Goal: Information Seeking & Learning: Check status

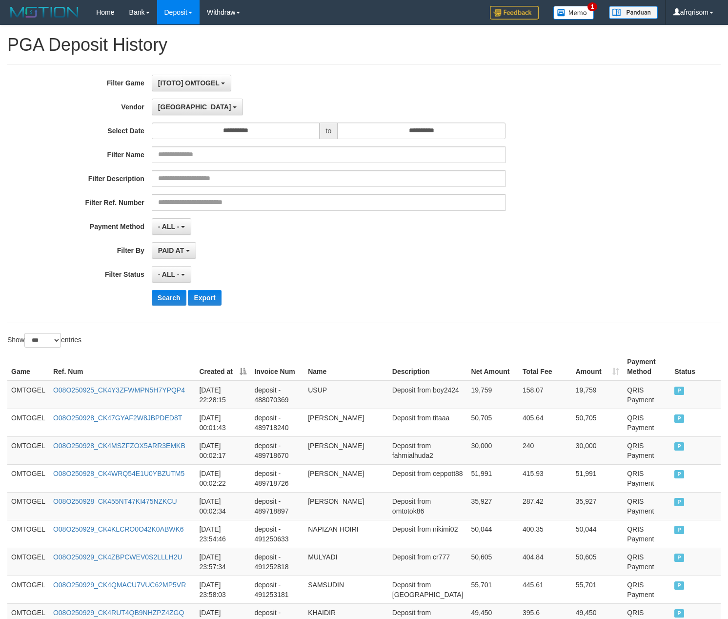
select select "**********"
select select "***"
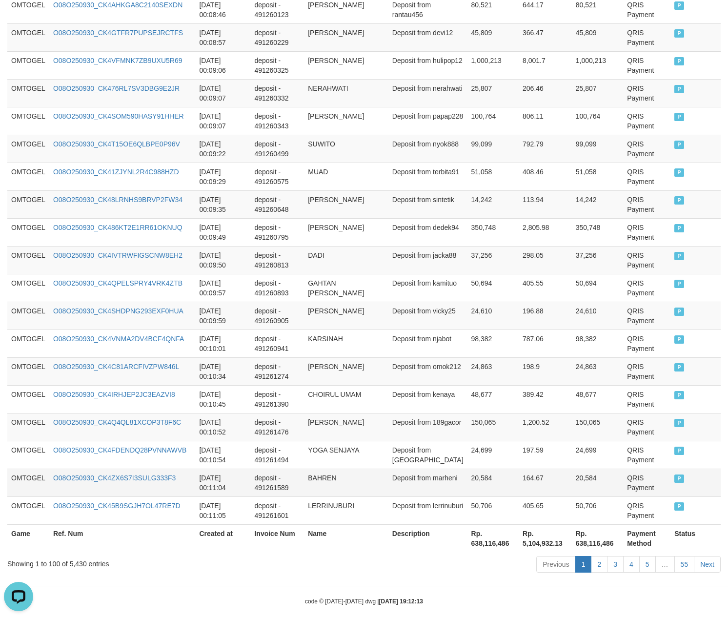
scroll to position [2666, 0]
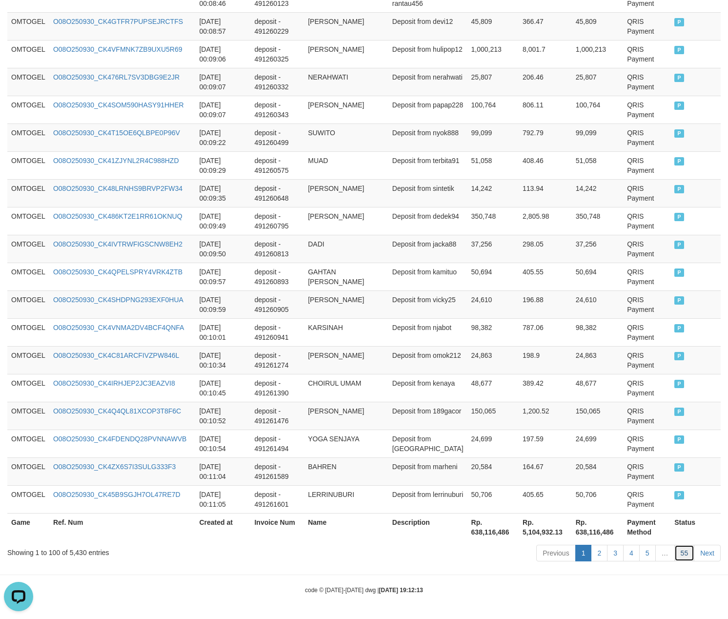
click at [685, 555] on link "55" at bounding box center [684, 552] width 20 height 17
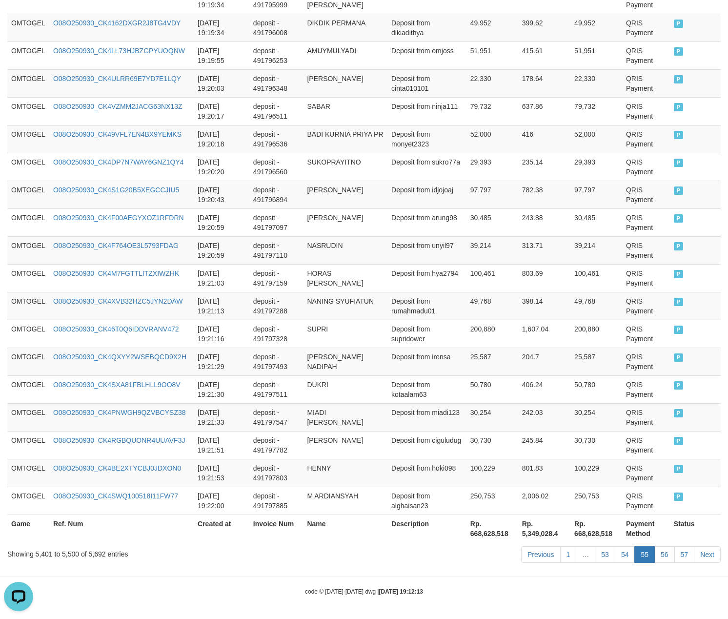
scroll to position [2676, 0]
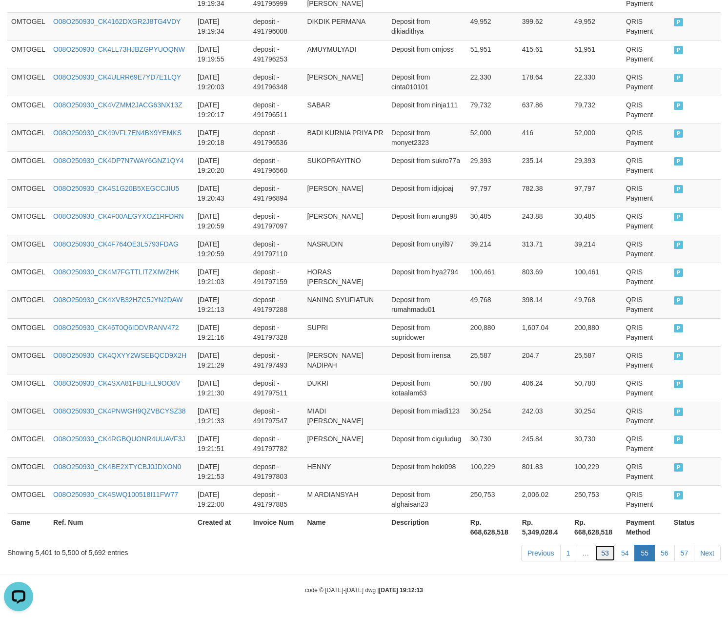
click at [598, 549] on link "53" at bounding box center [605, 552] width 20 height 17
click at [595, 544] on link "53" at bounding box center [605, 552] width 20 height 17
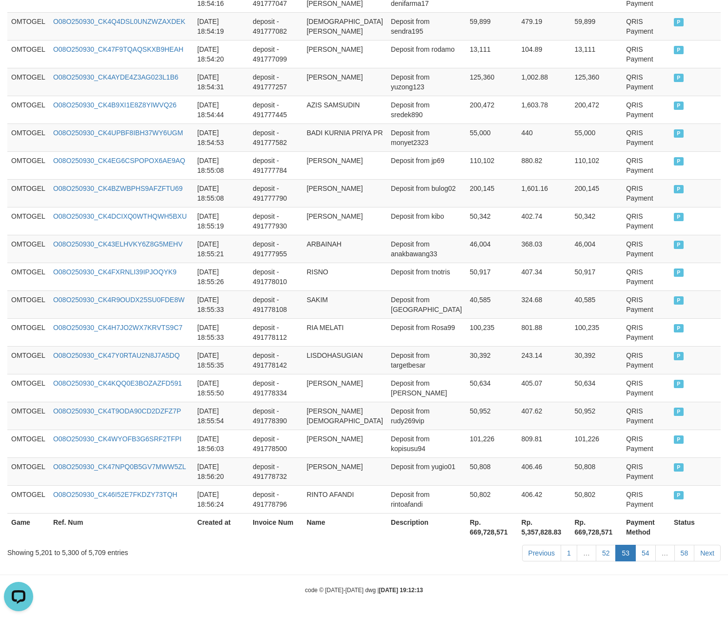
click at [596, 544] on link "52" at bounding box center [606, 552] width 20 height 17
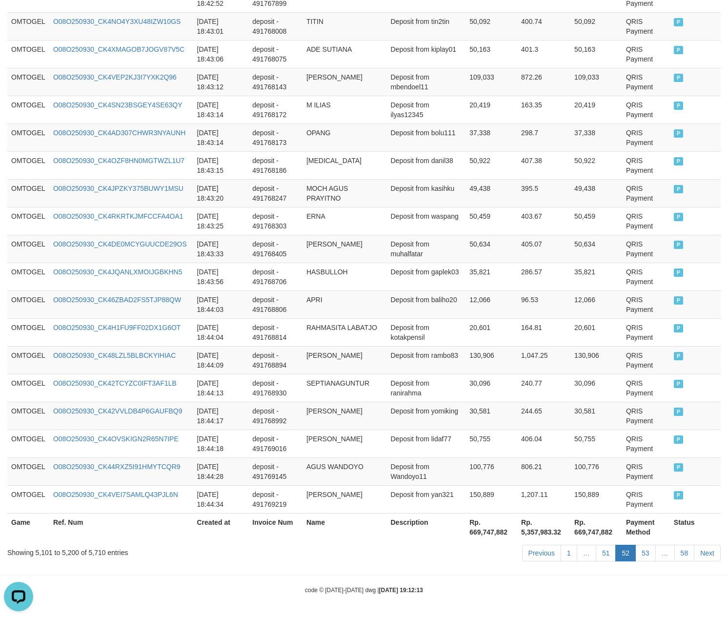
scroll to position [2666, 0]
click at [600, 551] on link "51" at bounding box center [606, 552] width 20 height 17
click at [596, 544] on link "51" at bounding box center [606, 552] width 20 height 17
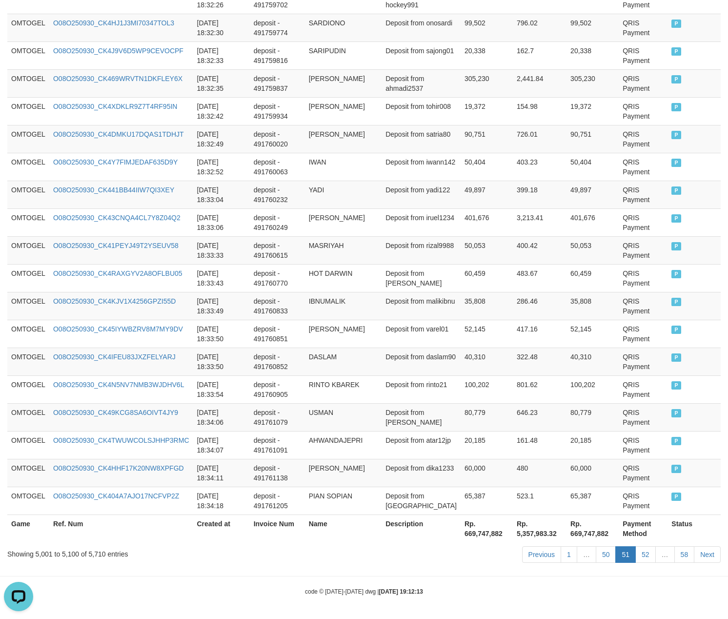
click at [596, 546] on link "50" at bounding box center [606, 554] width 20 height 17
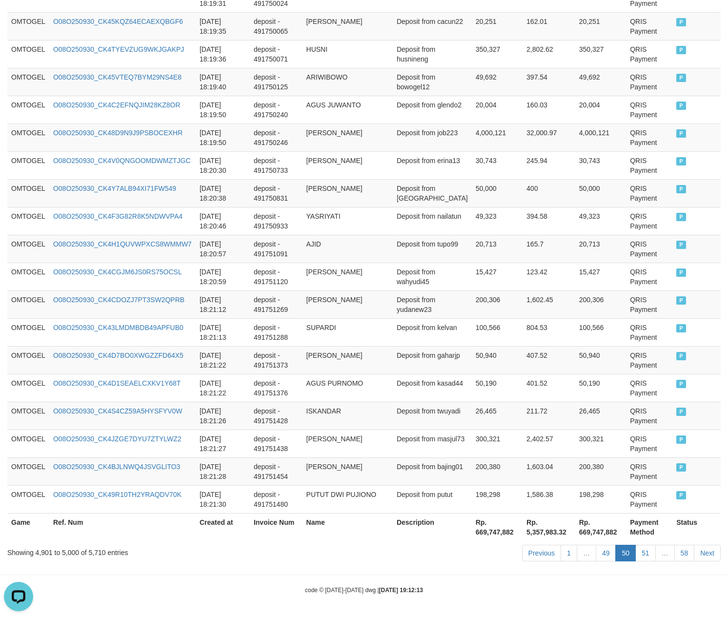
click at [596, 544] on link "49" at bounding box center [606, 552] width 20 height 17
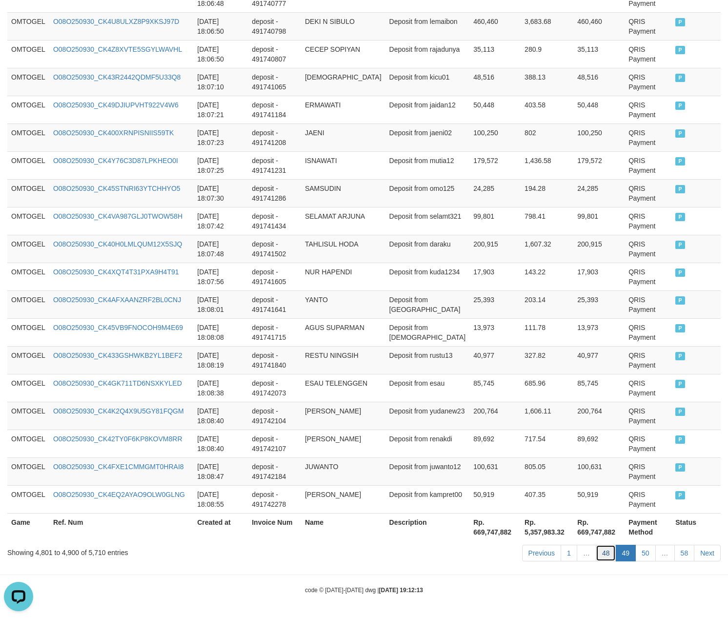
click at [598, 552] on link "48" at bounding box center [606, 552] width 20 height 17
click at [596, 544] on link "48" at bounding box center [606, 552] width 20 height 17
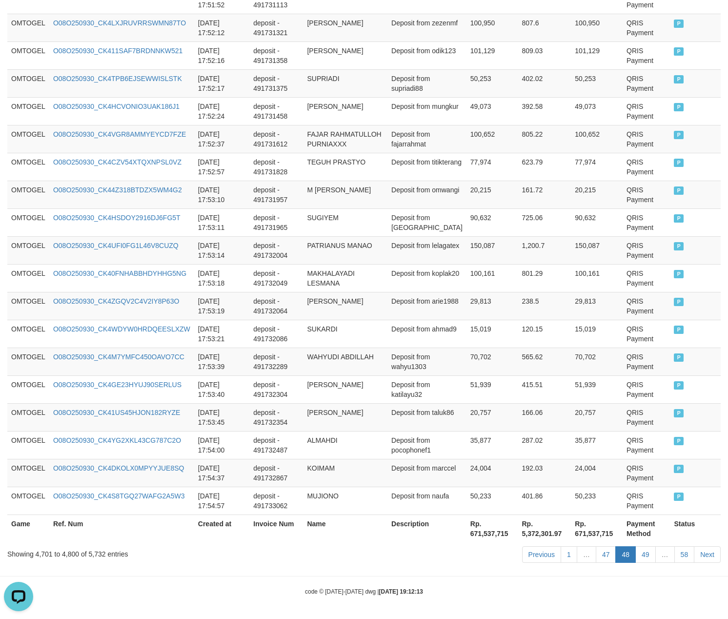
scroll to position [2686, 0]
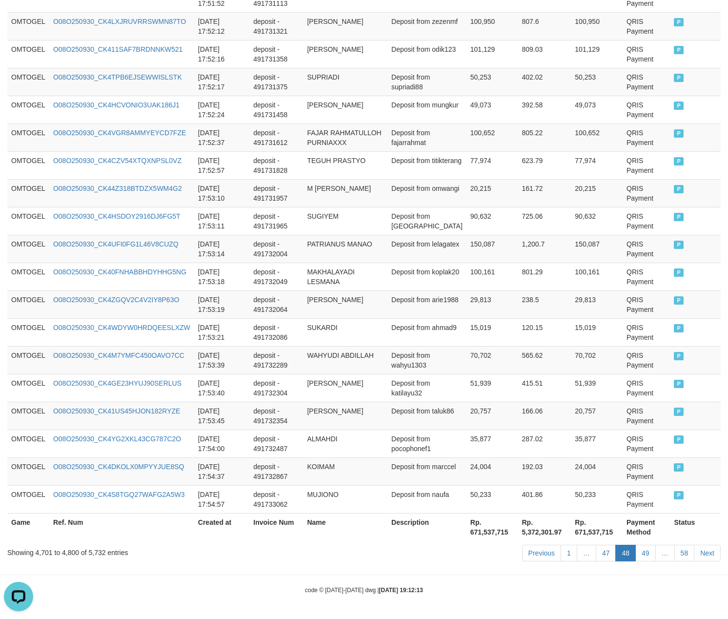
click at [596, 544] on link "47" at bounding box center [606, 552] width 20 height 17
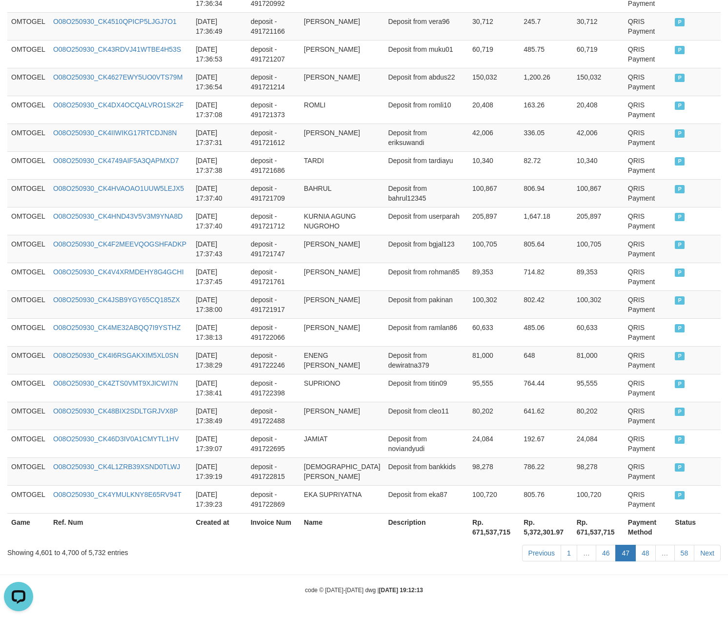
scroll to position [2666, 0]
click at [596, 544] on link "46" at bounding box center [606, 552] width 20 height 17
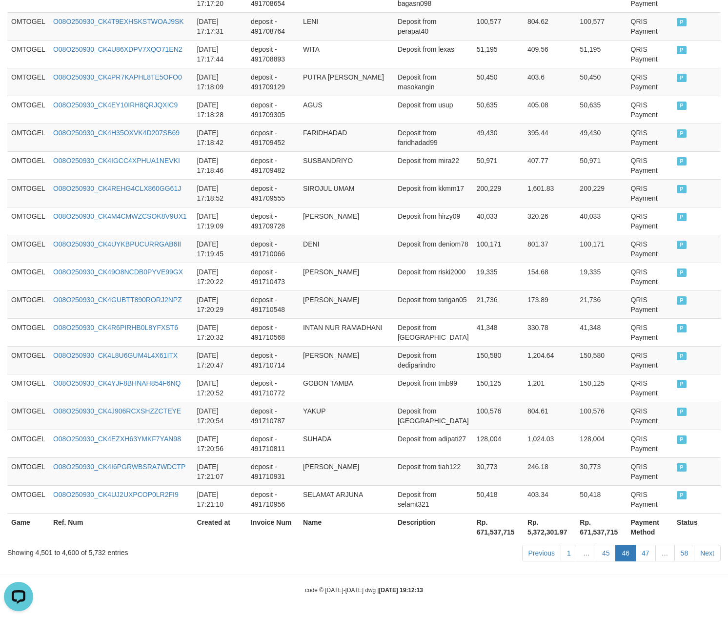
click at [596, 544] on link "45" at bounding box center [606, 552] width 20 height 17
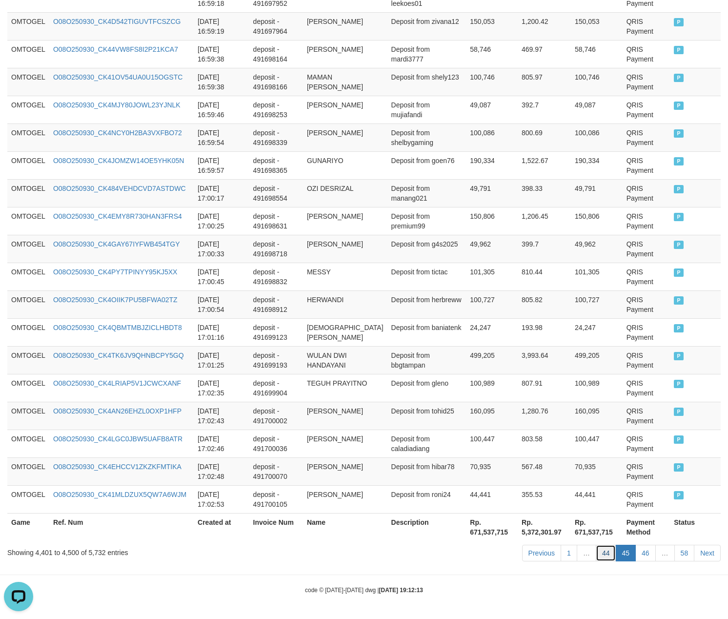
click at [603, 555] on link "44" at bounding box center [606, 552] width 20 height 17
click at [596, 544] on link "44" at bounding box center [606, 552] width 20 height 17
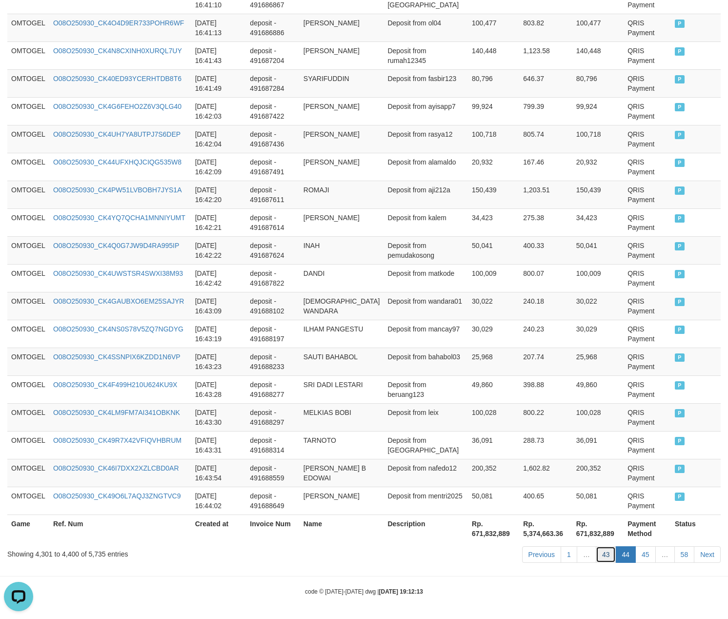
click at [603, 553] on link "43" at bounding box center [606, 554] width 20 height 17
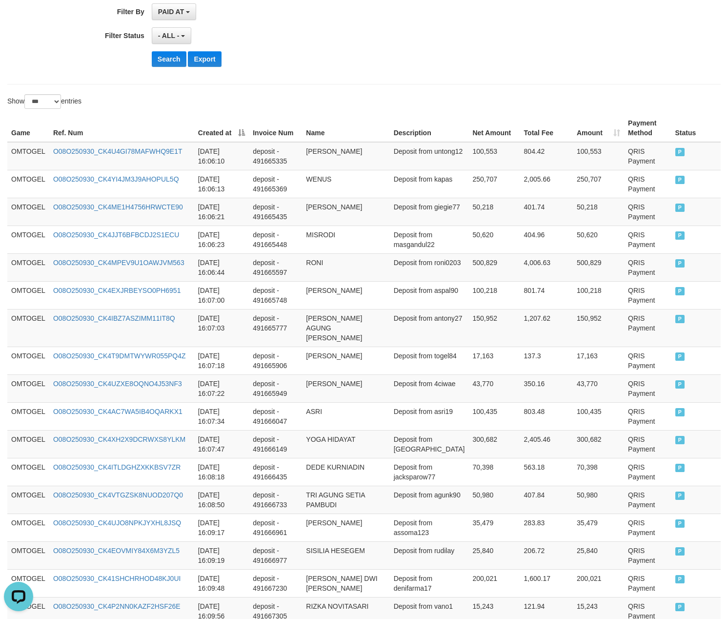
scroll to position [0, 0]
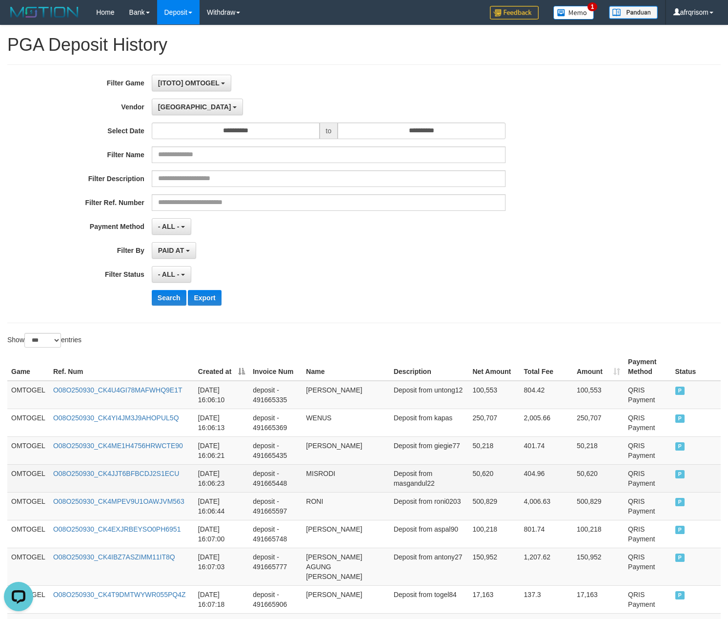
click at [461, 471] on td "Deposit from masgandul22" at bounding box center [429, 478] width 79 height 28
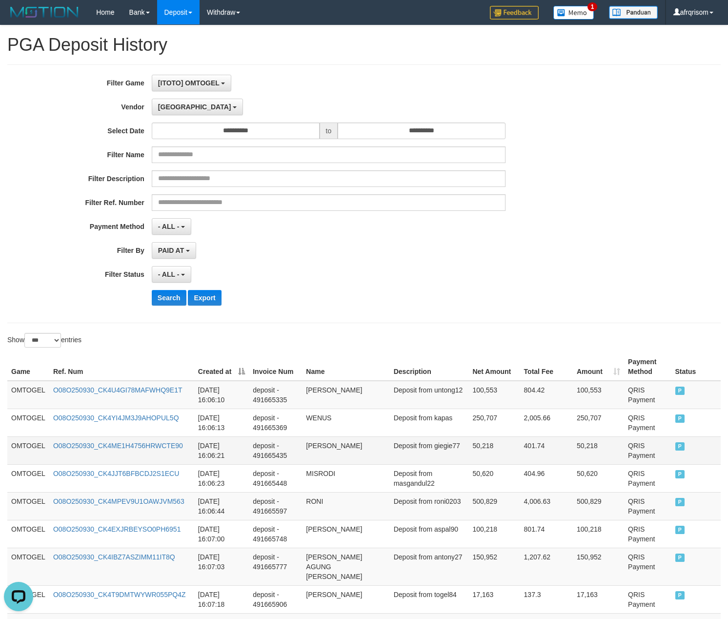
scroll to position [1900, 0]
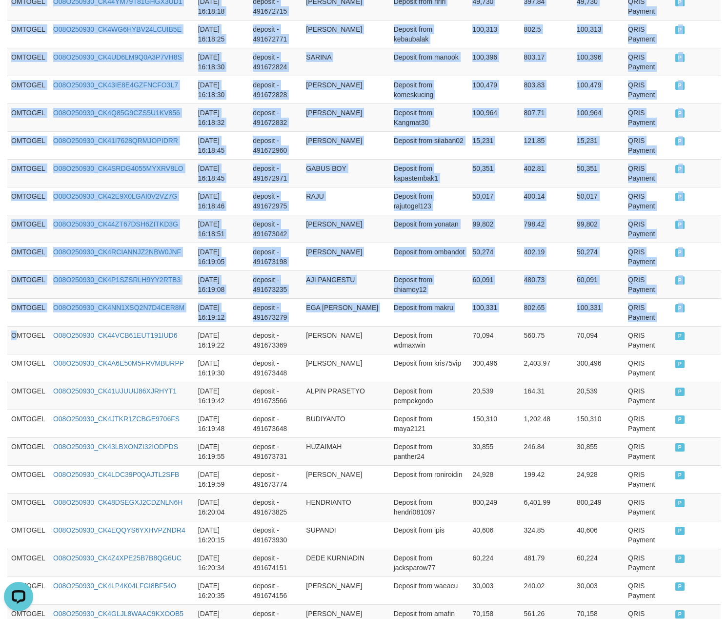
drag, startPoint x: 17, startPoint y: 347, endPoint x: 742, endPoint y: 387, distance: 726.5
copy table "Game Ref. Num Created at Invoice Num Name Description Net Amount Total Fee Amou…"
click at [47, 352] on td "OMTOGEL" at bounding box center [28, 340] width 42 height 28
drag, startPoint x: 14, startPoint y: 340, endPoint x: 742, endPoint y: 336, distance: 727.9
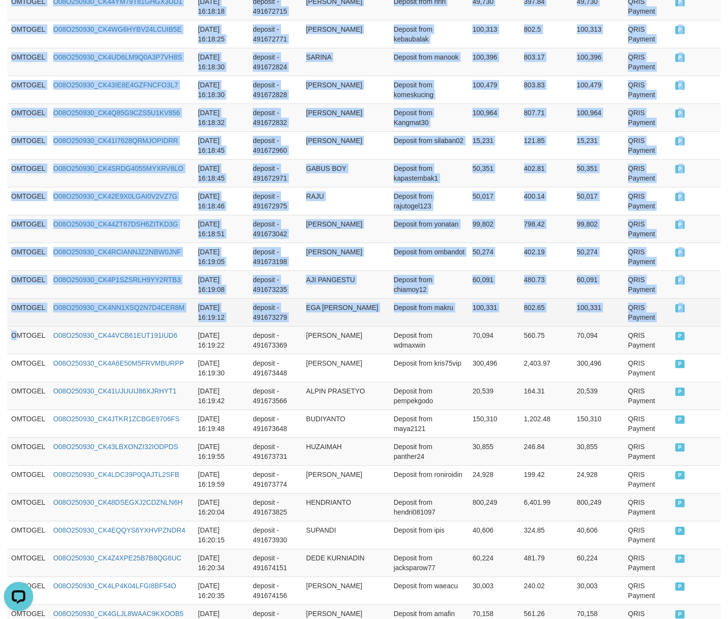
copy table "Game Ref. Num Created at Invoice Num Name Description Net Amount Total Fee Amou…"
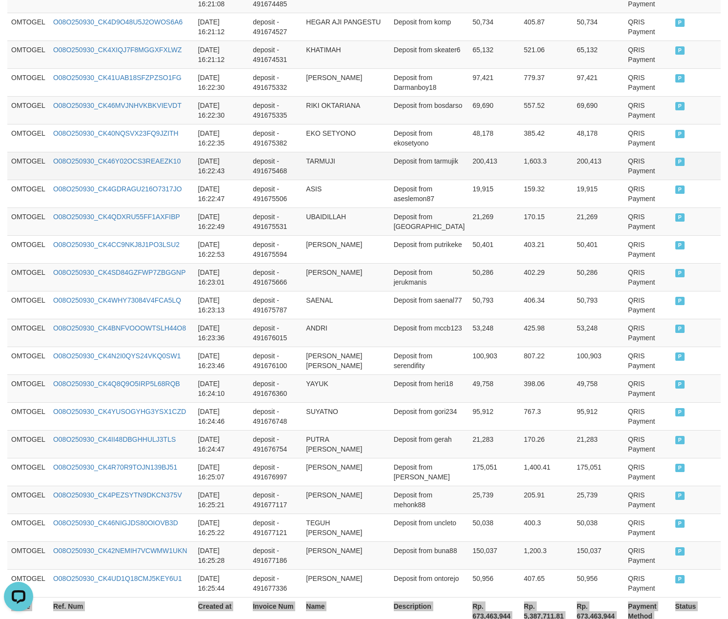
scroll to position [2666, 0]
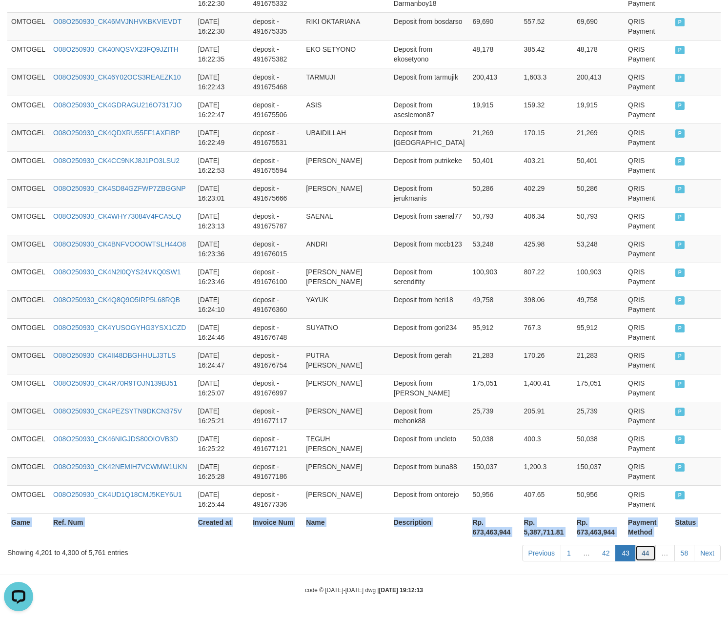
click at [643, 551] on link "44" at bounding box center [645, 552] width 20 height 17
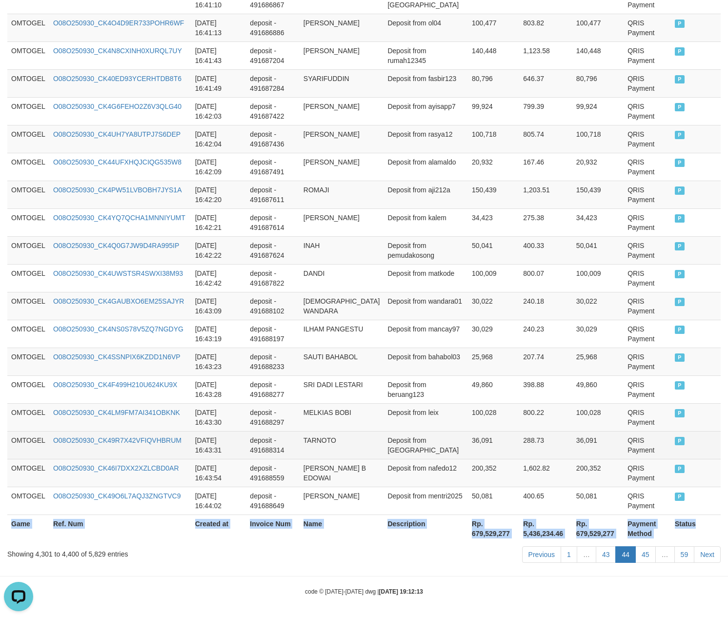
copy table "Game Ref. Num Created at Invoice Num Name Description Net Amount Total Fee Amou…"
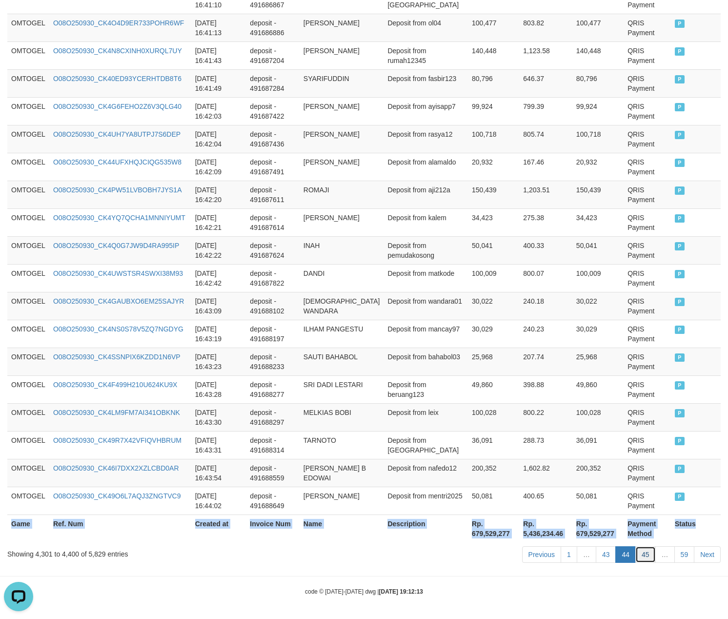
click at [644, 549] on link "45" at bounding box center [645, 554] width 20 height 17
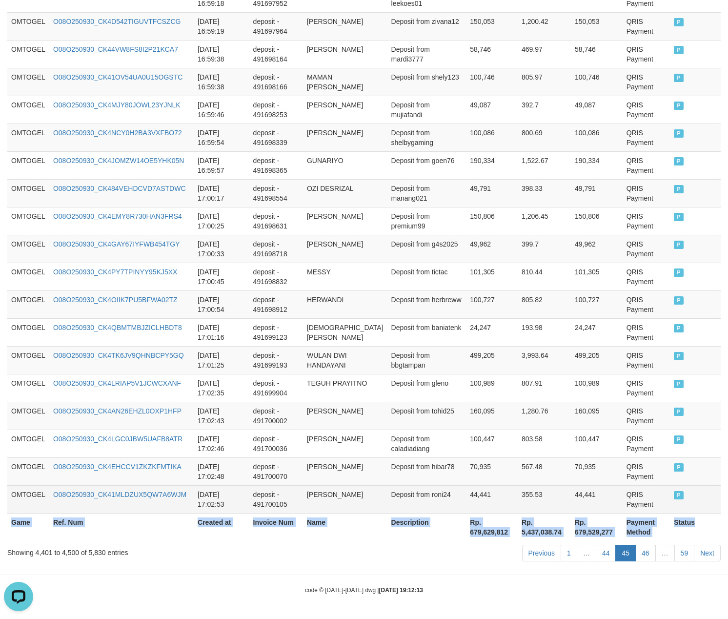
copy table "Game Ref. Num Created at Invoice Num Name Description Net Amount Total Fee Amou…"
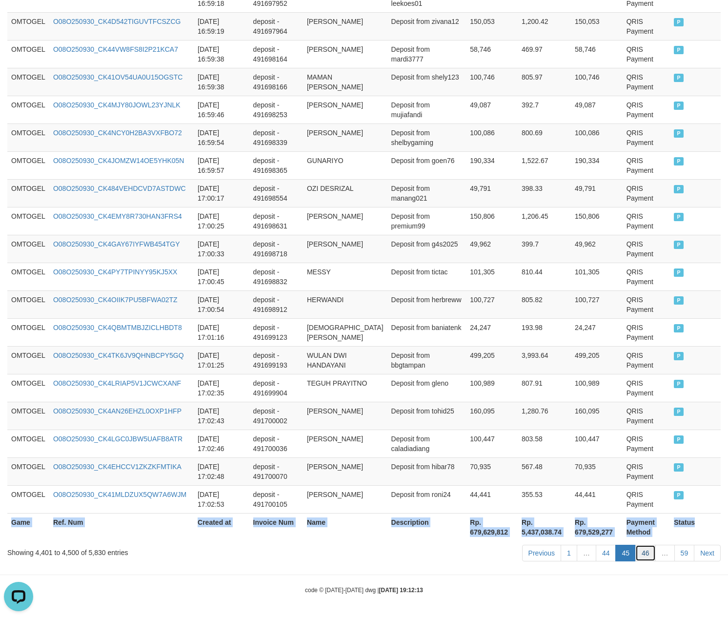
click at [646, 555] on link "46" at bounding box center [645, 552] width 20 height 17
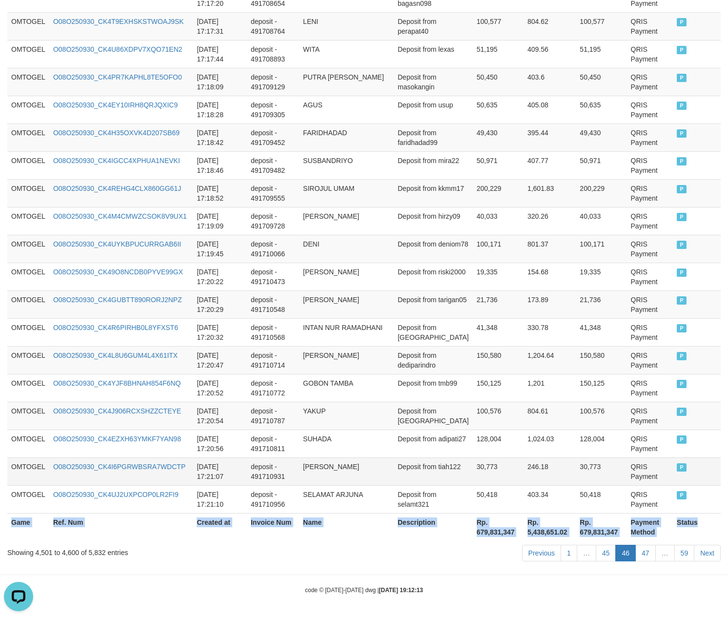
copy table "Game Ref. Num Created at Invoice Num Name Description Net Amount Total Fee Amou…"
click at [644, 555] on link "47" at bounding box center [645, 552] width 20 height 17
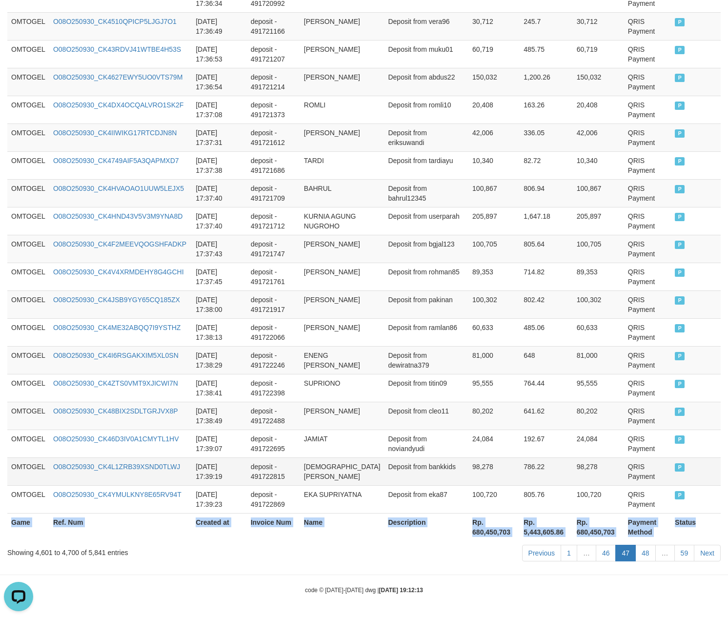
copy table "Game Ref. Num Created at Invoice Num Name Description Net Amount Total Fee Amou…"
click at [648, 555] on link "48" at bounding box center [645, 552] width 20 height 17
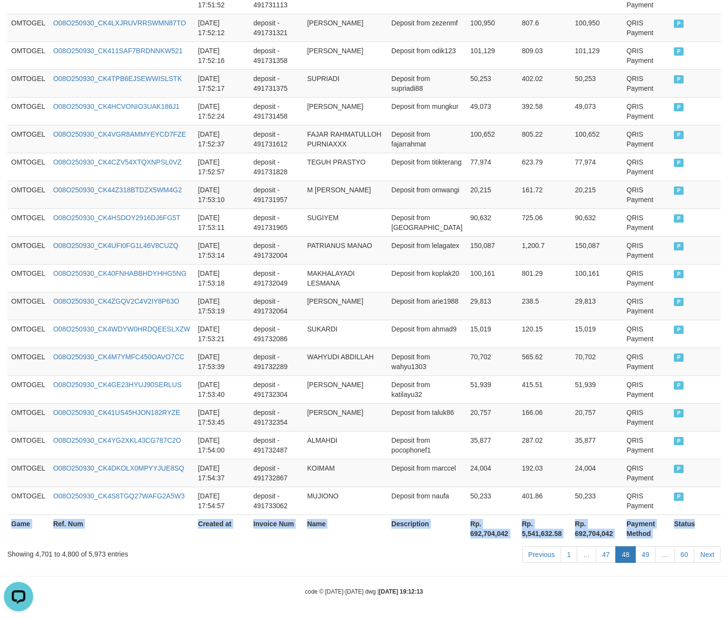
scroll to position [2686, 0]
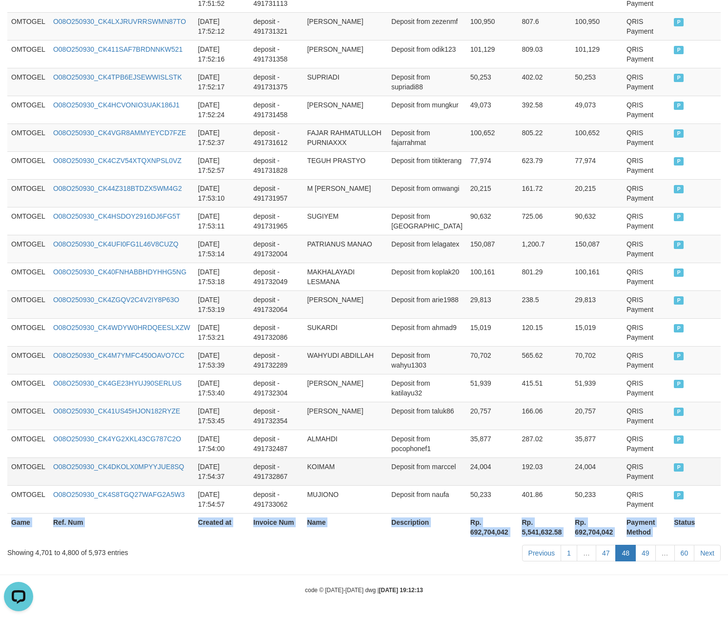
copy table "Game Ref. Num Created at Invoice Num Name Description Net Amount Total Fee Amou…"
click at [644, 553] on link "49" at bounding box center [645, 552] width 20 height 17
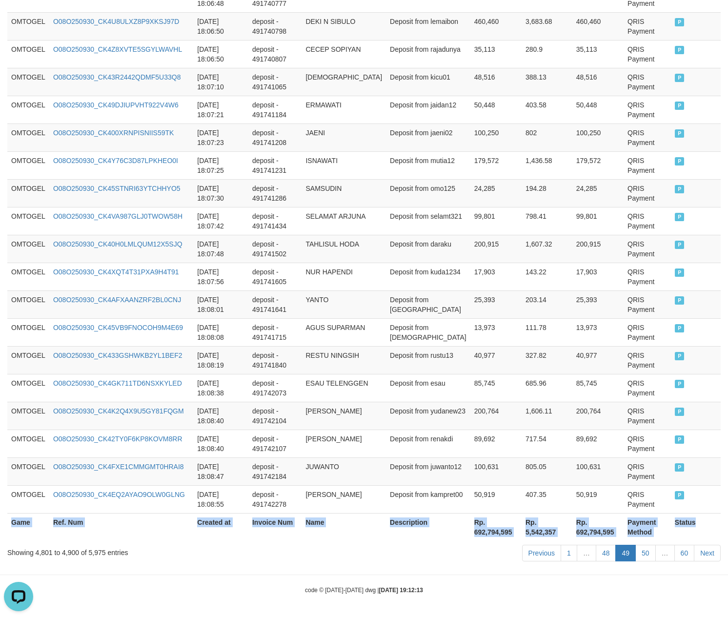
scroll to position [2666, 0]
copy table "Game Ref. Num Created at Invoice Num Name Description Net Amount Total Fee Amou…"
click at [644, 554] on link "50" at bounding box center [645, 552] width 20 height 17
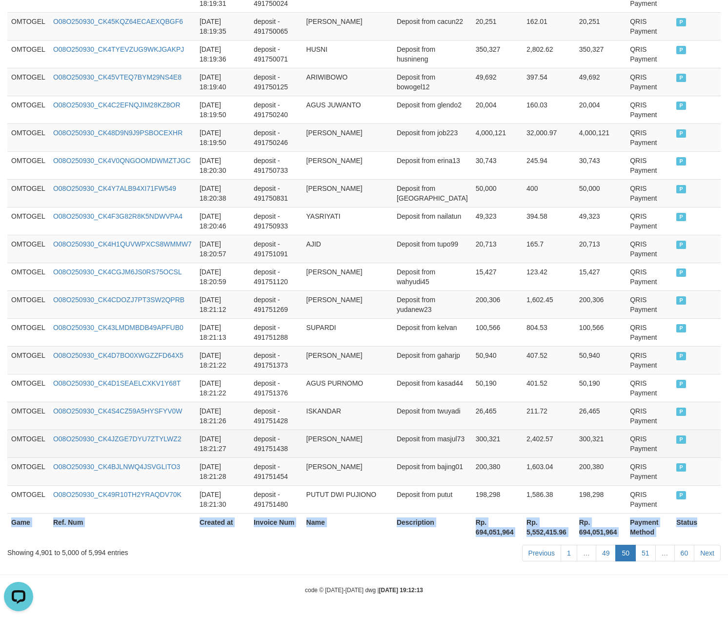
copy table "Game Ref. Num Created at Invoice Num Name Description Net Amount Total Fee Amou…"
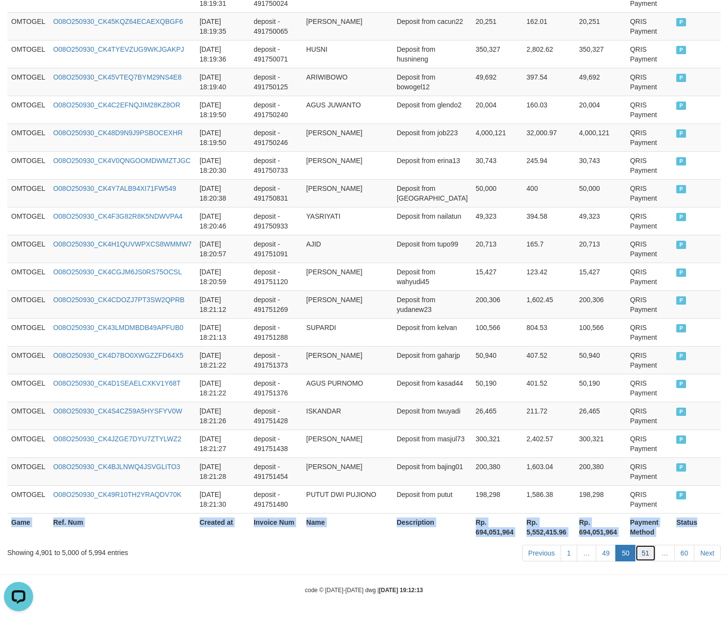
click at [638, 553] on link "51" at bounding box center [645, 552] width 20 height 17
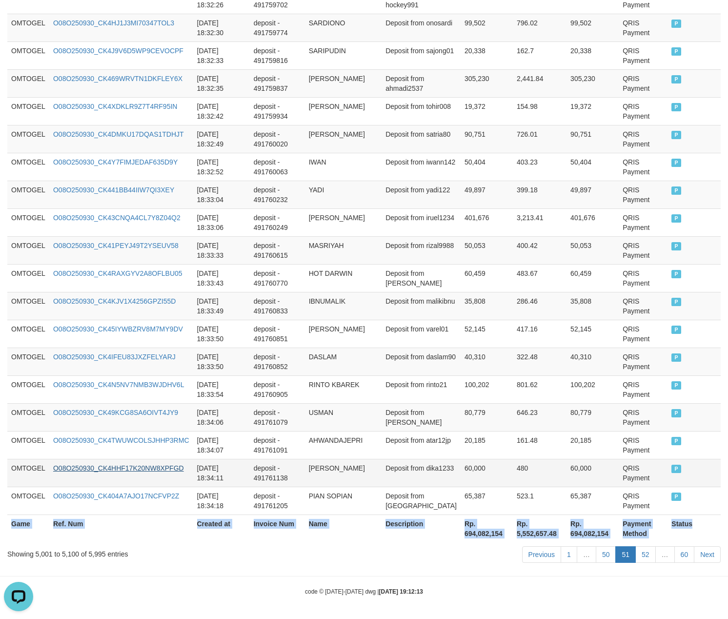
copy table "Game Ref. Num Created at Invoice Num Name Description Net Amount Total Fee Amou…"
click at [643, 551] on link "52" at bounding box center [645, 554] width 20 height 17
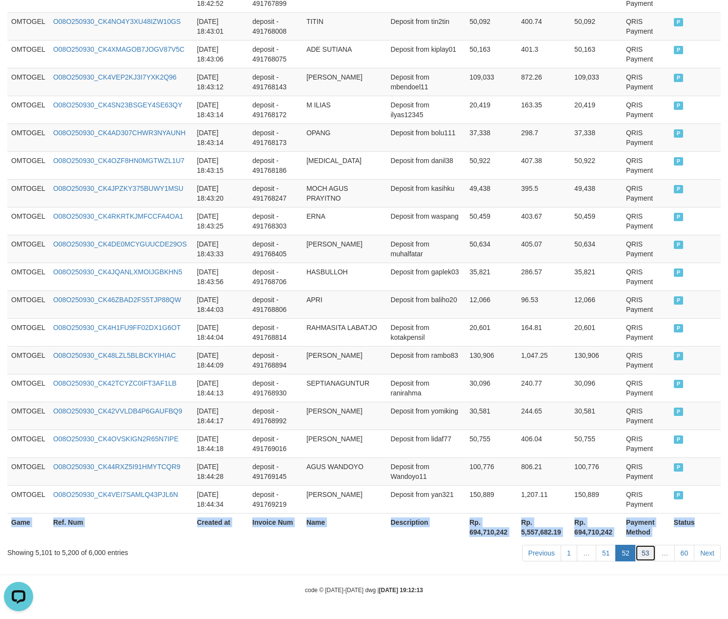
click at [641, 548] on link "53" at bounding box center [645, 552] width 20 height 17
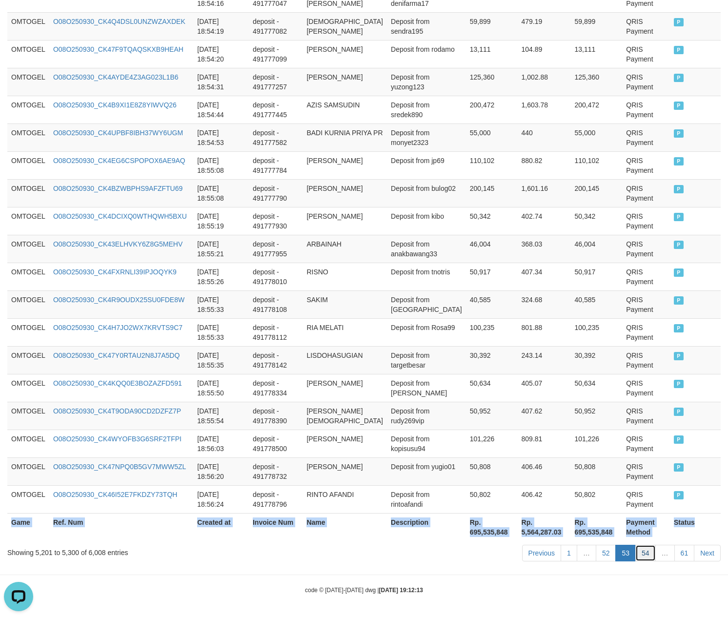
click at [642, 548] on link "54" at bounding box center [645, 552] width 20 height 17
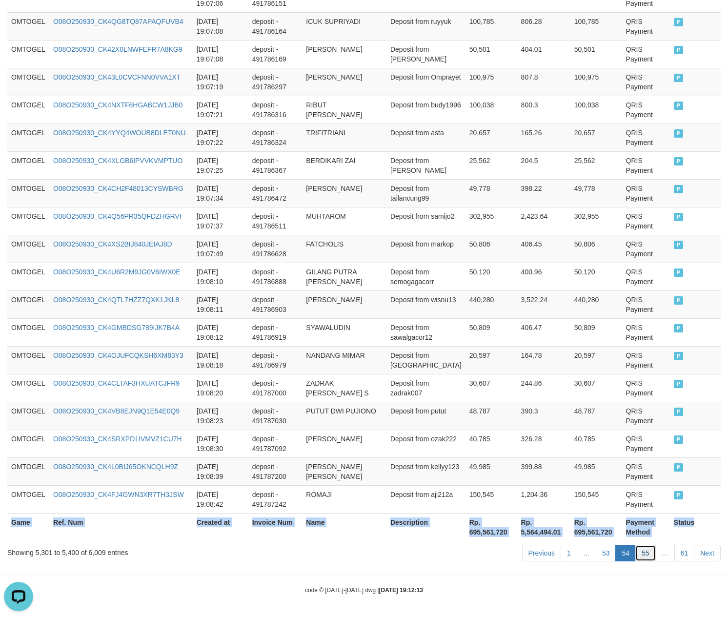
click at [645, 555] on link "55" at bounding box center [645, 552] width 20 height 17
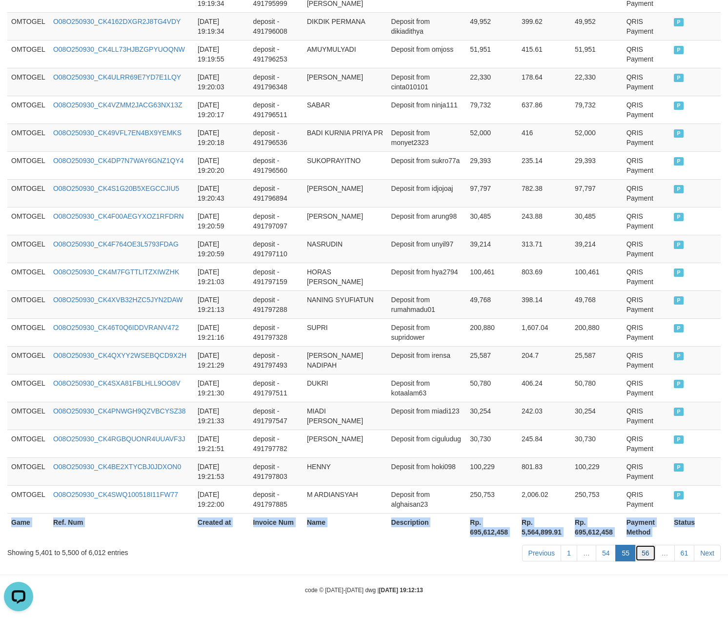
click at [648, 552] on link "56" at bounding box center [645, 552] width 20 height 17
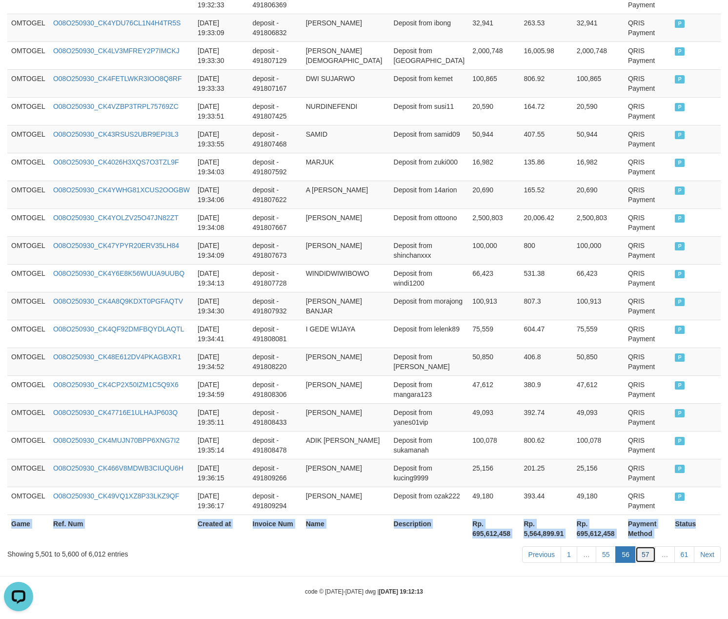
click at [644, 551] on link "57" at bounding box center [645, 554] width 20 height 17
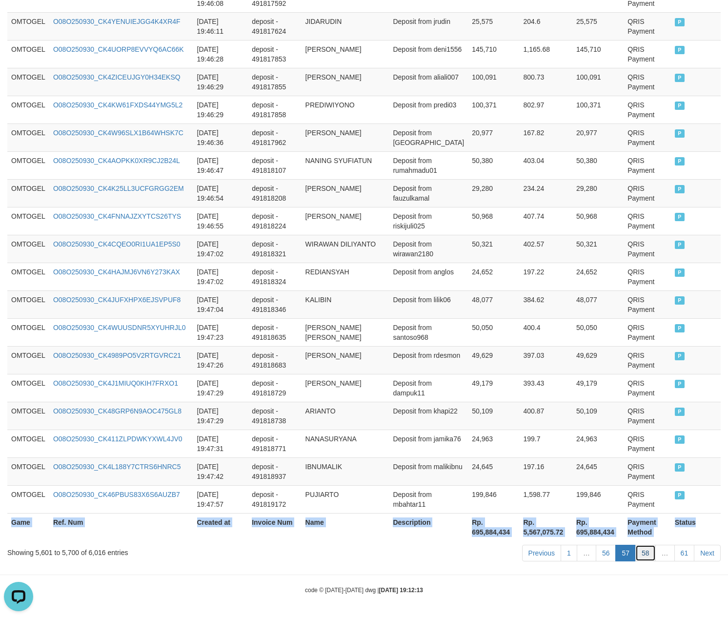
click at [642, 549] on link "58" at bounding box center [645, 552] width 20 height 17
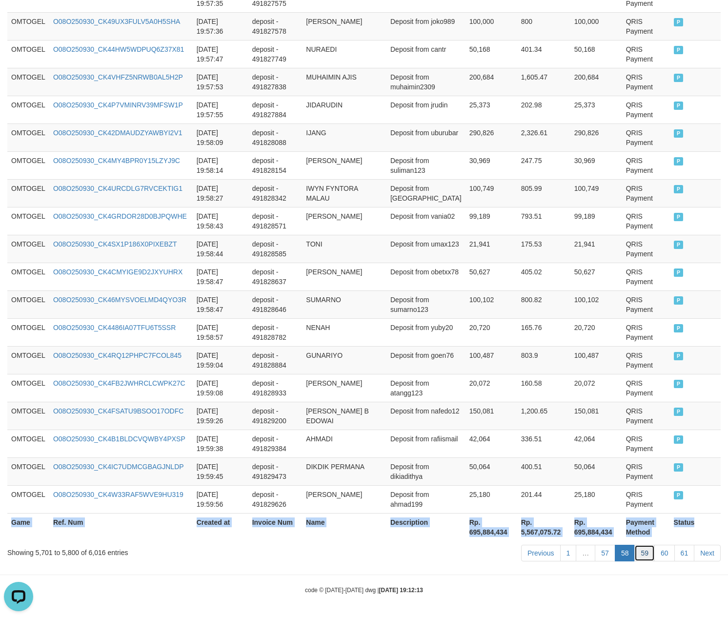
click at [640, 553] on link "59" at bounding box center [644, 552] width 20 height 17
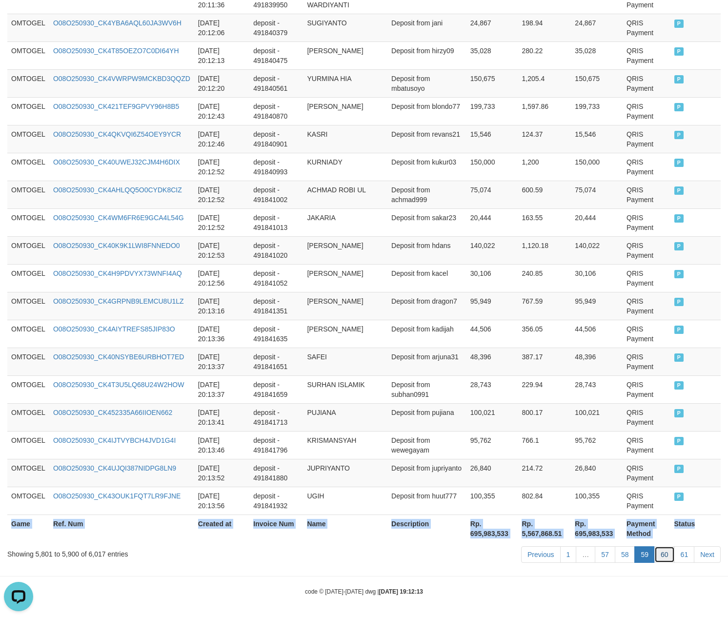
click at [662, 546] on link "60" at bounding box center [664, 554] width 20 height 17
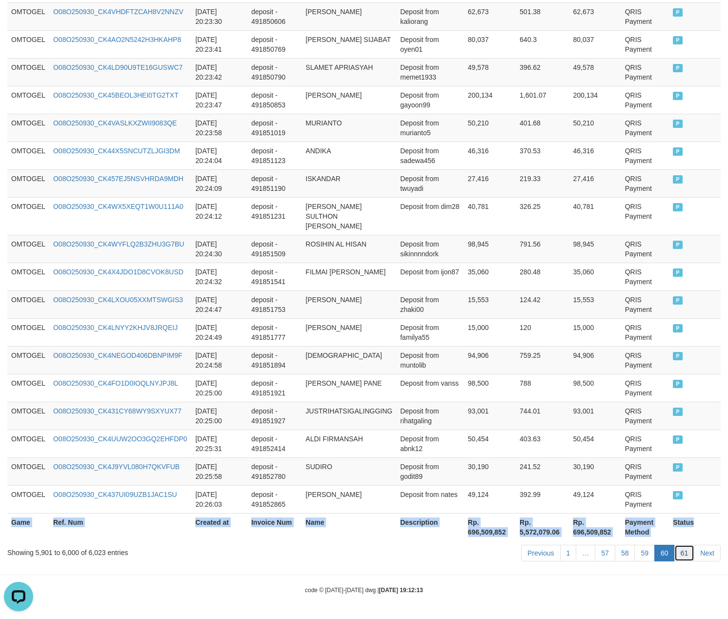
click at [682, 551] on link "61" at bounding box center [684, 552] width 20 height 17
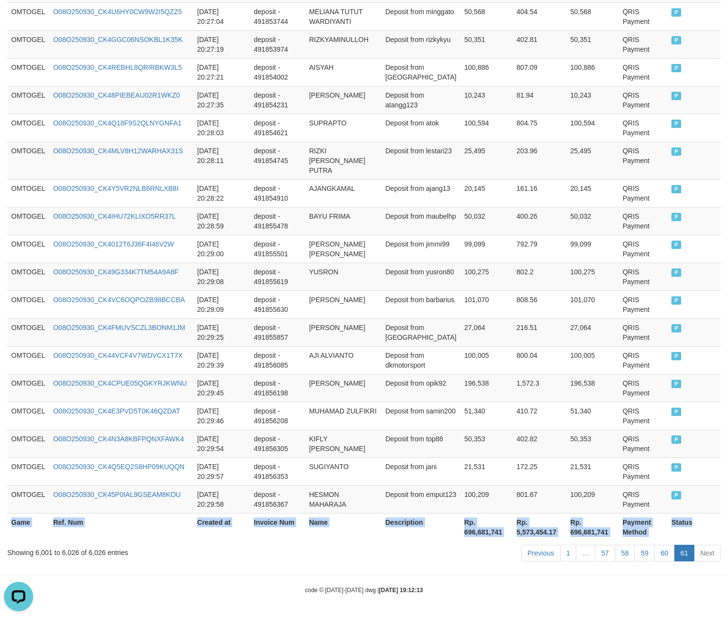
scroll to position [625, 0]
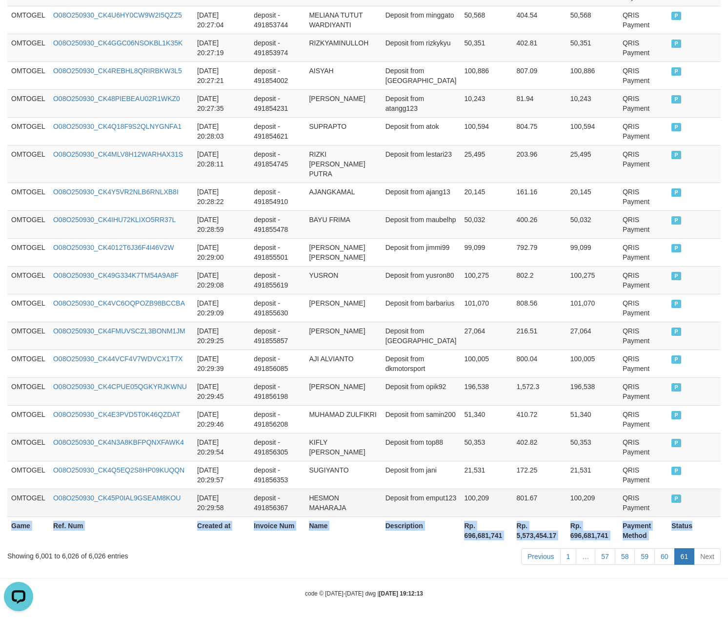
click at [607, 491] on td "100,209" at bounding box center [592, 502] width 52 height 28
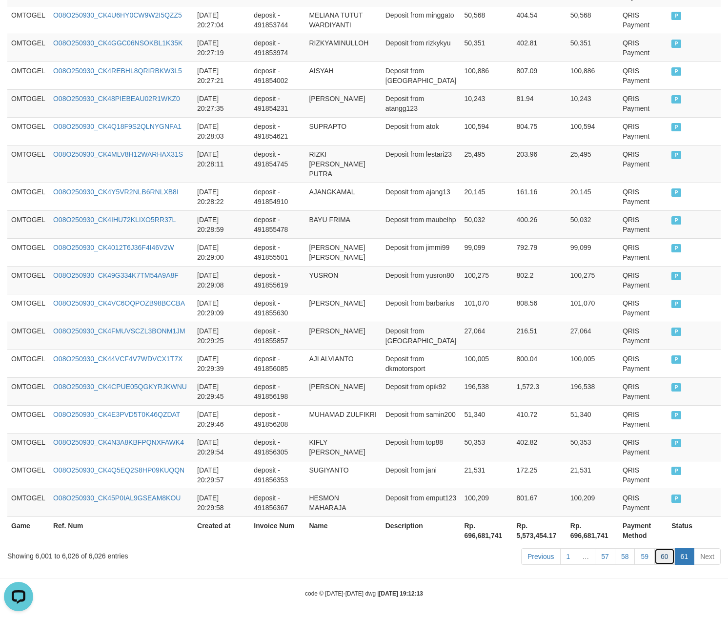
click at [657, 548] on link "60" at bounding box center [664, 556] width 20 height 17
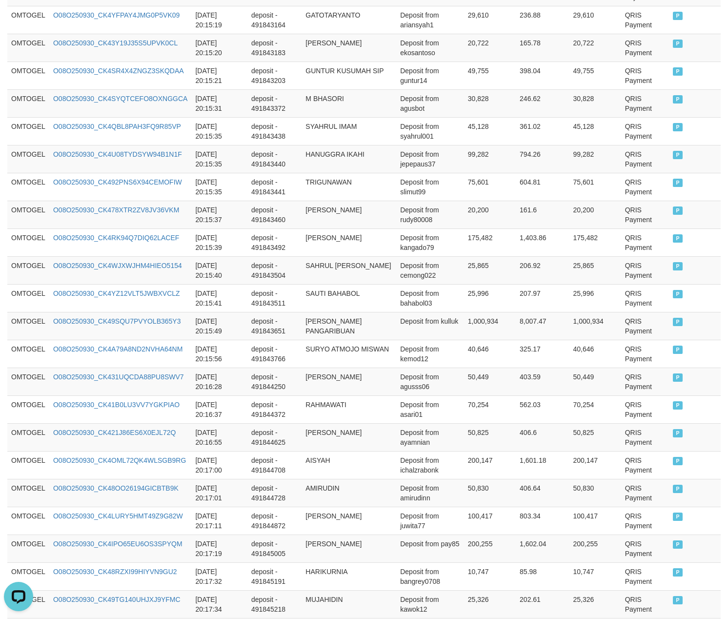
scroll to position [2666, 0]
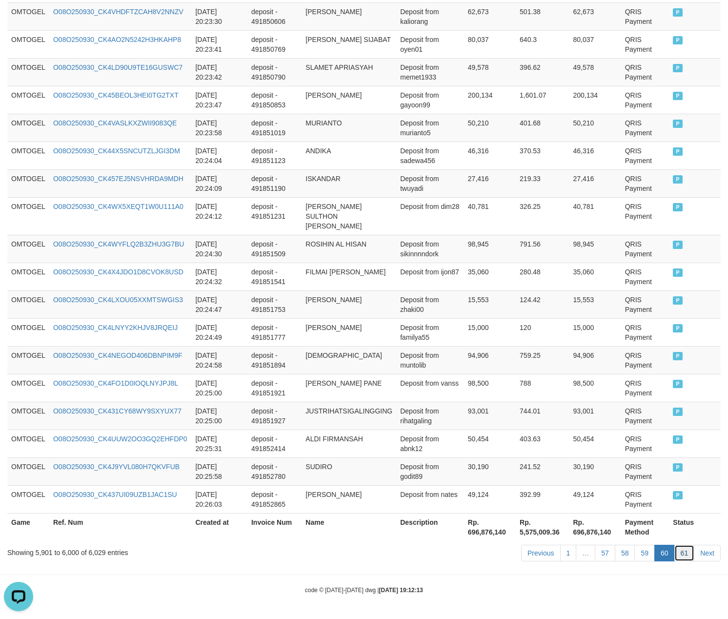
click at [681, 548] on link "61" at bounding box center [684, 552] width 20 height 17
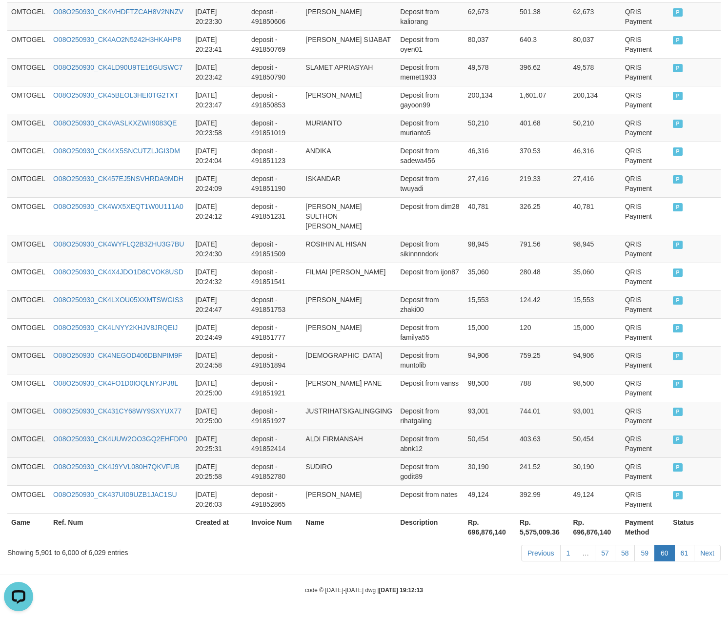
scroll to position [681, 0]
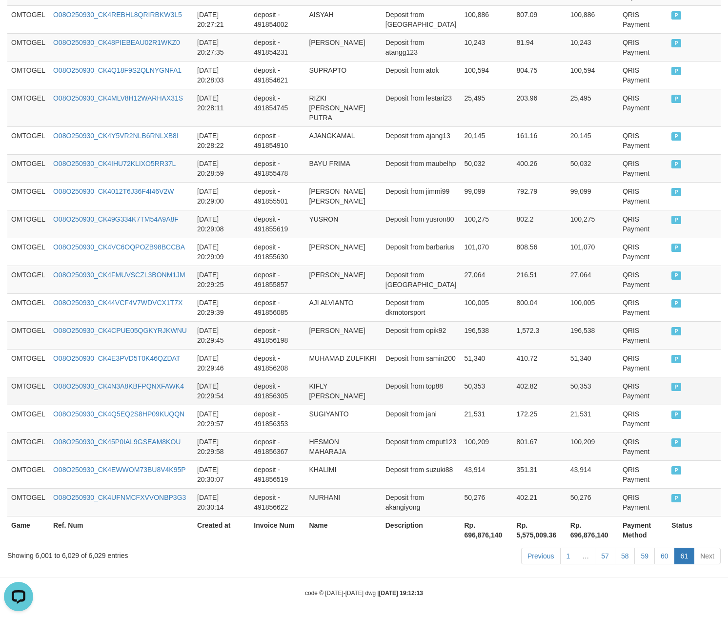
click at [344, 377] on td "KIFLY [PERSON_NAME]" at bounding box center [343, 391] width 76 height 28
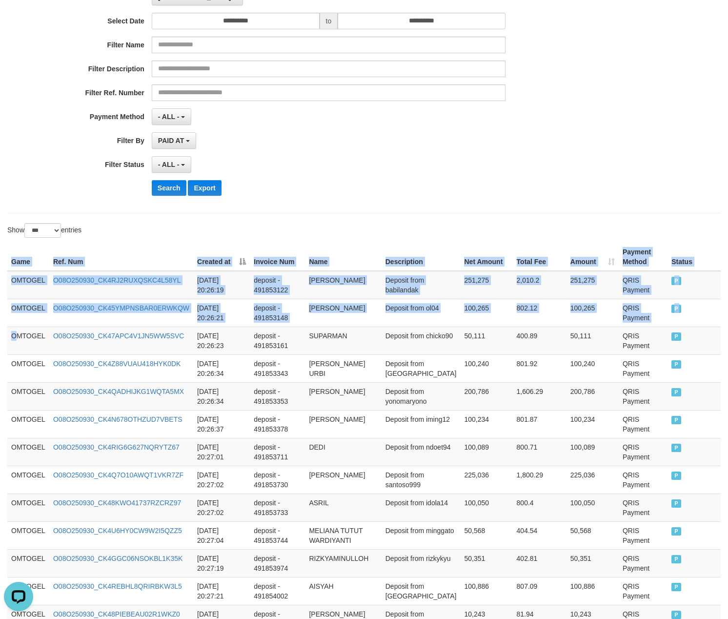
drag, startPoint x: 14, startPoint y: 332, endPoint x: 742, endPoint y: 352, distance: 728.1
click at [727, 352] on html "Toggle navigation Home Bank Account List Load By Website Group [ITOTO] OMTOGEL …" at bounding box center [364, 541] width 728 height 1303
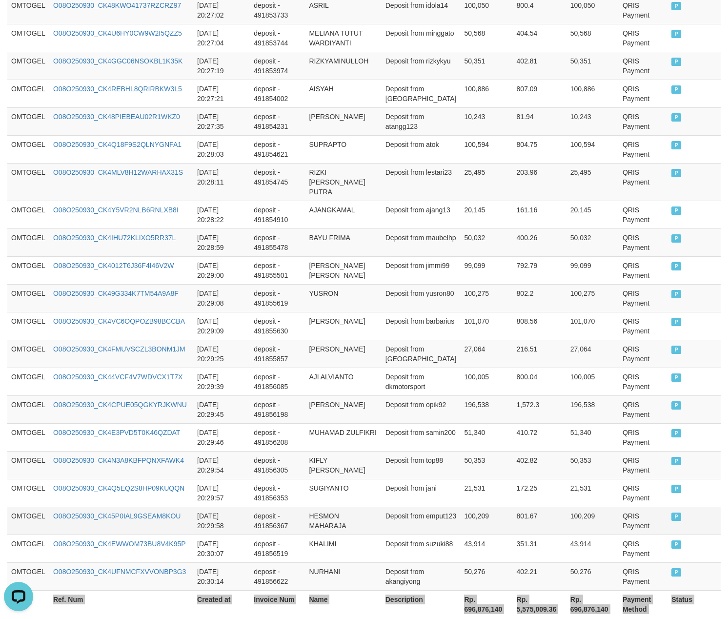
scroll to position [681, 0]
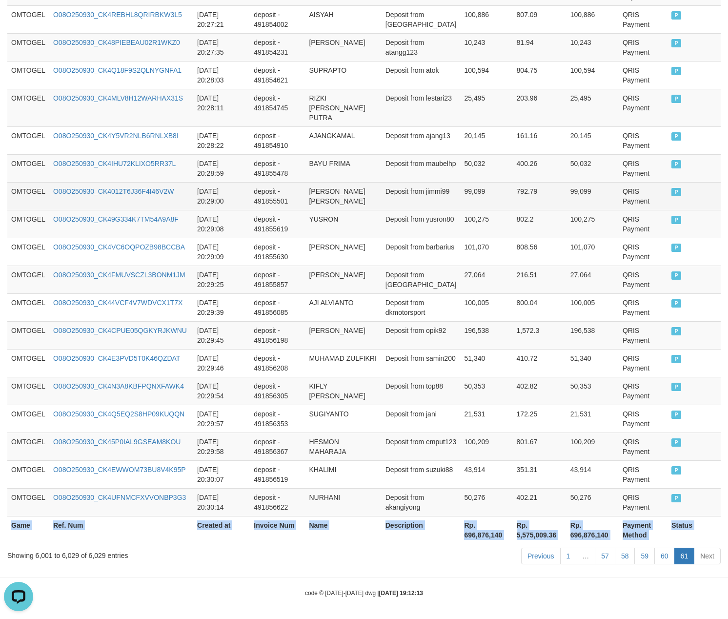
click at [480, 188] on td "99,099" at bounding box center [486, 196] width 52 height 28
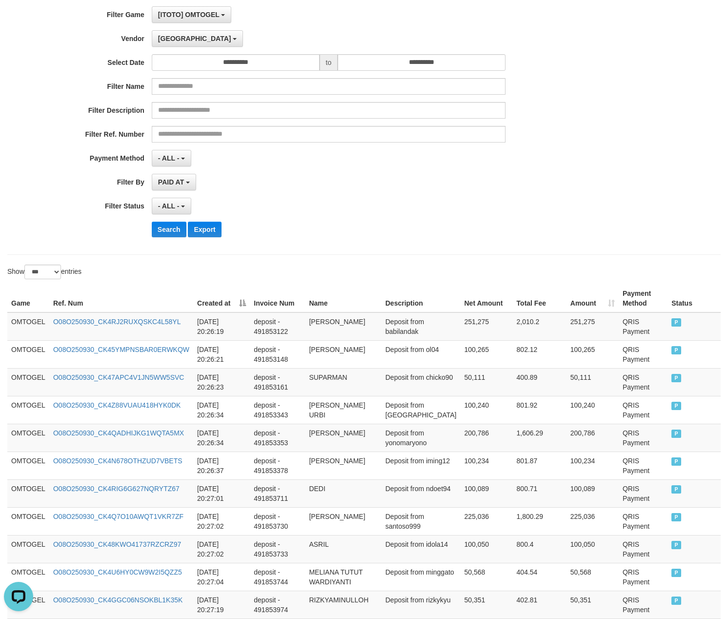
scroll to position [0, 0]
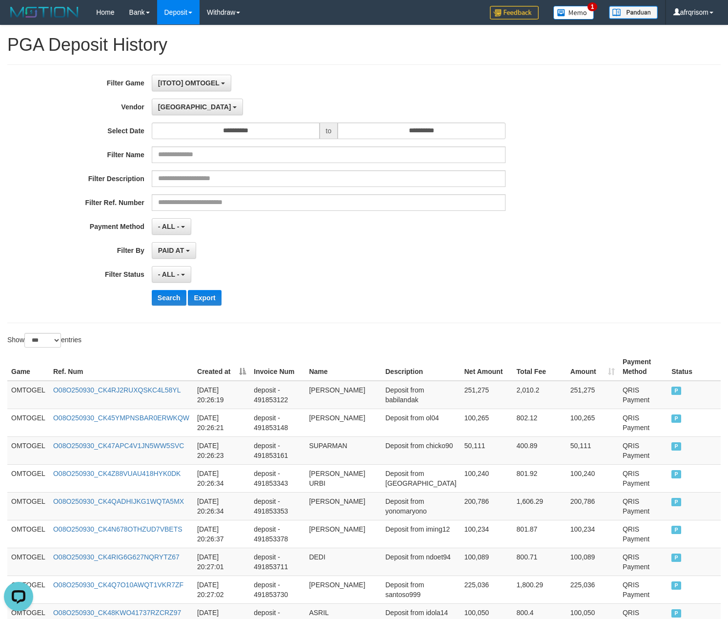
click at [147, 109] on label "Vendor" at bounding box center [76, 105] width 152 height 13
click at [162, 104] on span "[GEOGRAPHIC_DATA]" at bounding box center [194, 107] width 73 height 8
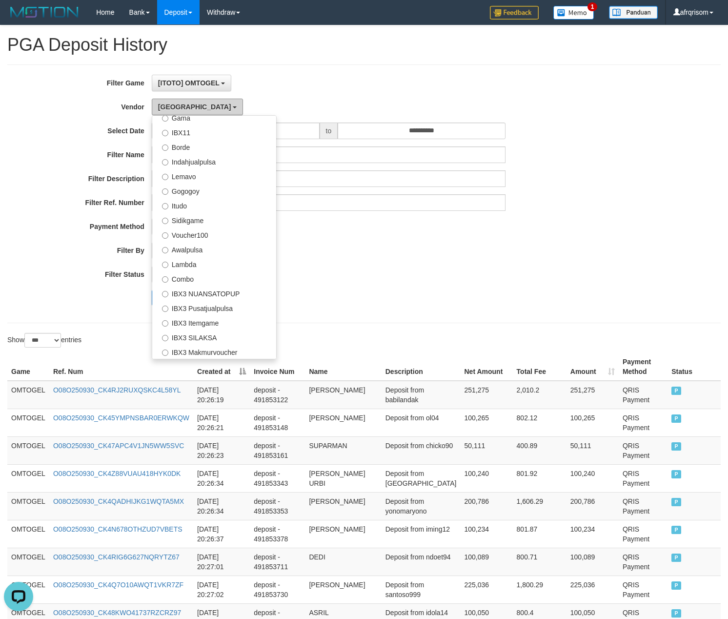
scroll to position [346, 0]
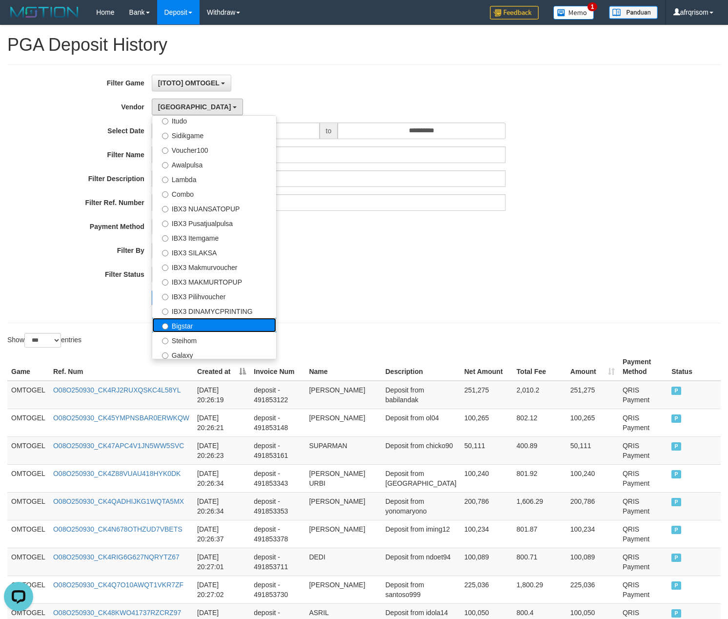
click at [195, 332] on label "Bigstar" at bounding box center [214, 325] width 124 height 15
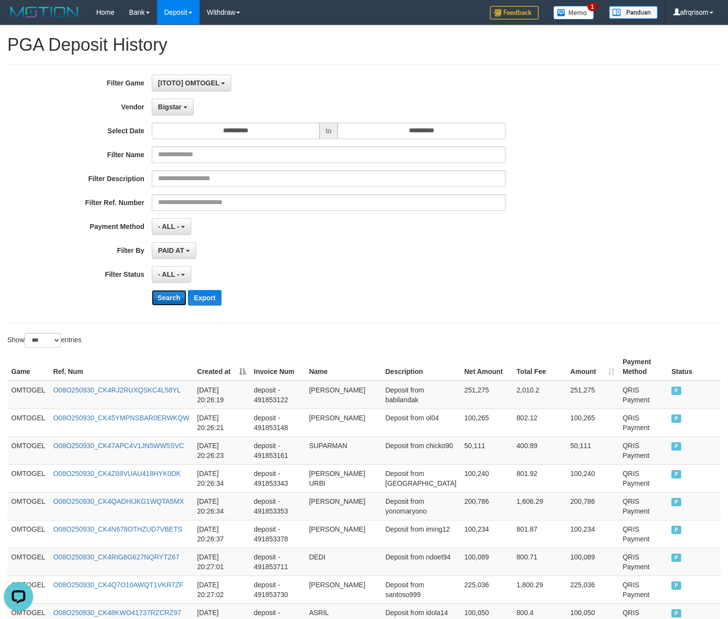
click at [164, 299] on button "Search" at bounding box center [169, 298] width 35 height 16
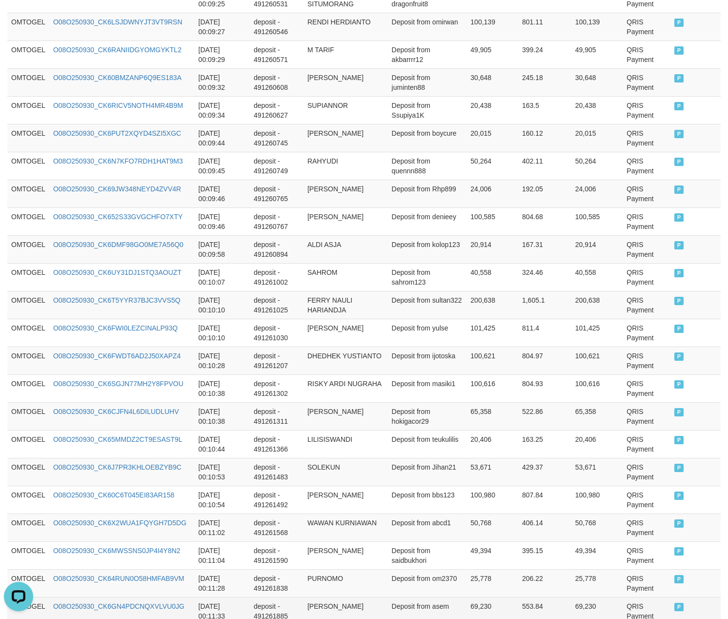
scroll to position [2676, 0]
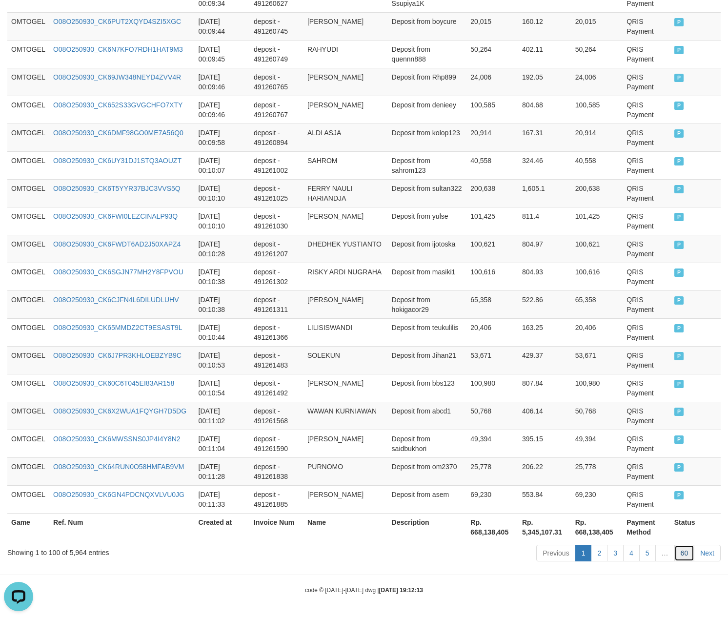
click at [684, 551] on link "60" at bounding box center [684, 552] width 20 height 17
click at [674, 544] on link "60" at bounding box center [684, 552] width 20 height 17
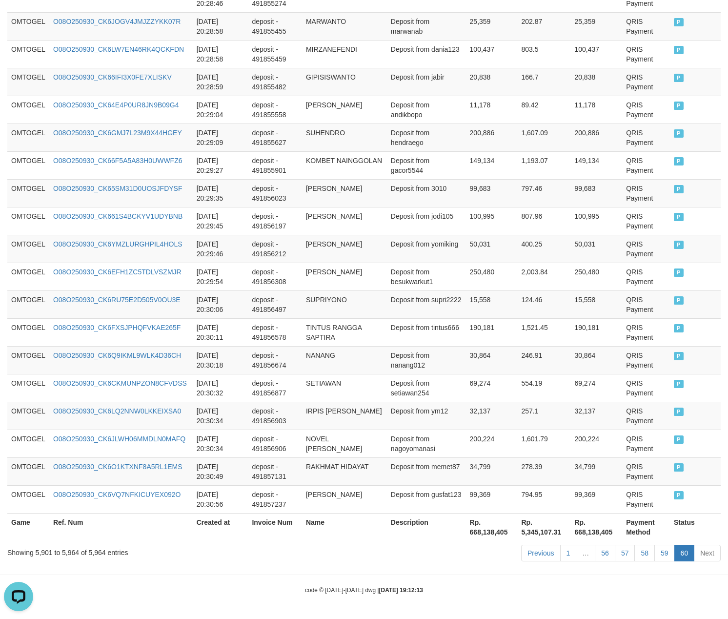
scroll to position [1660, 0]
click at [606, 549] on link "56" at bounding box center [605, 552] width 20 height 17
click at [595, 544] on link "56" at bounding box center [605, 552] width 20 height 17
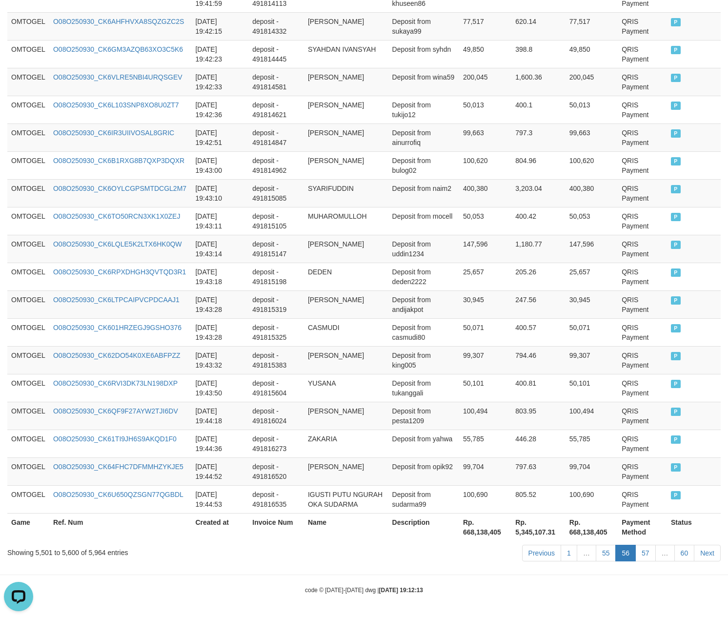
click at [596, 544] on link "55" at bounding box center [606, 552] width 20 height 17
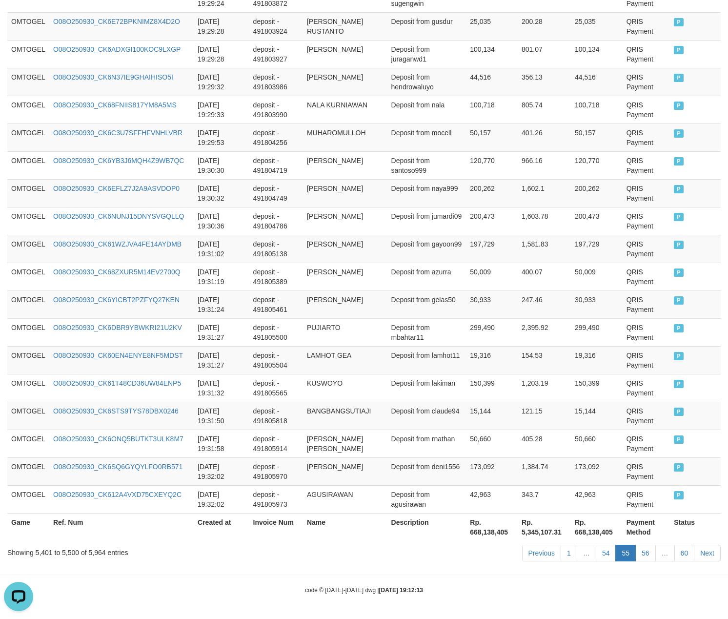
click at [596, 544] on link "54" at bounding box center [606, 552] width 20 height 17
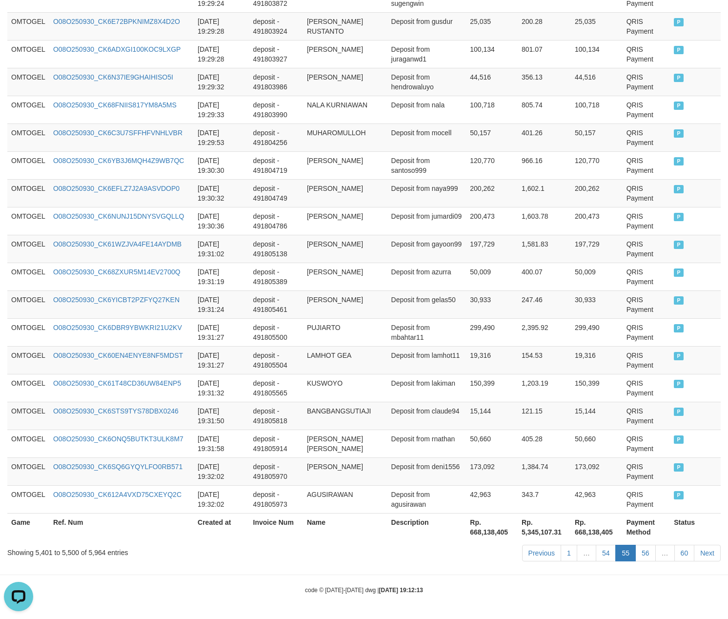
click at [596, 544] on link "54" at bounding box center [606, 552] width 20 height 17
click link "54" at bounding box center [606, 552] width 20 height 17
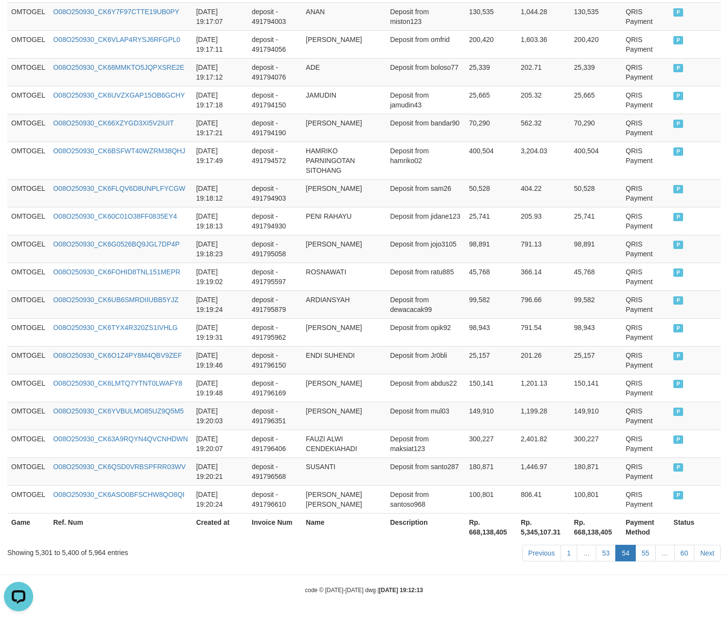
click at [596, 544] on link "53" at bounding box center [606, 552] width 20 height 17
click link "53" at bounding box center [606, 552] width 20 height 17
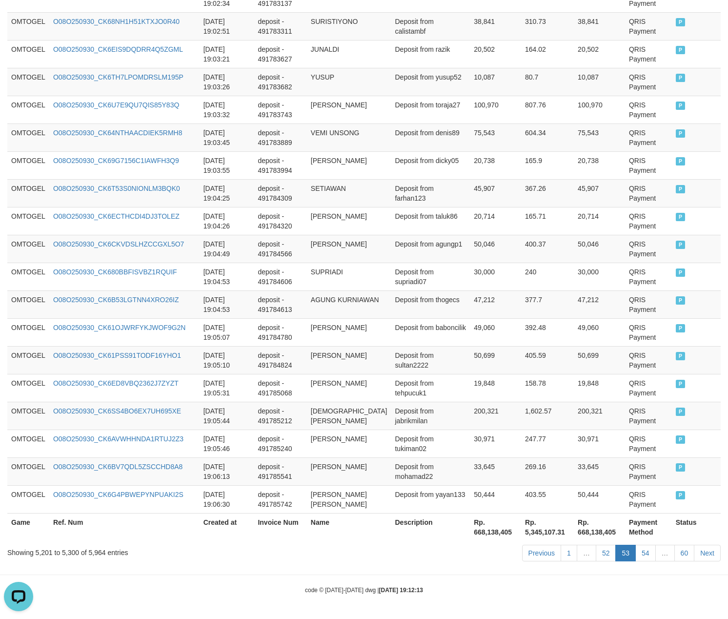
scroll to position [2706, 0]
click at [596, 544] on link "52" at bounding box center [606, 552] width 20 height 17
click link "52" at bounding box center [606, 552] width 20 height 17
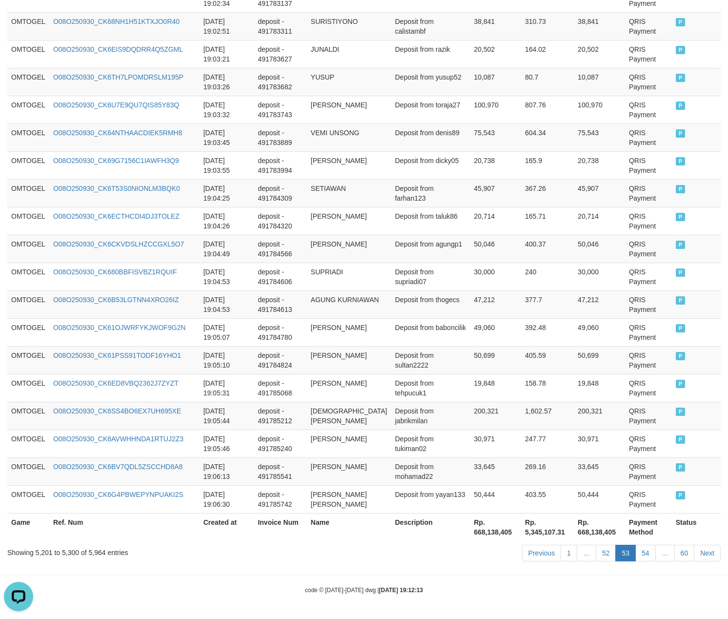
scroll to position [2666, 0]
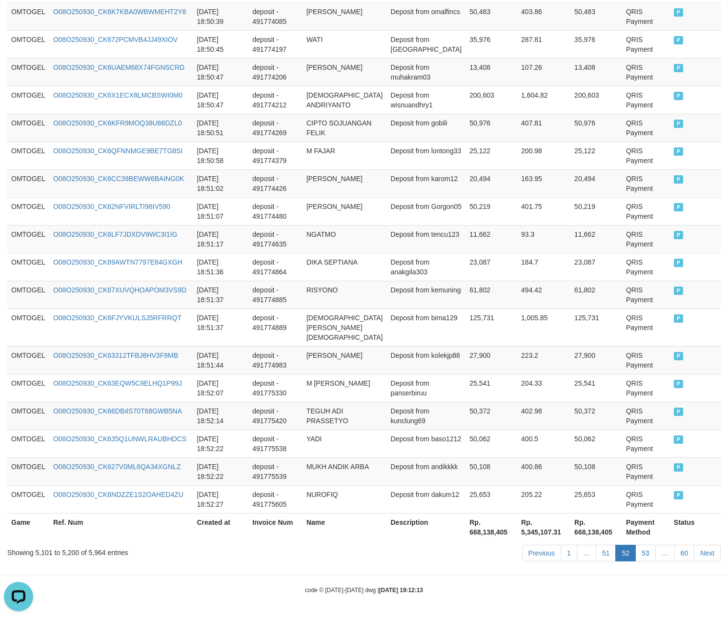
click at [596, 544] on link "51" at bounding box center [606, 552] width 20 height 17
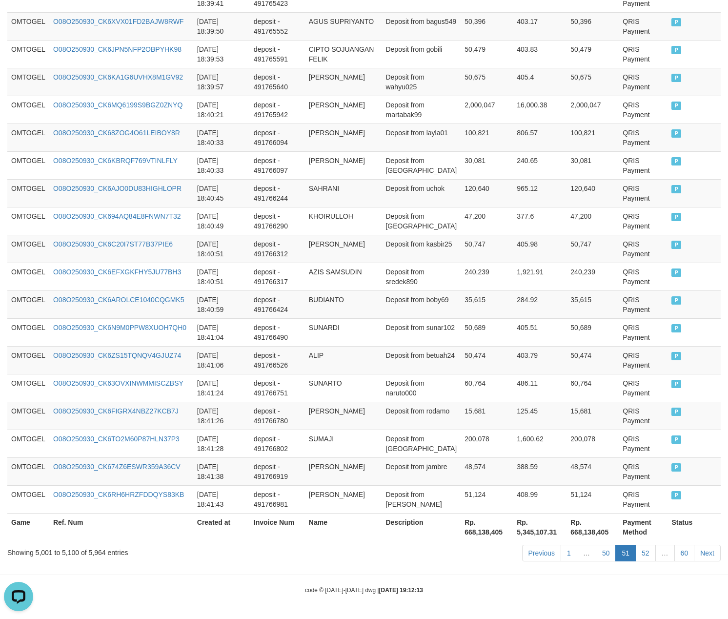
click at [596, 544] on link "50" at bounding box center [606, 552] width 20 height 17
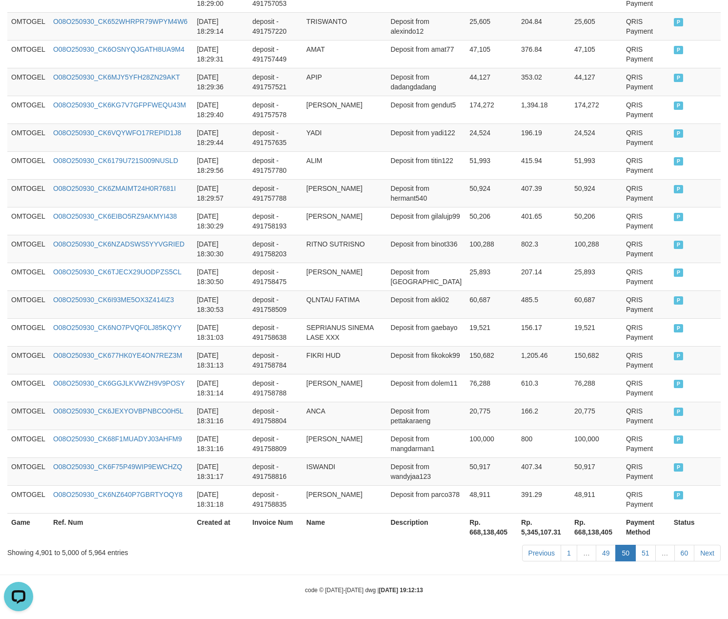
click at [596, 544] on link "49" at bounding box center [606, 552] width 20 height 17
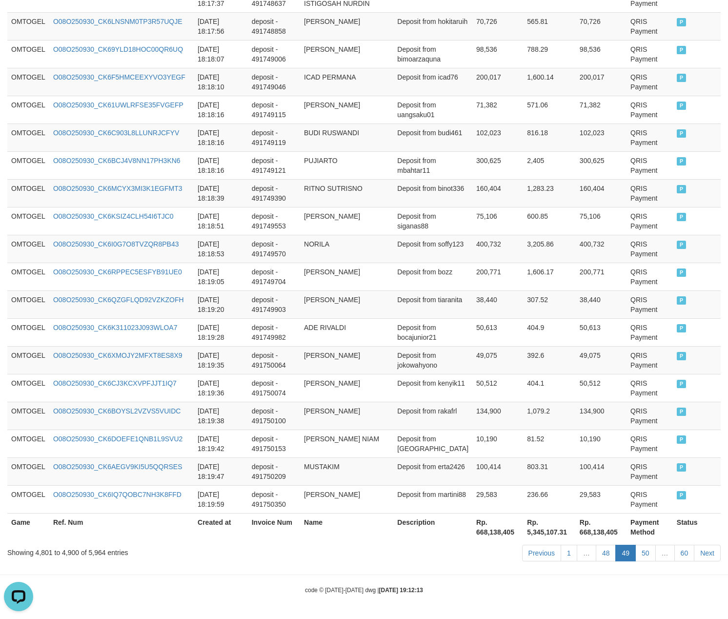
click at [596, 544] on link "48" at bounding box center [606, 552] width 20 height 17
click link "48" at bounding box center [606, 552] width 20 height 17
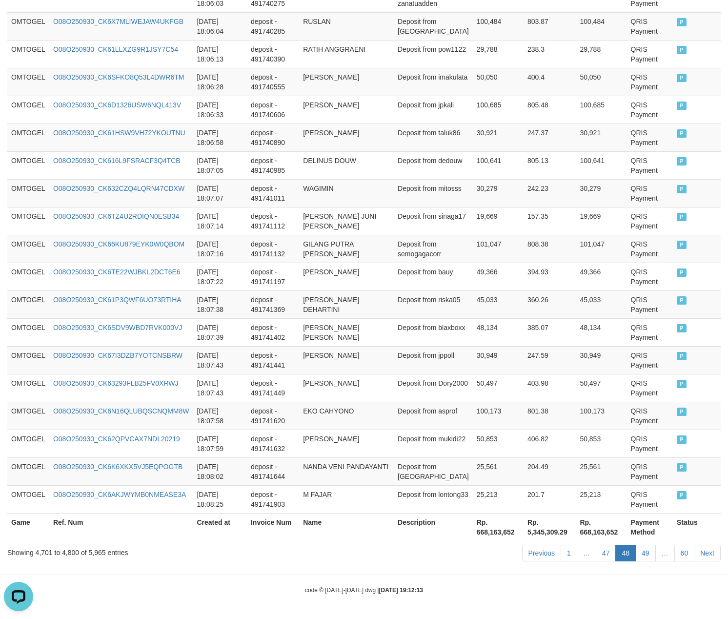
click at [596, 544] on link "47" at bounding box center [606, 552] width 20 height 17
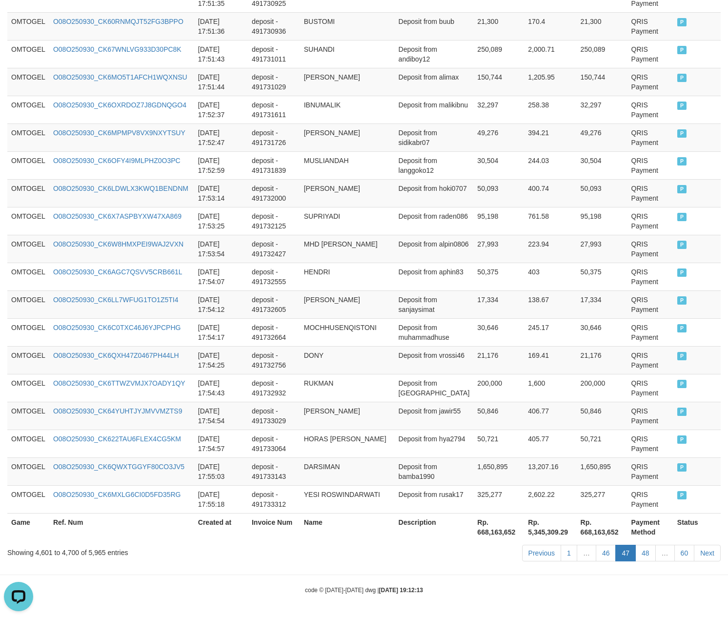
click at [596, 544] on link "46" at bounding box center [606, 552] width 20 height 17
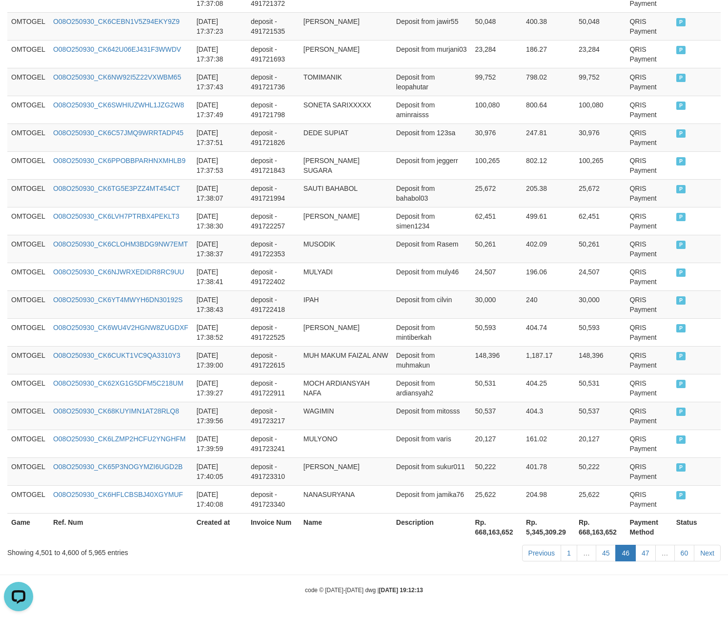
click at [596, 544] on link "45" at bounding box center [606, 552] width 20 height 17
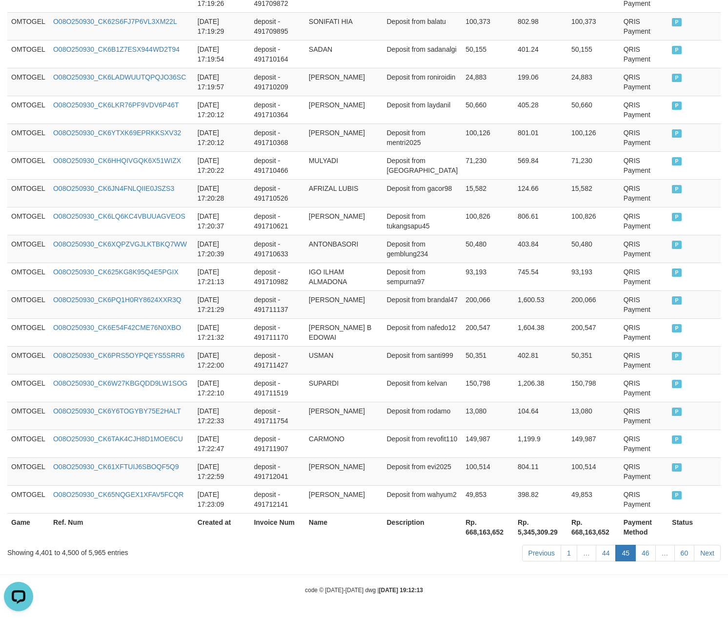
click at [596, 544] on link "44" at bounding box center [606, 552] width 20 height 17
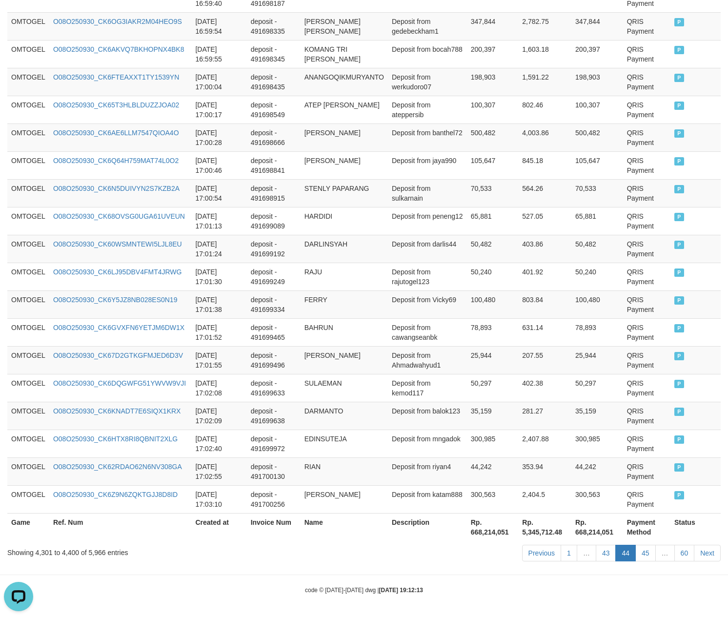
scroll to position [2676, 0]
click at [596, 544] on link "43" at bounding box center [606, 552] width 20 height 17
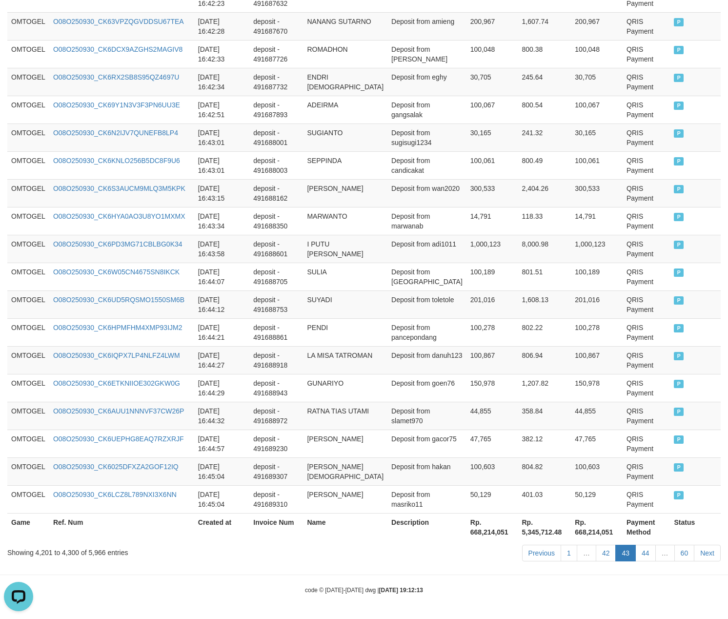
scroll to position [2666, 0]
click at [596, 544] on link "42" at bounding box center [606, 552] width 20 height 17
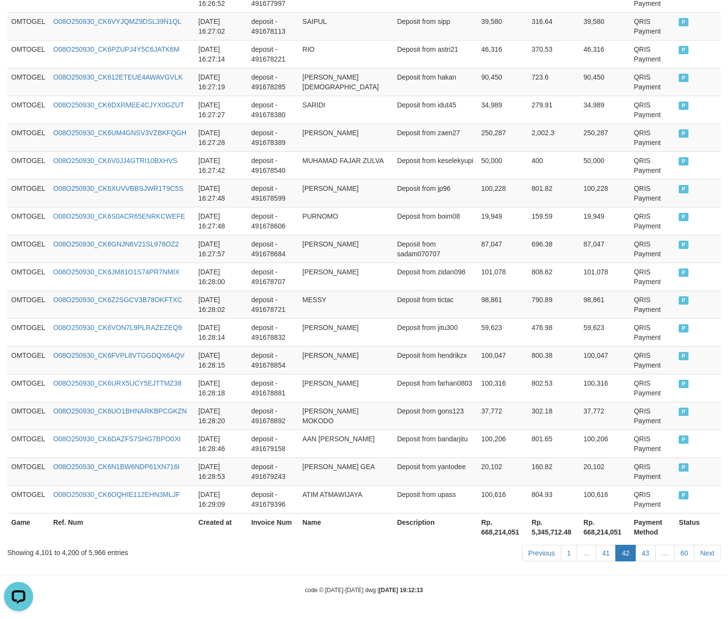
click at [596, 544] on link "41" at bounding box center [606, 552] width 20 height 17
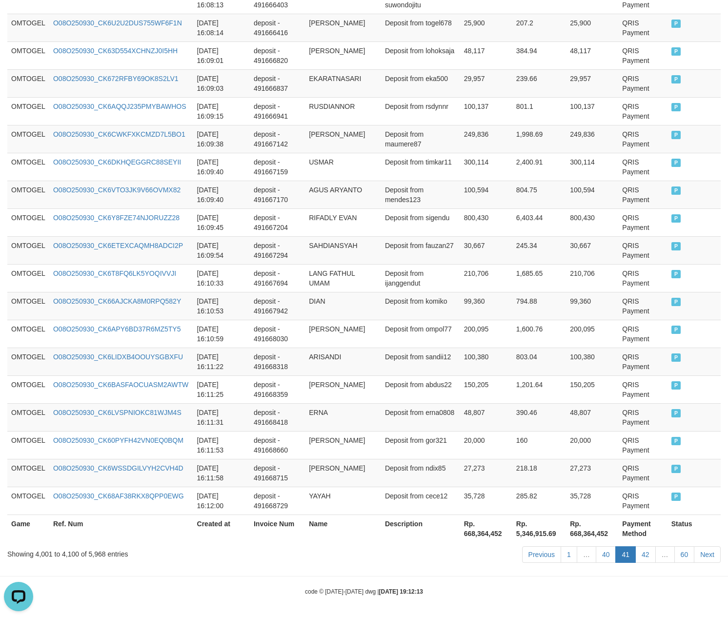
scroll to position [2676, 0]
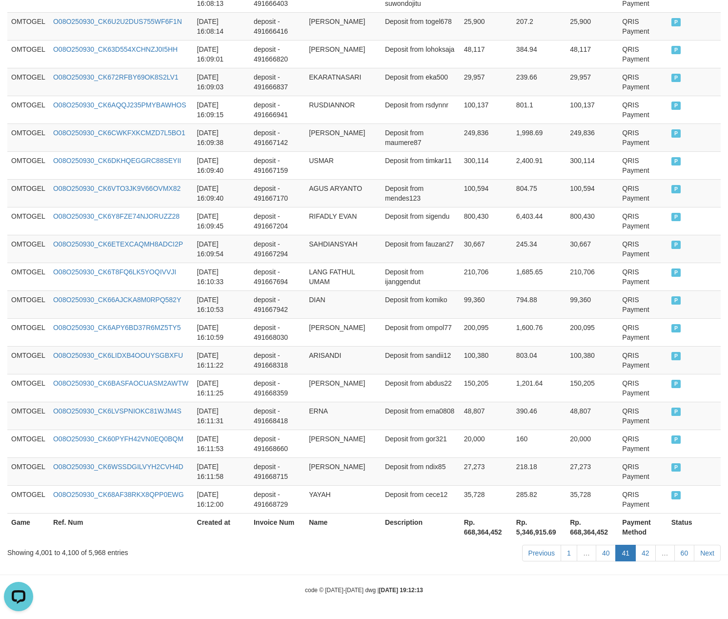
click at [596, 544] on link "40" at bounding box center [606, 552] width 20 height 17
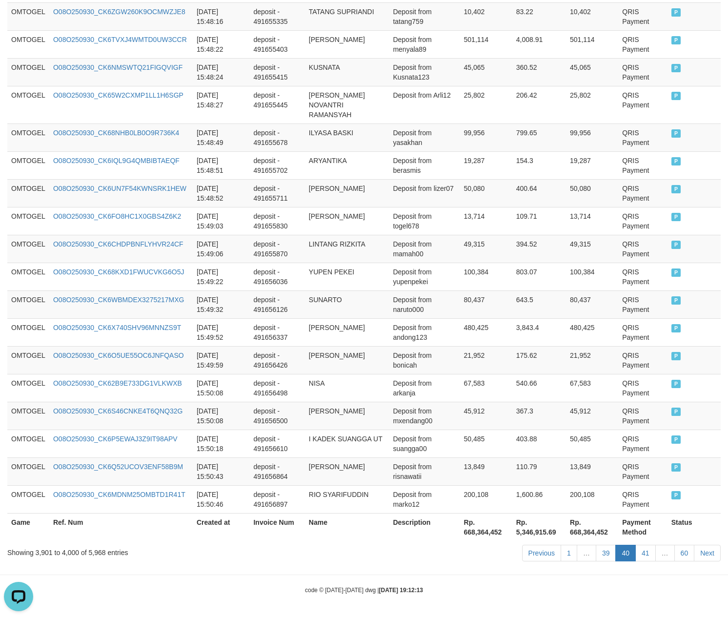
scroll to position [2686, 0]
click at [548, 367] on td "175.62" at bounding box center [539, 360] width 54 height 28
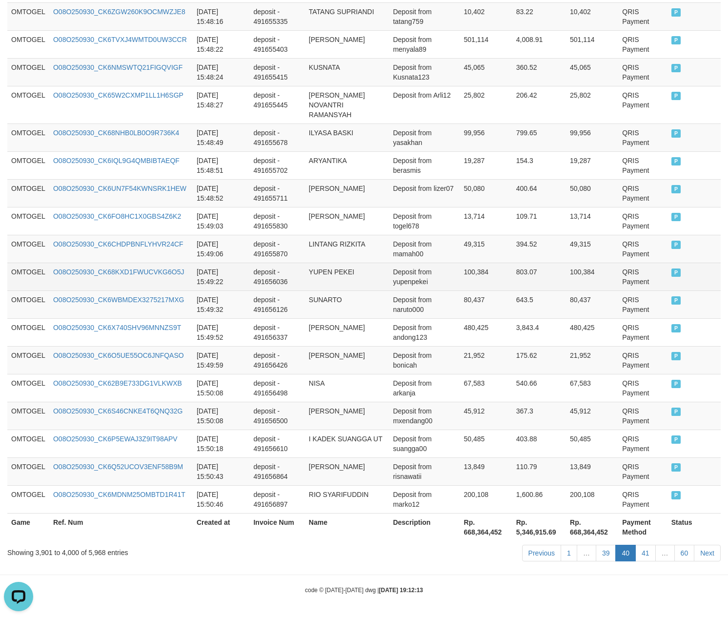
click at [374, 277] on td "YUPEN PEKEI" at bounding box center [347, 276] width 84 height 28
click at [281, 272] on td "deposit - 491656036" at bounding box center [276, 276] width 55 height 28
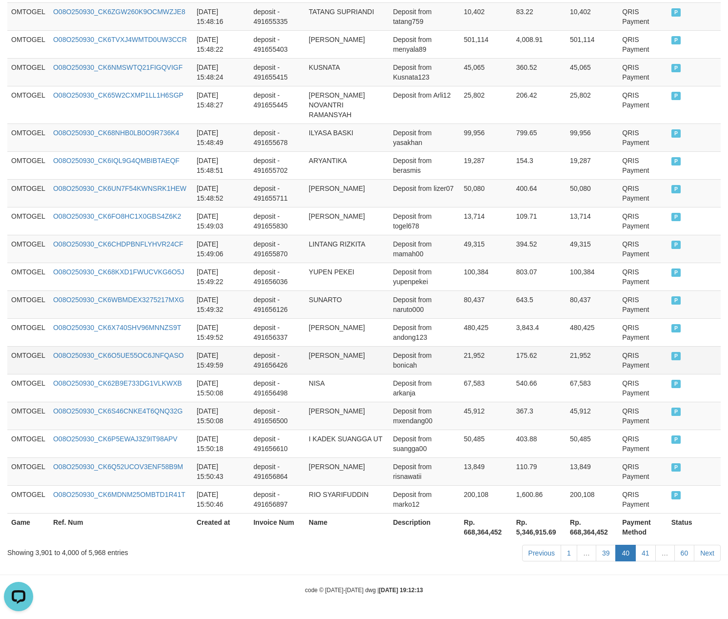
click at [583, 369] on td "21,952" at bounding box center [592, 360] width 52 height 28
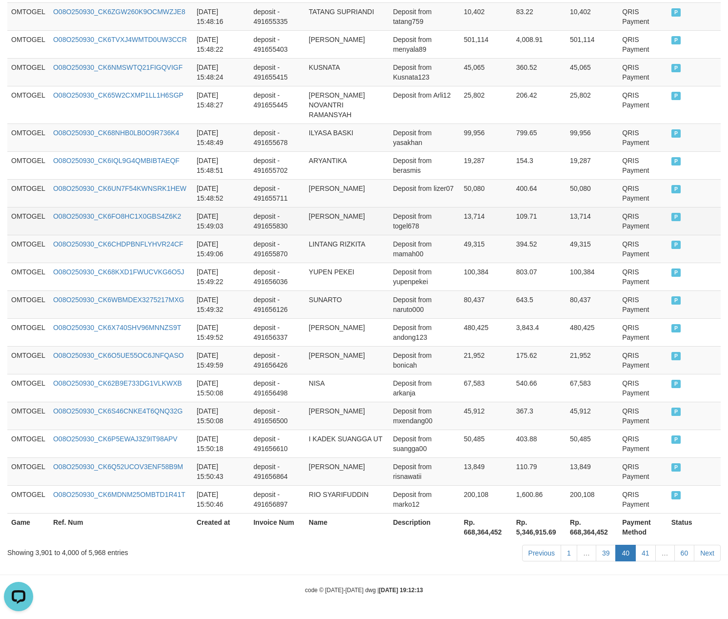
click at [482, 228] on td "13,714" at bounding box center [486, 221] width 52 height 28
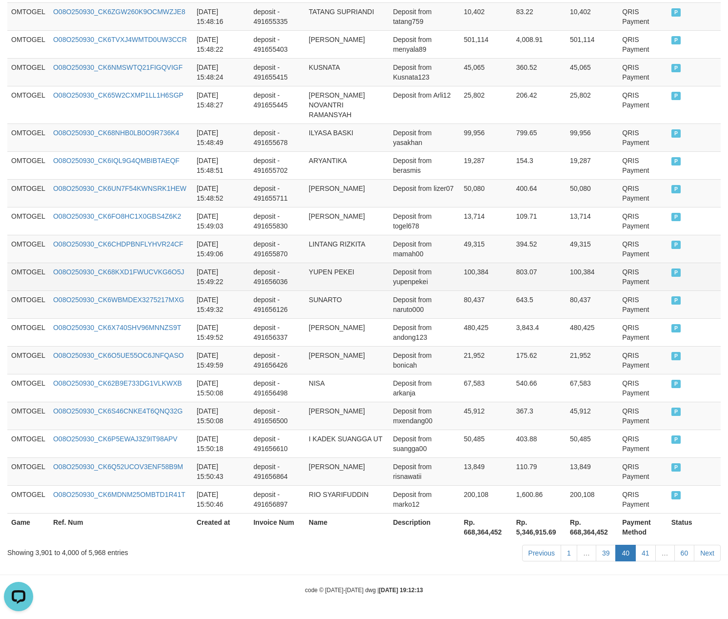
click at [389, 262] on td "Deposit from yupenpekei" at bounding box center [424, 276] width 71 height 28
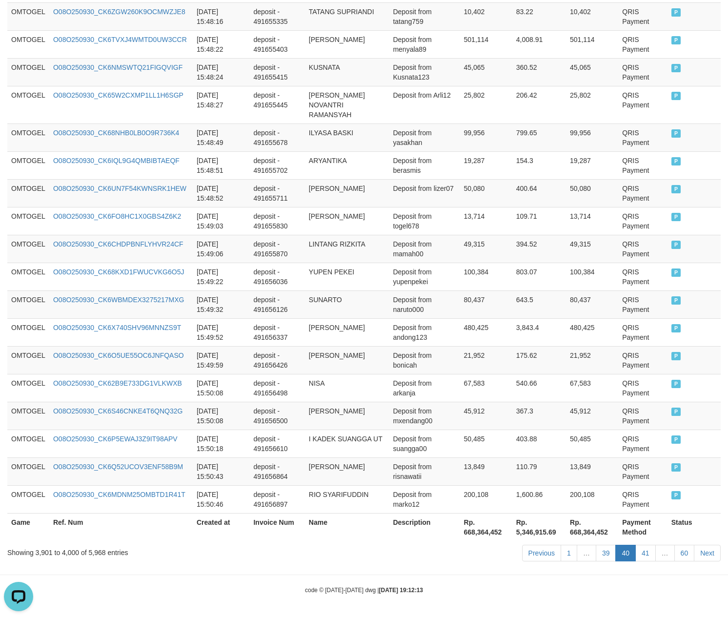
scroll to position [2293, 0]
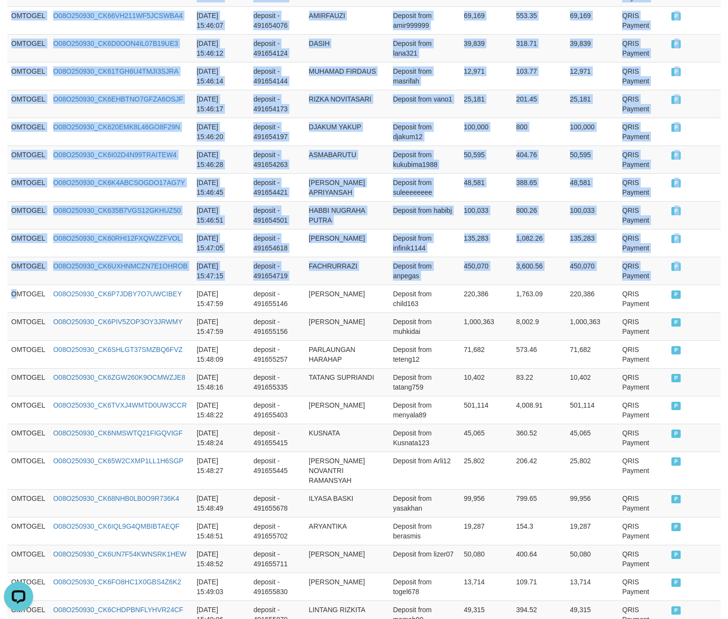
drag, startPoint x: 16, startPoint y: 321, endPoint x: 742, endPoint y: 307, distance: 726.0
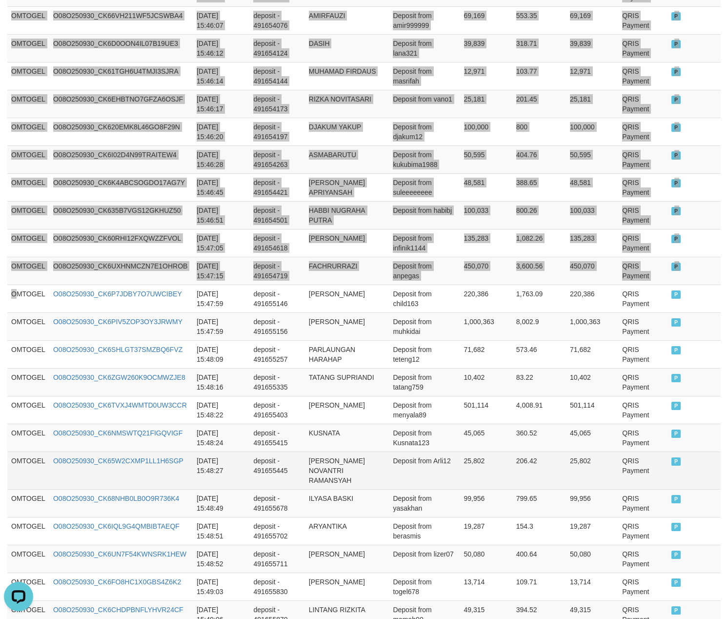
scroll to position [2686, 0]
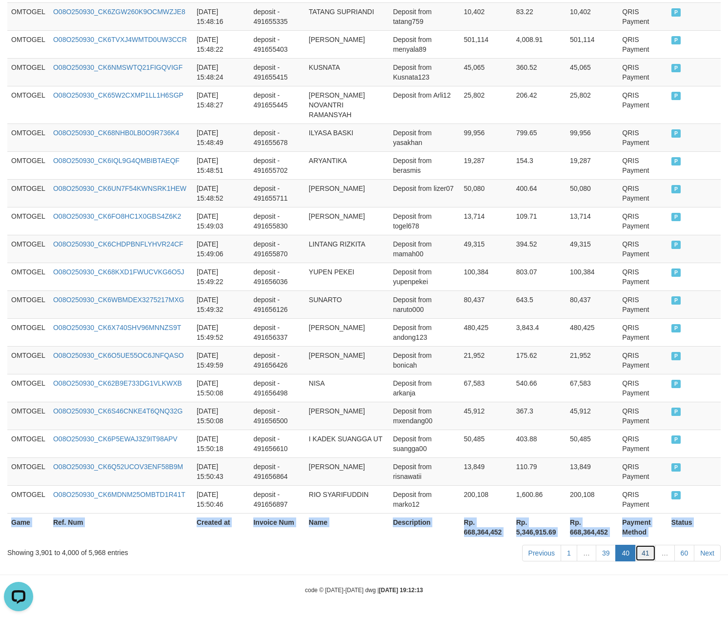
click at [644, 556] on link "41" at bounding box center [645, 552] width 20 height 17
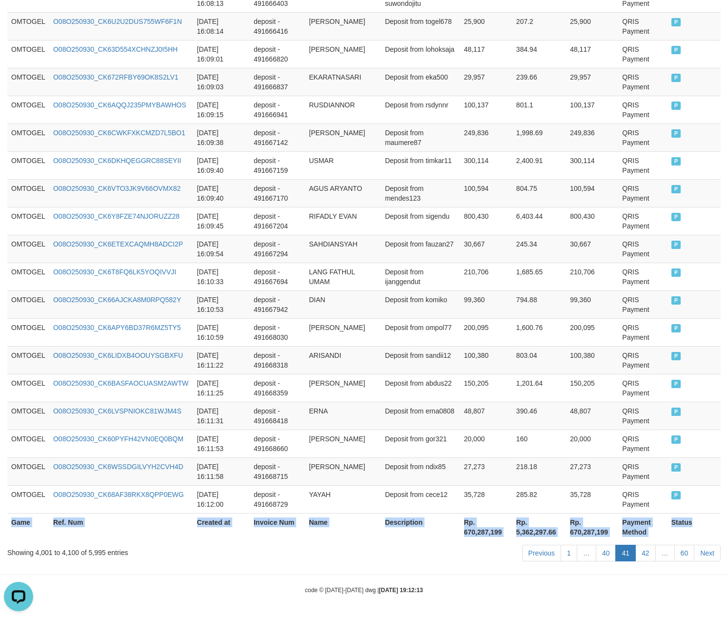
scroll to position [2676, 0]
click at [642, 555] on link "42" at bounding box center [645, 552] width 20 height 17
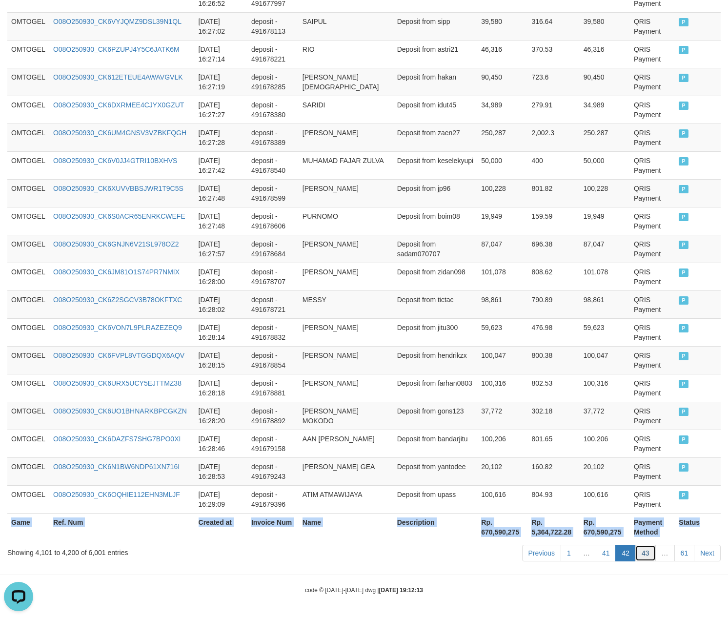
click at [646, 557] on link "43" at bounding box center [645, 552] width 20 height 17
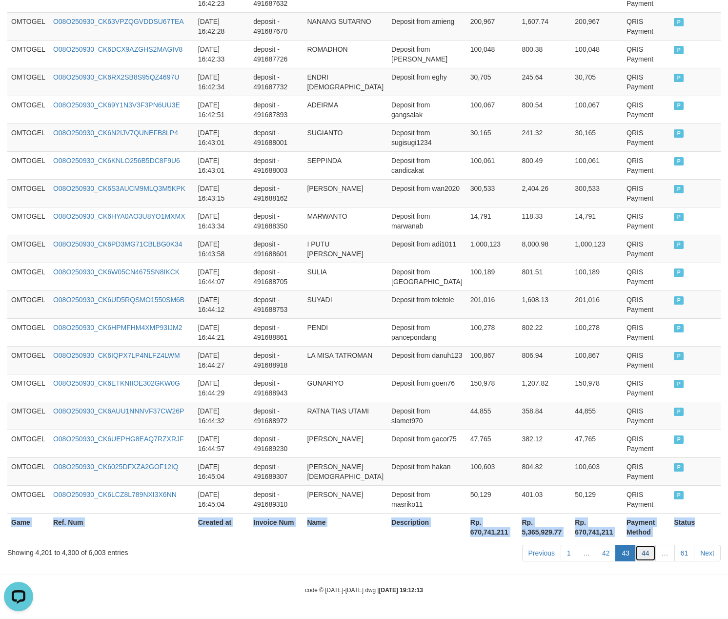
click at [645, 553] on link "44" at bounding box center [645, 552] width 20 height 17
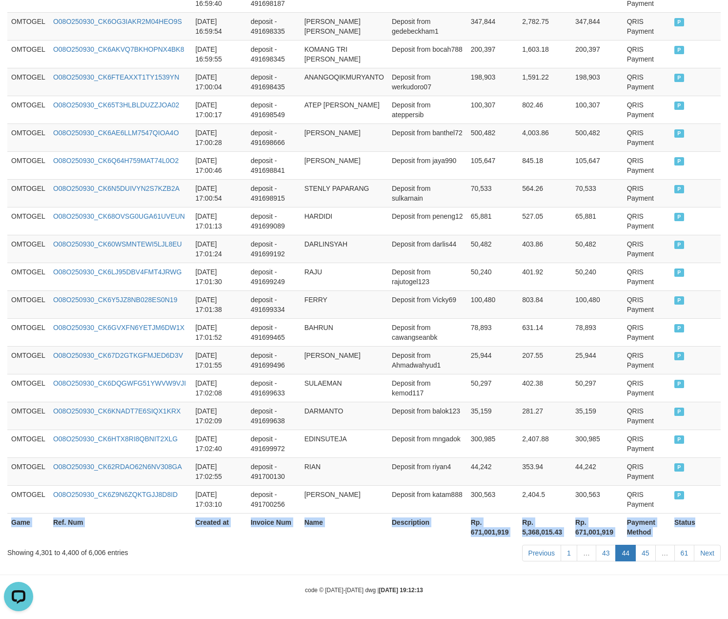
scroll to position [2676, 0]
click at [641, 549] on link "45" at bounding box center [645, 552] width 20 height 17
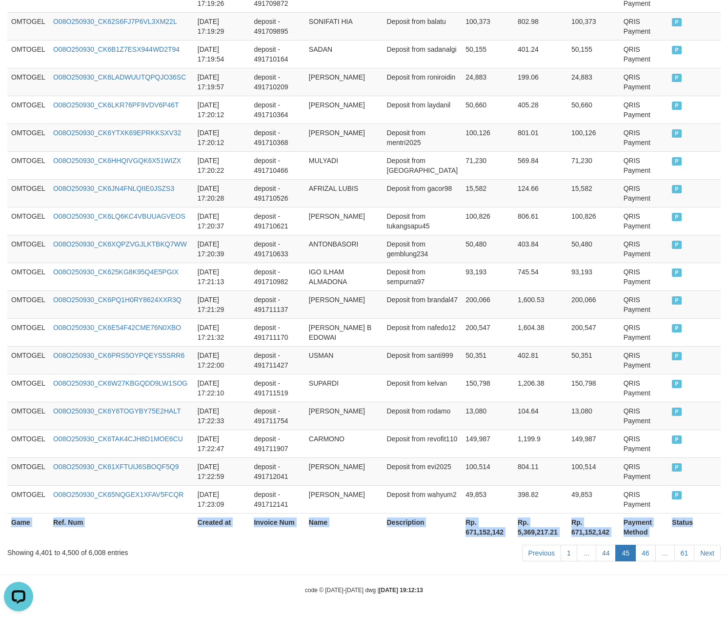
scroll to position [2666, 0]
click at [643, 555] on link "46" at bounding box center [645, 552] width 20 height 17
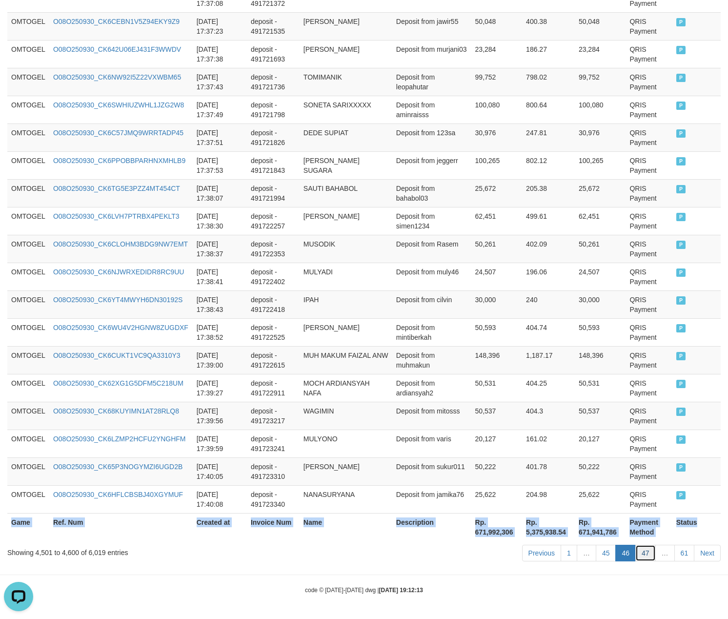
click at [644, 549] on link "47" at bounding box center [645, 552] width 20 height 17
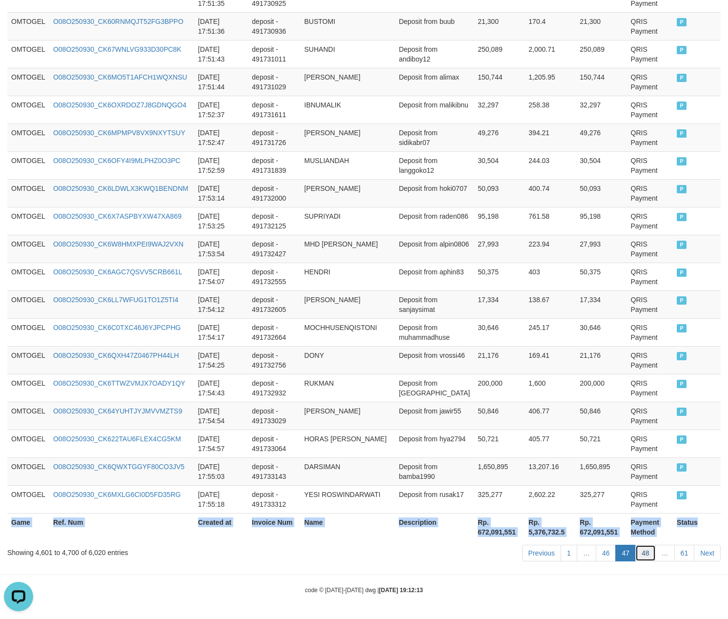
click at [638, 553] on link "48" at bounding box center [645, 552] width 20 height 17
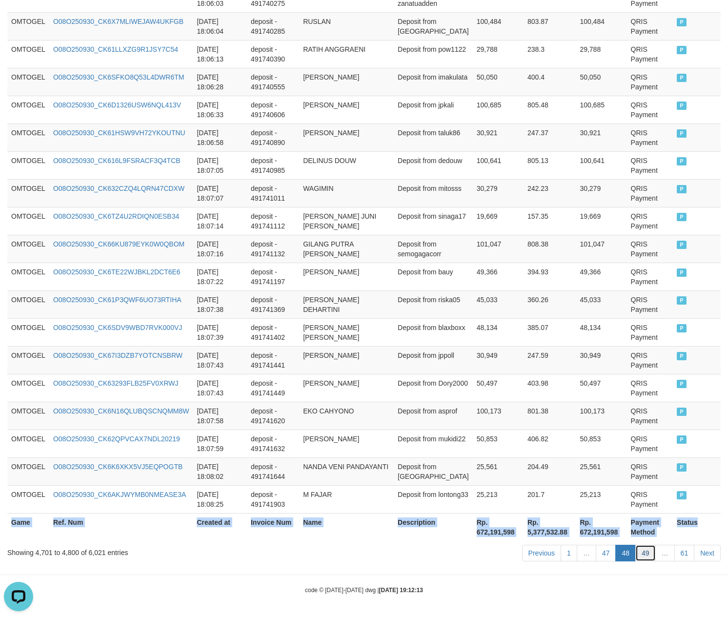
click at [644, 557] on link "49" at bounding box center [645, 552] width 20 height 17
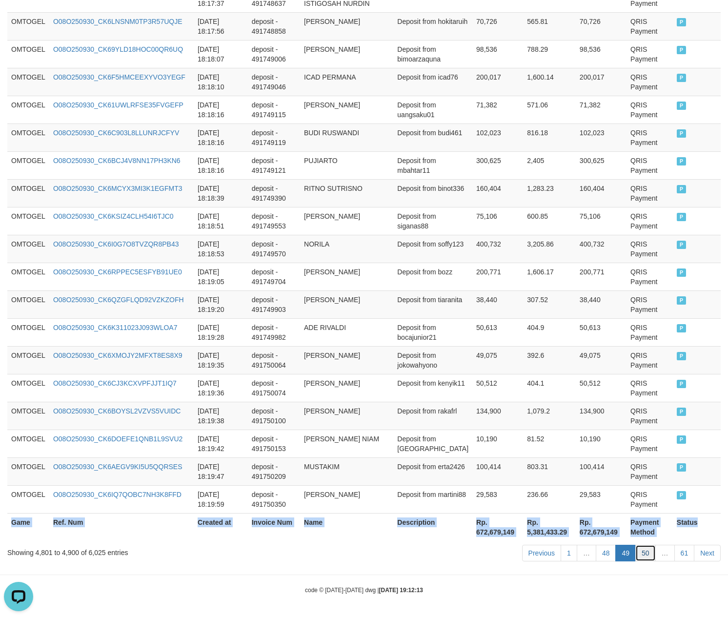
click at [646, 551] on link "50" at bounding box center [645, 552] width 20 height 17
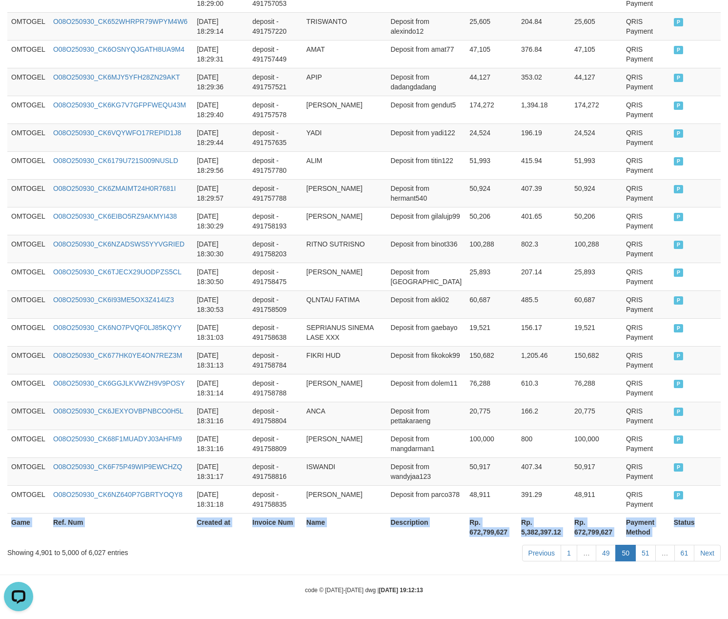
scroll to position [2676, 0]
click at [638, 548] on link "51" at bounding box center [645, 552] width 20 height 17
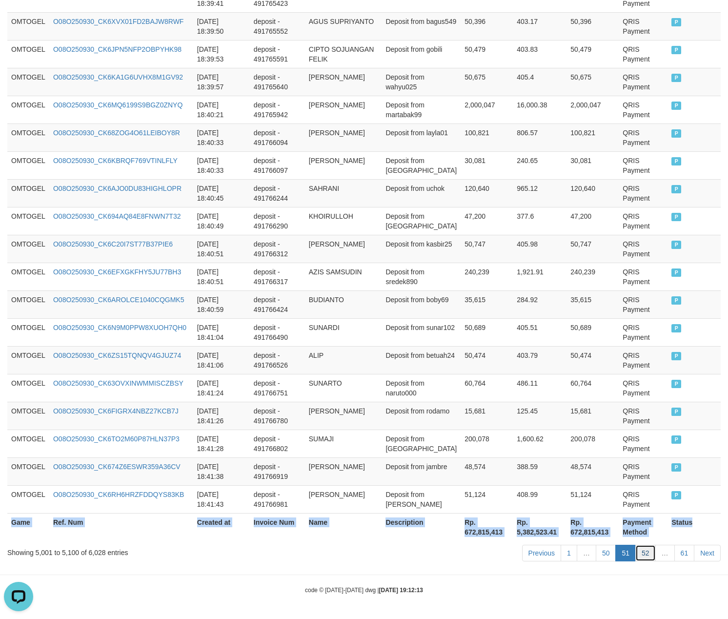
click at [642, 552] on link "52" at bounding box center [645, 552] width 20 height 17
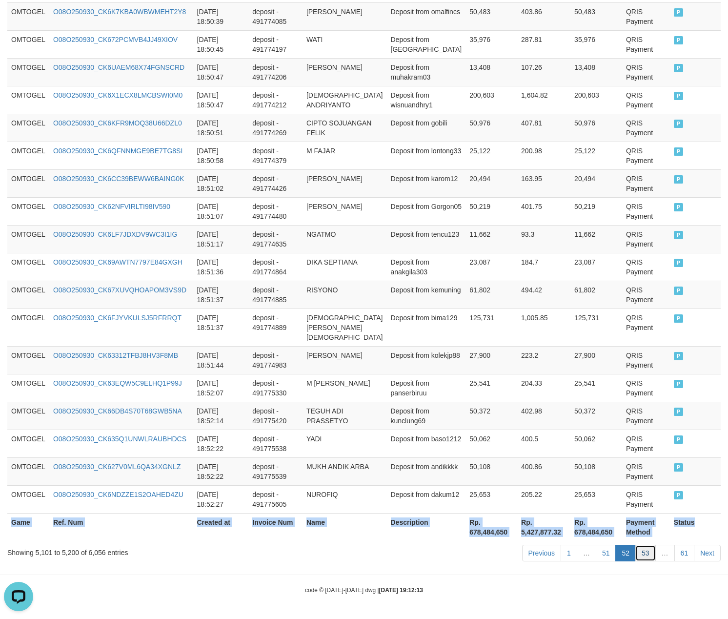
click at [644, 556] on link "53" at bounding box center [645, 552] width 20 height 17
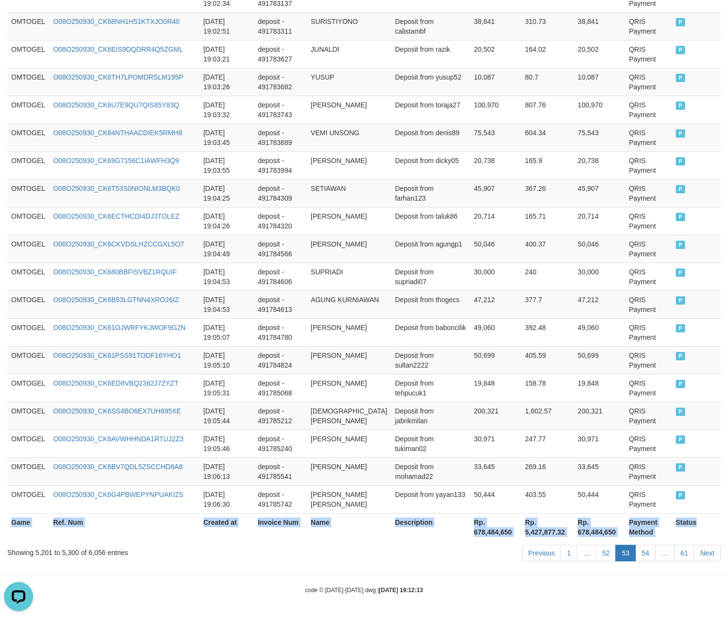
scroll to position [2706, 0]
click at [642, 555] on link "54" at bounding box center [645, 552] width 20 height 17
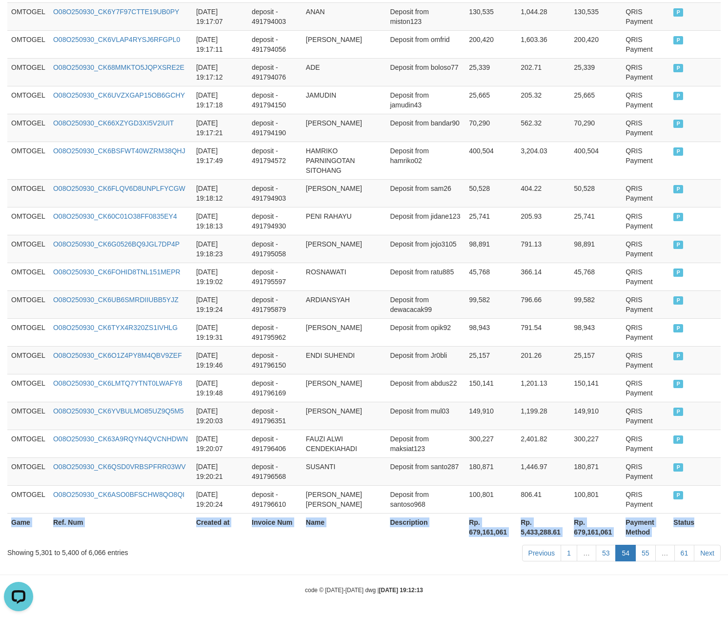
scroll to position [2676, 0]
click at [640, 553] on link "55" at bounding box center [645, 552] width 20 height 17
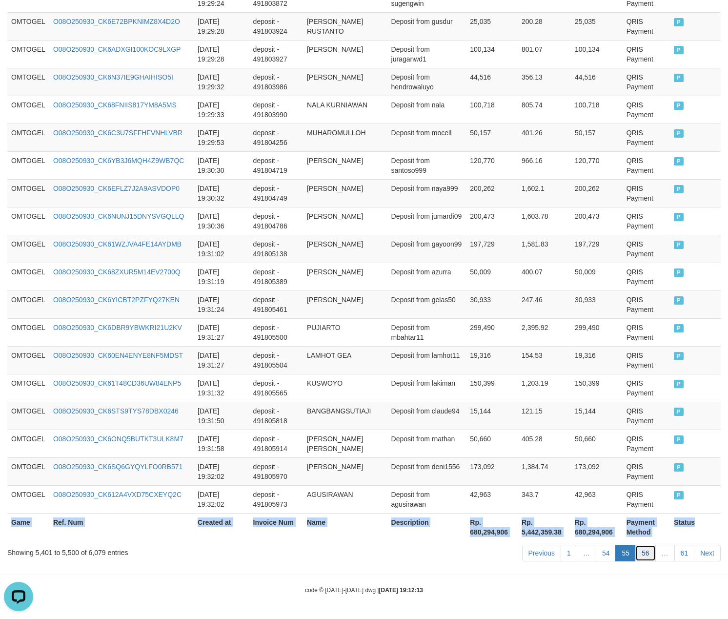
click at [643, 548] on link "56" at bounding box center [645, 552] width 20 height 17
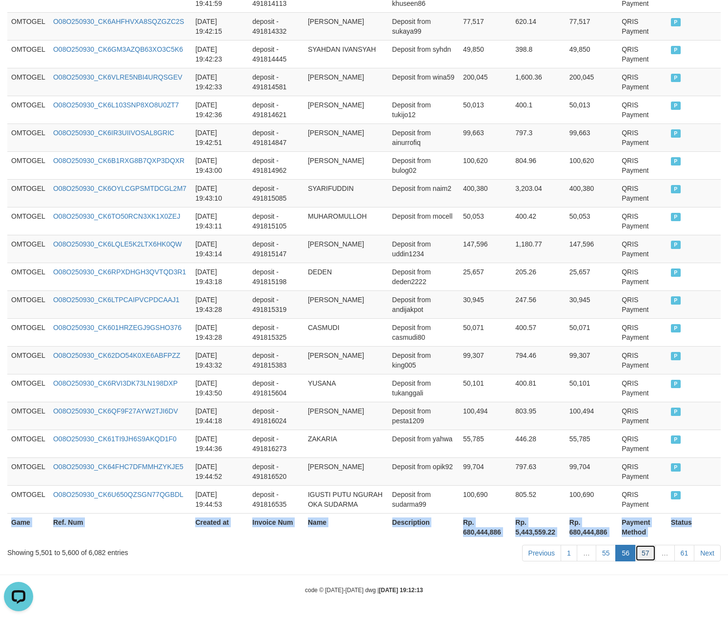
click at [647, 553] on link "57" at bounding box center [645, 552] width 20 height 17
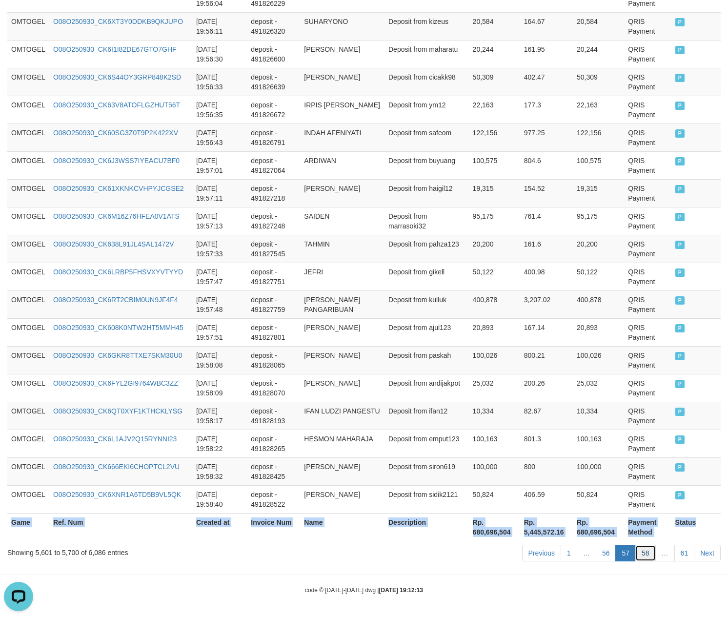
click at [647, 557] on link "58" at bounding box center [645, 552] width 20 height 17
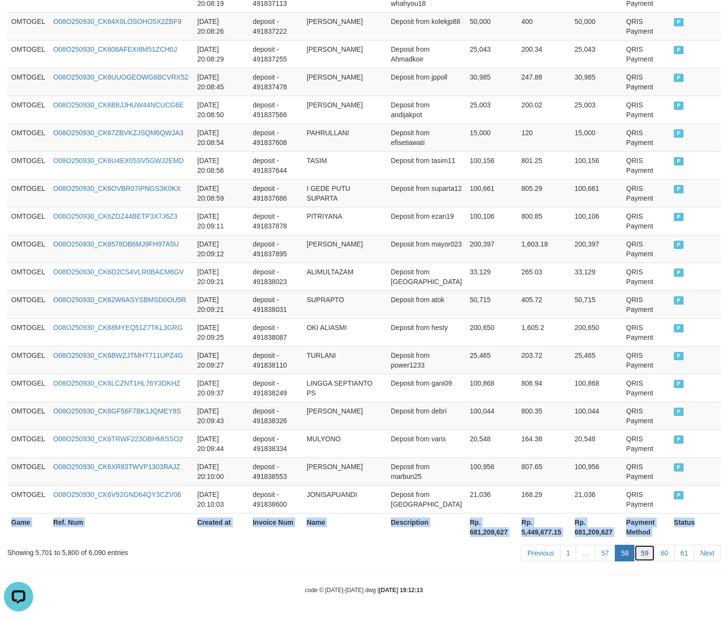
click at [646, 555] on link "59" at bounding box center [644, 552] width 20 height 17
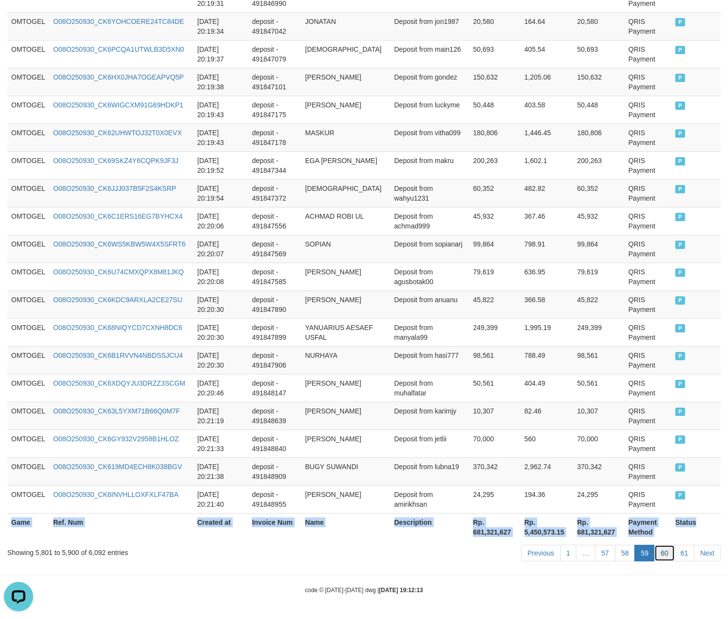
click at [661, 555] on link "60" at bounding box center [664, 552] width 20 height 17
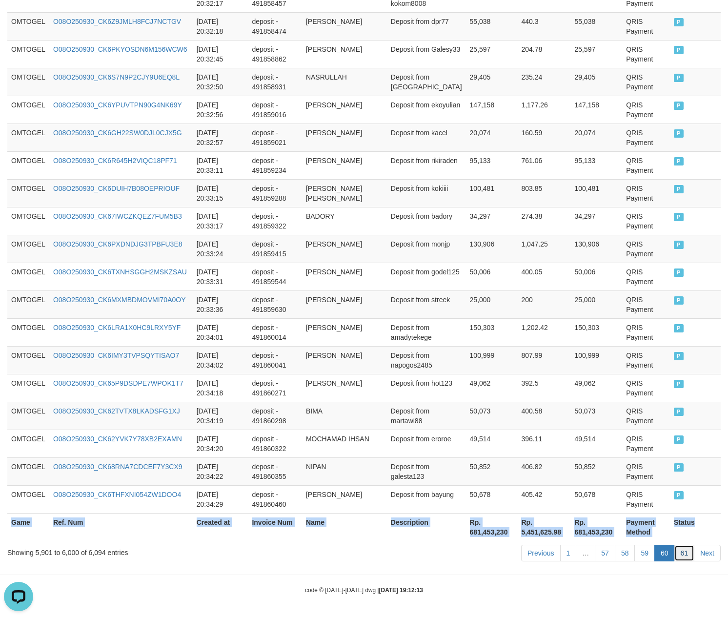
click at [677, 555] on link "61" at bounding box center [684, 552] width 20 height 17
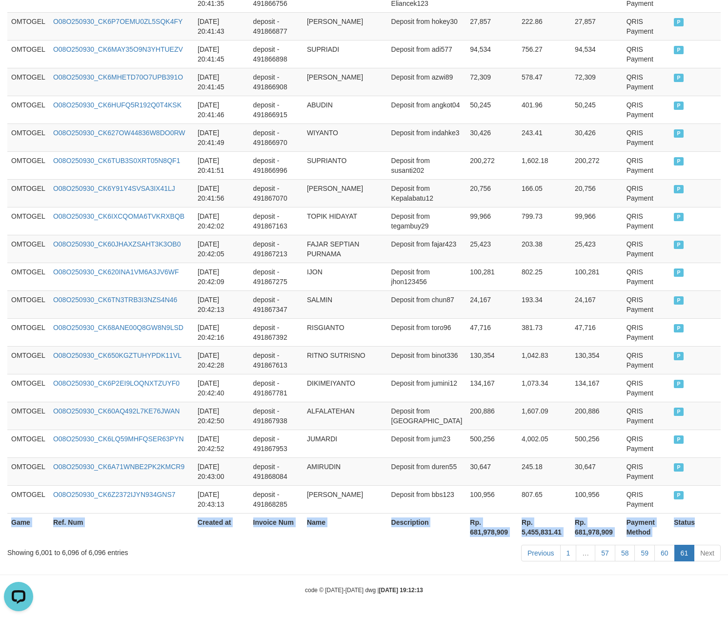
scroll to position [2555, 0]
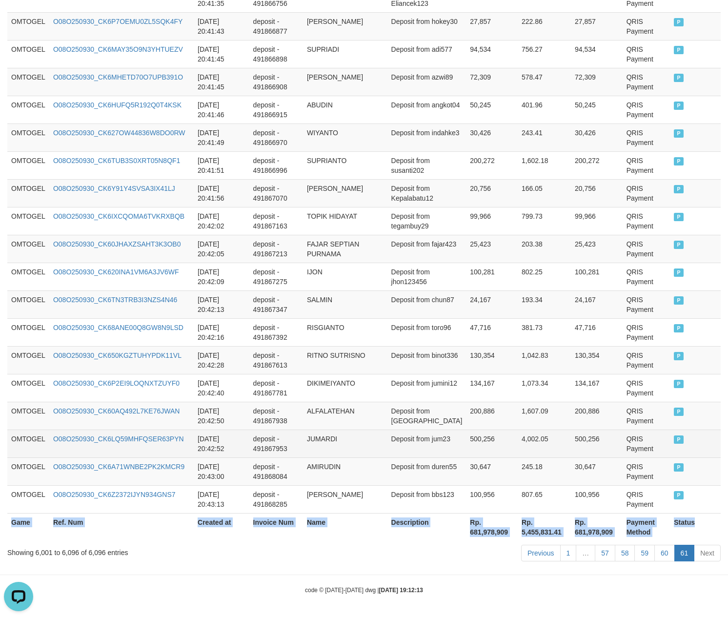
click at [559, 451] on td "4,002.05" at bounding box center [544, 443] width 53 height 28
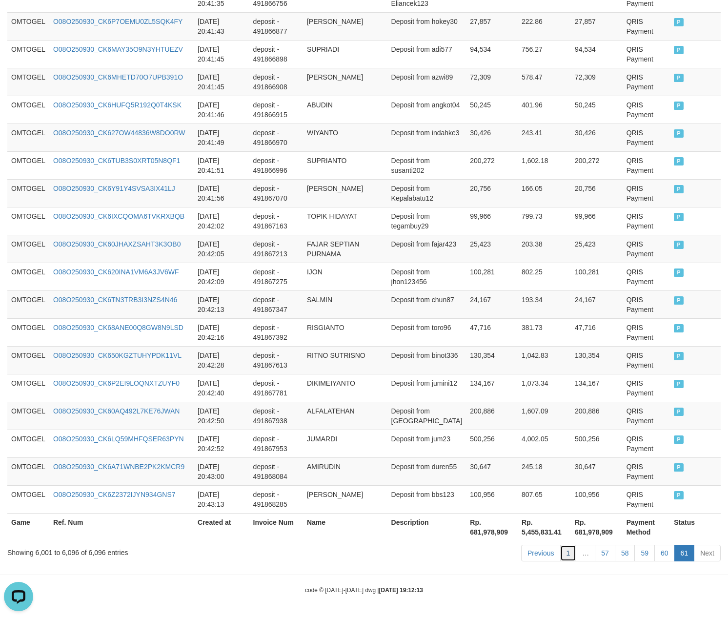
click at [569, 555] on link "1" at bounding box center [568, 552] width 17 height 17
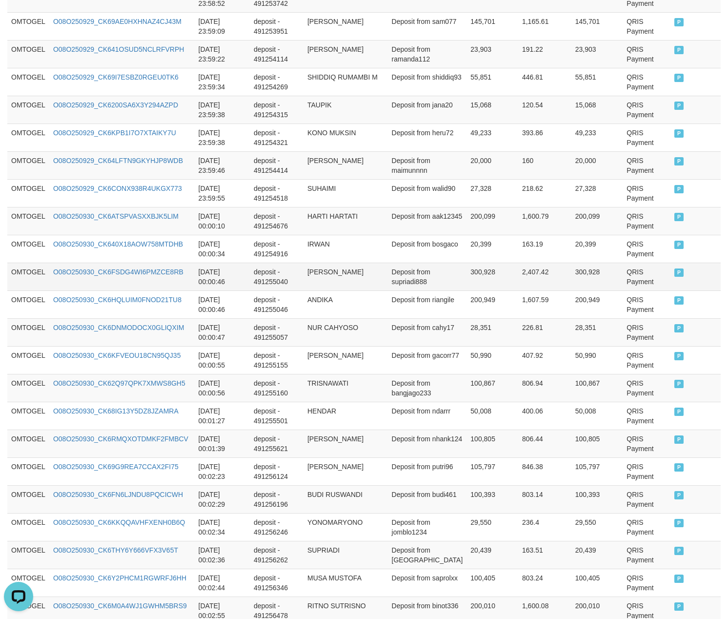
scroll to position [0, 0]
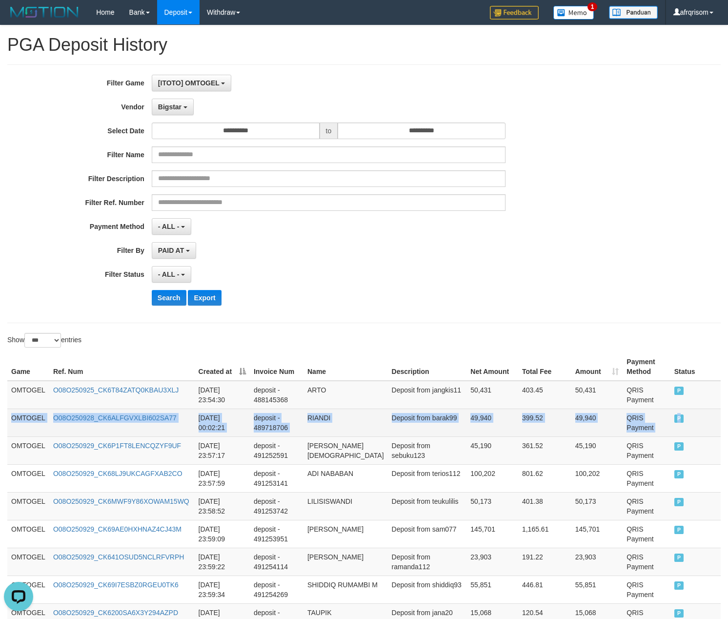
drag, startPoint x: 12, startPoint y: 416, endPoint x: 702, endPoint y: 416, distance: 690.3
click at [702, 416] on tr "OMTOGEL O08O250928_CK6ALFGVXLBI602SA77 [DATE] 00:02:21 deposit - 489718706 RIAN…" at bounding box center [363, 422] width 713 height 28
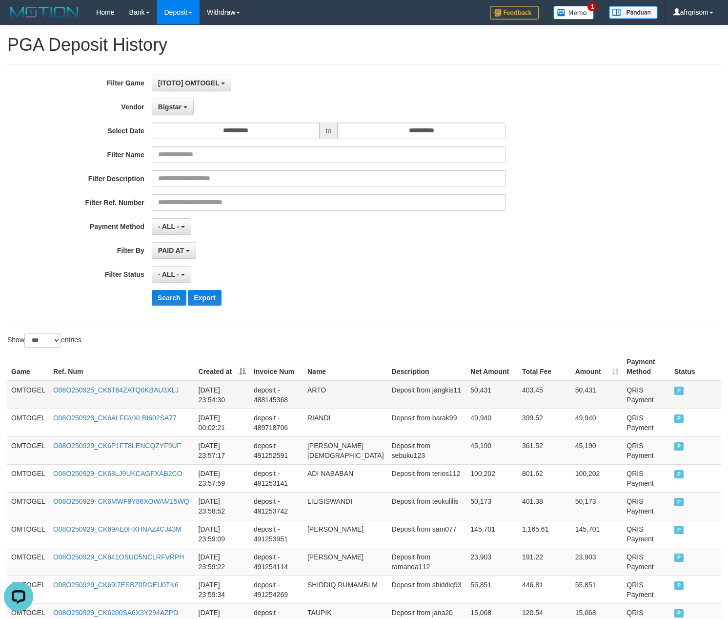
click at [352, 397] on td "ARTO" at bounding box center [345, 395] width 84 height 28
click at [180, 106] on span "Bigstar" at bounding box center [169, 107] width 23 height 8
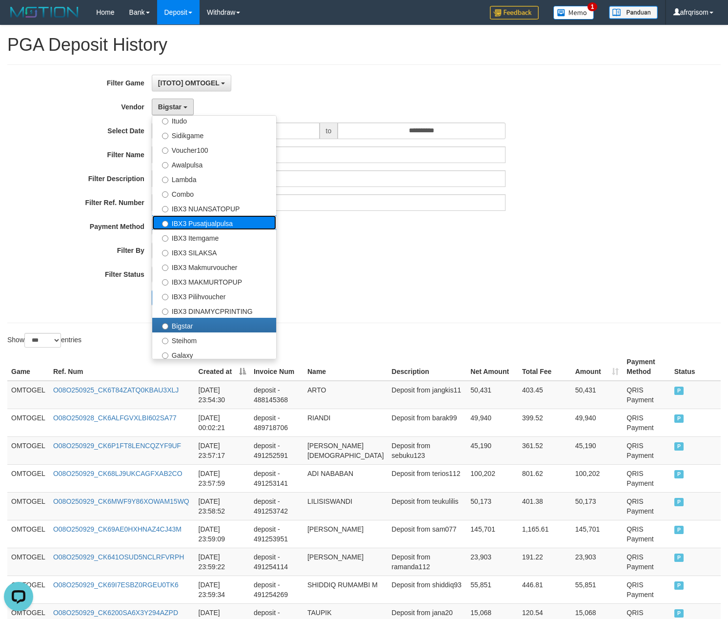
click at [218, 227] on label "IBX3 Pusatjualpulsa" at bounding box center [214, 222] width 124 height 15
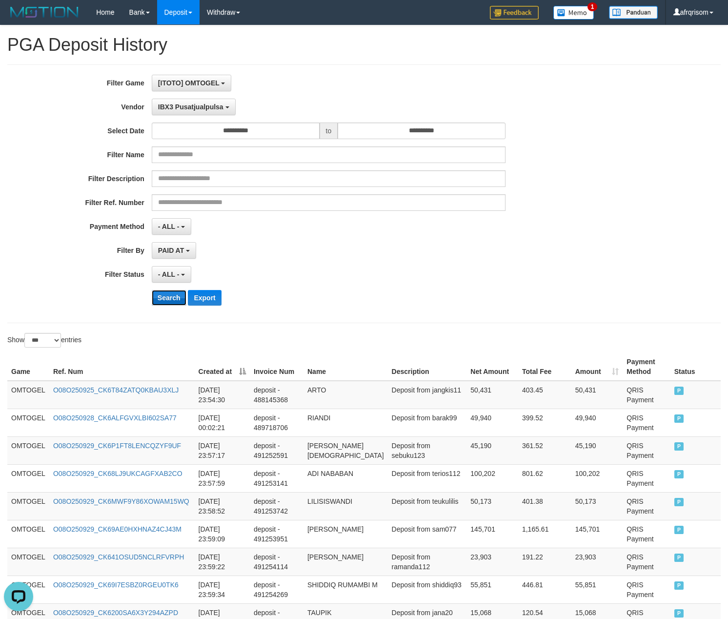
click at [168, 303] on button "Search" at bounding box center [169, 298] width 35 height 16
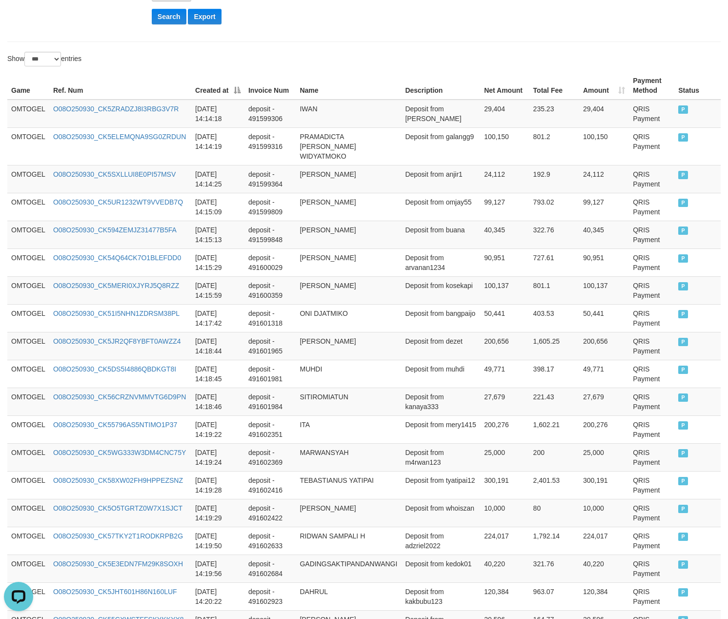
scroll to position [151, 0]
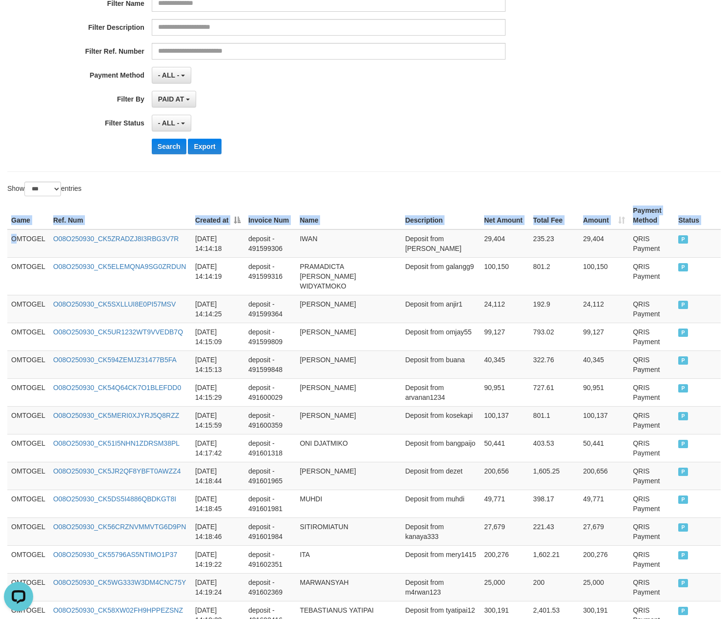
drag, startPoint x: 38, startPoint y: 238, endPoint x: 742, endPoint y: 215, distance: 704.3
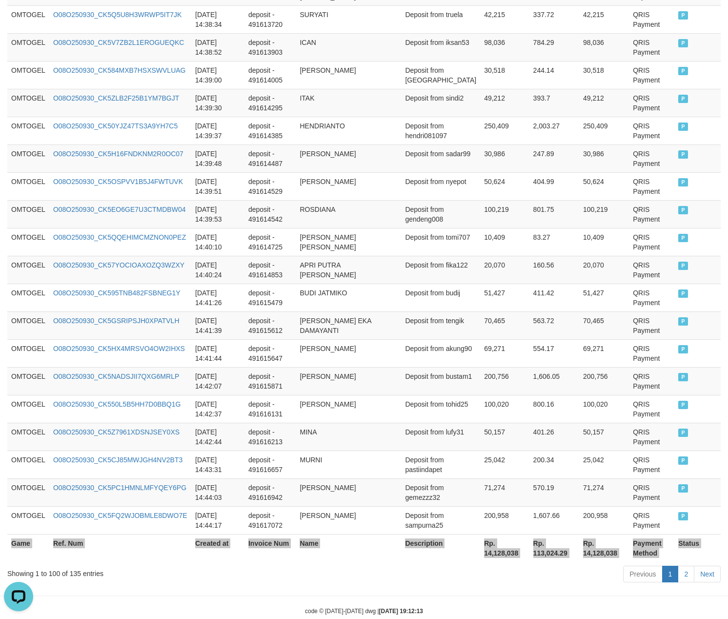
scroll to position [2666, 0]
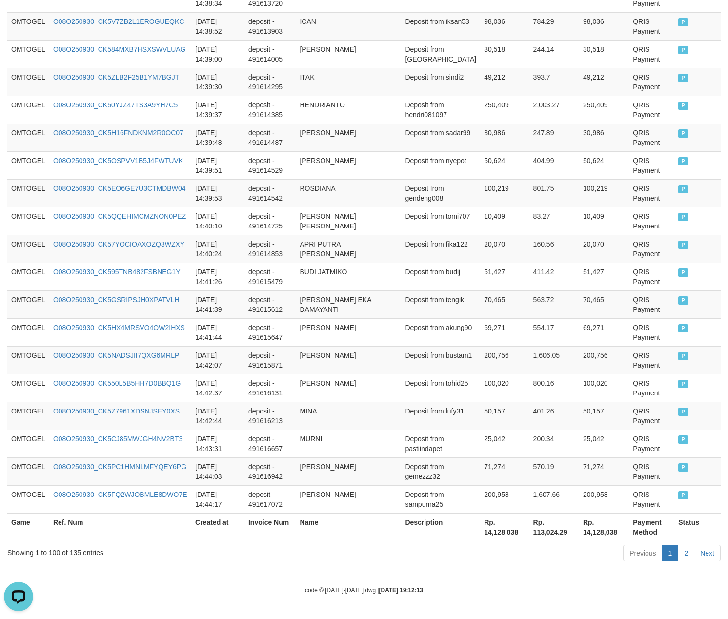
click at [687, 562] on div "Previous 1 2 Next" at bounding box center [516, 553] width 410 height 21
click at [687, 549] on link "2" at bounding box center [686, 552] width 17 height 17
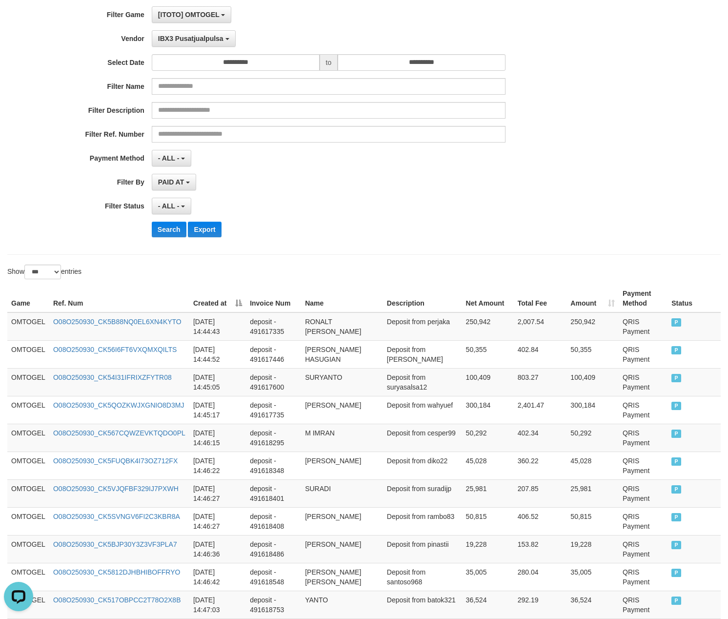
scroll to position [0, 0]
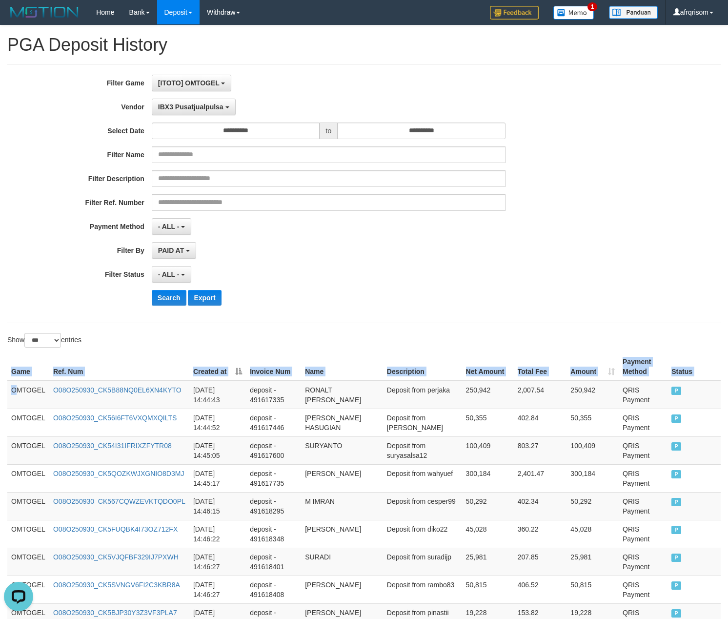
drag, startPoint x: 16, startPoint y: 397, endPoint x: 742, endPoint y: 378, distance: 726.1
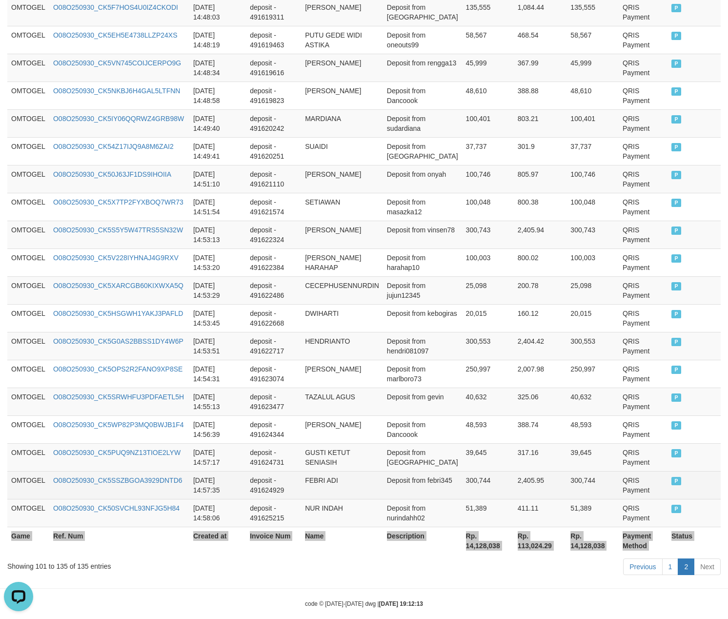
scroll to position [849, 0]
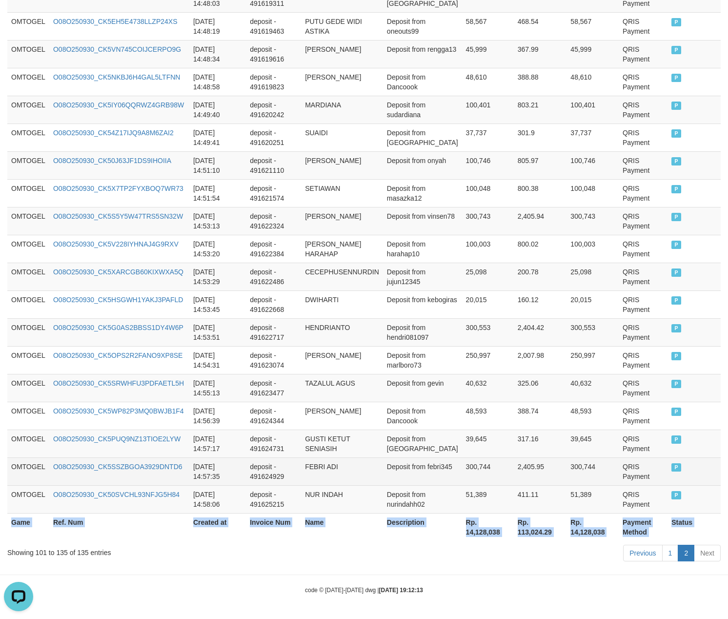
click at [566, 472] on td "300,744" at bounding box center [592, 471] width 52 height 28
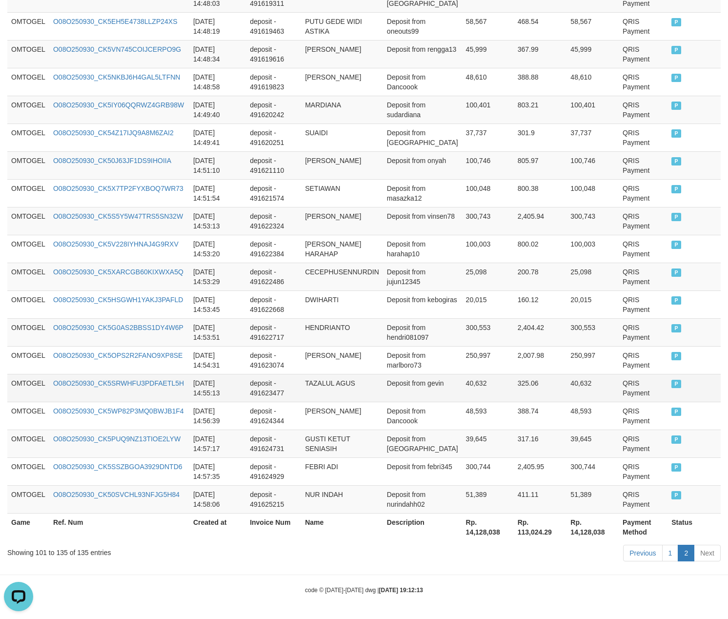
click at [475, 380] on td "40,632" at bounding box center [488, 388] width 52 height 28
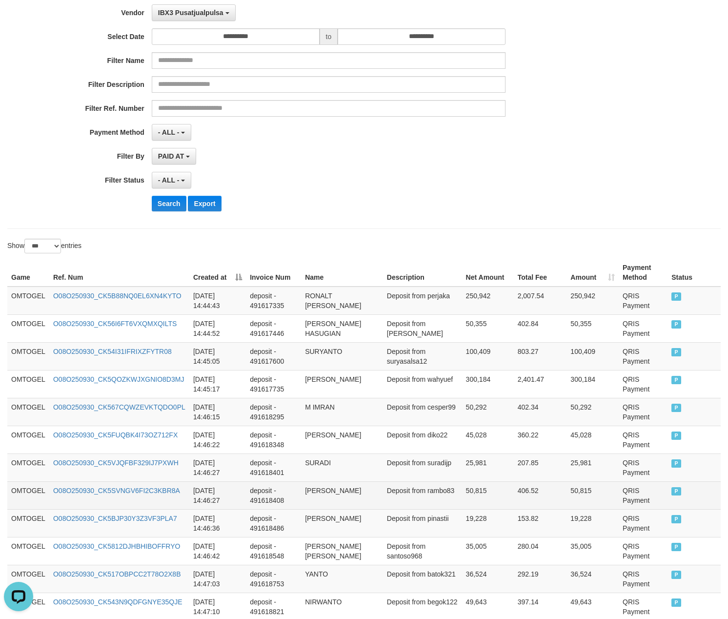
scroll to position [0, 0]
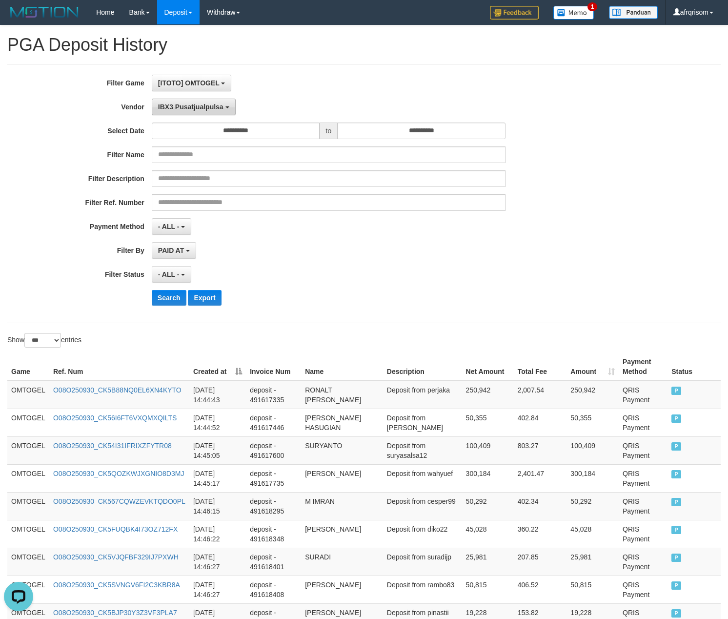
click at [192, 103] on span "IBX3 Pusatjualpulsa" at bounding box center [190, 107] width 65 height 8
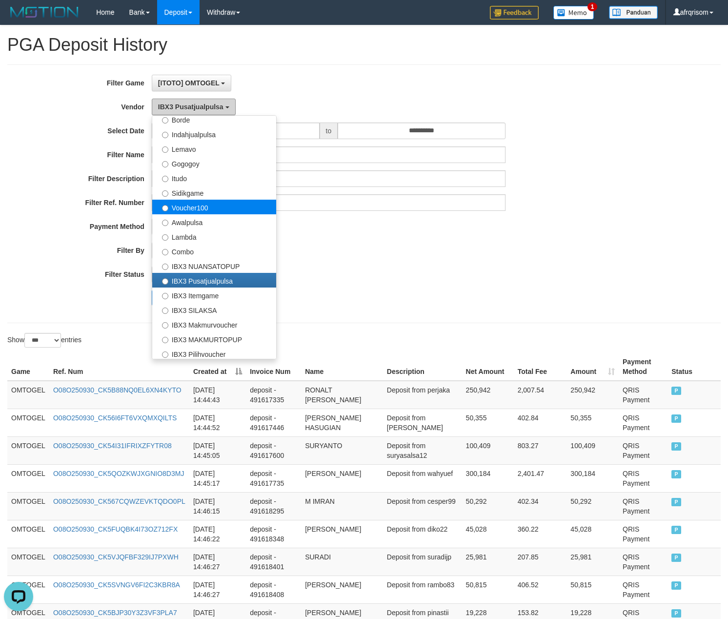
scroll to position [86, 0]
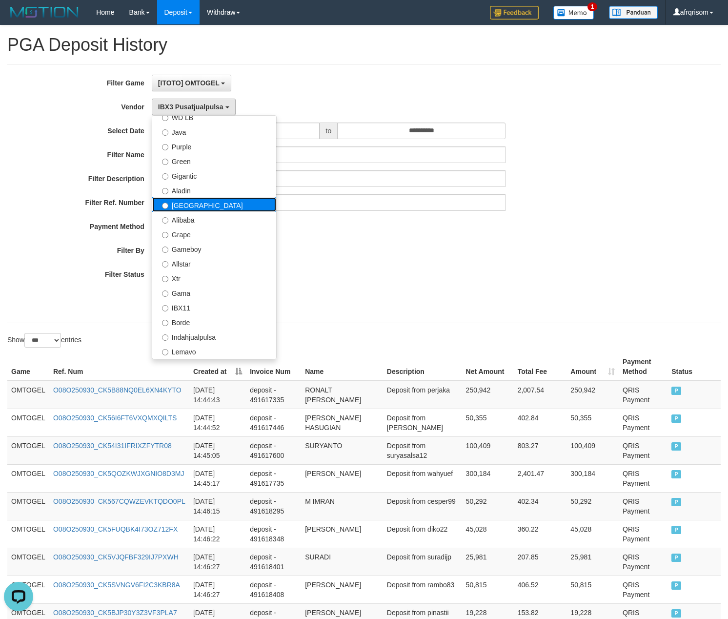
click at [205, 209] on label "[GEOGRAPHIC_DATA]" at bounding box center [214, 204] width 124 height 15
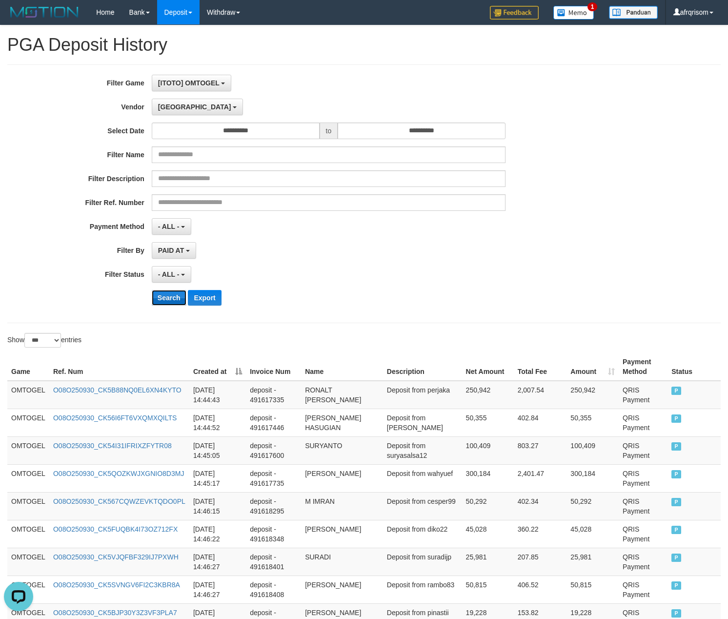
click at [164, 294] on button "Search" at bounding box center [169, 298] width 35 height 16
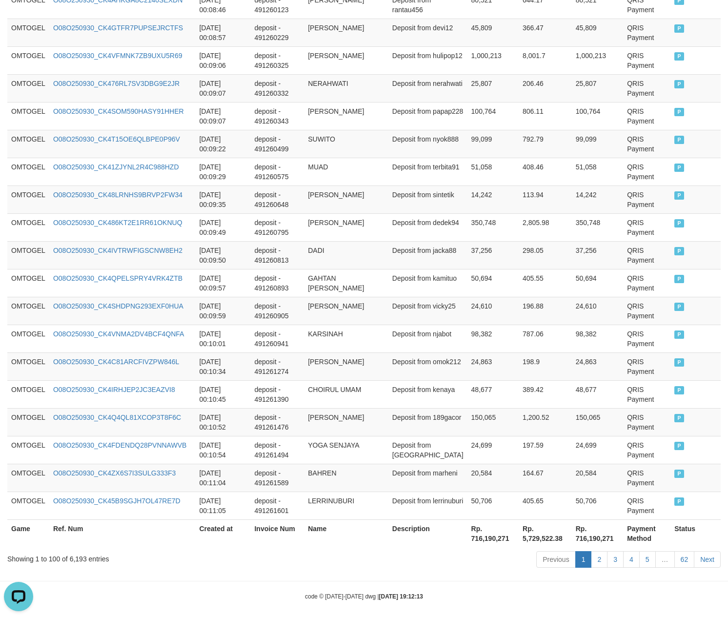
scroll to position [2666, 0]
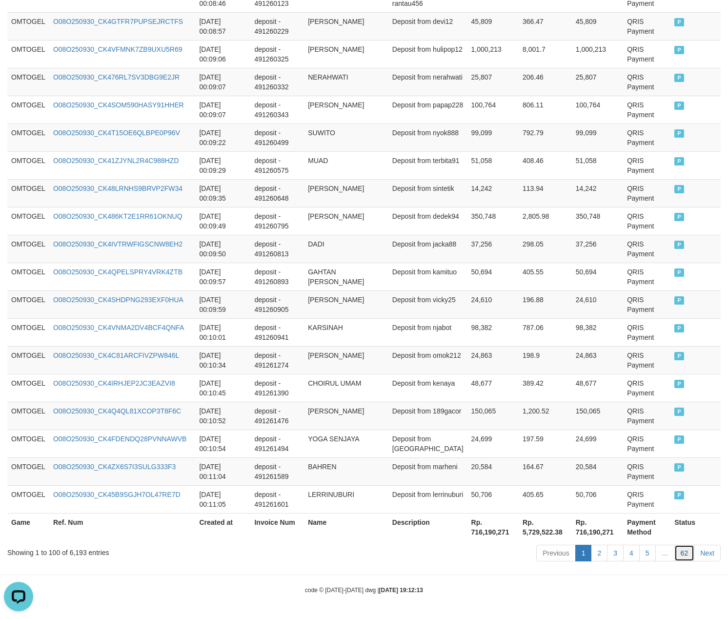
click at [693, 553] on link "62" at bounding box center [684, 552] width 20 height 17
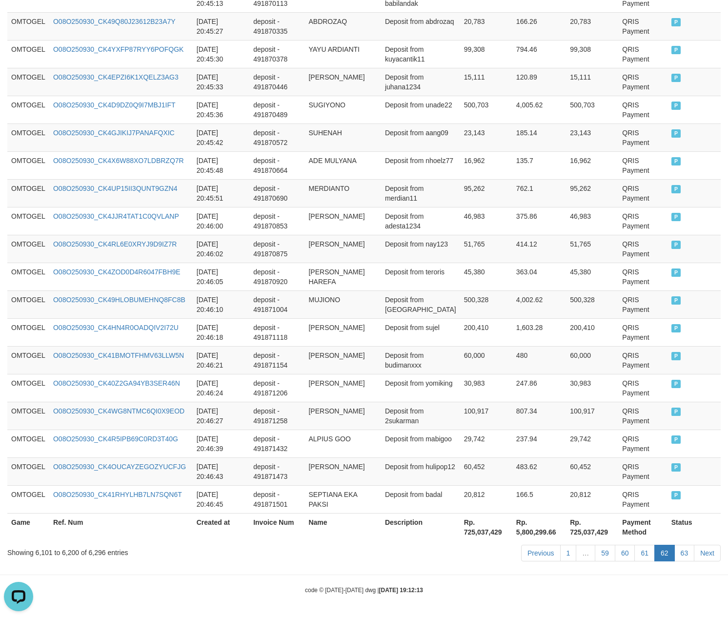
scroll to position [2676, 0]
click at [609, 564] on div "Previous 1 … 59 60 61 62 63 Next" at bounding box center [516, 553] width 410 height 21
click at [608, 551] on link "59" at bounding box center [605, 552] width 20 height 17
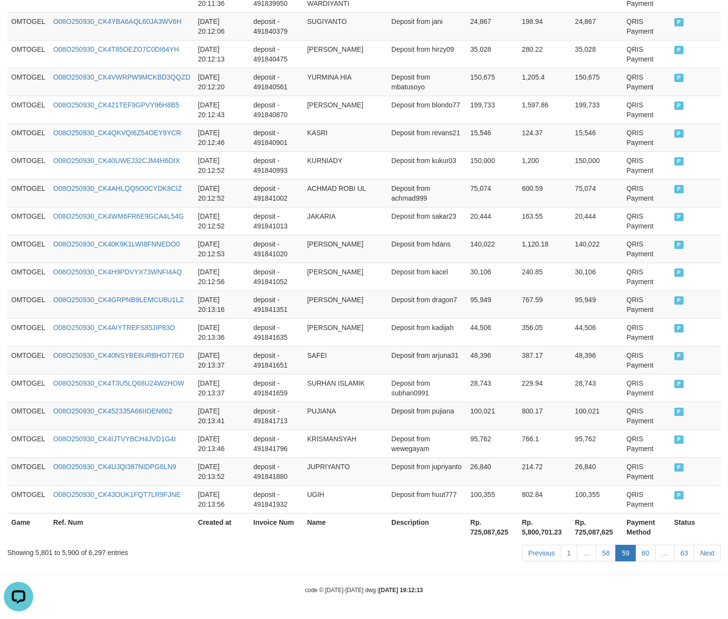
scroll to position [2666, 0]
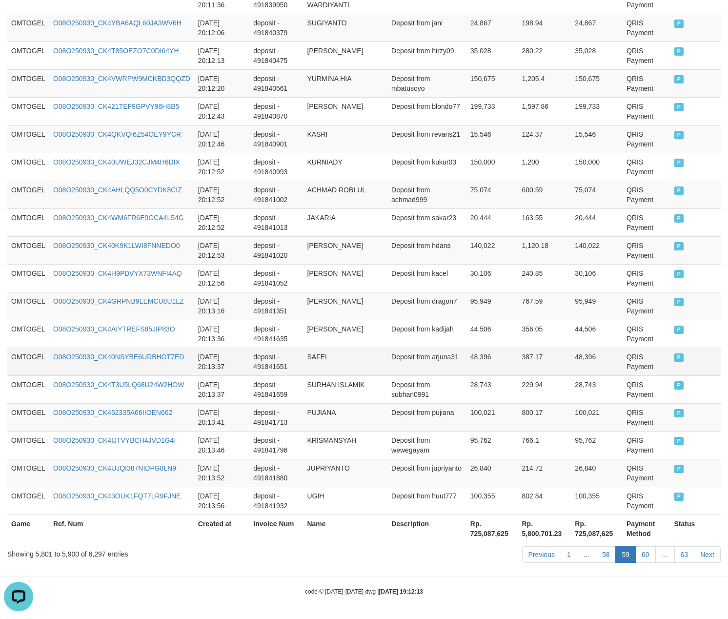
click at [525, 363] on td "387.17" at bounding box center [544, 361] width 53 height 28
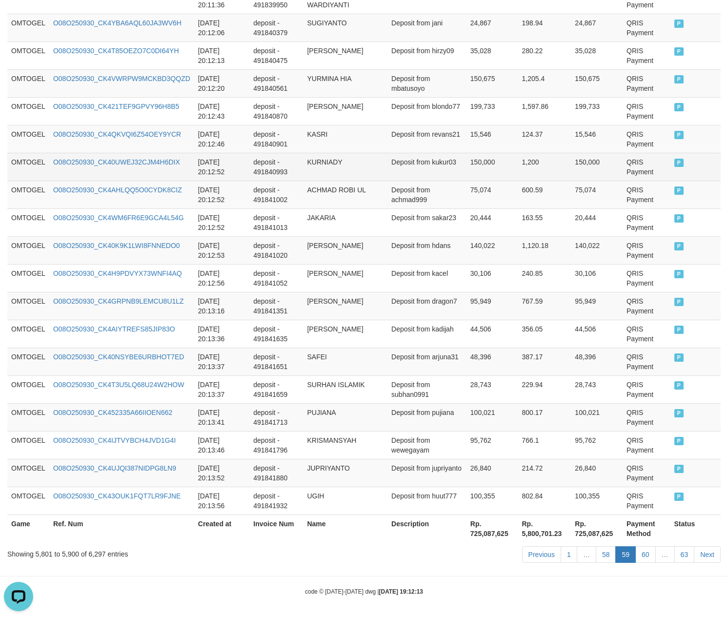
drag, startPoint x: 364, startPoint y: 249, endPoint x: 291, endPoint y: 153, distance: 120.4
click at [364, 248] on td "[PERSON_NAME]" at bounding box center [345, 250] width 84 height 28
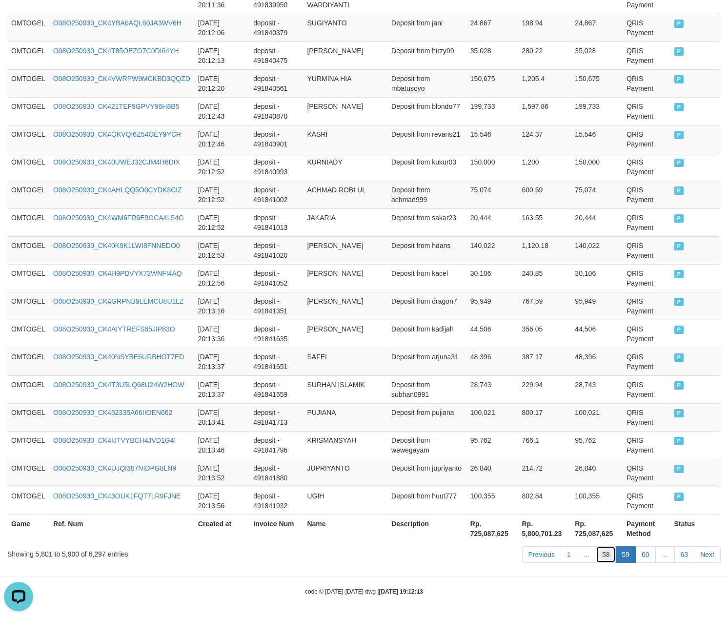
click at [597, 551] on link "58" at bounding box center [606, 554] width 20 height 17
click at [596, 546] on link "58" at bounding box center [606, 554] width 20 height 17
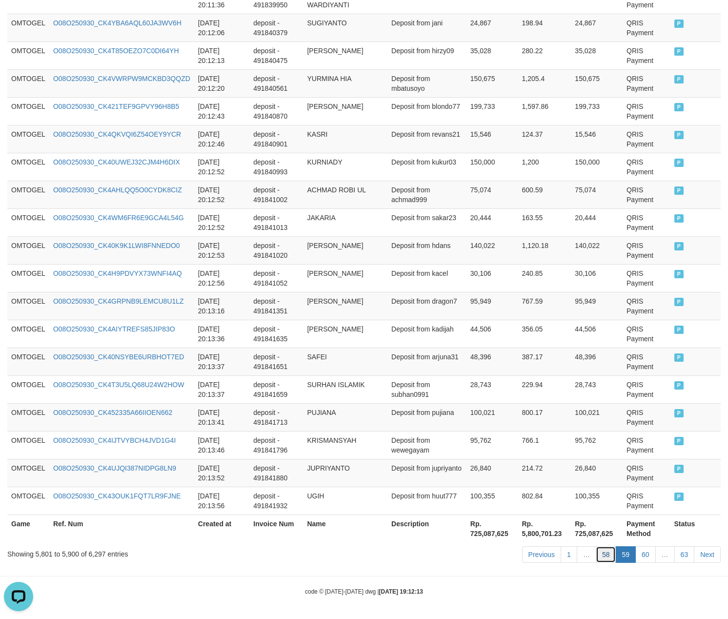
click at [596, 546] on link "58" at bounding box center [606, 554] width 20 height 17
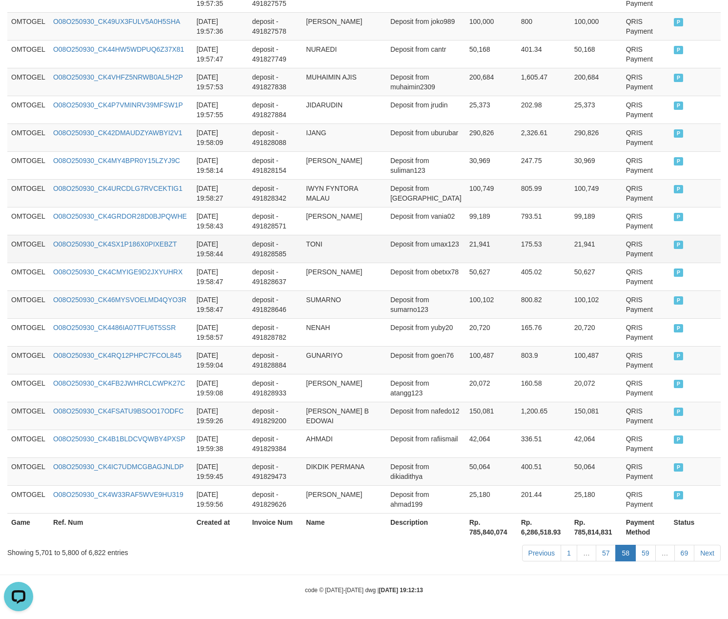
click at [343, 248] on td "TONI" at bounding box center [344, 249] width 84 height 28
click at [279, 304] on td "deposit - 491828646" at bounding box center [275, 304] width 54 height 28
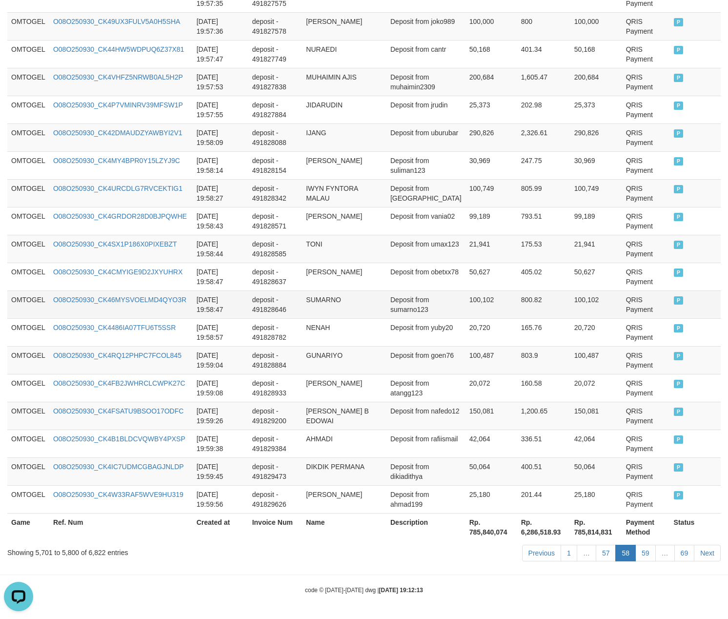
click at [445, 296] on td "Deposit from sumarno123" at bounding box center [425, 304] width 79 height 28
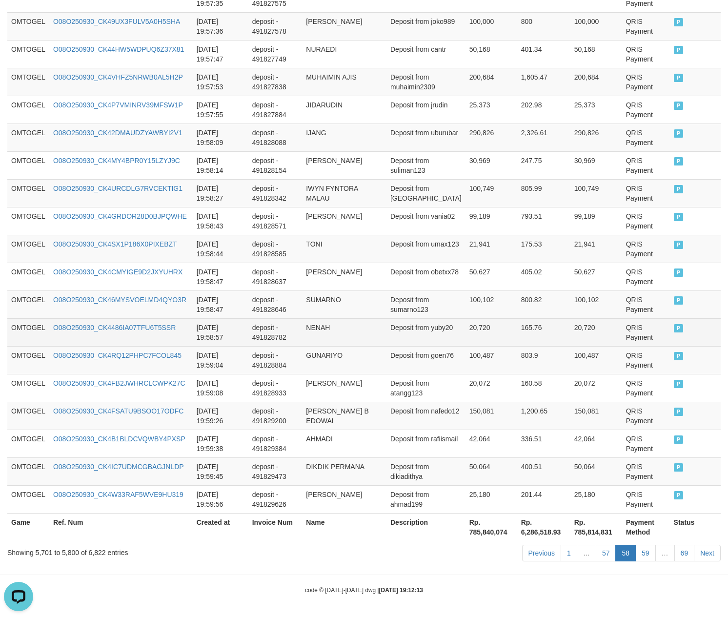
click at [409, 318] on td "Deposit from yuby20" at bounding box center [425, 332] width 79 height 28
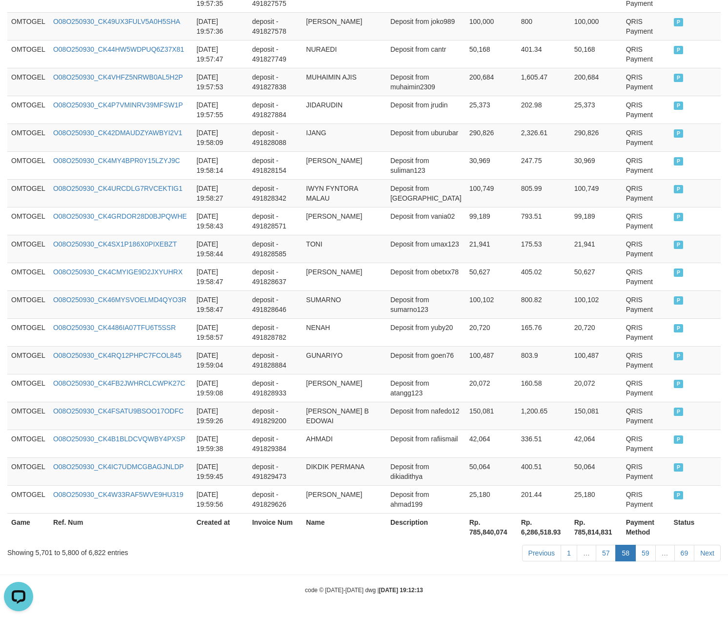
scroll to position [1462, 0]
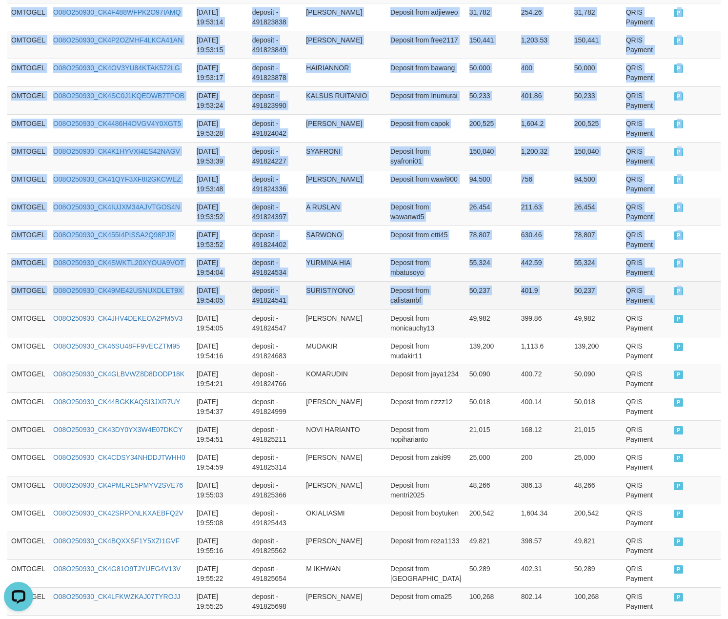
drag, startPoint x: 22, startPoint y: 324, endPoint x: 623, endPoint y: 295, distance: 601.3
click at [727, 274] on html "Toggle navigation Home Bank Account List Load By Website Group [ITOTO] OMTOGEL …" at bounding box center [364, 171] width 728 height 3267
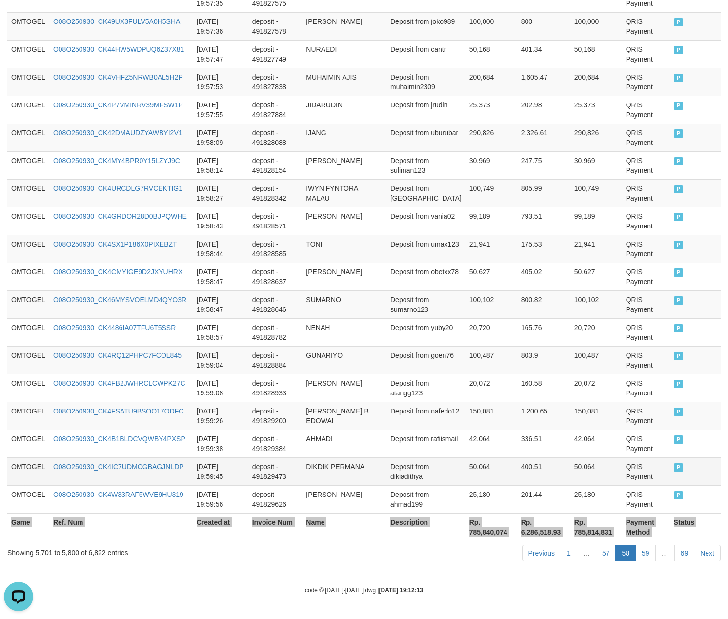
scroll to position [2666, 0]
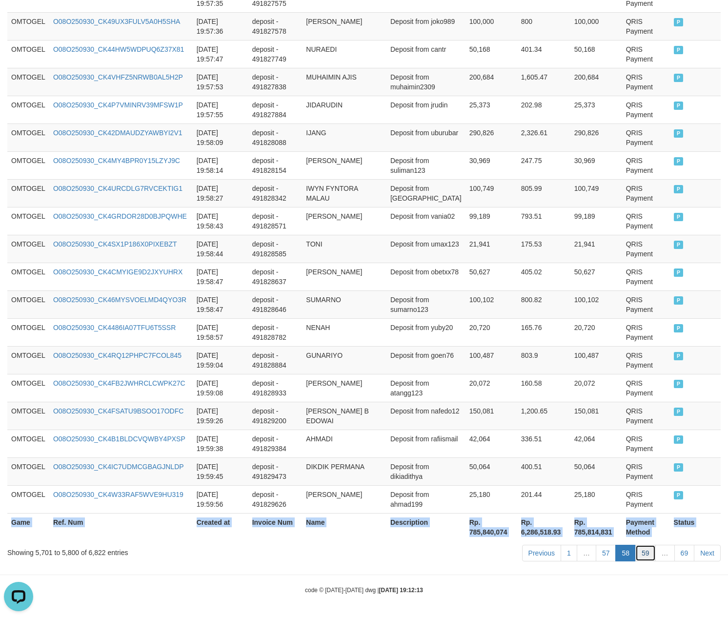
click at [636, 551] on link "59" at bounding box center [645, 552] width 20 height 17
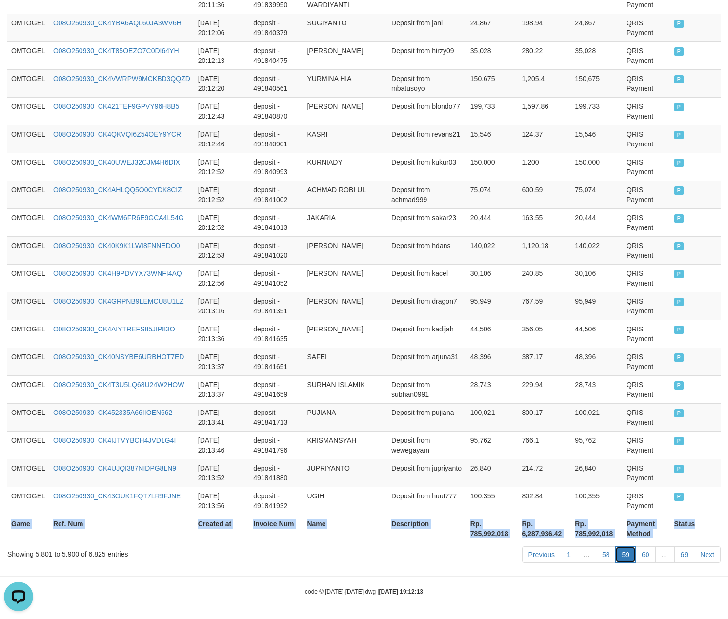
click at [624, 551] on link "59" at bounding box center [625, 554] width 20 height 17
click at [639, 548] on link "60" at bounding box center [645, 554] width 20 height 17
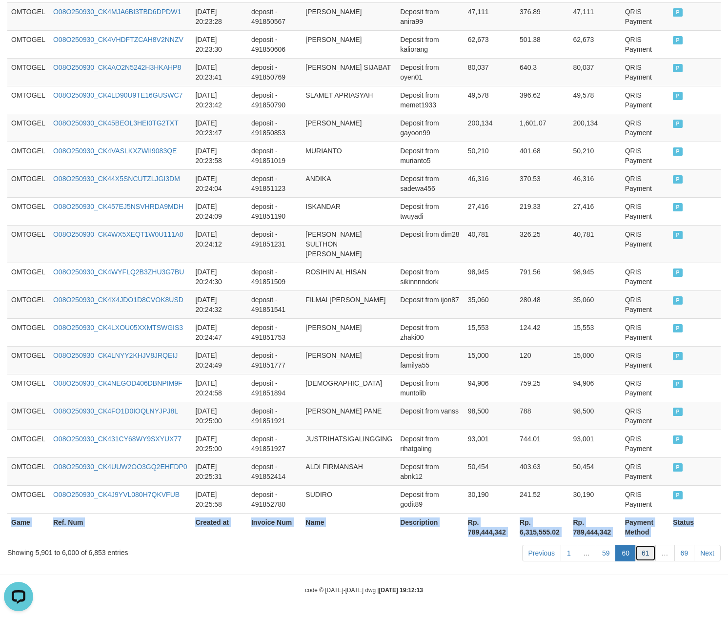
click at [648, 555] on link "61" at bounding box center [645, 552] width 20 height 17
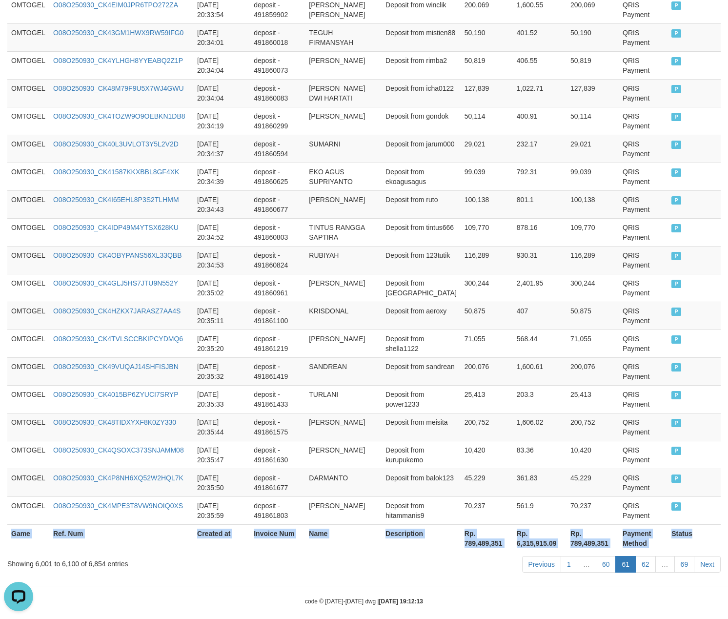
scroll to position [2676, 0]
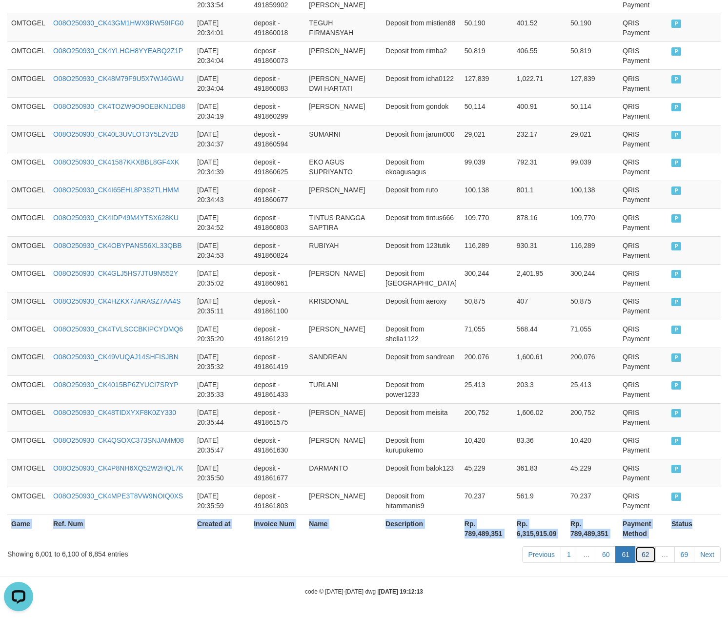
click at [646, 558] on link "62" at bounding box center [645, 554] width 20 height 17
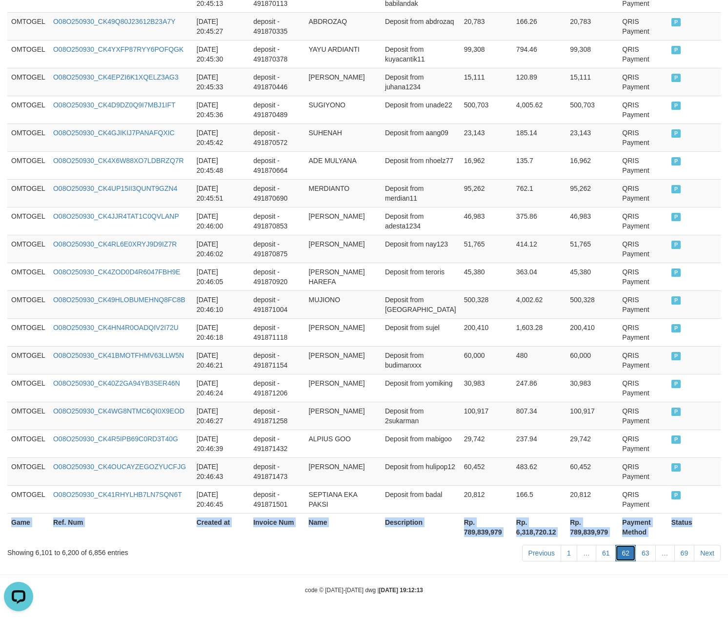
click at [624, 553] on link "62" at bounding box center [625, 552] width 20 height 17
click at [619, 551] on link "62" at bounding box center [625, 552] width 20 height 17
click at [635, 551] on link "63" at bounding box center [645, 552] width 20 height 17
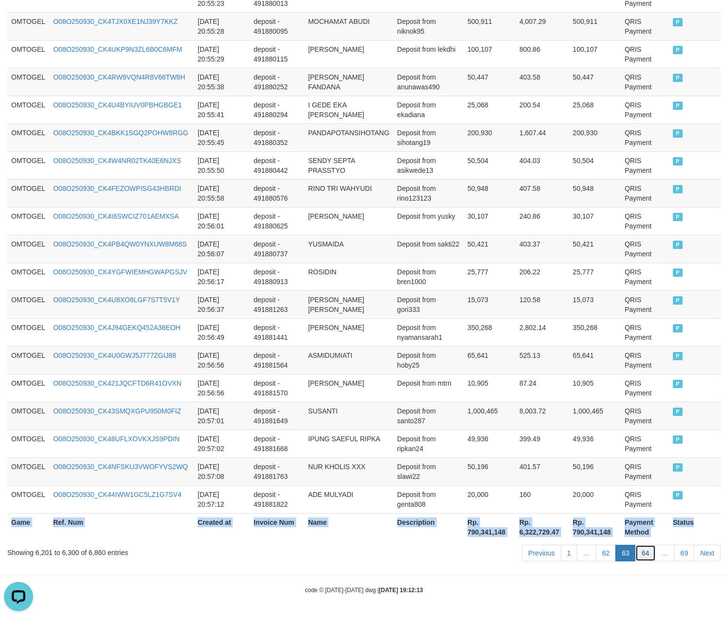
click at [642, 553] on link "64" at bounding box center [645, 552] width 20 height 17
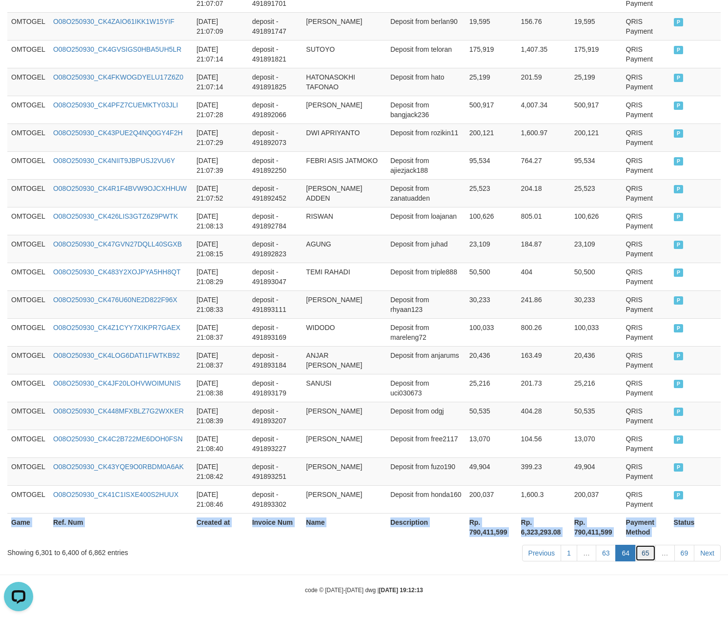
click at [642, 549] on link "65" at bounding box center [645, 552] width 20 height 17
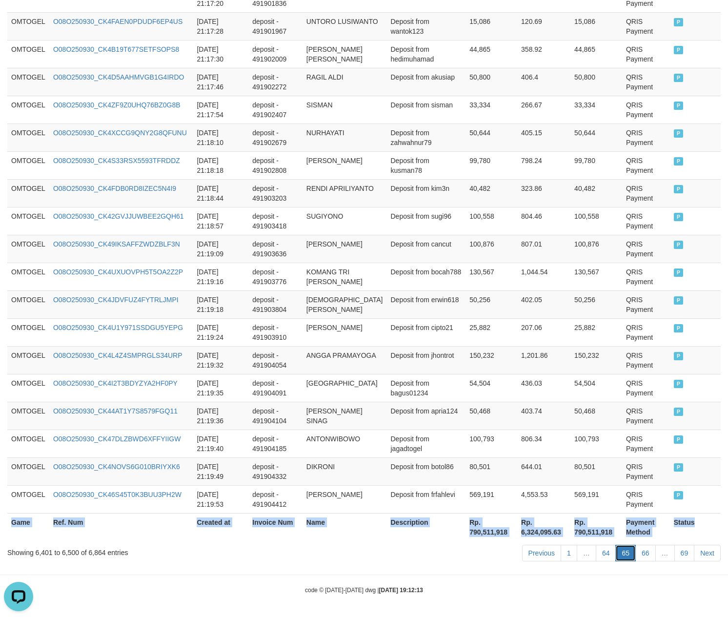
click at [633, 553] on link "65" at bounding box center [625, 552] width 20 height 17
click at [644, 548] on link "66" at bounding box center [645, 552] width 20 height 17
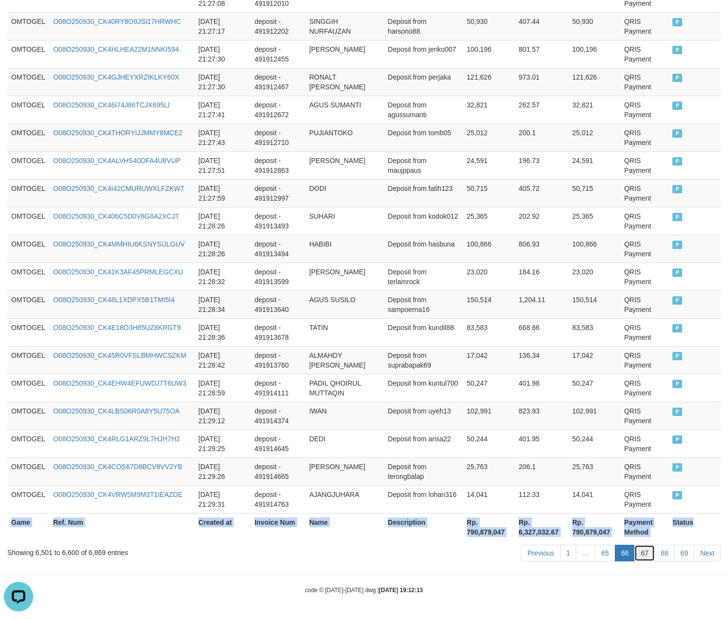
click at [642, 549] on link "67" at bounding box center [644, 552] width 20 height 17
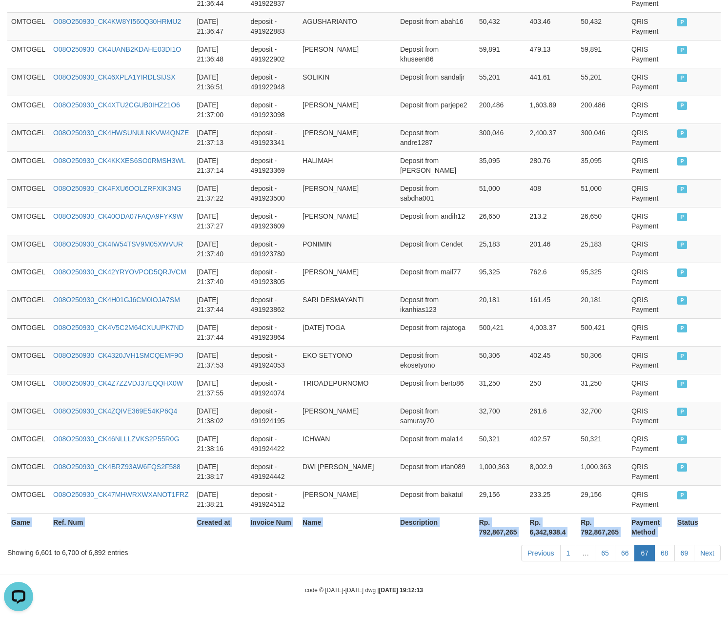
scroll to position [2666, 0]
click at [666, 553] on link "68" at bounding box center [664, 552] width 20 height 17
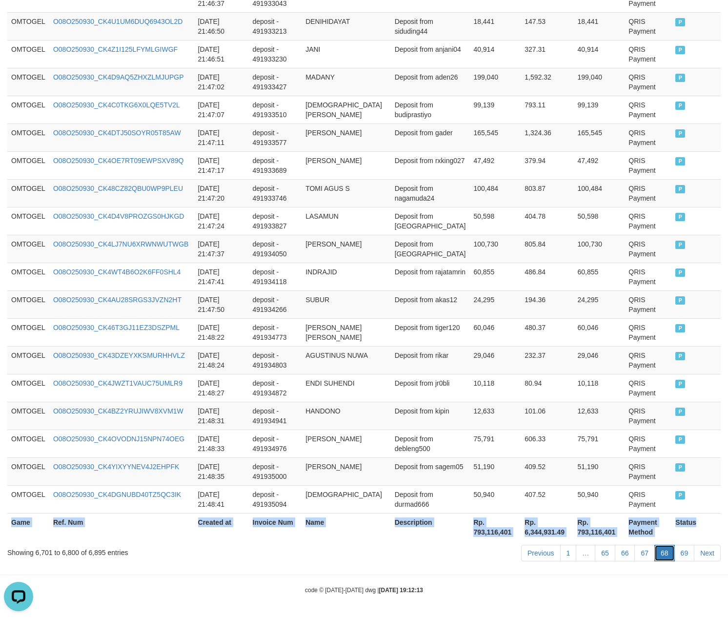
click at [662, 549] on link "68" at bounding box center [664, 552] width 20 height 17
click at [678, 559] on link "69" at bounding box center [684, 552] width 20 height 17
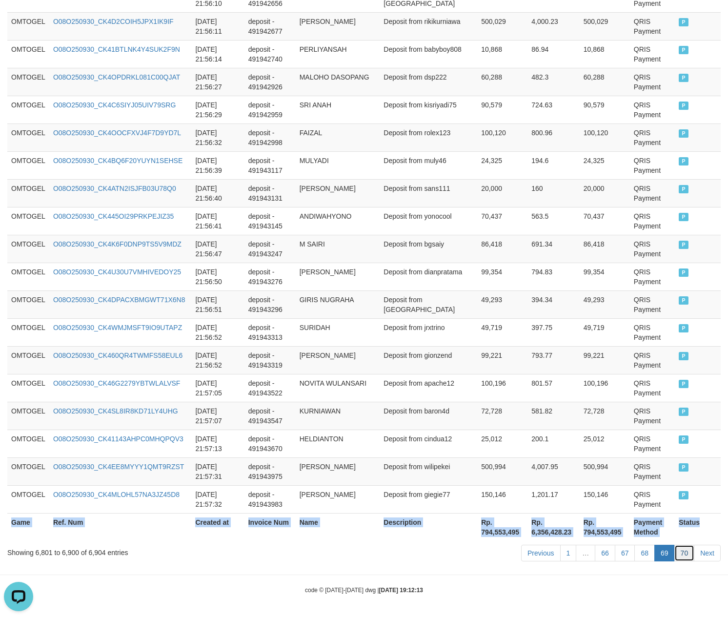
click at [686, 555] on link "70" at bounding box center [684, 552] width 20 height 17
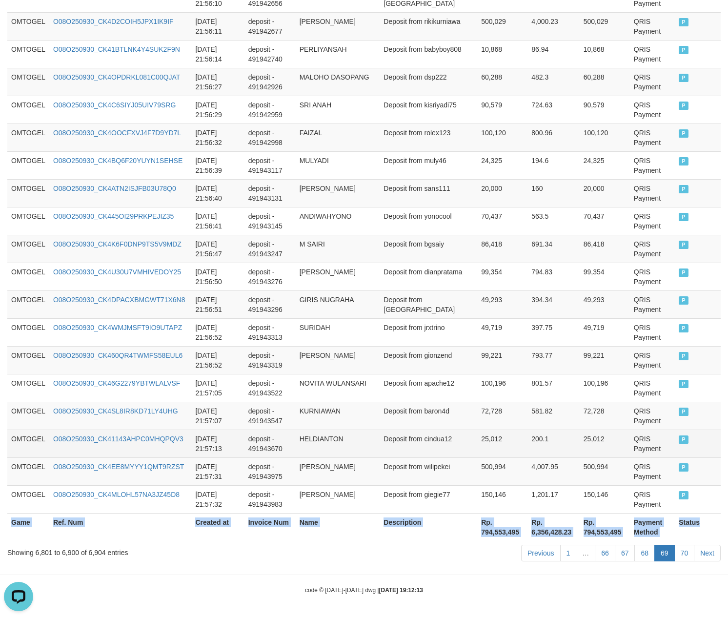
scroll to position [289, 0]
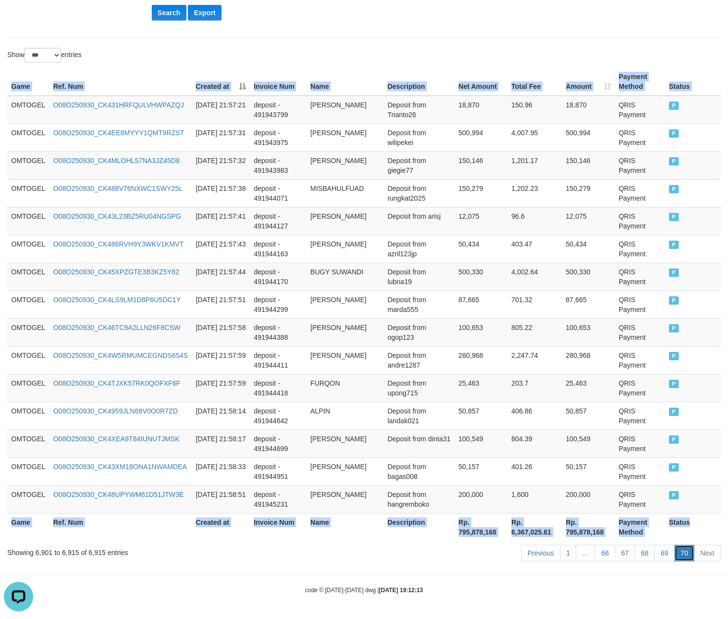
click at [689, 553] on link "70" at bounding box center [684, 552] width 20 height 17
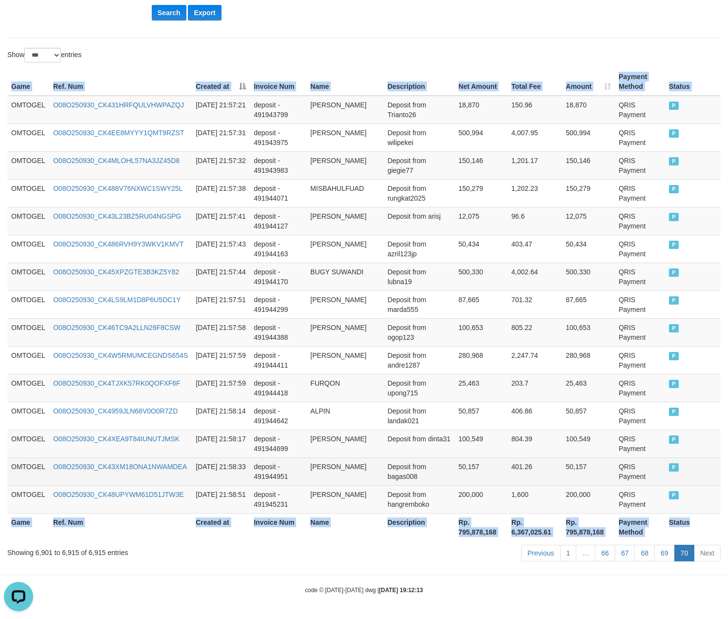
click at [559, 461] on td "401.26" at bounding box center [534, 471] width 55 height 28
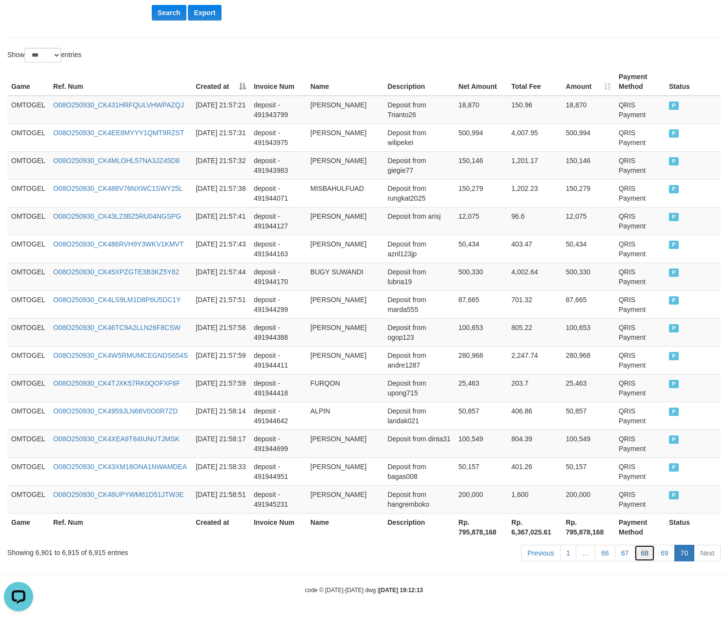
click at [646, 557] on link "68" at bounding box center [644, 552] width 20 height 17
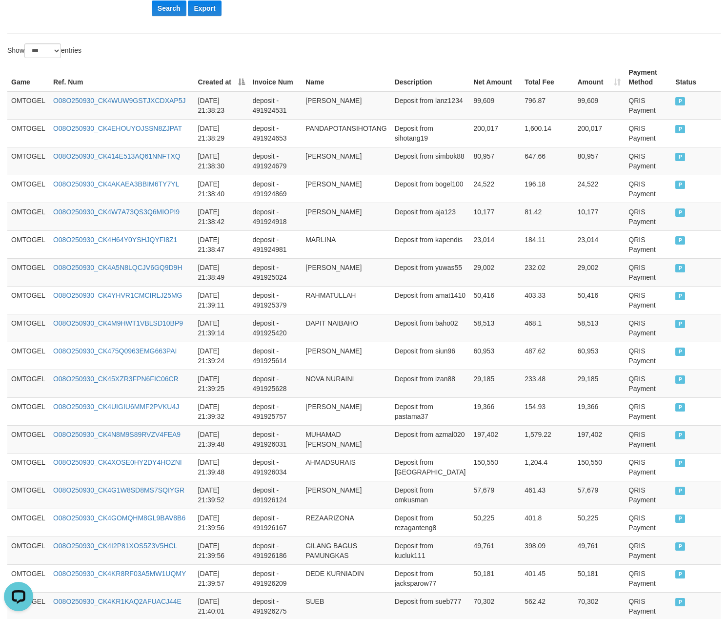
scroll to position [2666, 0]
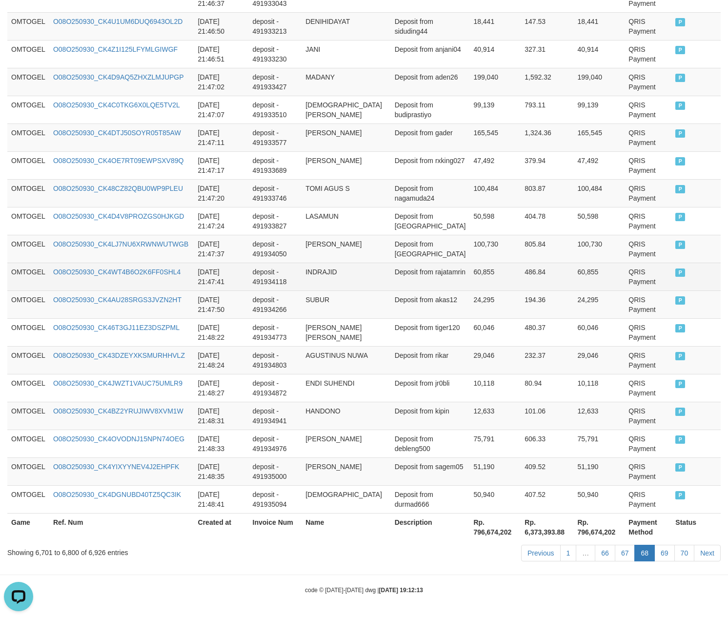
click at [332, 264] on td "INDRAJID" at bounding box center [345, 276] width 89 height 28
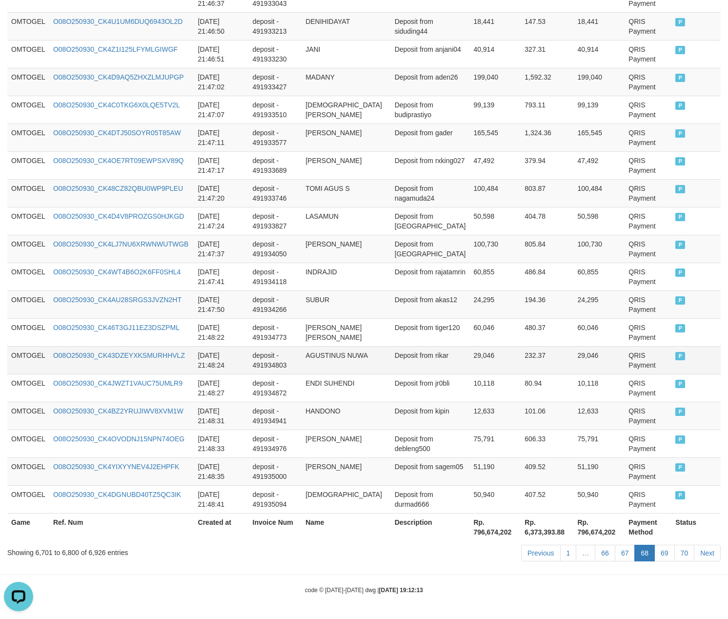
click at [545, 349] on td "232.37" at bounding box center [547, 360] width 53 height 28
click at [424, 360] on td "Deposit from rikar" at bounding box center [430, 360] width 79 height 28
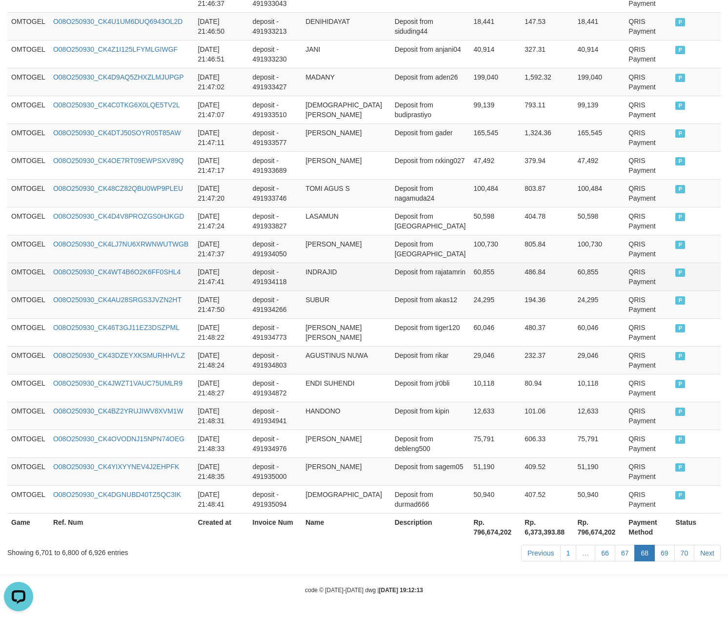
click at [419, 283] on td "Deposit from rajatamrin" at bounding box center [430, 276] width 79 height 28
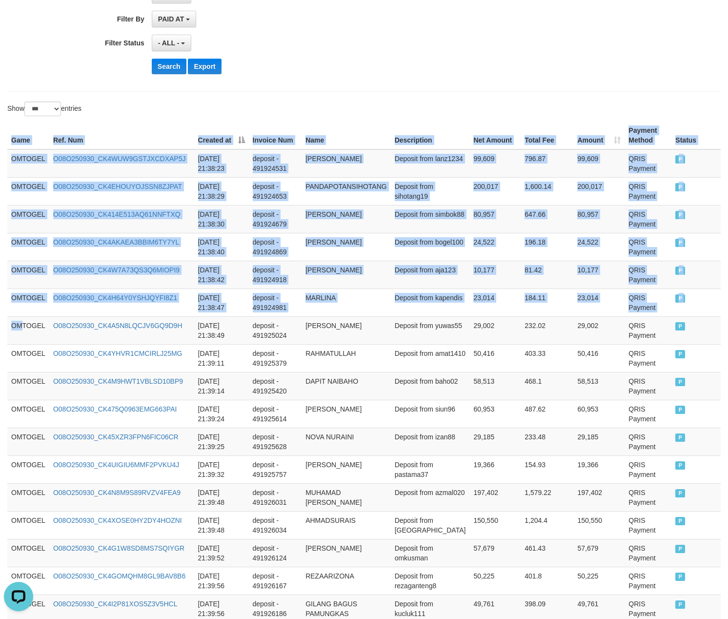
drag, startPoint x: 22, startPoint y: 328, endPoint x: 742, endPoint y: 303, distance: 720.0
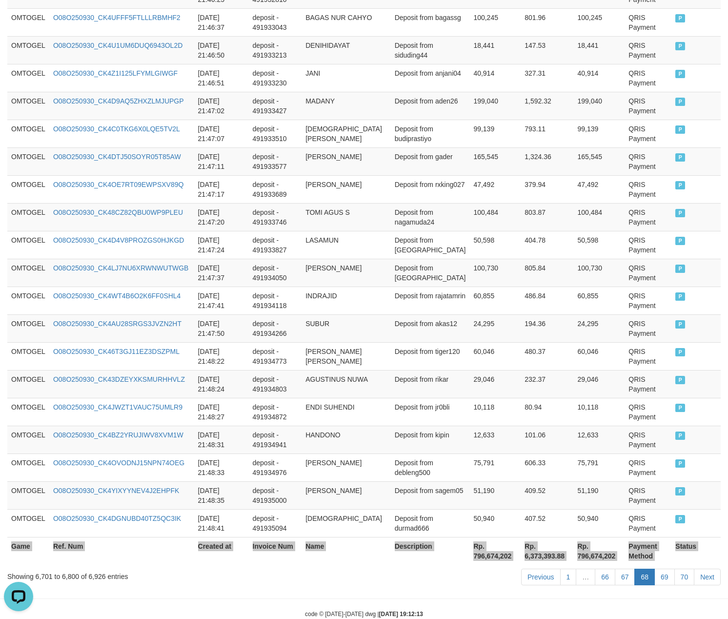
scroll to position [2666, 0]
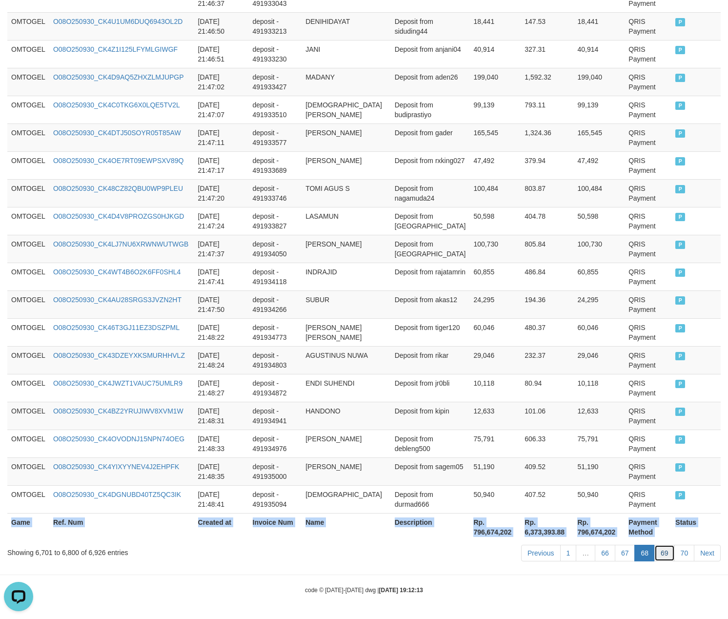
click at [658, 558] on link "69" at bounding box center [664, 552] width 20 height 17
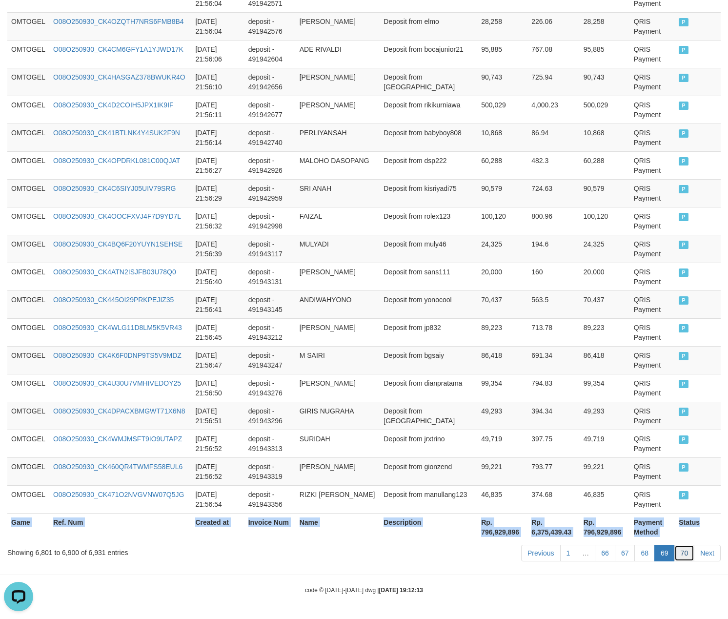
click at [682, 553] on link "70" at bounding box center [684, 552] width 20 height 17
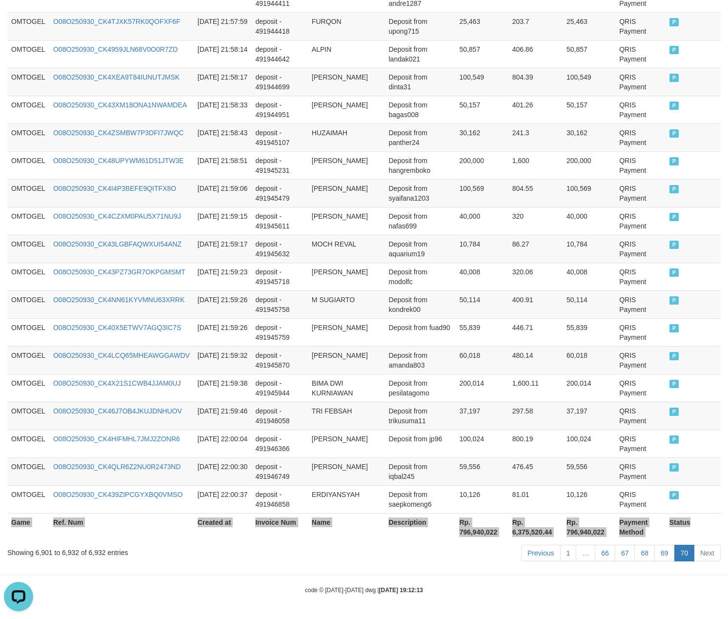
scroll to position [765, 0]
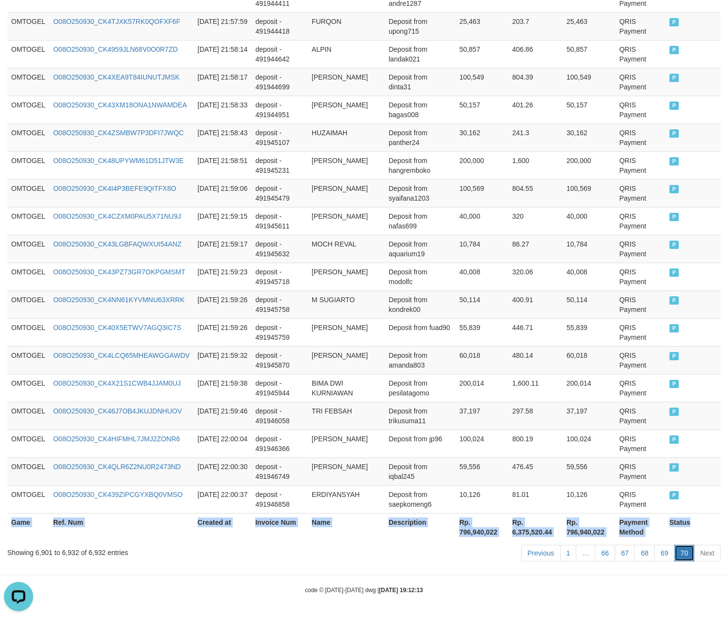
click at [682, 549] on link "70" at bounding box center [684, 552] width 20 height 17
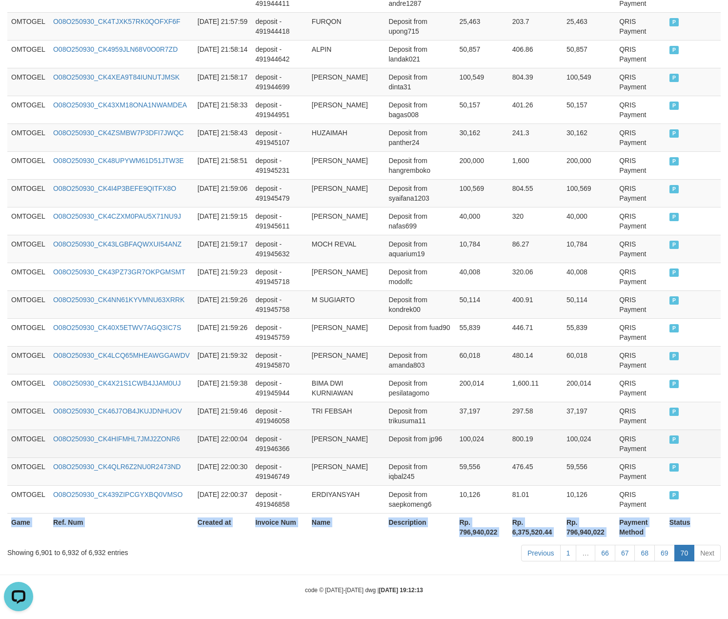
click at [574, 437] on td "100,024" at bounding box center [588, 443] width 53 height 28
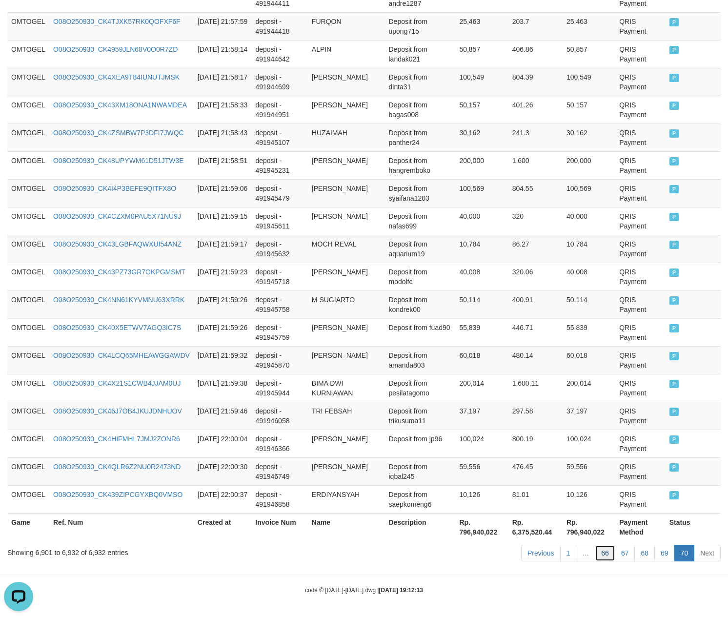
click at [612, 552] on link "66" at bounding box center [605, 552] width 20 height 17
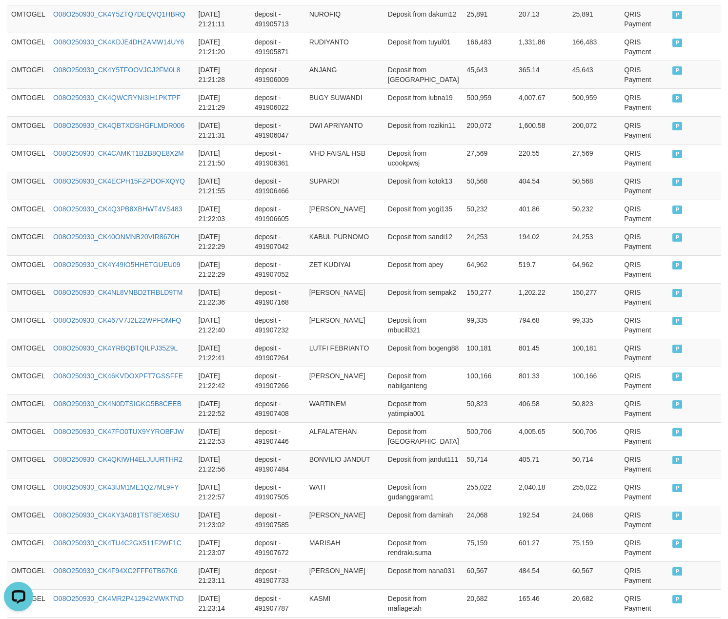
scroll to position [2676, 0]
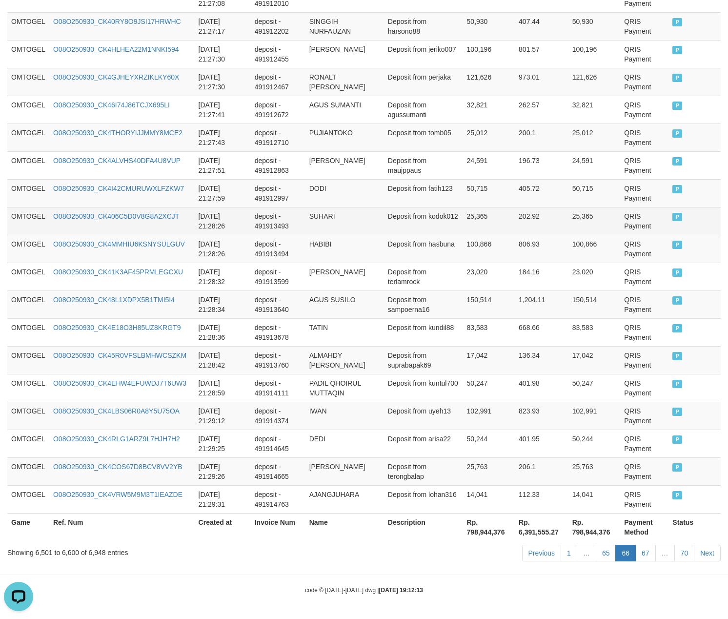
click at [430, 222] on td "Deposit from kodok012" at bounding box center [423, 221] width 79 height 28
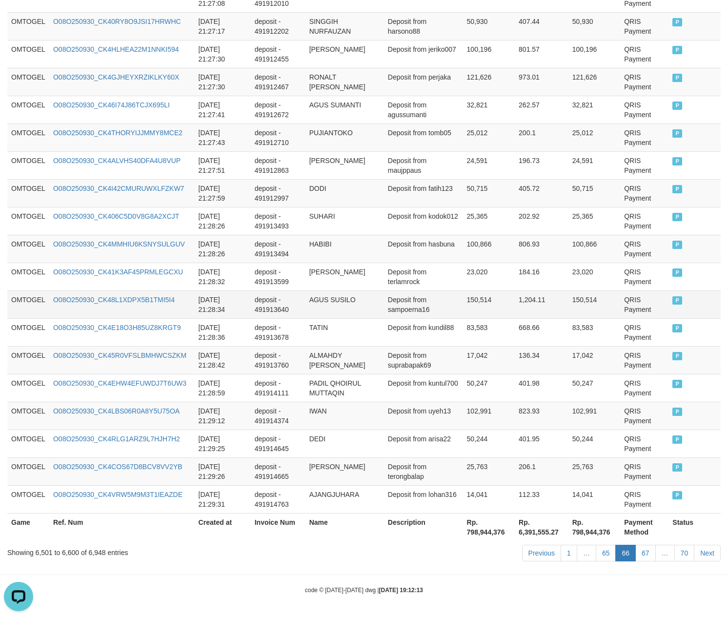
click at [406, 301] on td "Deposit from sampoerna16" at bounding box center [423, 304] width 79 height 28
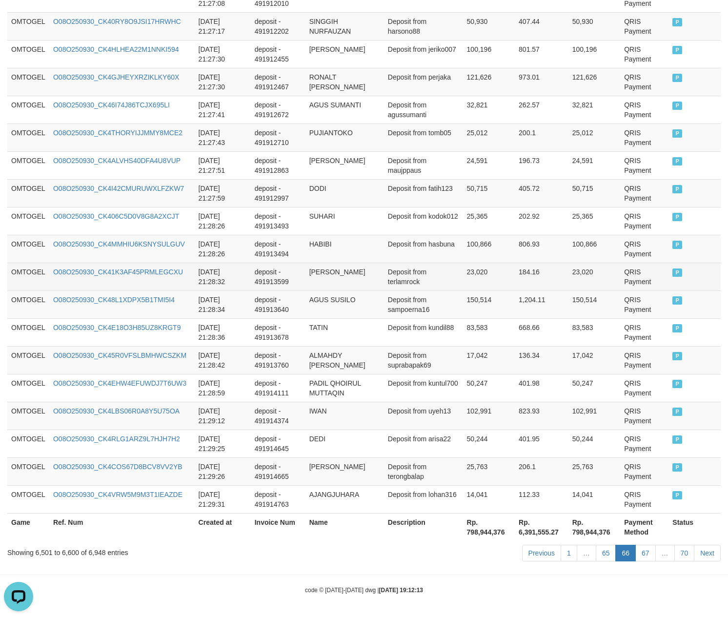
click at [418, 268] on td "Deposit from terlamrock" at bounding box center [423, 276] width 79 height 28
click at [485, 262] on td "23,020" at bounding box center [489, 276] width 52 height 28
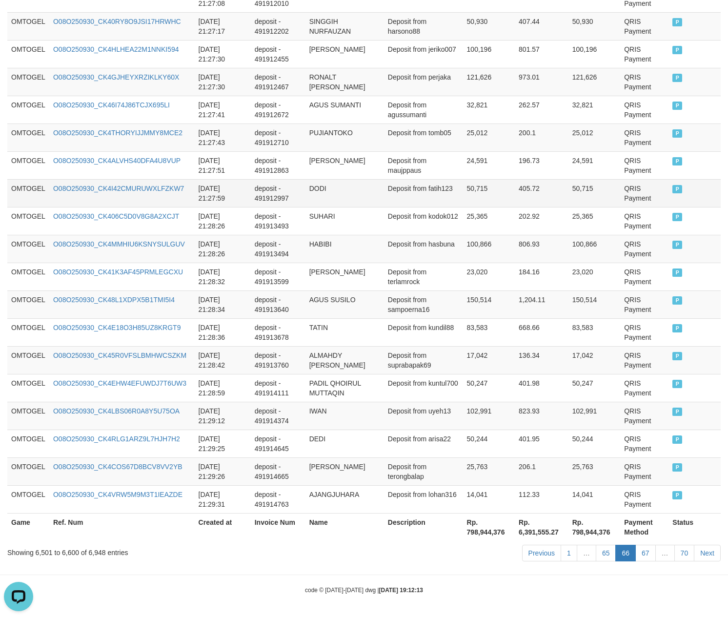
click at [641, 194] on td "QRIS Payment" at bounding box center [644, 193] width 48 height 28
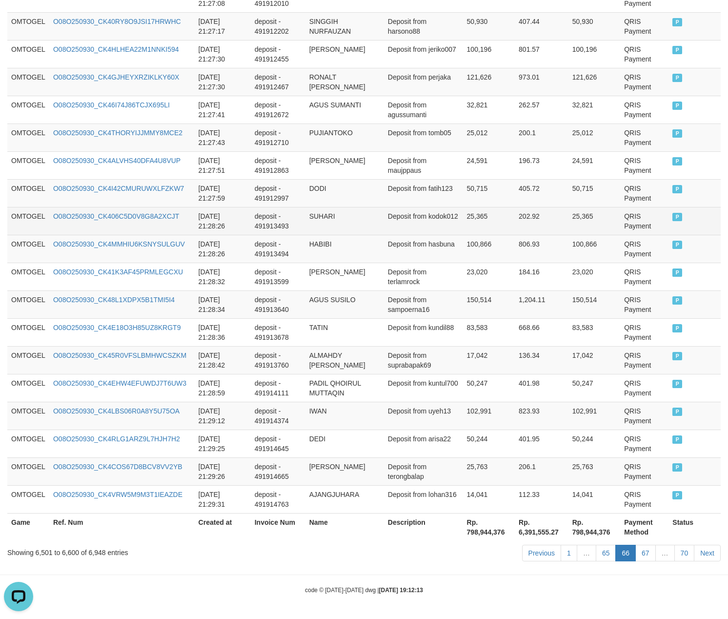
click at [272, 217] on td "deposit - 491913493" at bounding box center [278, 221] width 55 height 28
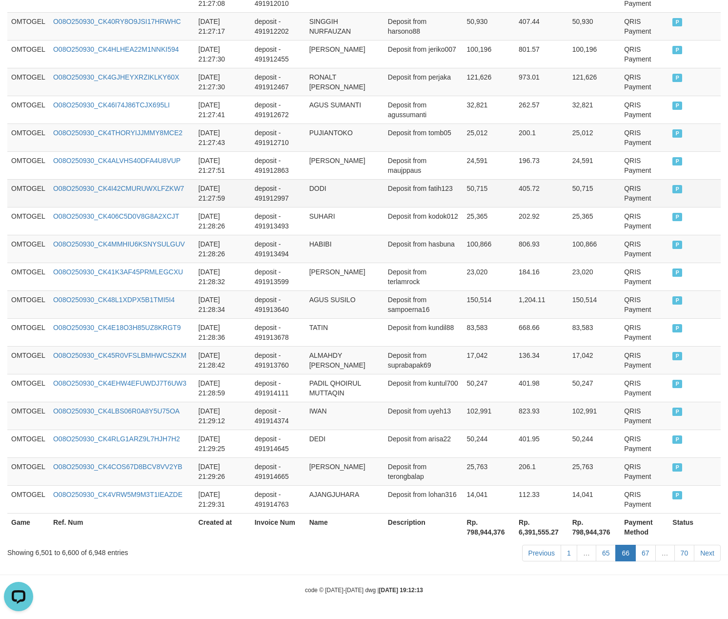
click at [660, 180] on td "QRIS Payment" at bounding box center [644, 193] width 48 height 28
click at [559, 194] on td "405.72" at bounding box center [542, 193] width 54 height 28
click at [440, 236] on td "Deposit from hasbuna" at bounding box center [423, 249] width 79 height 28
click at [463, 239] on td "100,866" at bounding box center [489, 249] width 52 height 28
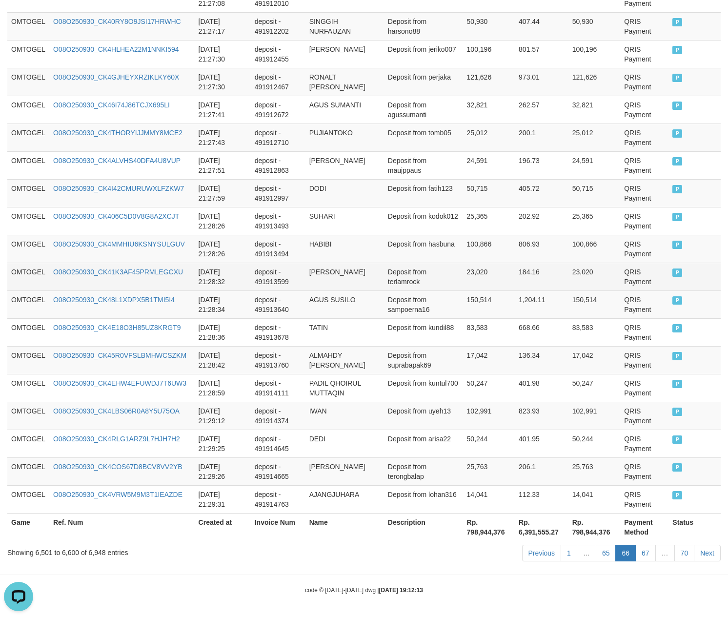
drag, startPoint x: 484, startPoint y: 267, endPoint x: 498, endPoint y: 265, distance: 13.3
click at [498, 265] on td "23,020" at bounding box center [489, 276] width 52 height 28
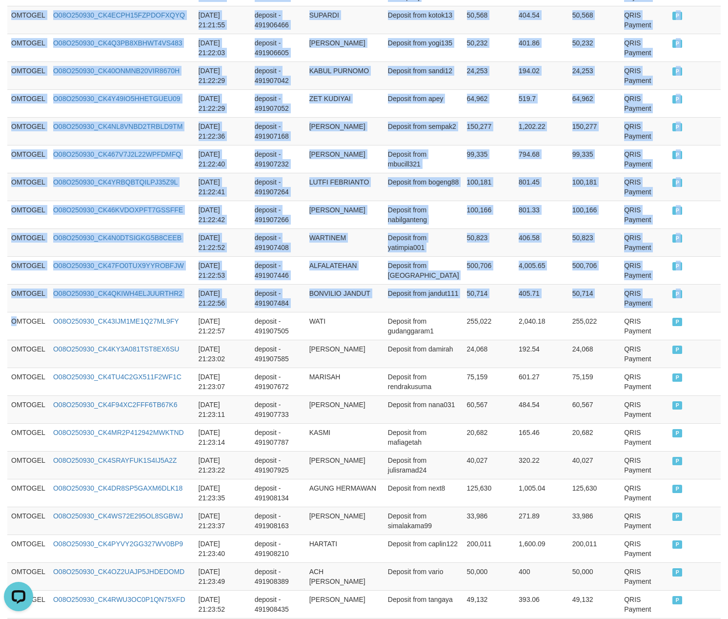
drag, startPoint x: 15, startPoint y: 322, endPoint x: 742, endPoint y: 336, distance: 727.5
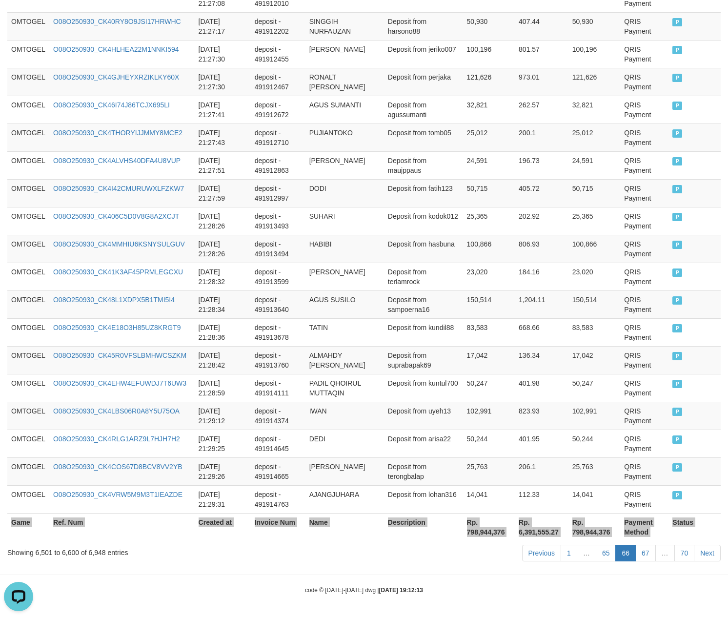
scroll to position [2676, 0]
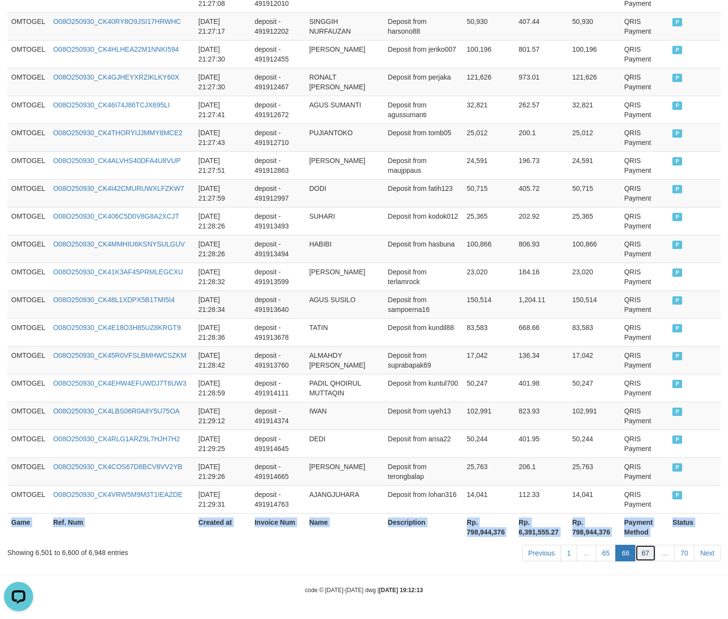
click at [648, 555] on link "67" at bounding box center [645, 552] width 20 height 17
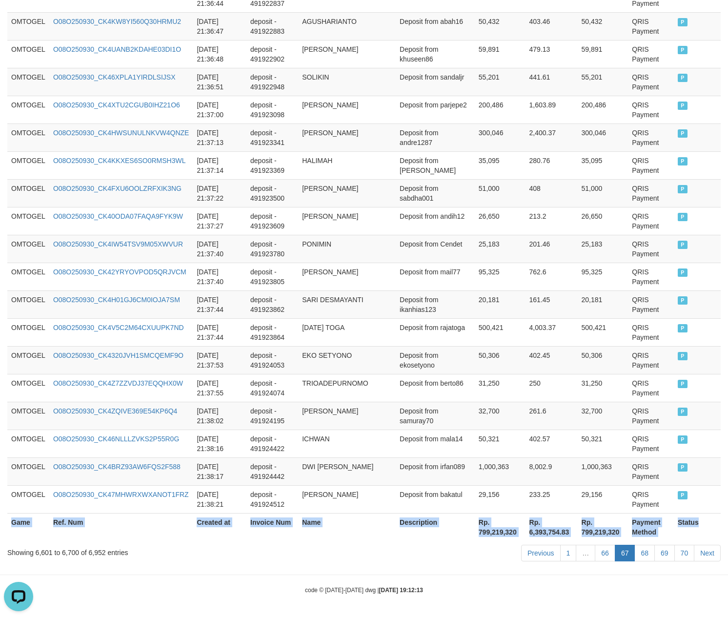
scroll to position [2666, 0]
click at [648, 557] on link "68" at bounding box center [644, 552] width 20 height 17
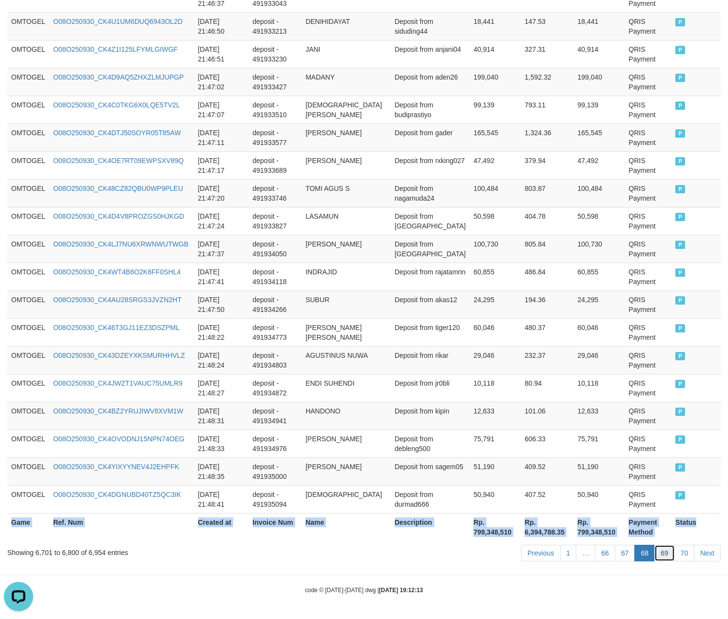
click at [664, 555] on link "69" at bounding box center [664, 552] width 20 height 17
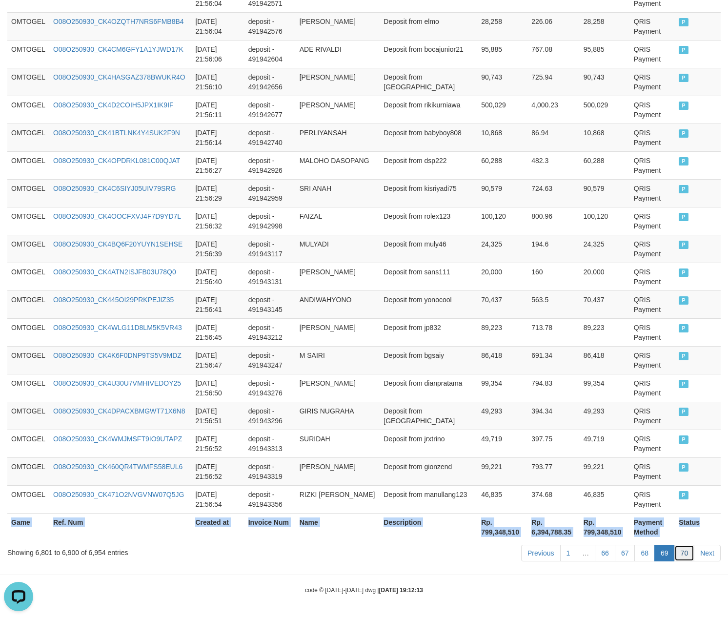
click at [684, 558] on link "70" at bounding box center [684, 552] width 20 height 17
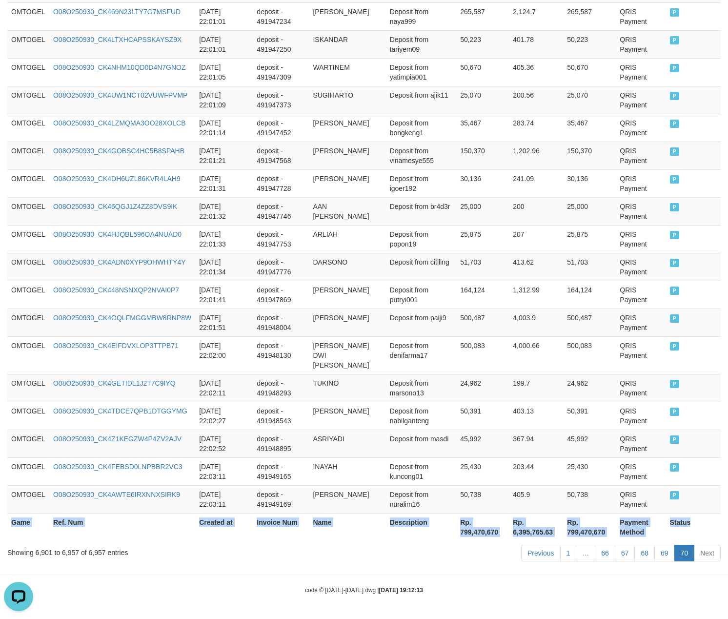
scroll to position [1464, 0]
click at [523, 281] on td "413.62" at bounding box center [536, 267] width 54 height 28
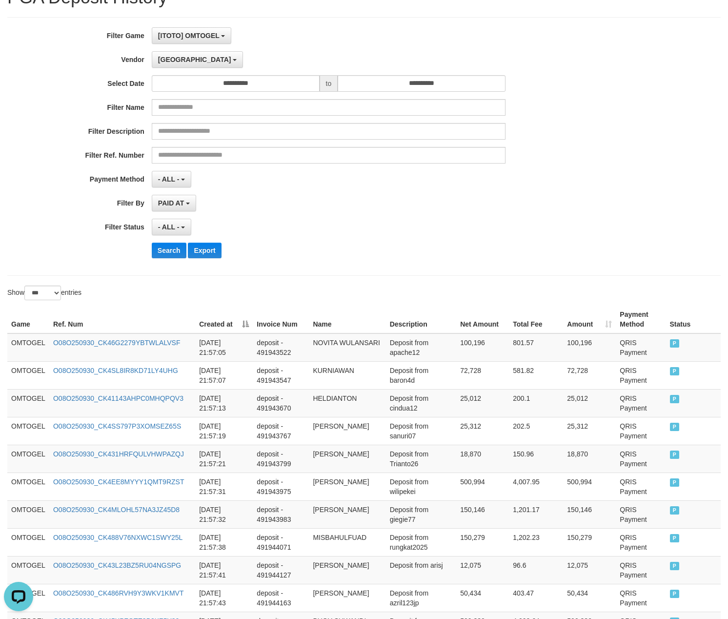
scroll to position [0, 0]
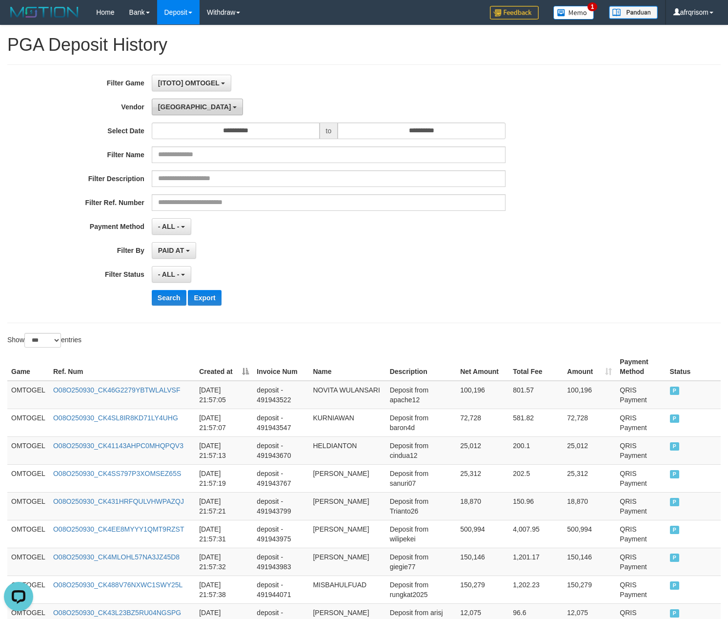
click at [170, 107] on span "[GEOGRAPHIC_DATA]" at bounding box center [194, 107] width 73 height 8
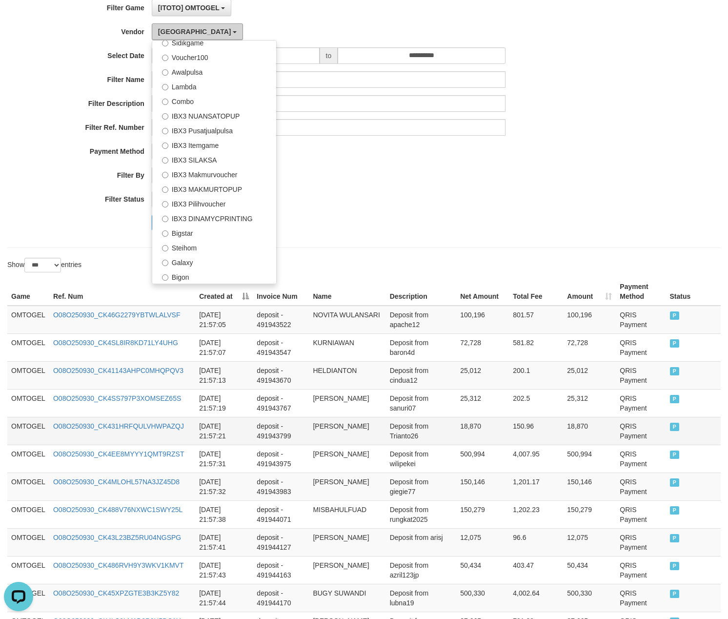
scroll to position [174, 0]
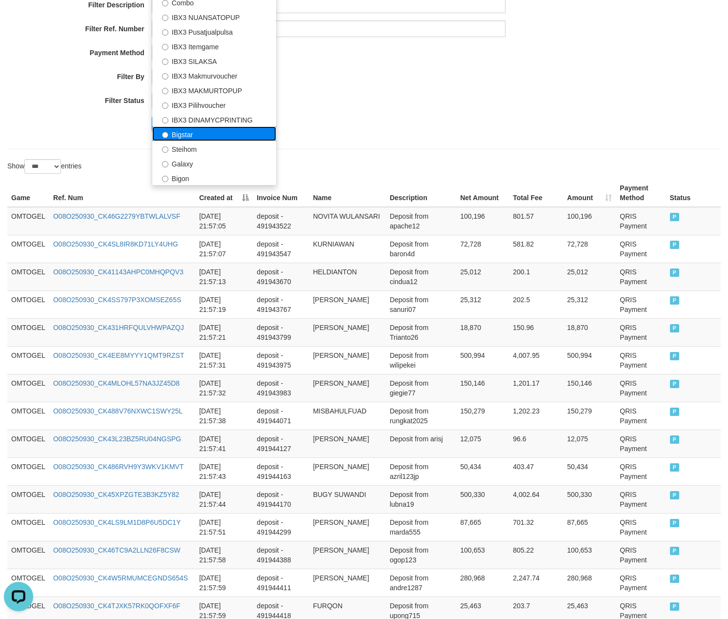
click at [194, 130] on label "Bigstar" at bounding box center [214, 133] width 124 height 15
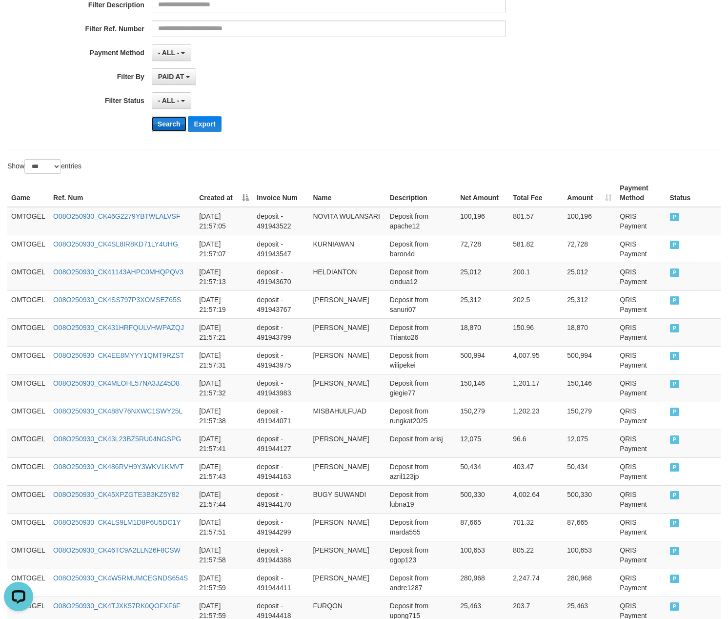
click at [172, 128] on button "Search" at bounding box center [169, 124] width 35 height 16
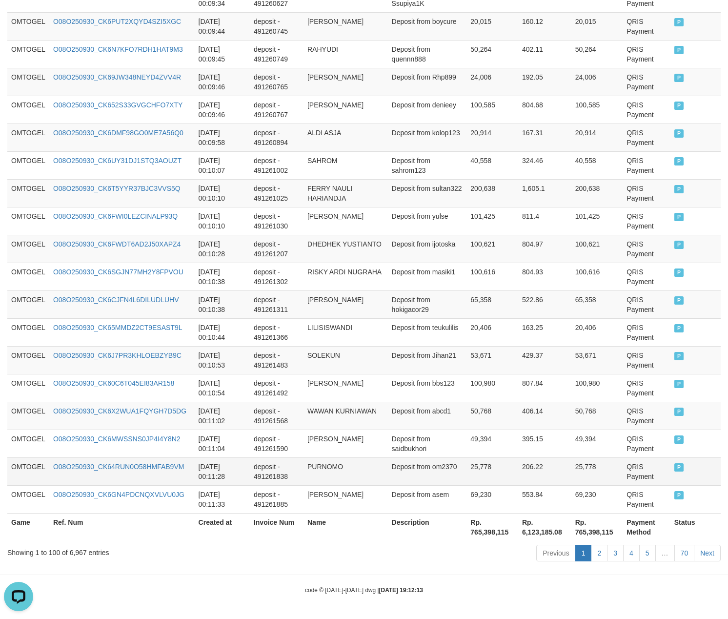
scroll to position [2676, 0]
click at [682, 559] on link "70" at bounding box center [684, 552] width 20 height 17
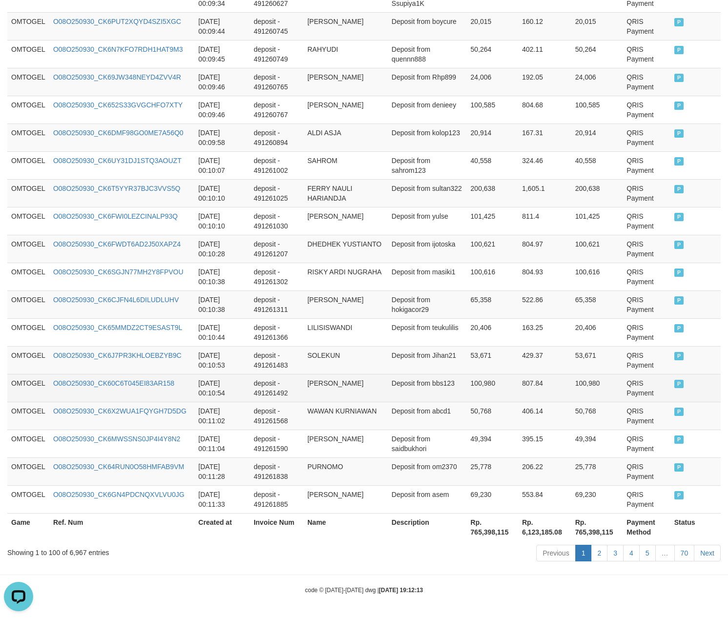
scroll to position [1772, 0]
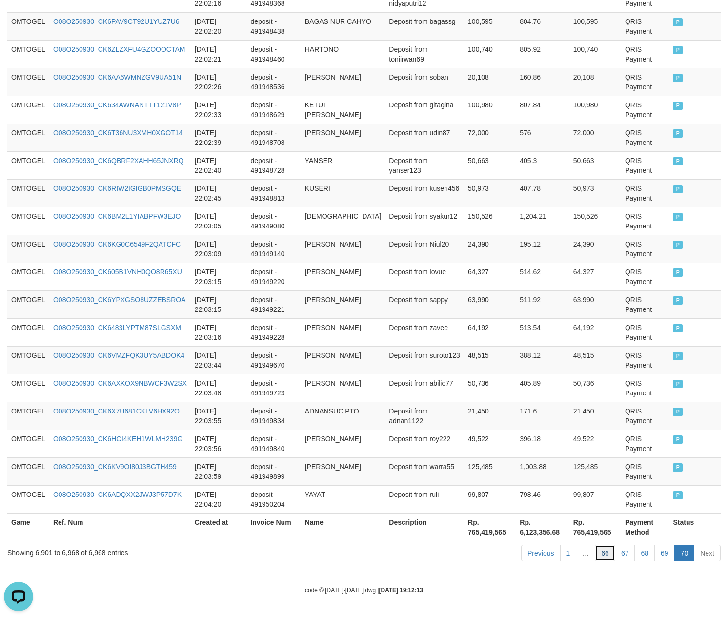
click at [598, 560] on link "66" at bounding box center [605, 552] width 20 height 17
click at [595, 544] on link "66" at bounding box center [605, 552] width 20 height 17
click link "66" at bounding box center [605, 552] width 20 height 17
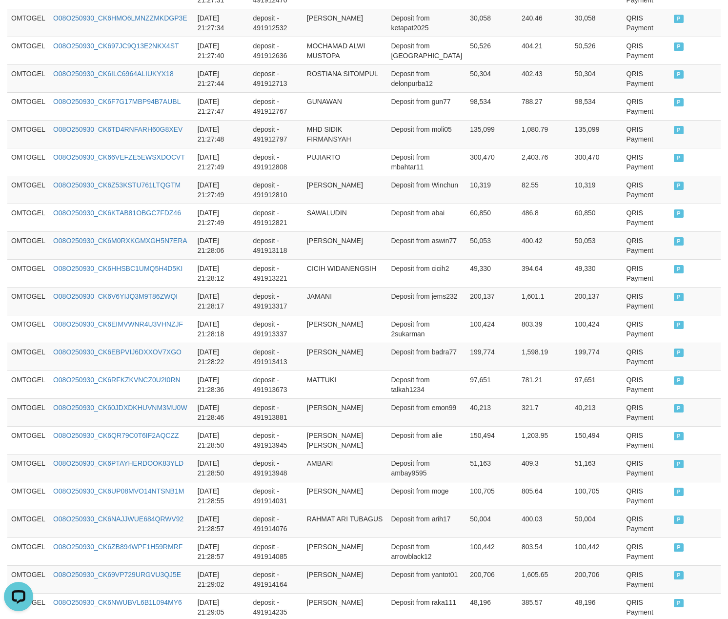
scroll to position [2666, 0]
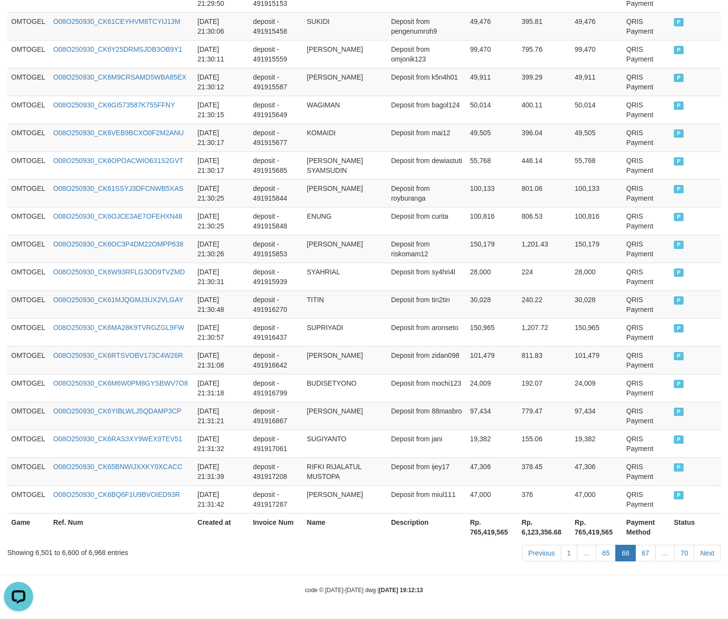
click at [596, 544] on link "65" at bounding box center [606, 552] width 20 height 17
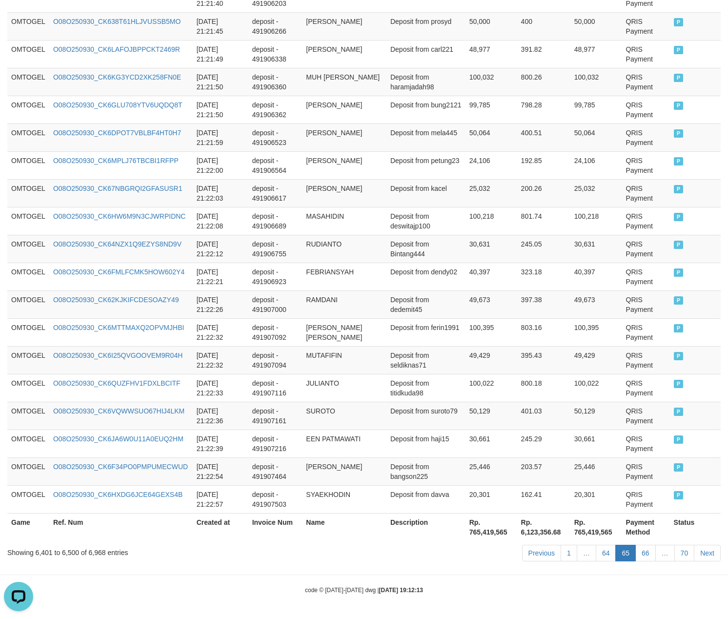
click at [596, 544] on link "64" at bounding box center [606, 552] width 20 height 17
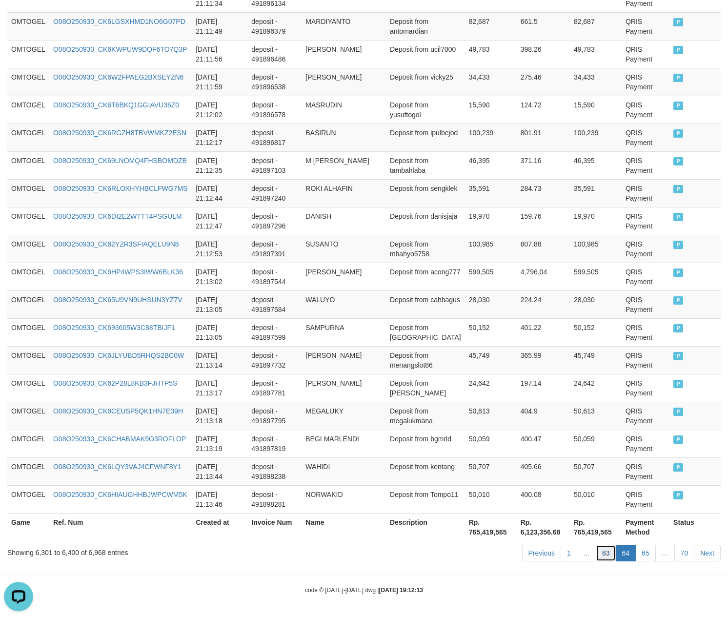
click at [605, 553] on link "63" at bounding box center [606, 552] width 20 height 17
click at [596, 544] on link "63" at bounding box center [606, 552] width 20 height 17
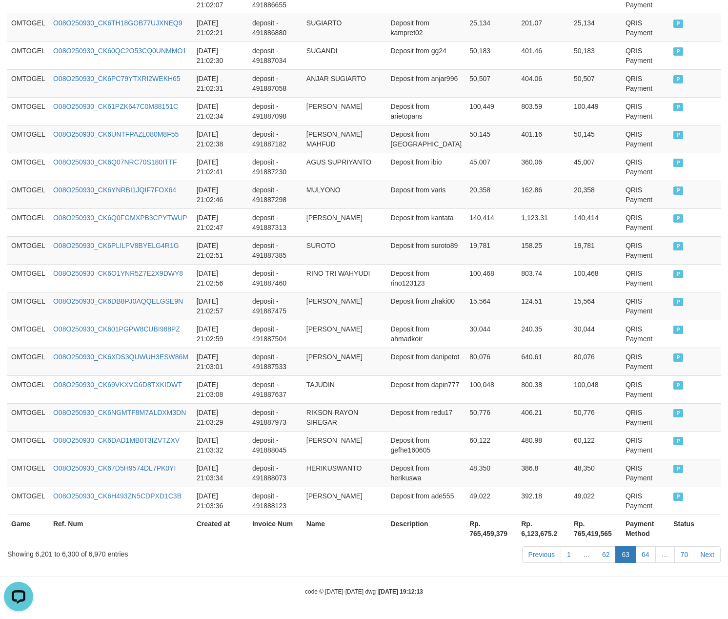
click at [596, 546] on link "62" at bounding box center [606, 554] width 20 height 17
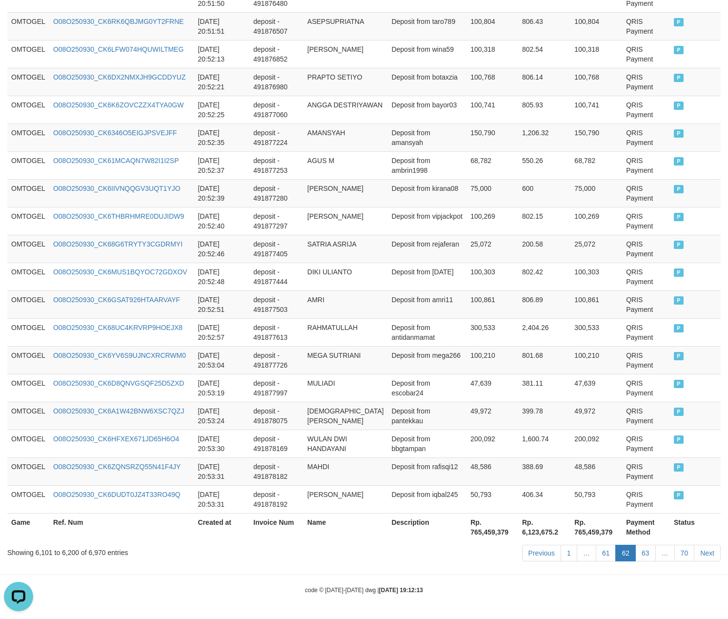
scroll to position [2676, 0]
click at [596, 544] on link "61" at bounding box center [606, 552] width 20 height 17
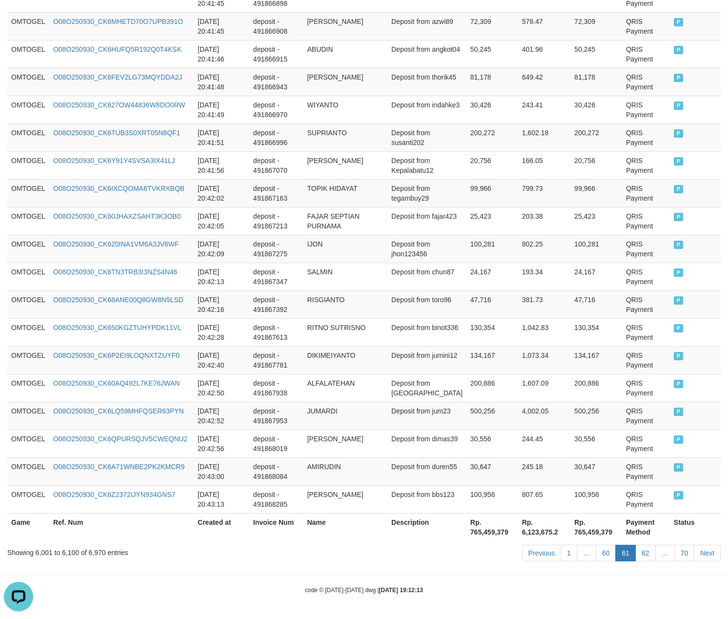
scroll to position [2666, 0]
click at [596, 544] on link "60" at bounding box center [606, 552] width 20 height 17
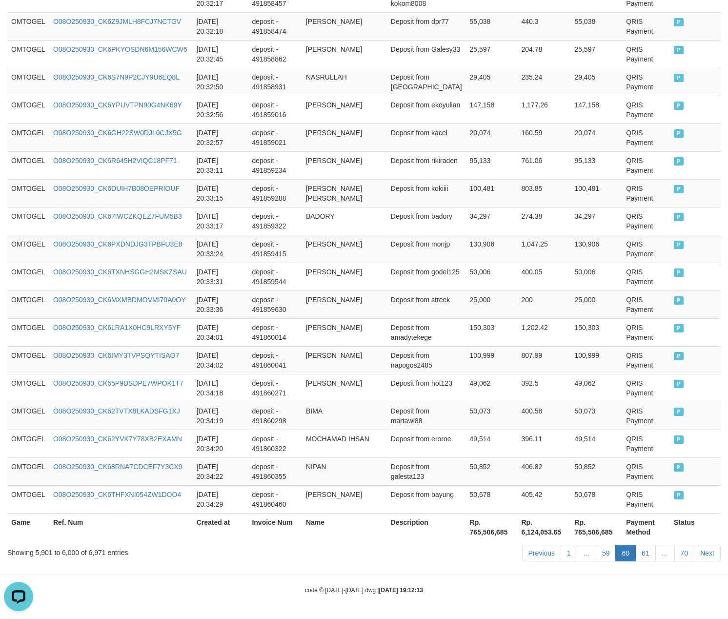
click at [596, 544] on link "59" at bounding box center [606, 552] width 20 height 17
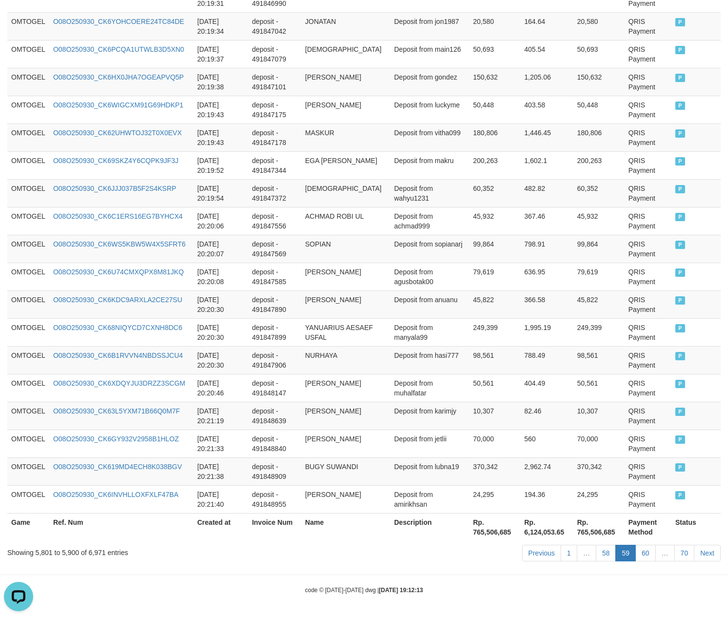
click at [596, 544] on link "58" at bounding box center [606, 552] width 20 height 17
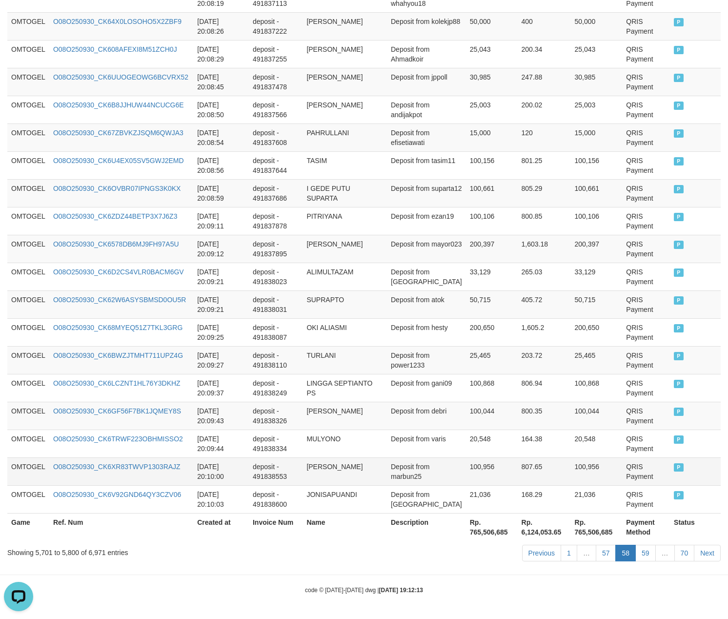
click at [543, 463] on td "807.65" at bounding box center [544, 471] width 53 height 28
drag, startPoint x: 406, startPoint y: 249, endPoint x: 418, endPoint y: 246, distance: 12.1
click at [414, 247] on td "Deposit from mayor023" at bounding box center [426, 249] width 79 height 28
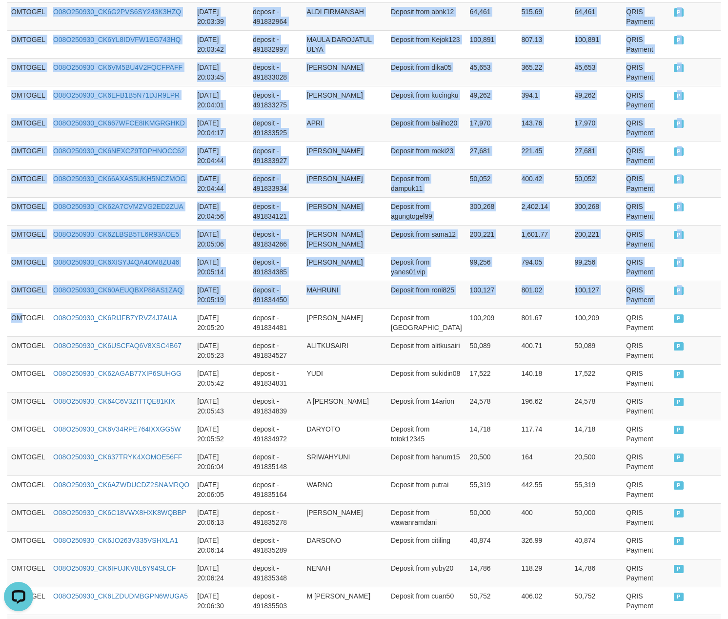
drag, startPoint x: 20, startPoint y: 328, endPoint x: 742, endPoint y: 309, distance: 722.7
click at [727, 309] on html "Toggle navigation Home Bank Account List Load By Website Group [ITOTO] OMTOGEL …" at bounding box center [364, 87] width 728 height 3267
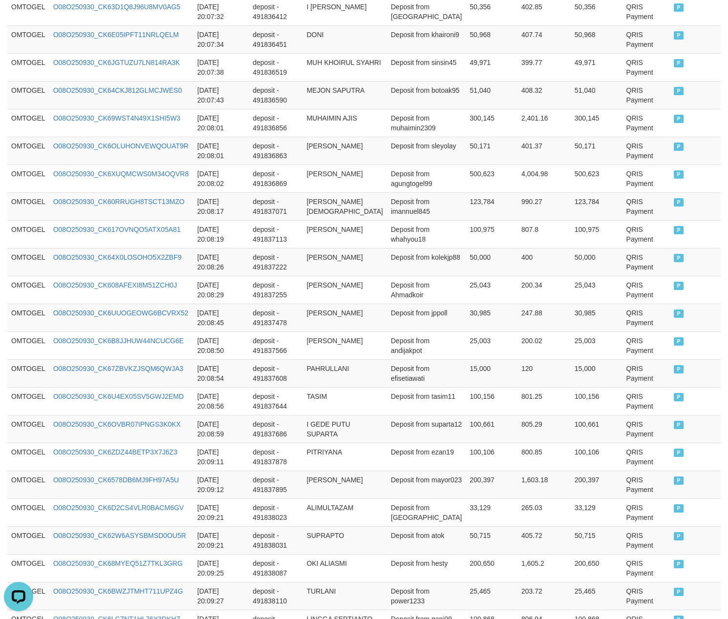
scroll to position [2666, 0]
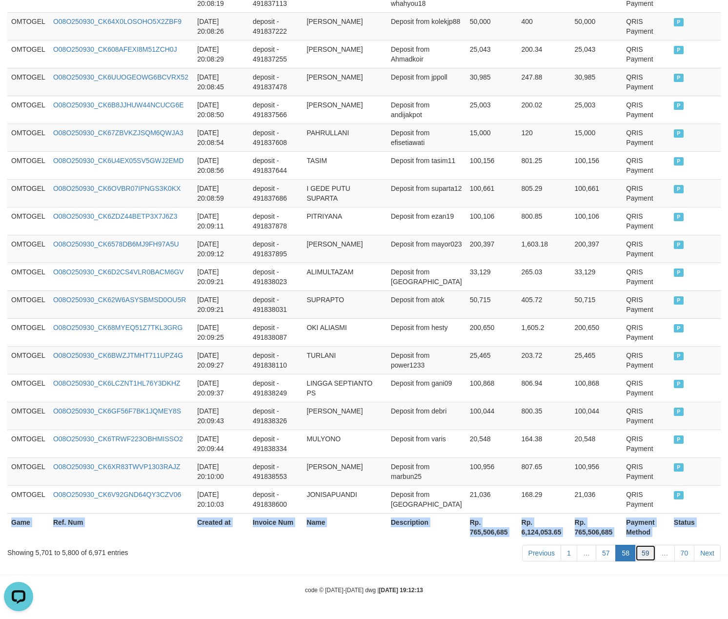
click at [650, 551] on link "59" at bounding box center [645, 552] width 20 height 17
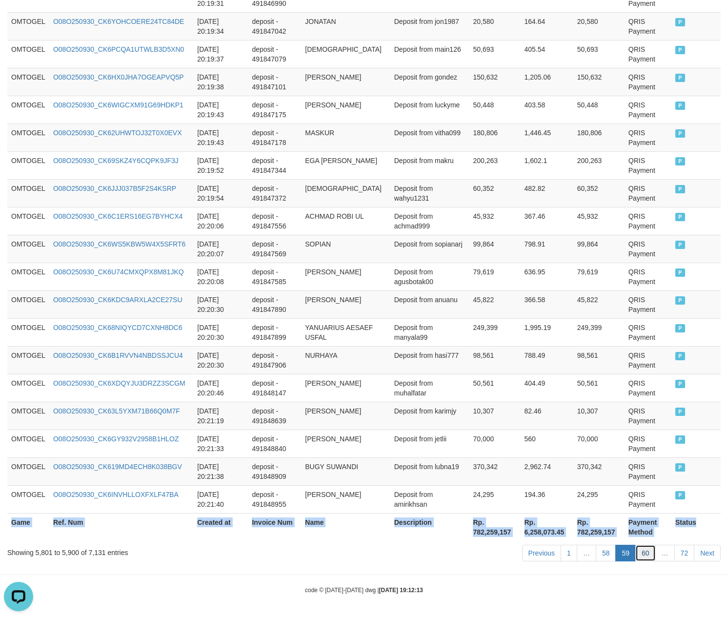
click at [645, 555] on link "60" at bounding box center [645, 552] width 20 height 17
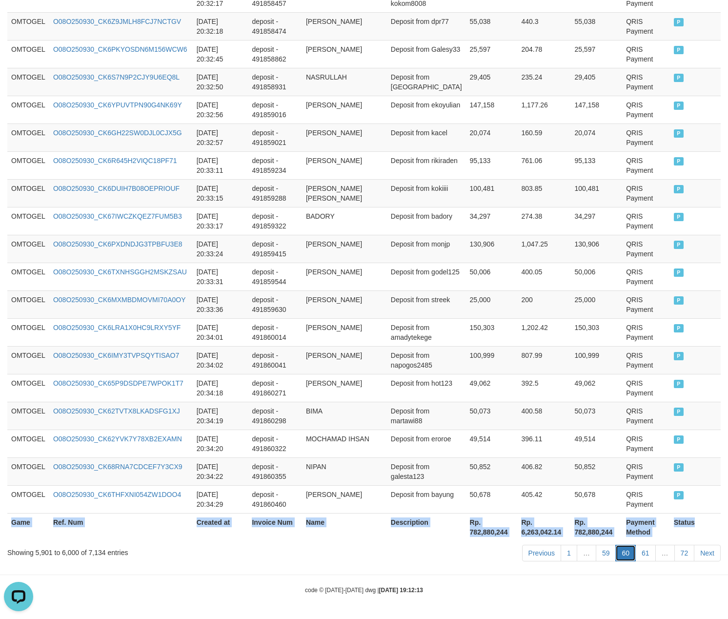
click at [621, 555] on link "60" at bounding box center [625, 552] width 20 height 17
click at [648, 552] on link "61" at bounding box center [645, 552] width 20 height 17
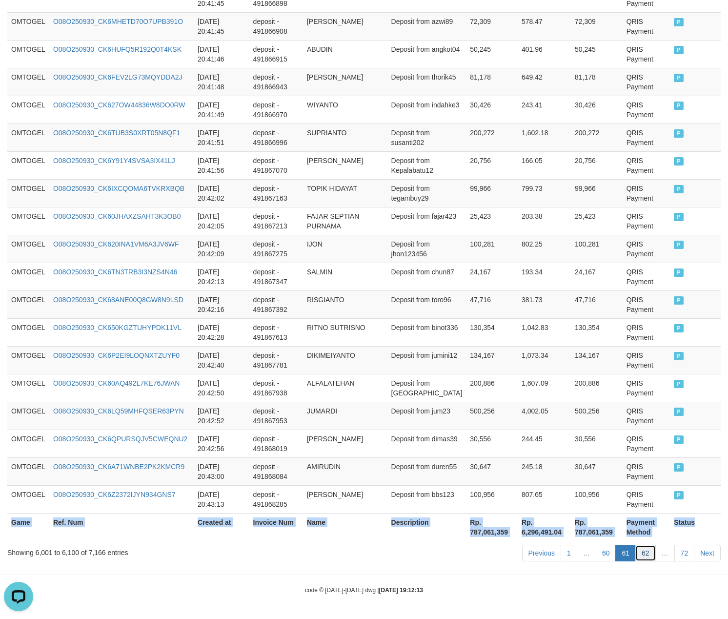
click at [640, 551] on link "62" at bounding box center [645, 552] width 20 height 17
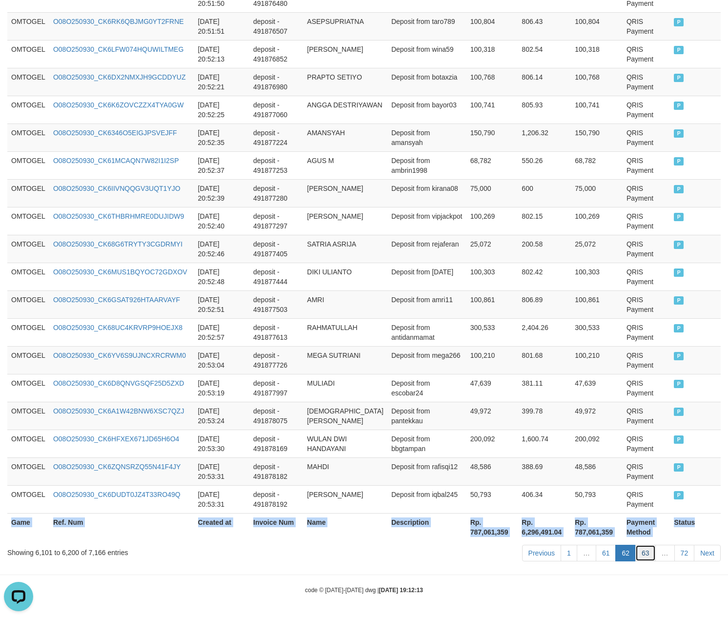
click at [645, 552] on link "63" at bounding box center [645, 552] width 20 height 17
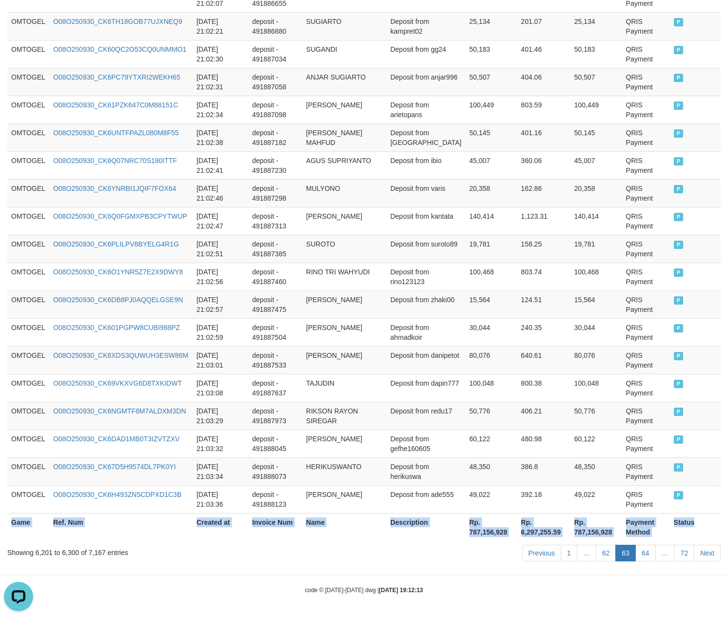
scroll to position [2666, 0]
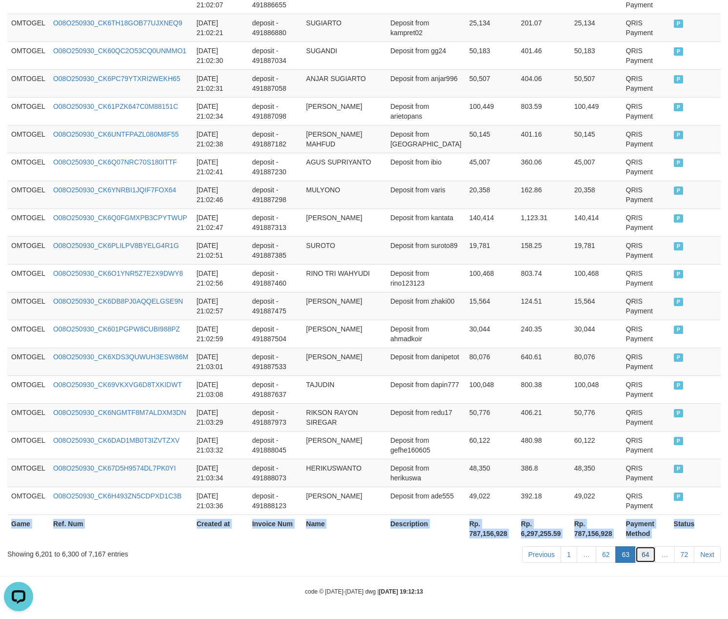
click at [649, 553] on link "64" at bounding box center [645, 554] width 20 height 17
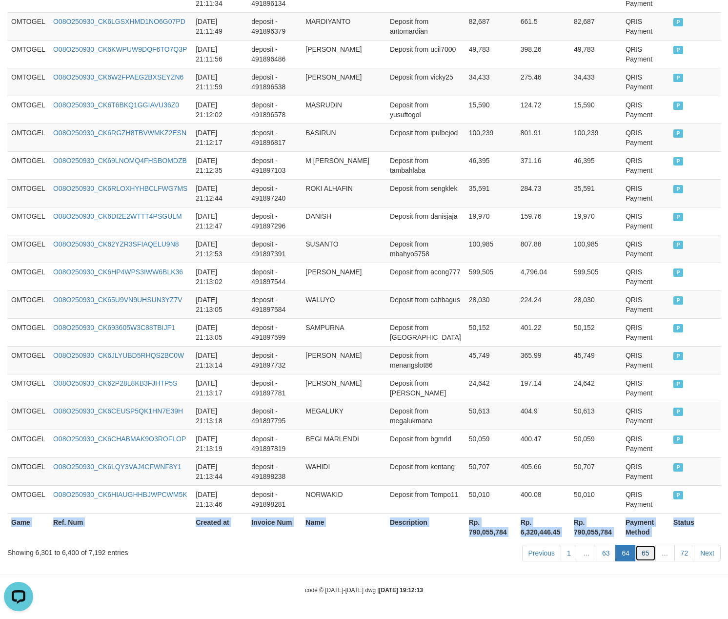
click at [647, 548] on link "65" at bounding box center [645, 552] width 20 height 17
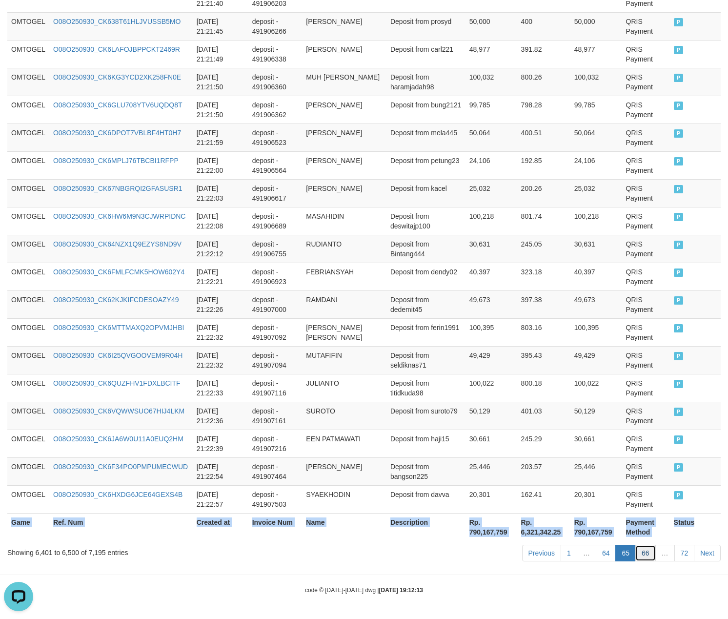
click at [644, 549] on link "66" at bounding box center [645, 552] width 20 height 17
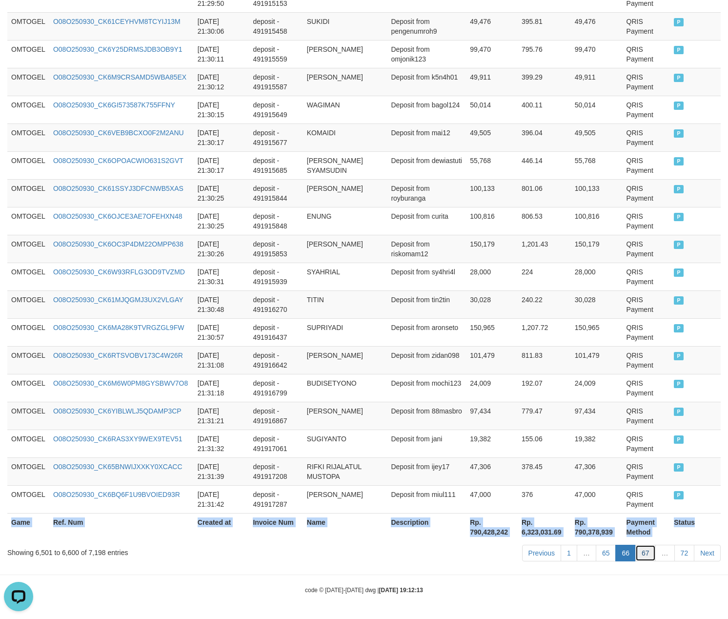
click at [642, 553] on link "67" at bounding box center [645, 552] width 20 height 17
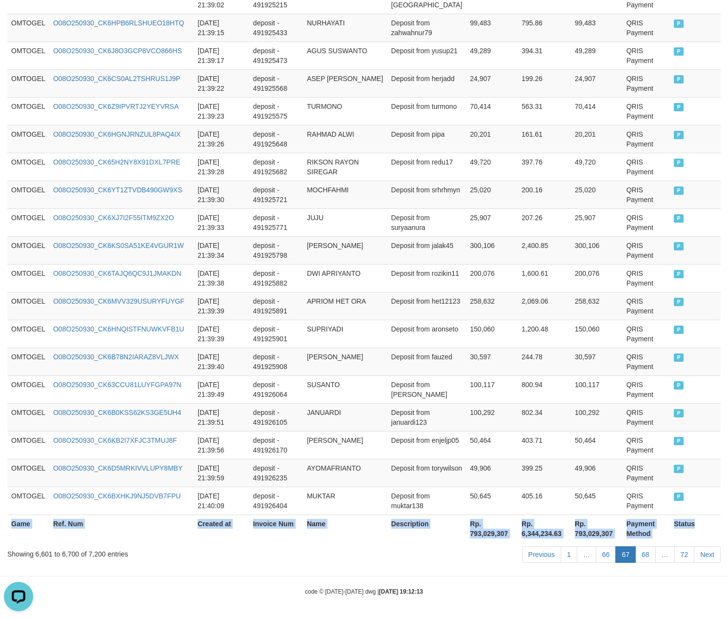
scroll to position [2676, 0]
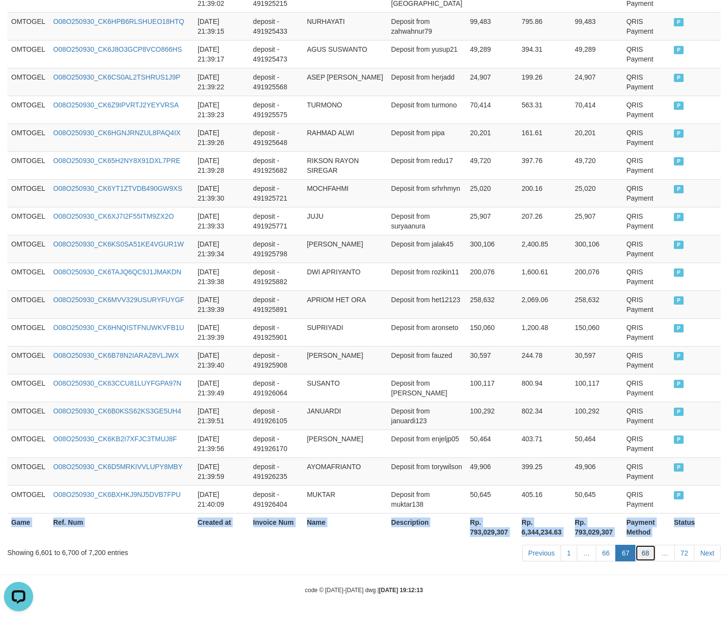
click at [646, 553] on link "68" at bounding box center [645, 552] width 20 height 17
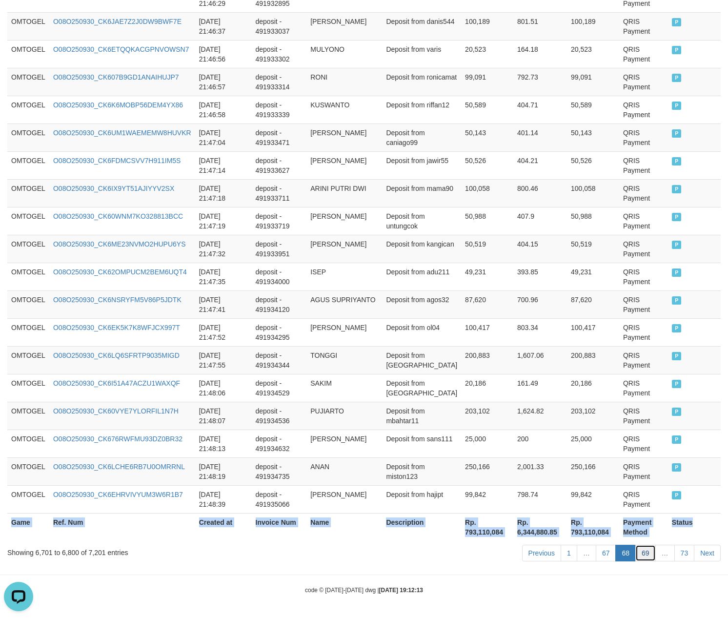
click at [644, 555] on link "69" at bounding box center [645, 552] width 20 height 17
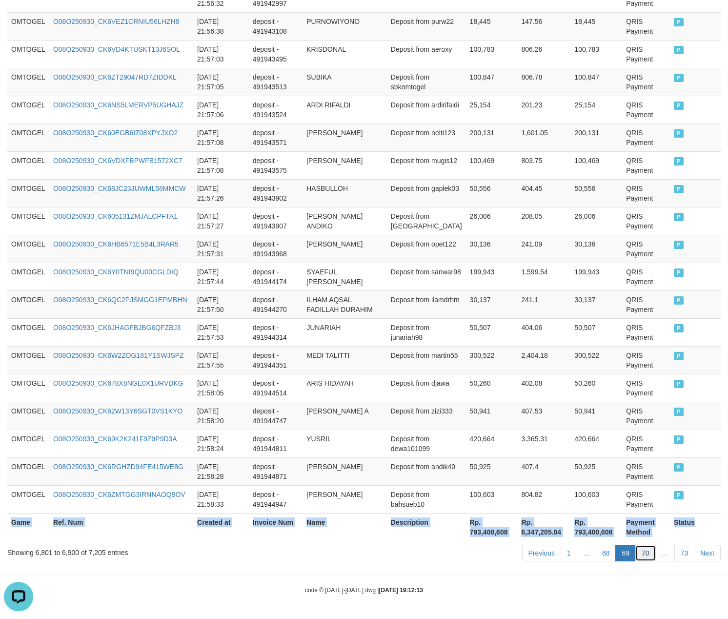
click at [649, 554] on link "70" at bounding box center [645, 552] width 20 height 17
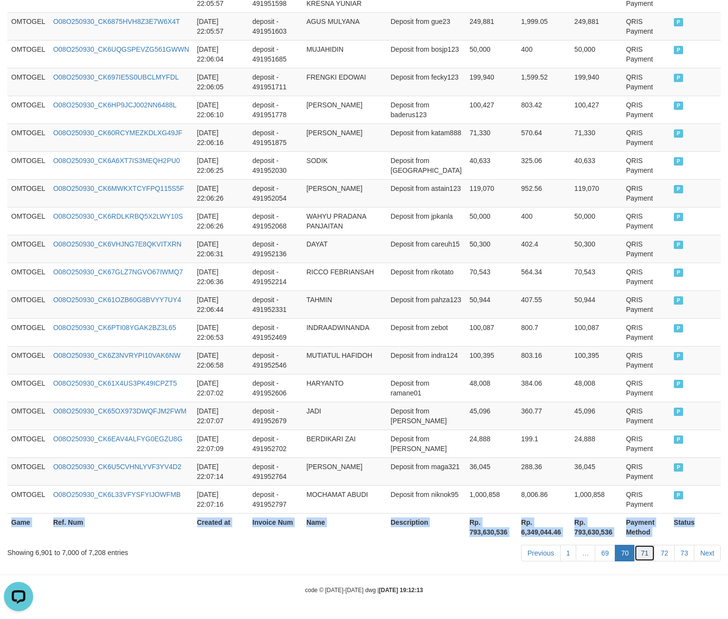
click at [643, 550] on link "71" at bounding box center [644, 552] width 20 height 17
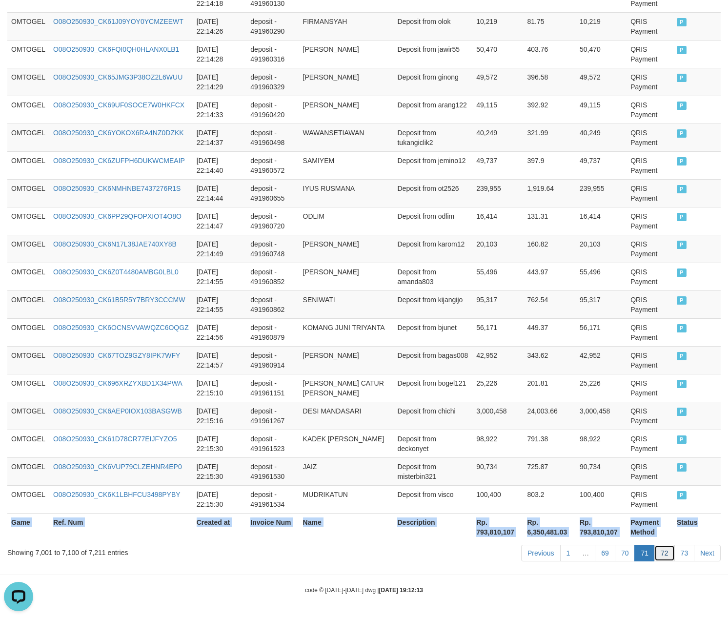
click at [669, 553] on link "72" at bounding box center [664, 552] width 20 height 17
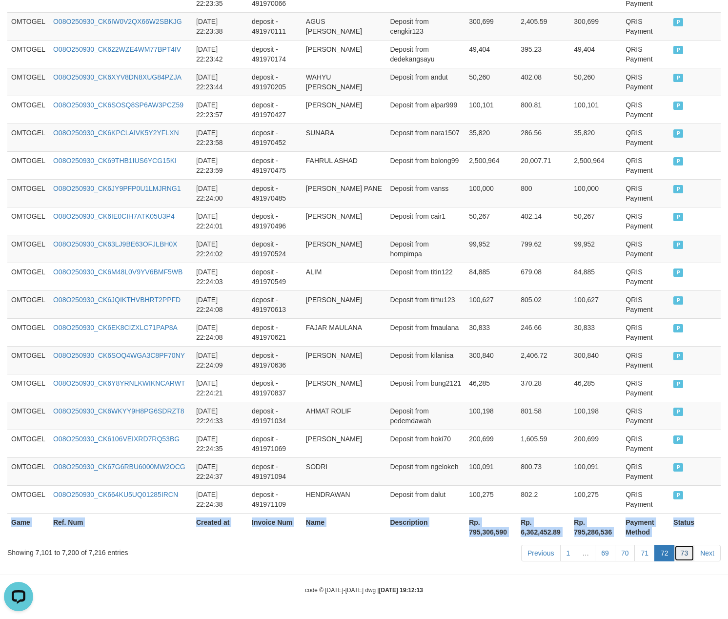
click at [683, 547] on link "73" at bounding box center [684, 552] width 20 height 17
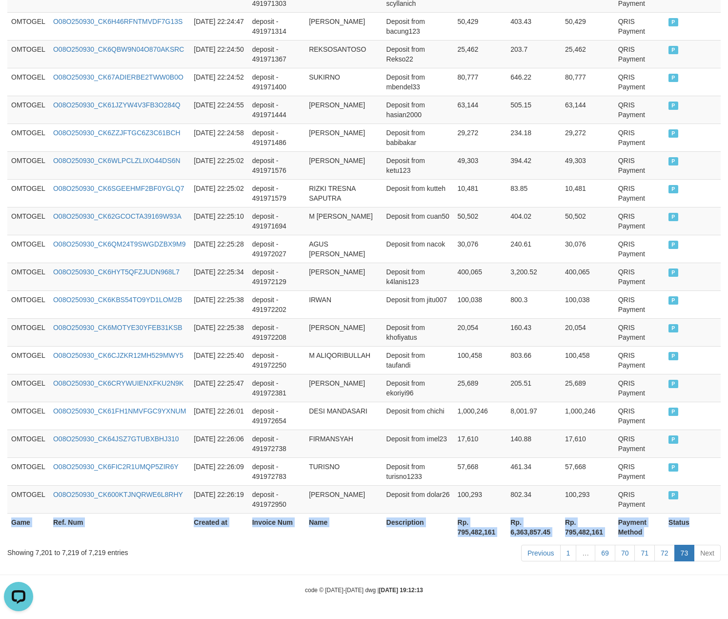
scroll to position [401, 0]
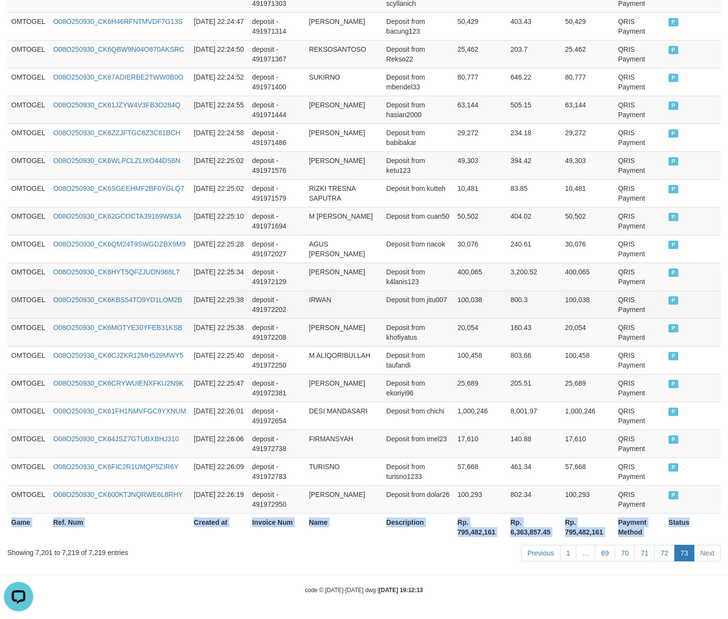
click at [440, 294] on td "Deposit from jitu007" at bounding box center [417, 304] width 71 height 28
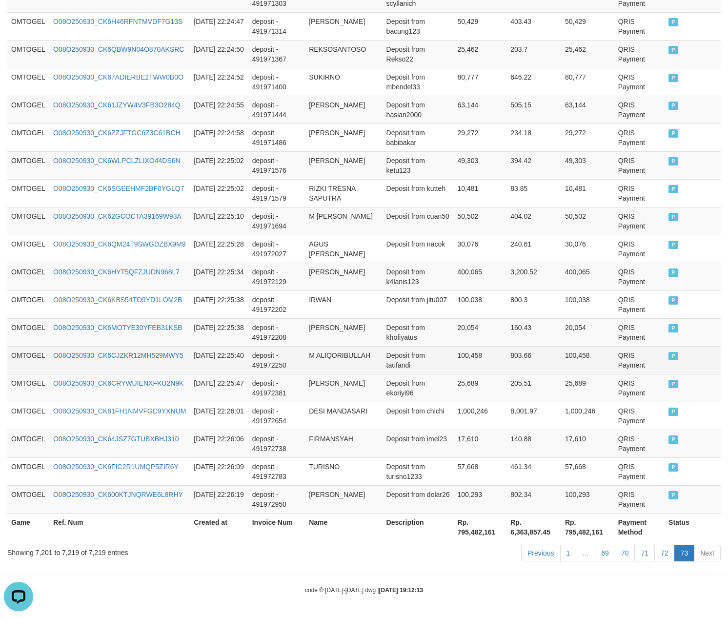
click at [354, 350] on td "M ALIQORIBULLAH" at bounding box center [343, 360] width 77 height 28
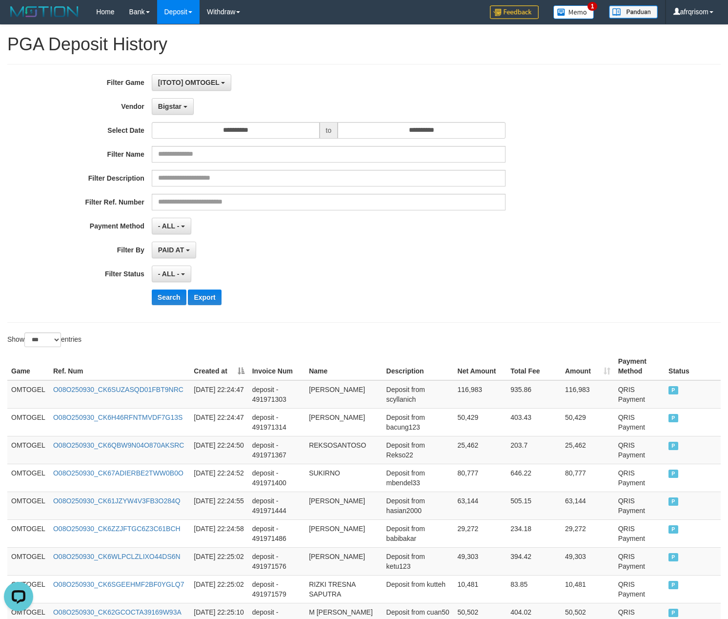
scroll to position [0, 0]
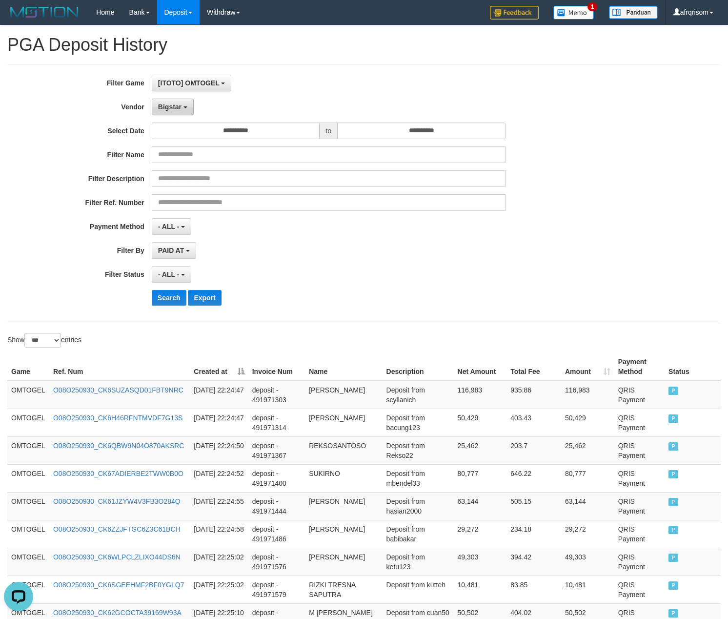
click at [178, 111] on button "Bigstar" at bounding box center [173, 107] width 42 height 17
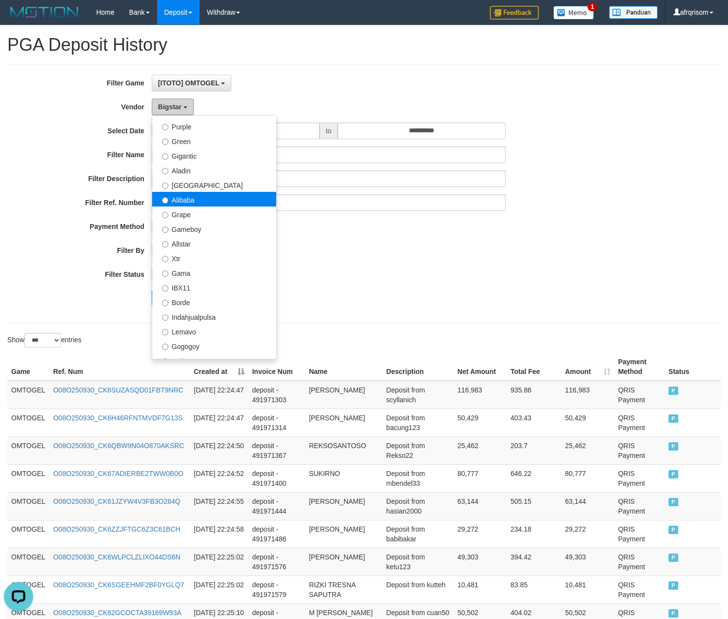
scroll to position [104, 0]
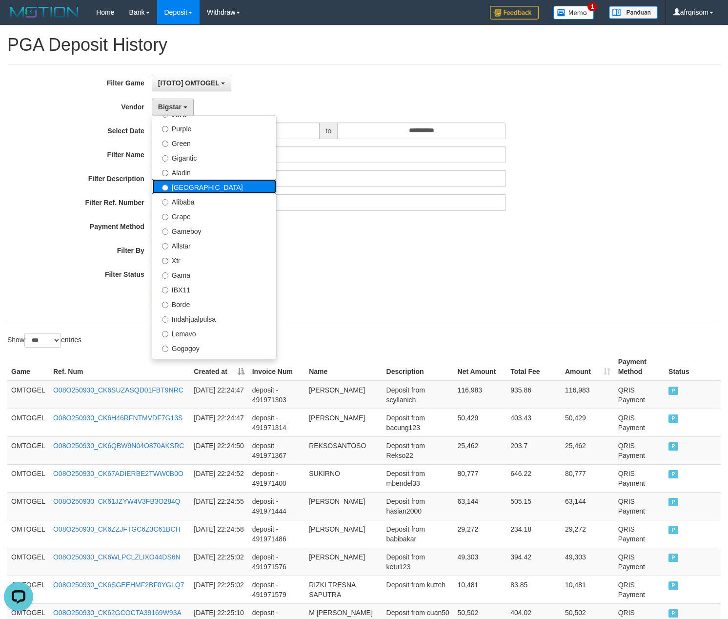
click at [201, 190] on label "[GEOGRAPHIC_DATA]" at bounding box center [214, 186] width 124 height 15
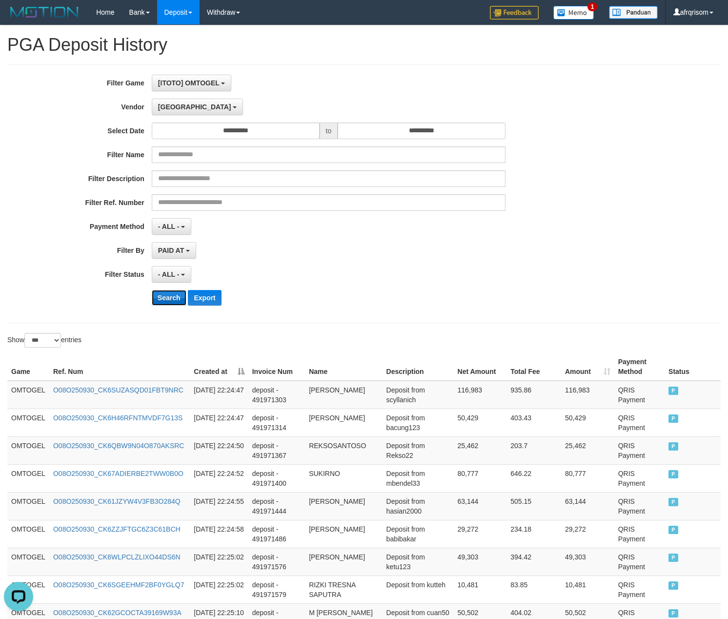
click at [164, 299] on button "Search" at bounding box center [169, 298] width 35 height 16
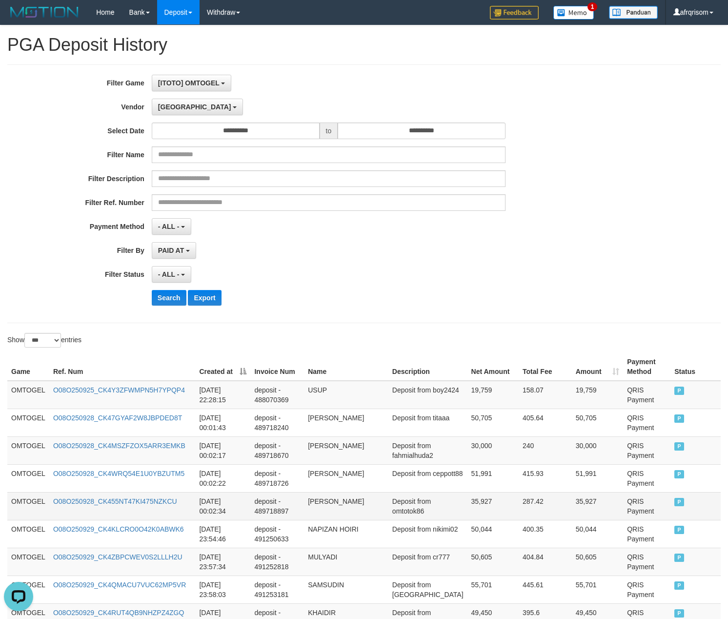
click at [455, 498] on td "Deposit from omtotok86" at bounding box center [427, 506] width 79 height 28
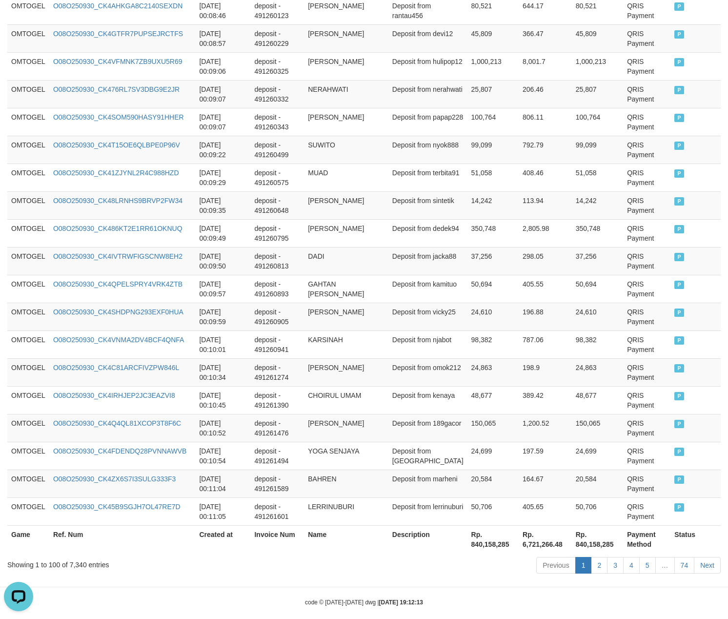
scroll to position [2666, 0]
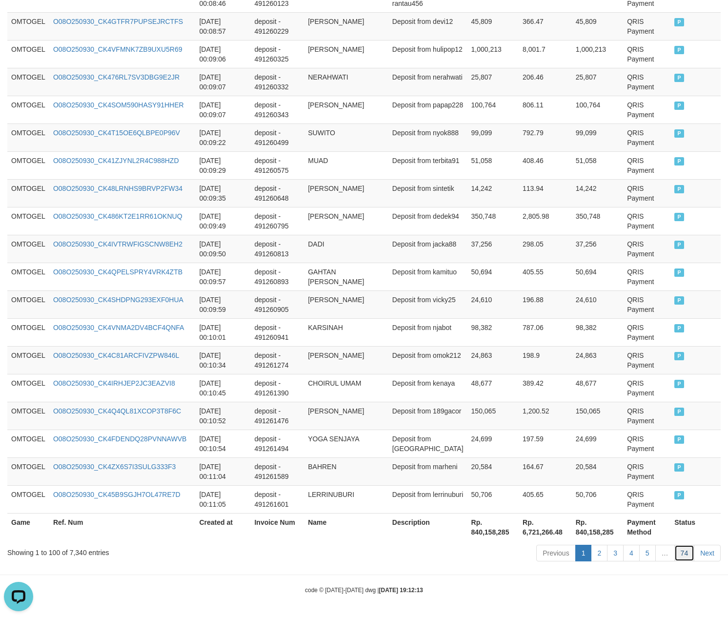
click at [686, 555] on link "74" at bounding box center [684, 552] width 20 height 17
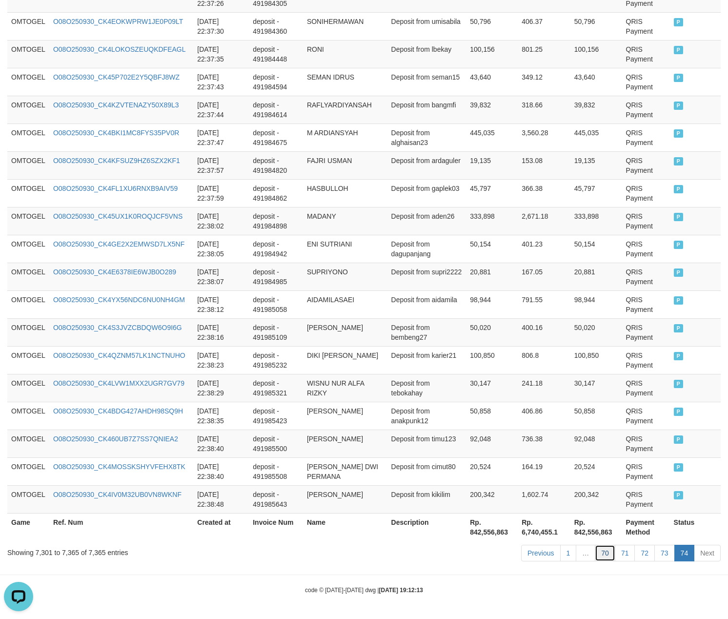
click at [605, 552] on link "70" at bounding box center [605, 552] width 20 height 17
click at [595, 544] on link "70" at bounding box center [605, 552] width 20 height 17
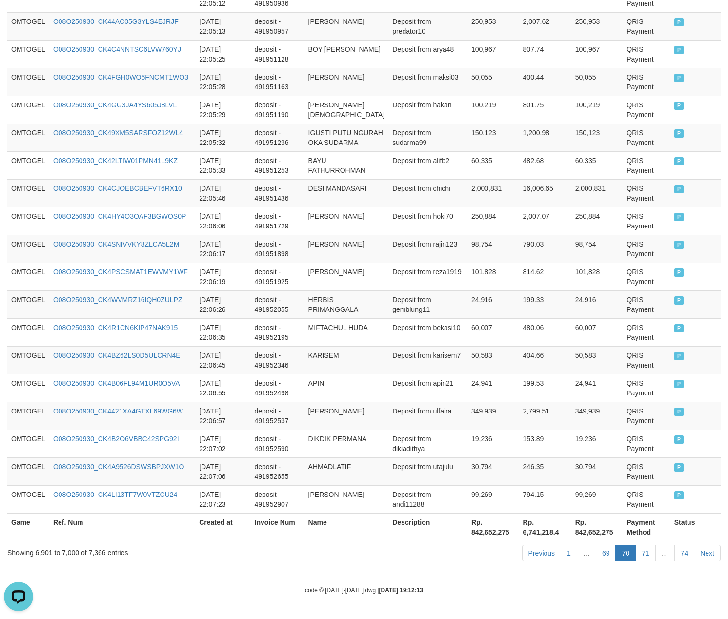
click at [596, 544] on link "69" at bounding box center [606, 552] width 20 height 17
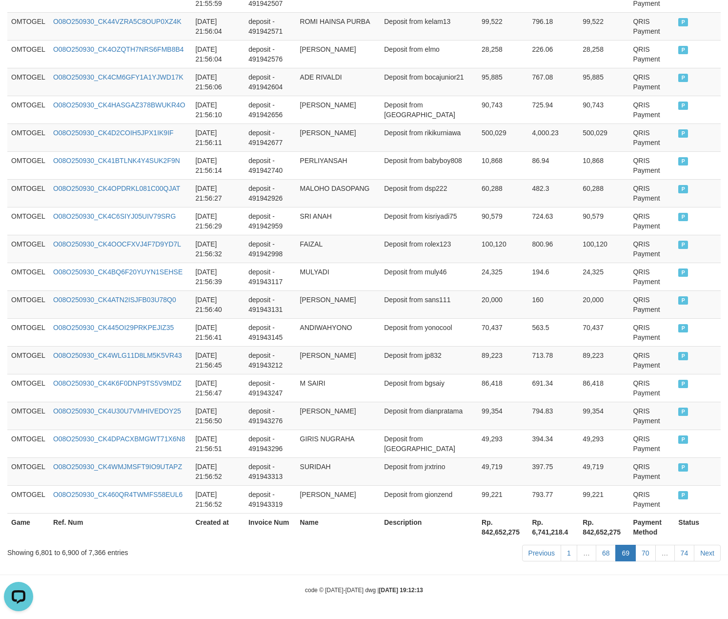
scroll to position [2666, 0]
click at [596, 544] on link "68" at bounding box center [606, 552] width 20 height 17
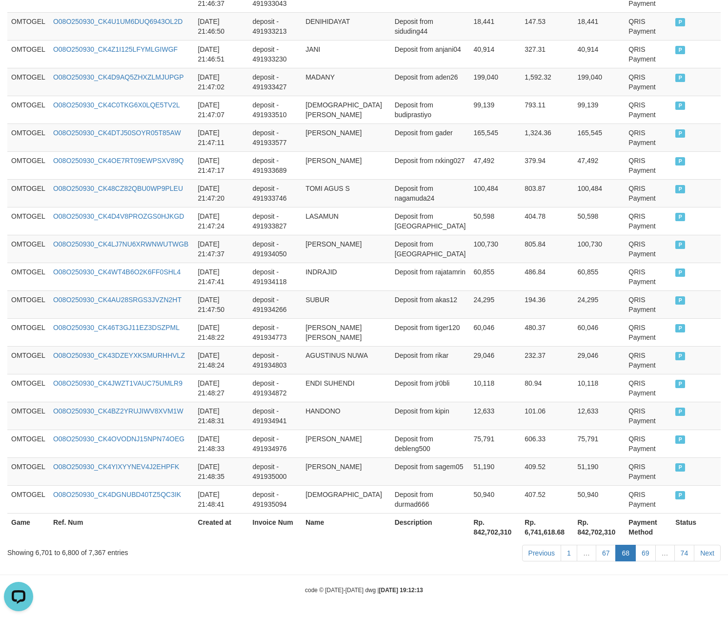
click at [440, 402] on td "Deposit from kipin" at bounding box center [430, 415] width 79 height 28
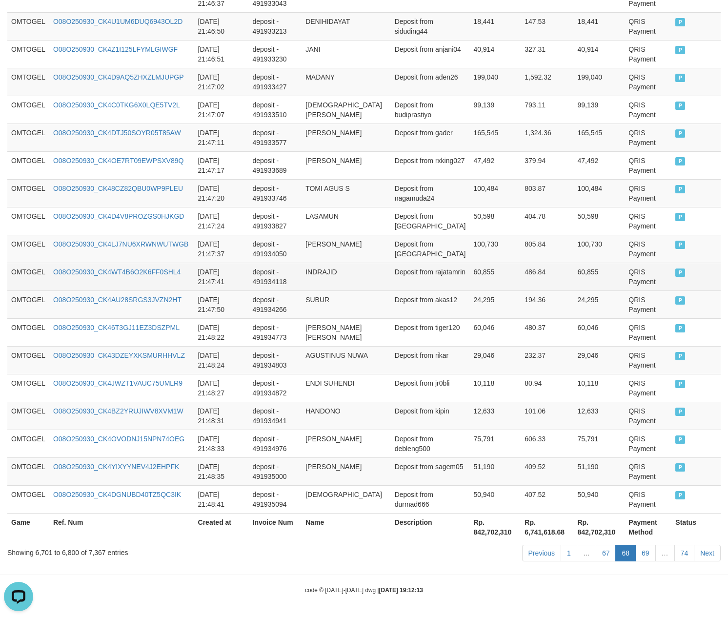
drag, startPoint x: 387, startPoint y: 268, endPoint x: 395, endPoint y: 267, distance: 7.9
click at [393, 268] on tr "OMTOGEL O08O250930_CK4WT4B6O2K6FF0SHL4 [DATE] 21:47:41 deposit - 491934118 [PER…" at bounding box center [363, 276] width 713 height 28
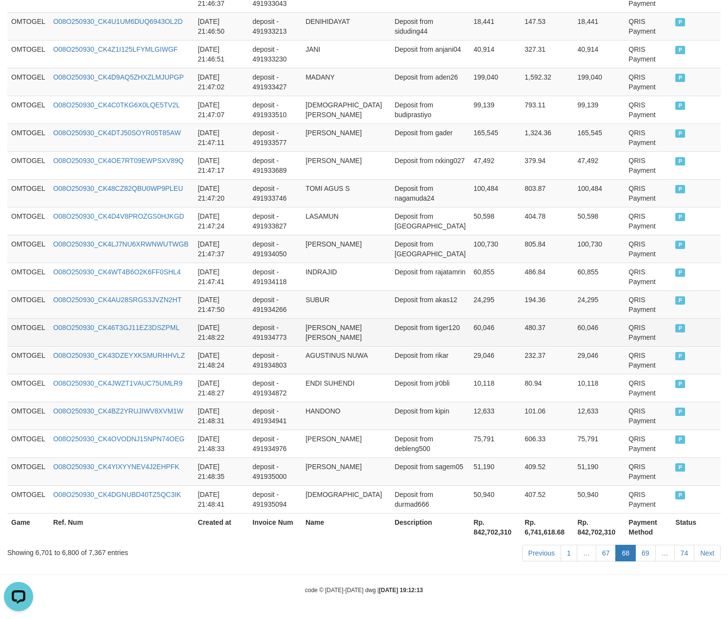
click at [240, 325] on td "[DATE] 21:48:22" at bounding box center [221, 332] width 55 height 28
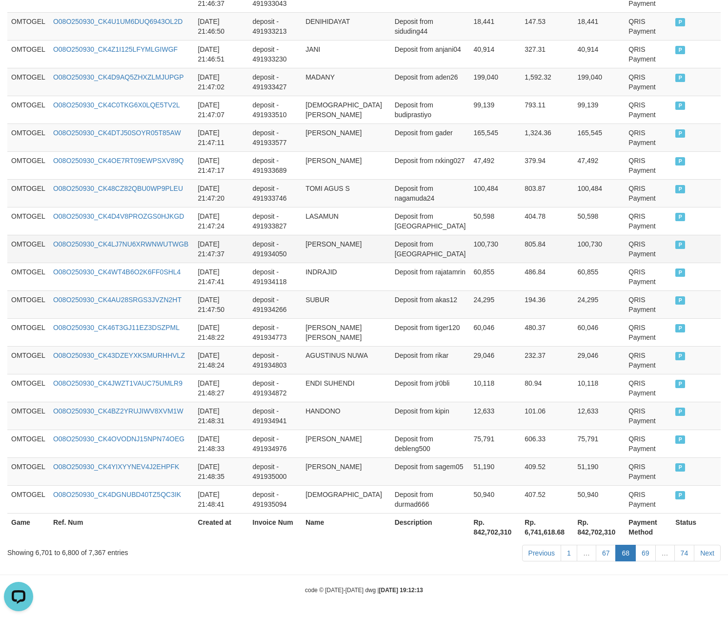
click at [354, 258] on td "[PERSON_NAME]" at bounding box center [345, 249] width 89 height 28
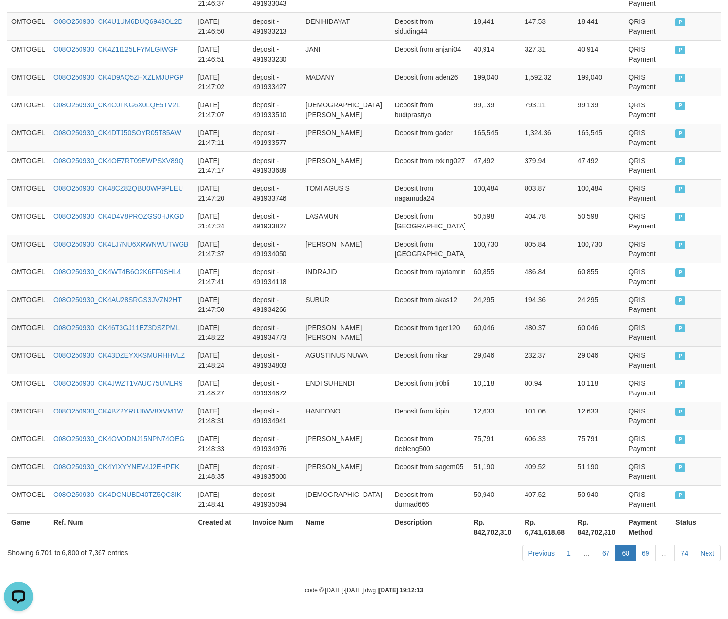
click at [523, 323] on td "480.37" at bounding box center [547, 332] width 53 height 28
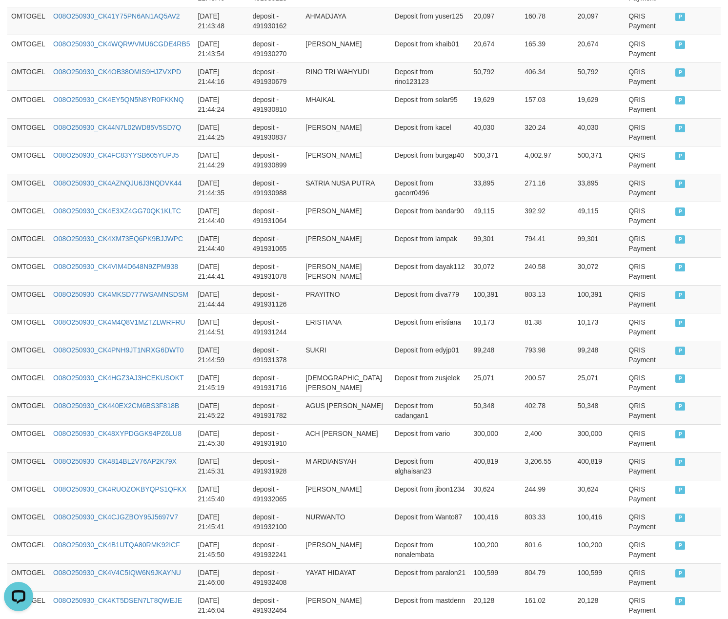
scroll to position [1712, 0]
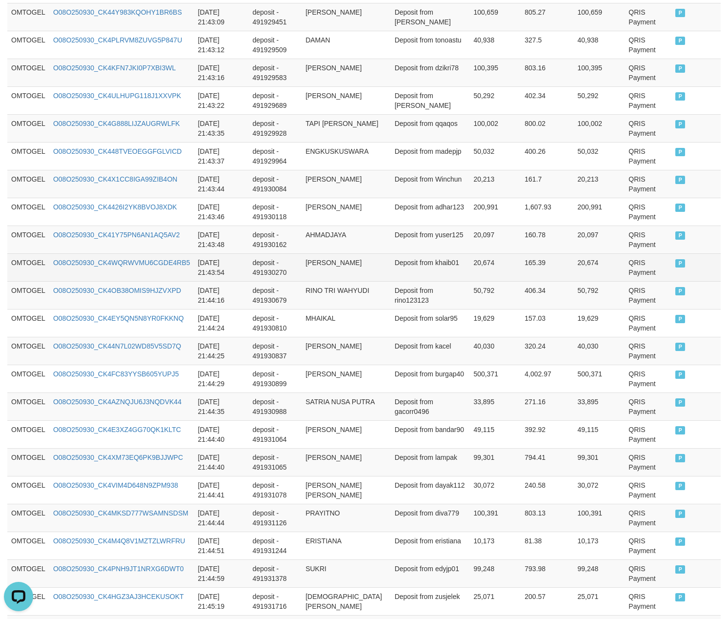
click at [417, 264] on td "Deposit from khaib01" at bounding box center [430, 267] width 79 height 28
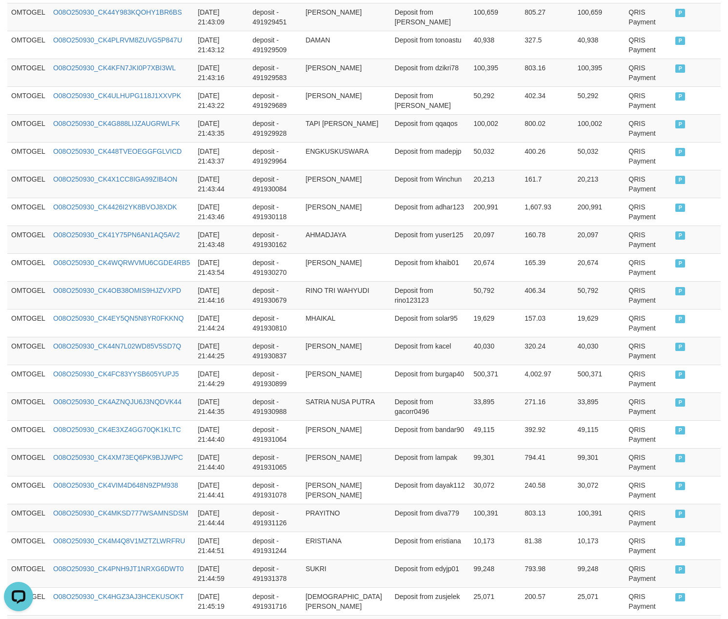
scroll to position [2217, 0]
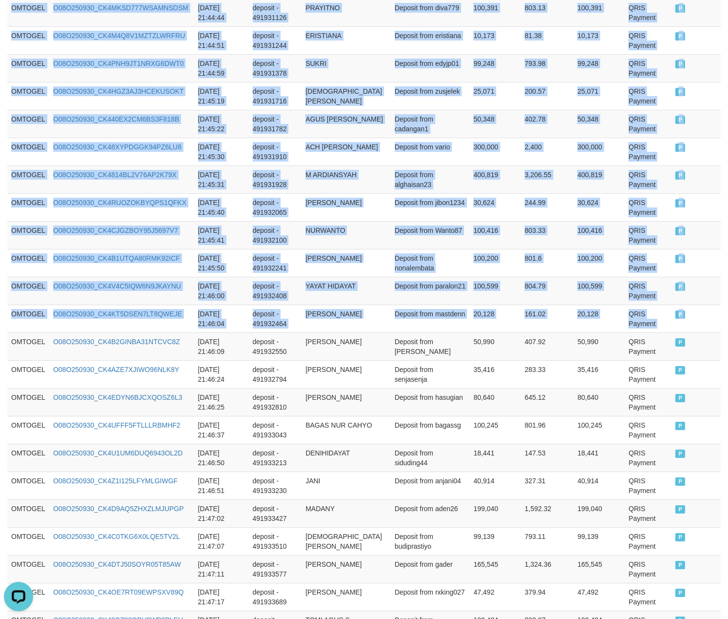
drag, startPoint x: 12, startPoint y: 358, endPoint x: 742, endPoint y: 310, distance: 731.4
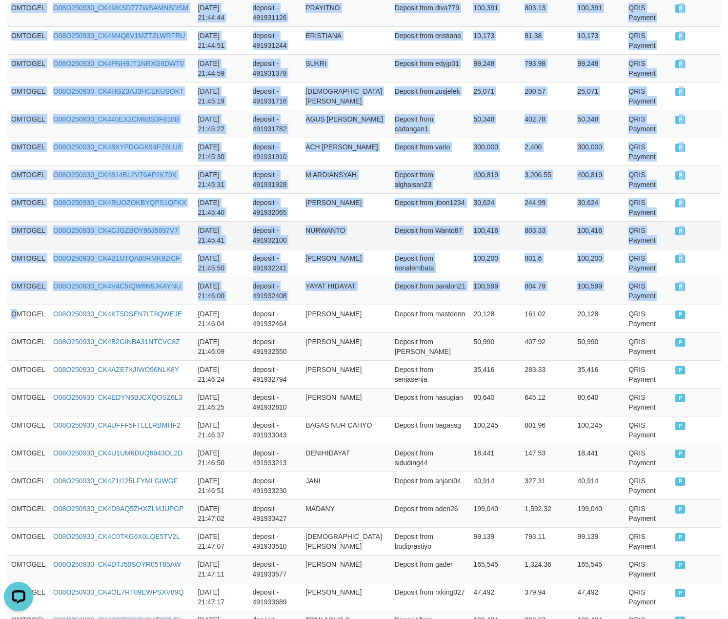
drag, startPoint x: 18, startPoint y: 337, endPoint x: 373, endPoint y: 258, distance: 364.2
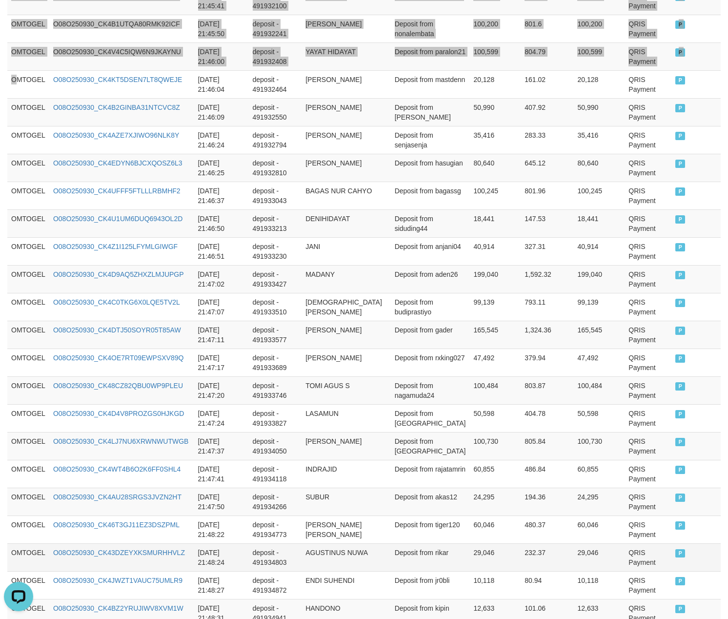
scroll to position [2666, 0]
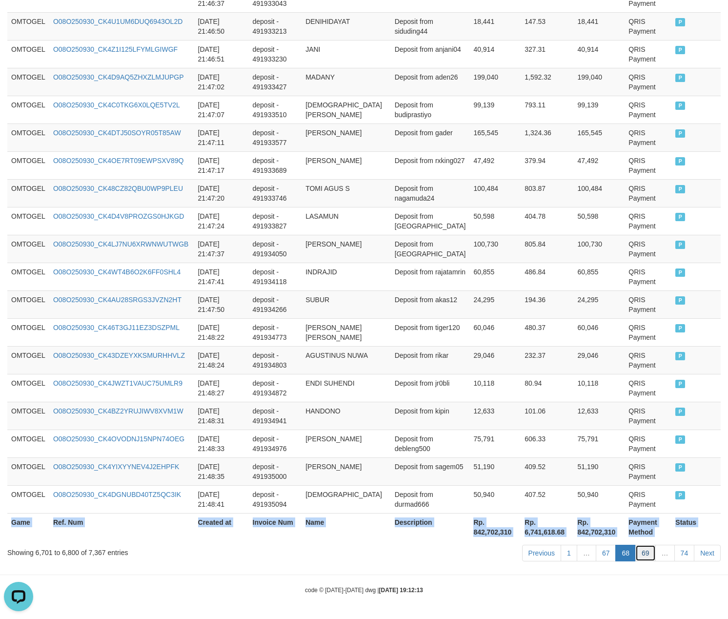
click at [640, 556] on link "69" at bounding box center [645, 552] width 20 height 17
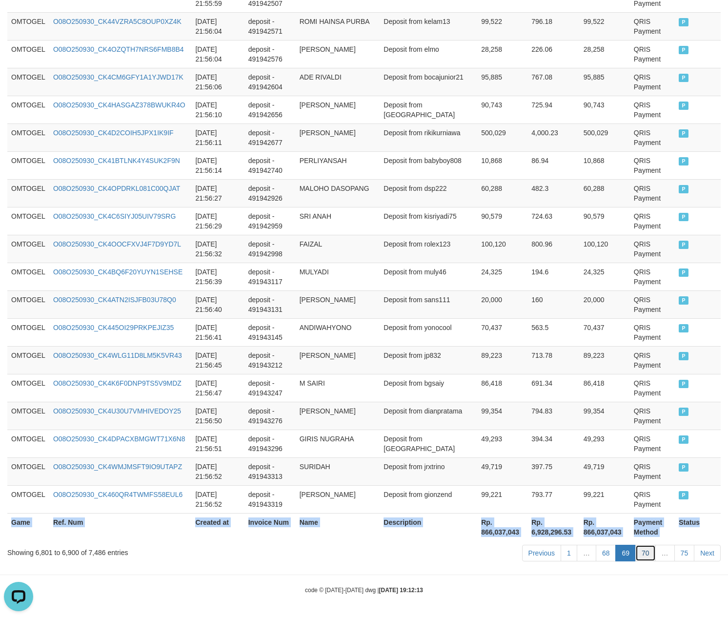
click at [642, 550] on link "70" at bounding box center [645, 552] width 20 height 17
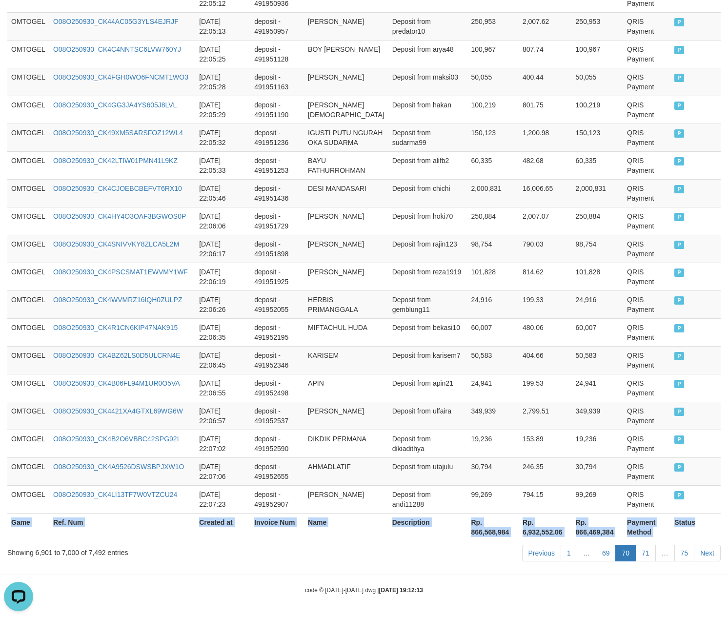
scroll to position [2676, 0]
click at [639, 553] on link "71" at bounding box center [645, 552] width 20 height 17
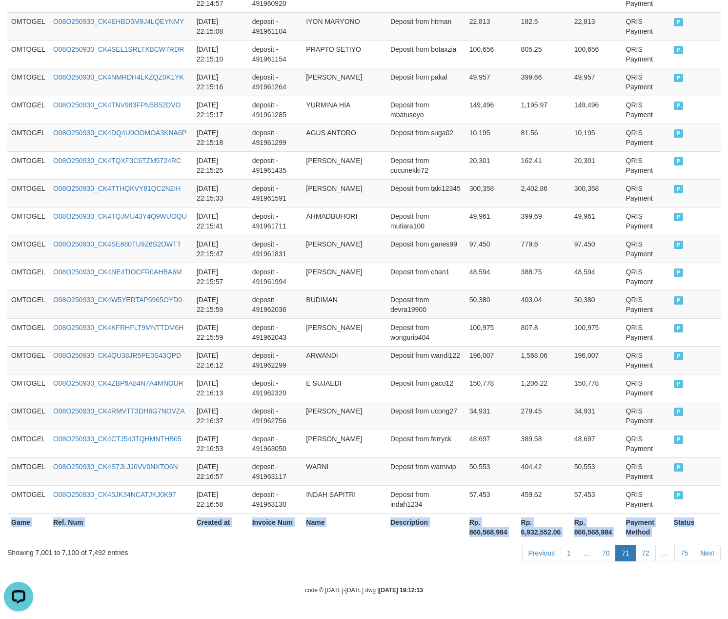
scroll to position [2666, 0]
click at [650, 549] on link "72" at bounding box center [645, 552] width 20 height 17
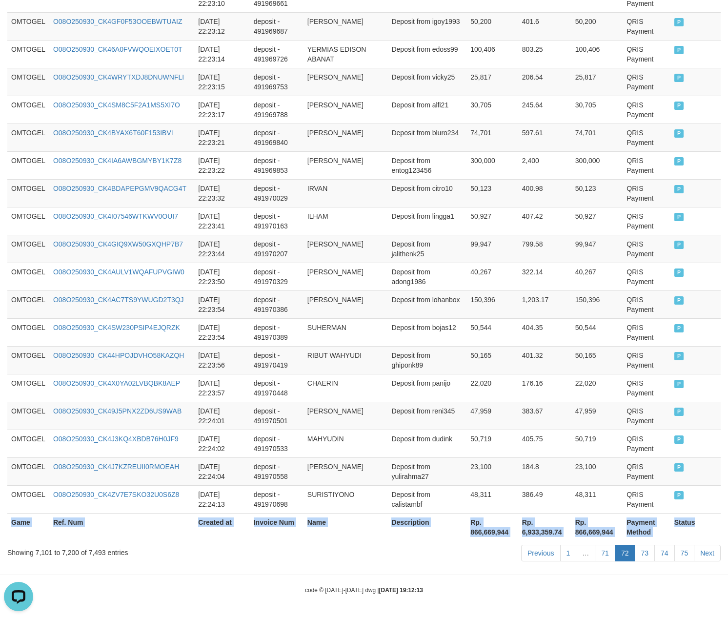
scroll to position [2696, 0]
click at [647, 552] on link "73" at bounding box center [644, 552] width 20 height 17
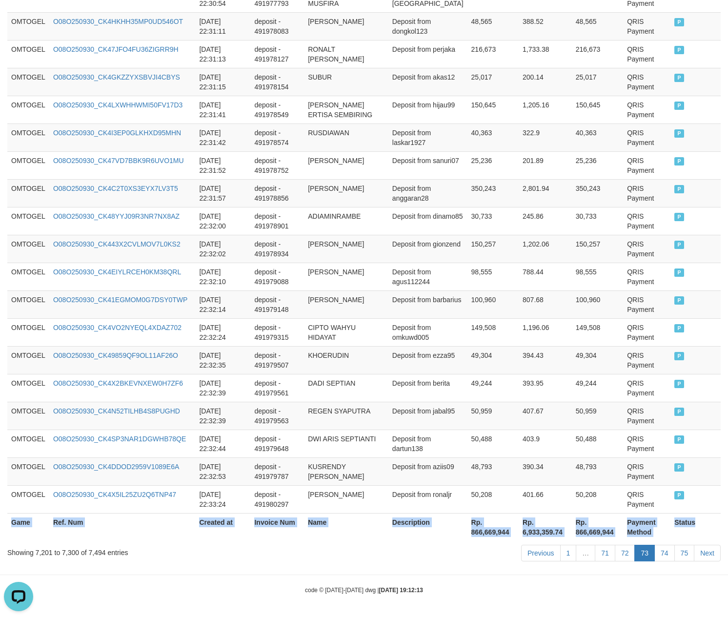
scroll to position [2666, 0]
click at [664, 555] on link "74" at bounding box center [664, 552] width 20 height 17
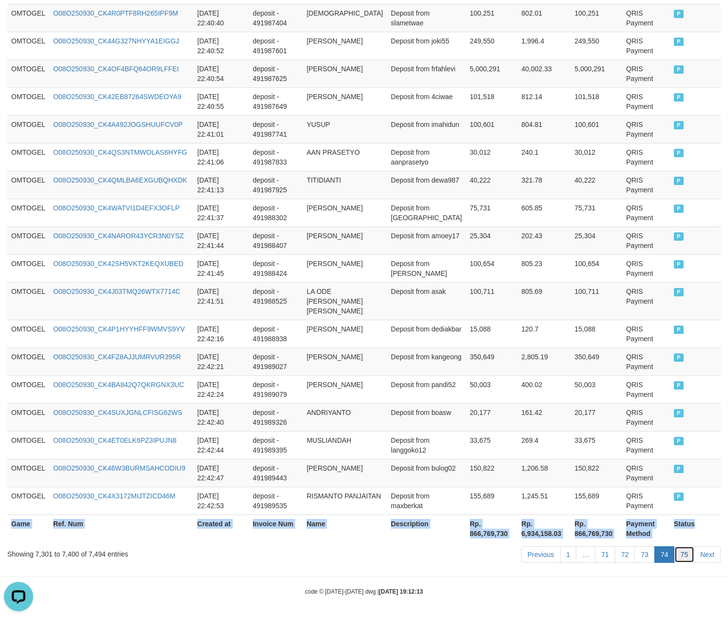
click at [681, 549] on link "75" at bounding box center [684, 554] width 20 height 17
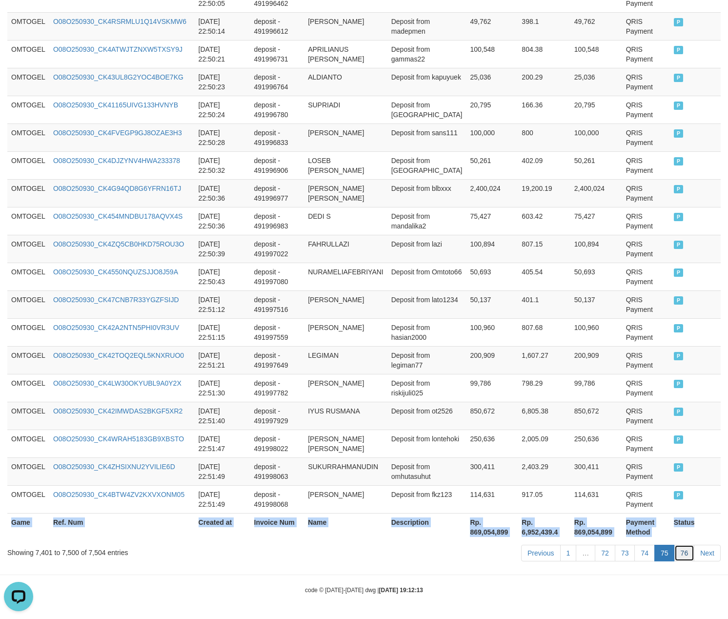
click at [680, 549] on link "76" at bounding box center [684, 552] width 20 height 17
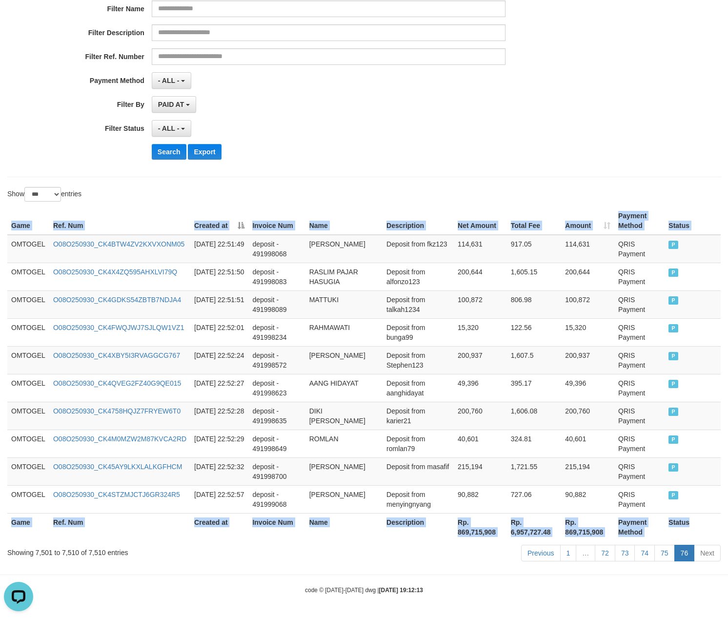
scroll to position [149, 0]
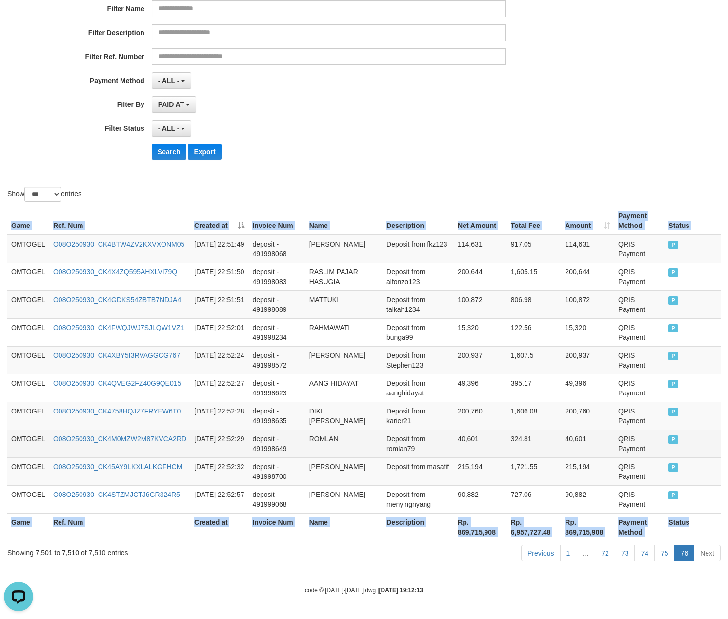
drag, startPoint x: 418, startPoint y: 379, endPoint x: 501, endPoint y: 431, distance: 97.8
click at [418, 379] on td "Deposit from aanghidayat" at bounding box center [417, 388] width 71 height 28
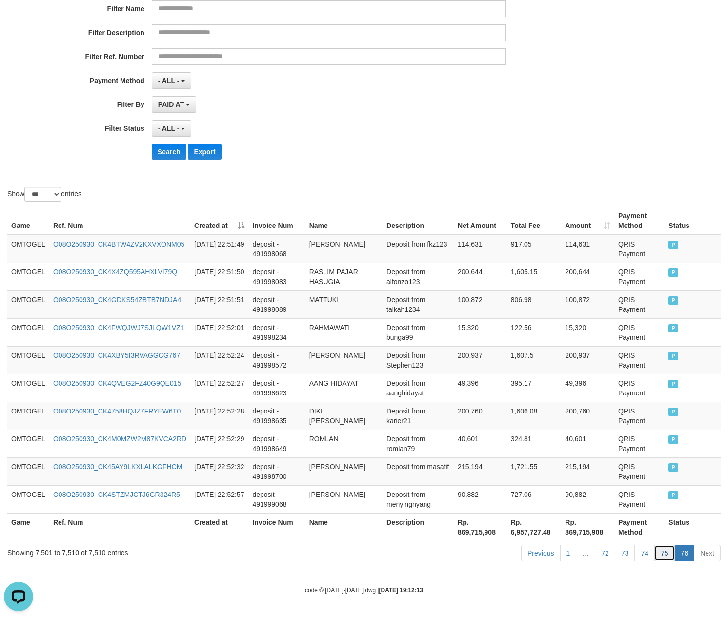
click at [667, 556] on link "75" at bounding box center [664, 552] width 20 height 17
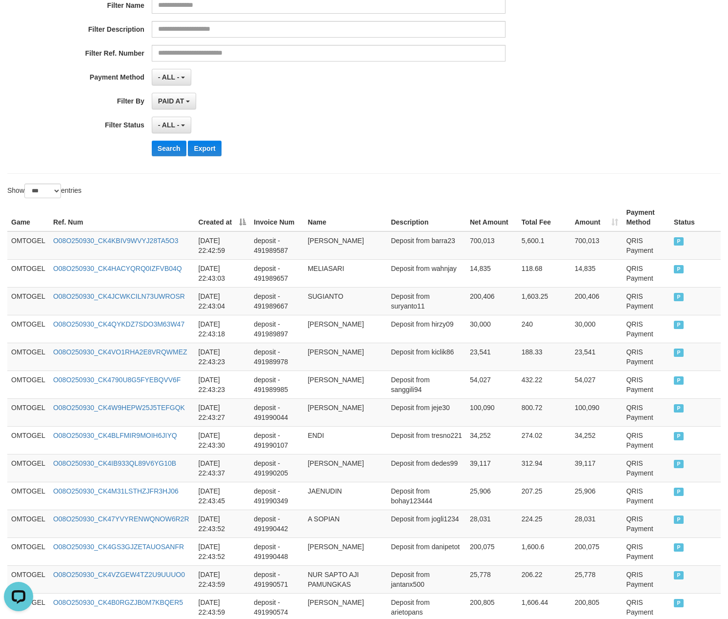
scroll to position [2666, 0]
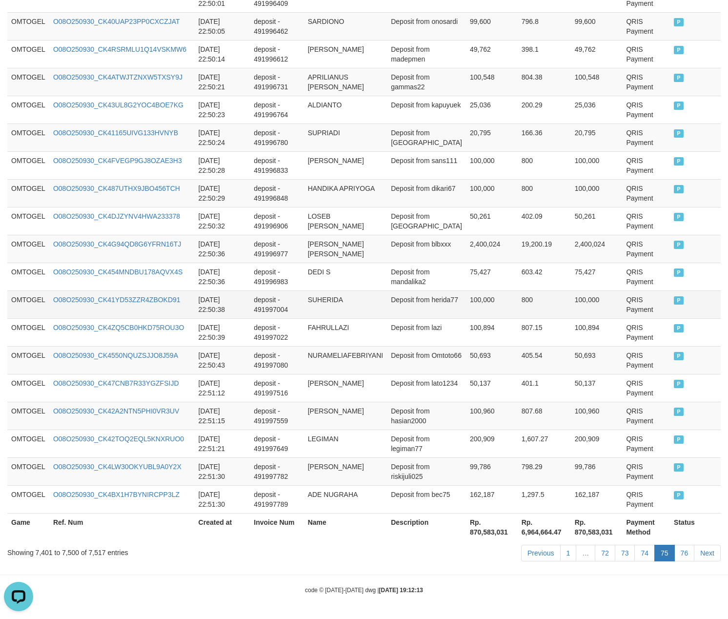
click at [267, 318] on td "deposit - 491997022" at bounding box center [277, 332] width 54 height 28
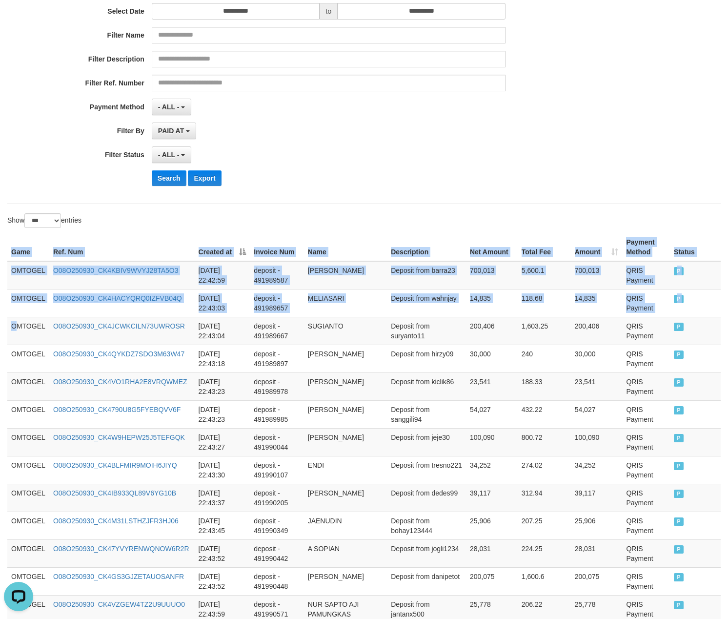
drag, startPoint x: 17, startPoint y: 334, endPoint x: 742, endPoint y: 296, distance: 726.4
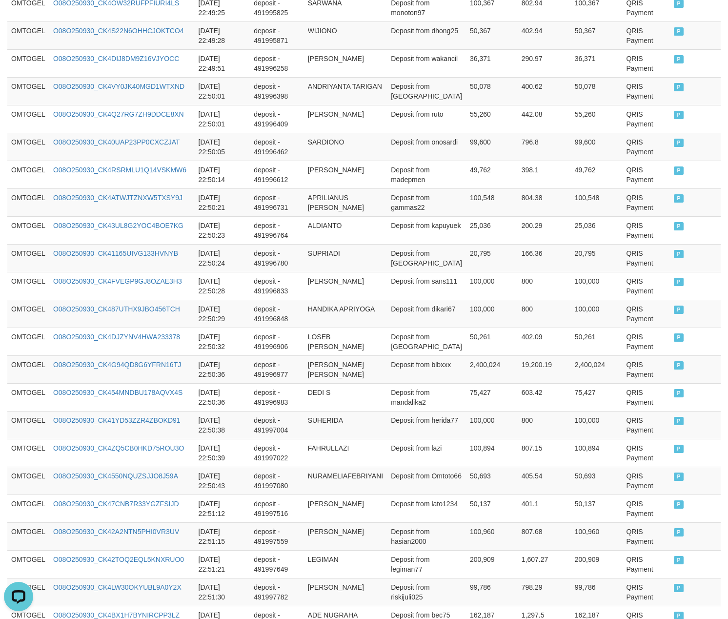
scroll to position [2635, 0]
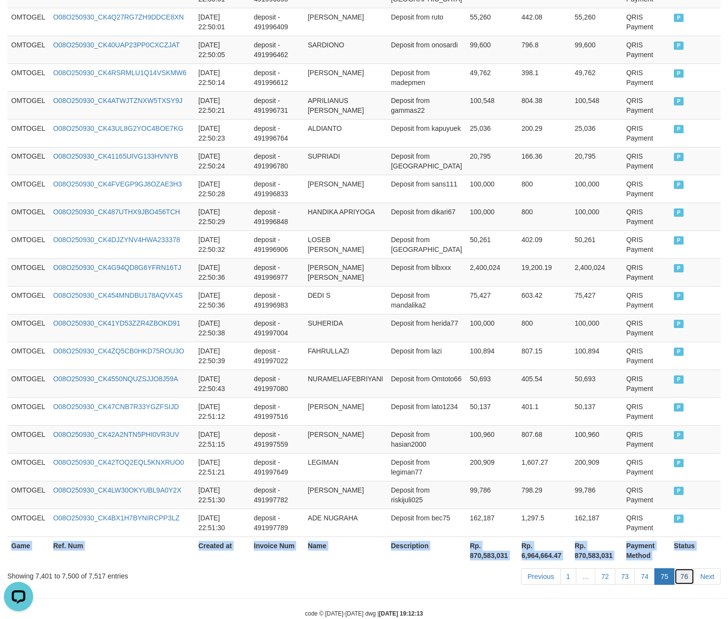
click at [683, 584] on link "76" at bounding box center [684, 576] width 20 height 17
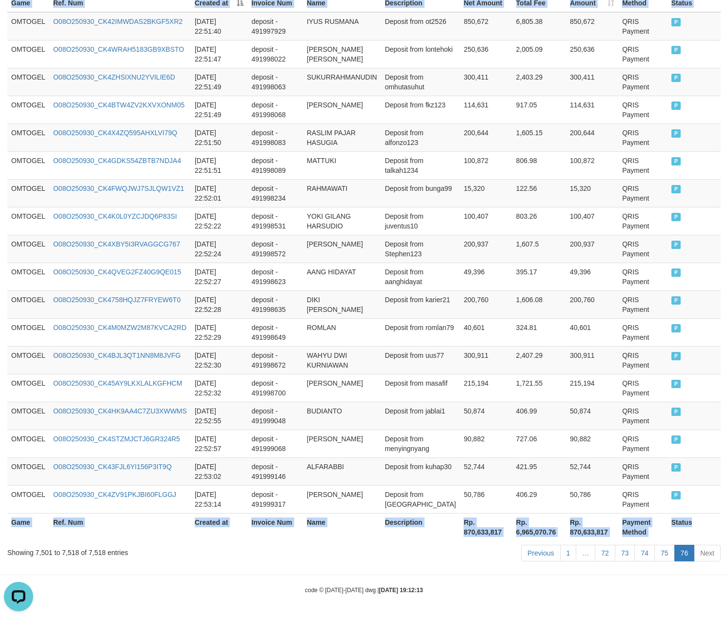
scroll to position [341, 0]
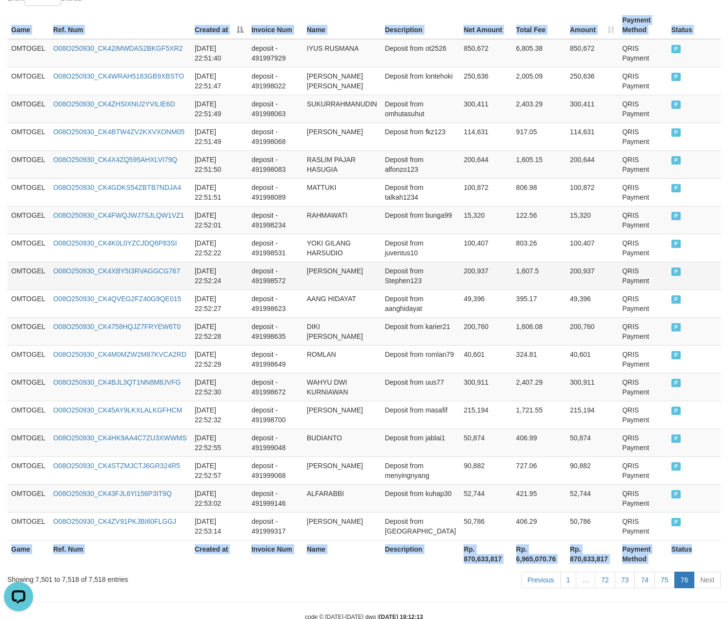
click at [460, 276] on td "200,937" at bounding box center [486, 275] width 52 height 28
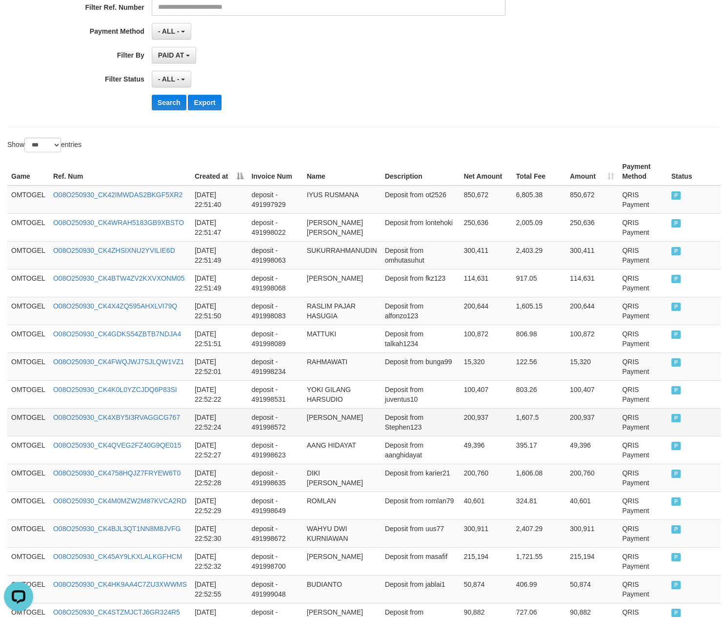
scroll to position [0, 0]
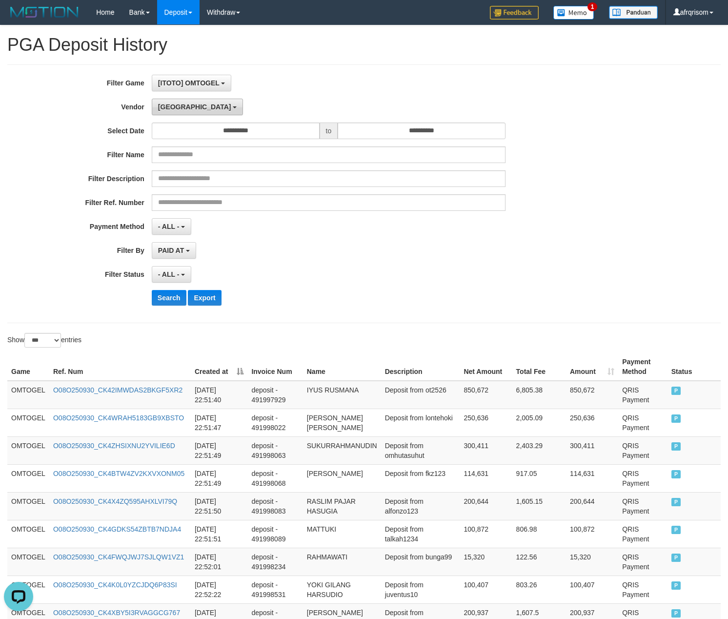
click at [168, 105] on span "[GEOGRAPHIC_DATA]" at bounding box center [194, 107] width 73 height 8
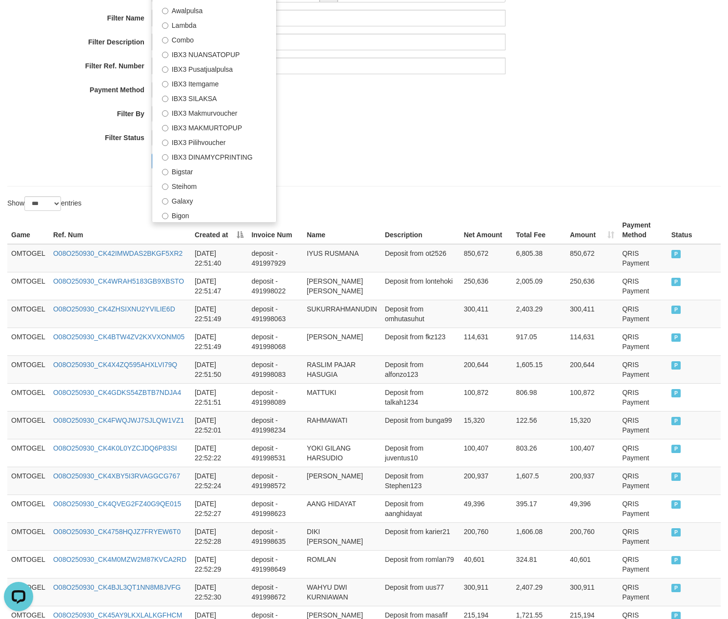
scroll to position [174, 0]
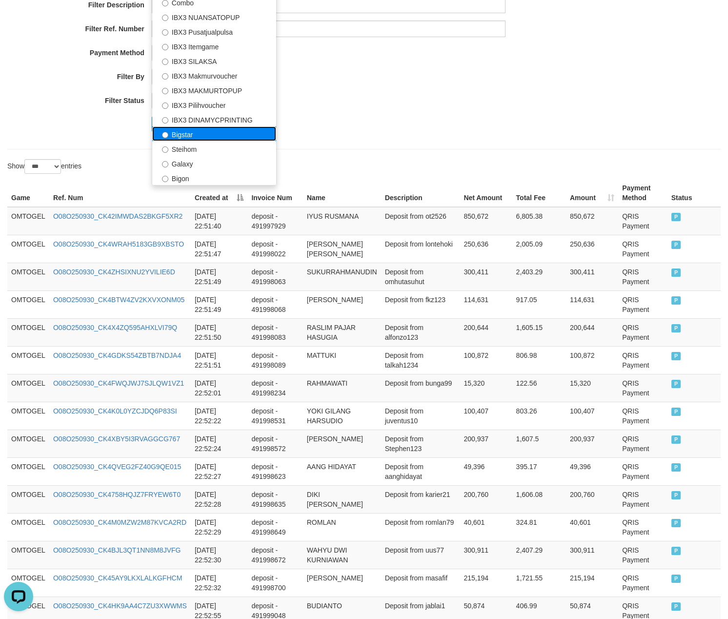
click at [205, 137] on label "Bigstar" at bounding box center [214, 133] width 124 height 15
select select "**********"
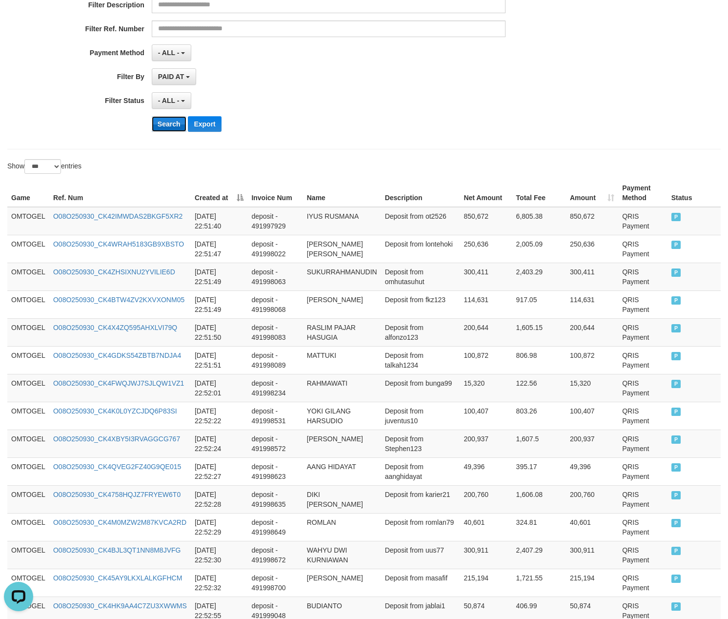
click at [168, 125] on button "Search" at bounding box center [169, 124] width 35 height 16
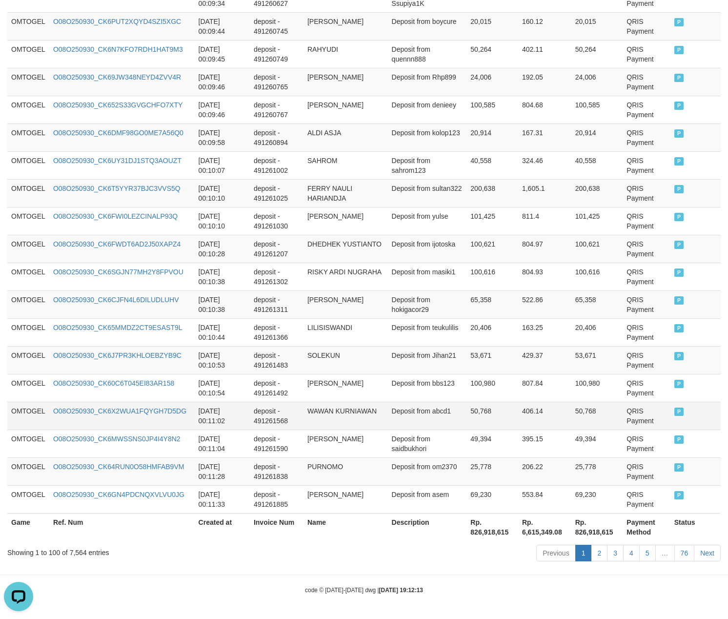
scroll to position [2676, 0]
click at [677, 556] on link "76" at bounding box center [684, 552] width 20 height 17
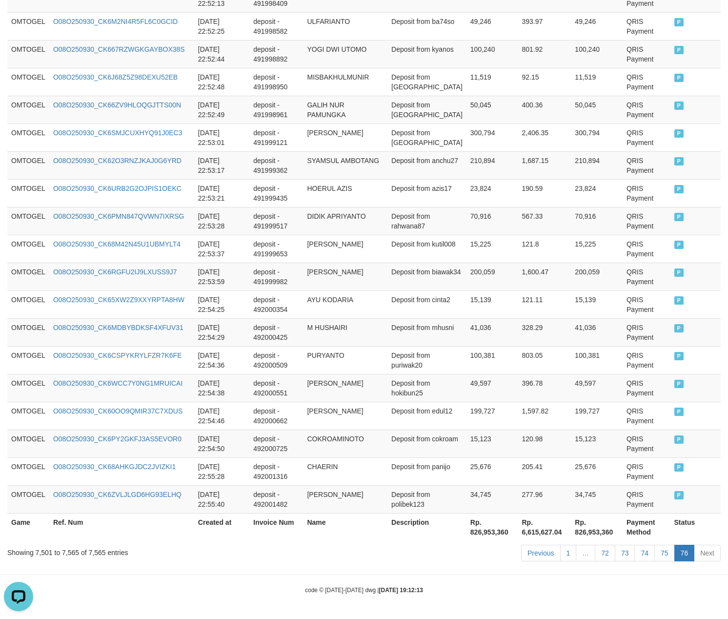
scroll to position [1688, 0]
click at [611, 557] on link "72" at bounding box center [605, 552] width 20 height 17
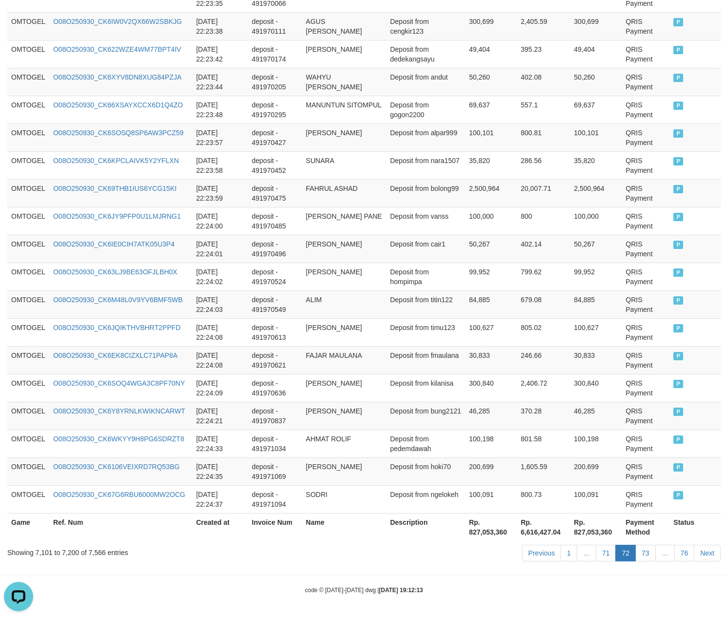
click at [596, 544] on link "71" at bounding box center [606, 552] width 20 height 17
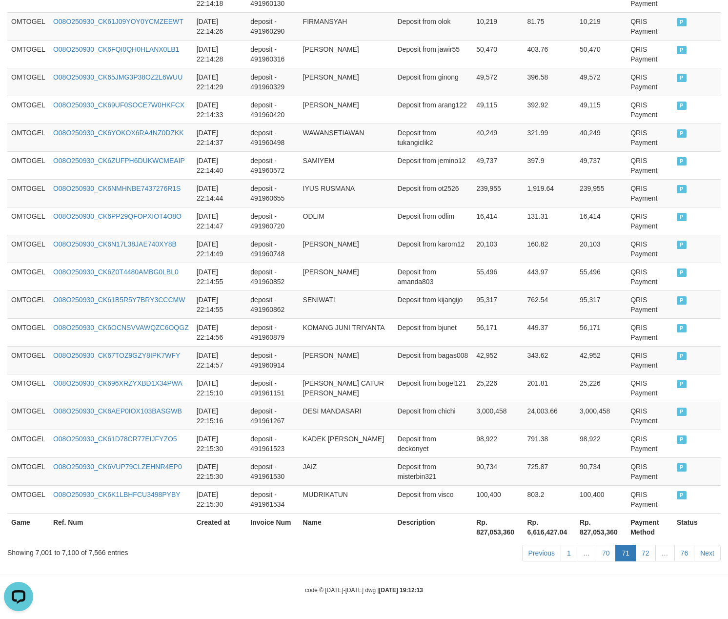
click at [596, 544] on link "70" at bounding box center [606, 552] width 20 height 17
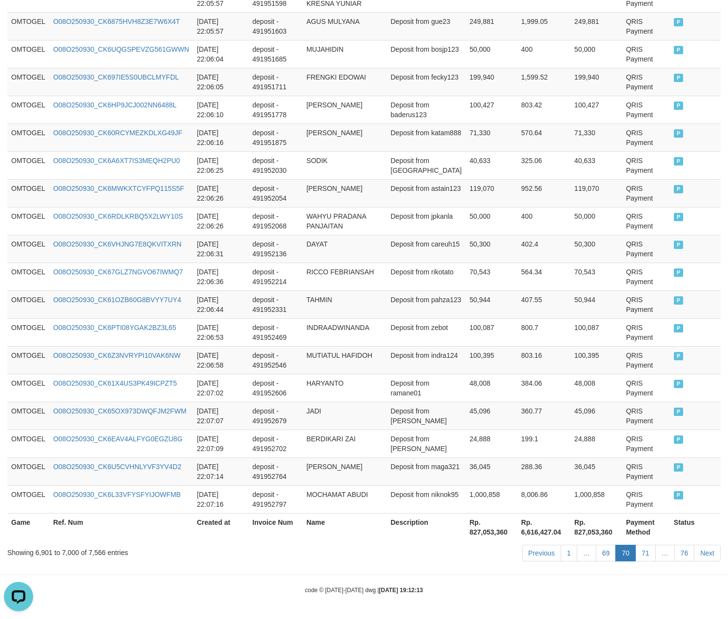
click at [596, 544] on link "69" at bounding box center [606, 552] width 20 height 17
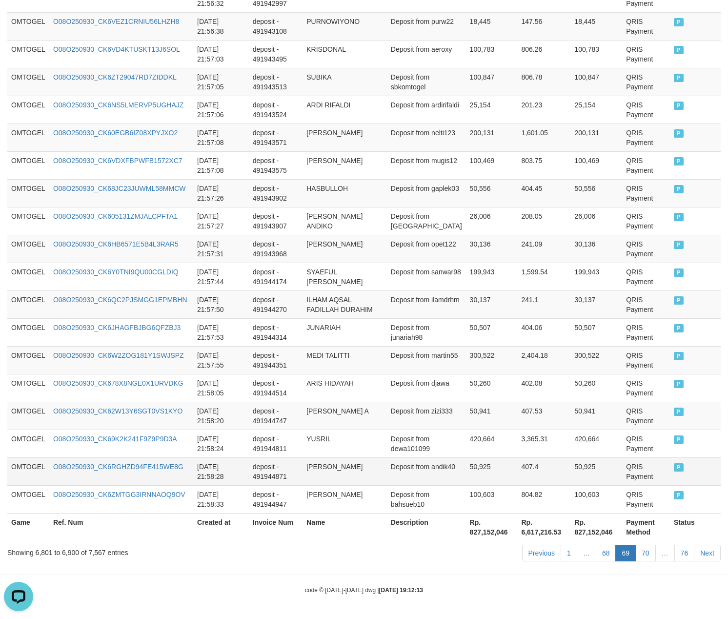
click at [570, 470] on td "50,925" at bounding box center [596, 471] width 52 height 28
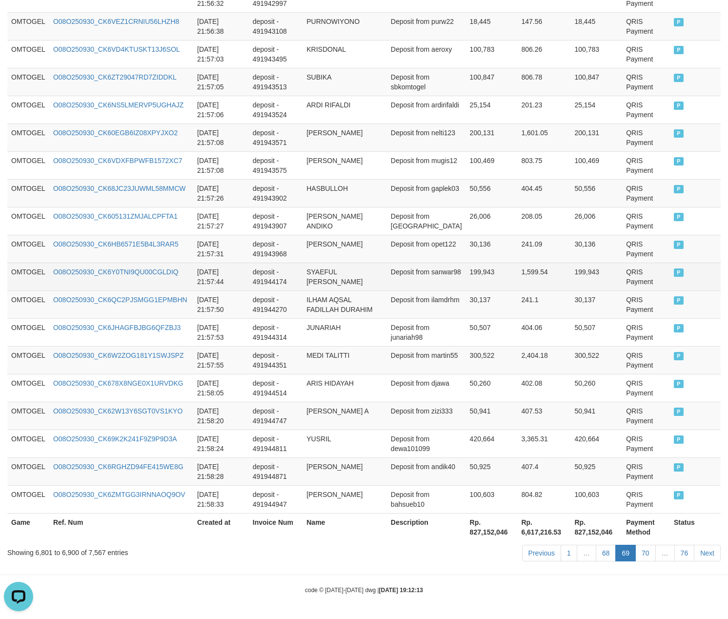
click at [415, 262] on td "Deposit from sanwar98" at bounding box center [426, 276] width 79 height 28
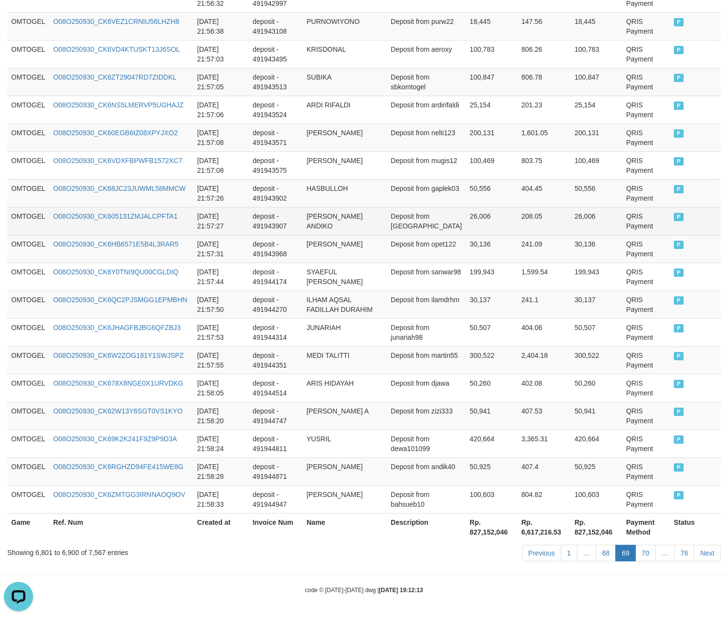
drag, startPoint x: 276, startPoint y: 221, endPoint x: 289, endPoint y: 215, distance: 14.2
click at [284, 217] on td "deposit - 491943907" at bounding box center [276, 221] width 54 height 28
click at [492, 229] on td "26,006" at bounding box center [492, 221] width 52 height 28
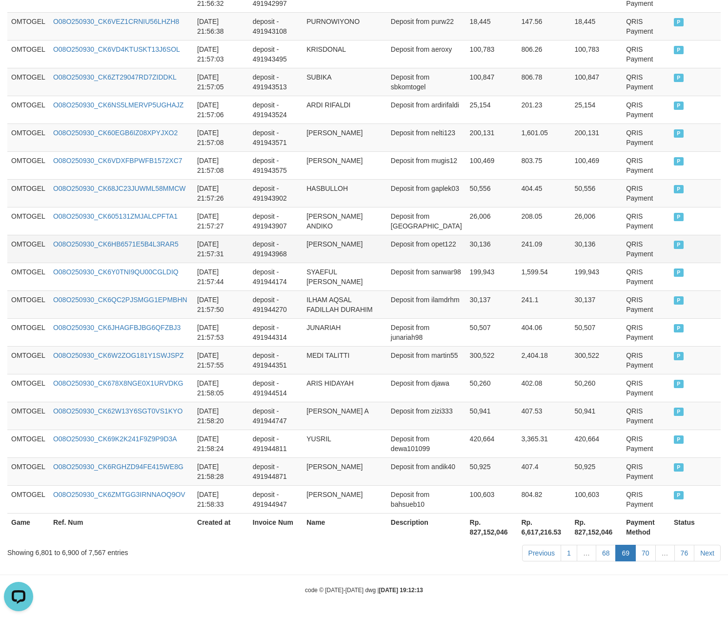
click at [449, 236] on td "Deposit from opet122" at bounding box center [426, 249] width 79 height 28
click at [273, 301] on td "deposit - 491944270" at bounding box center [276, 304] width 54 height 28
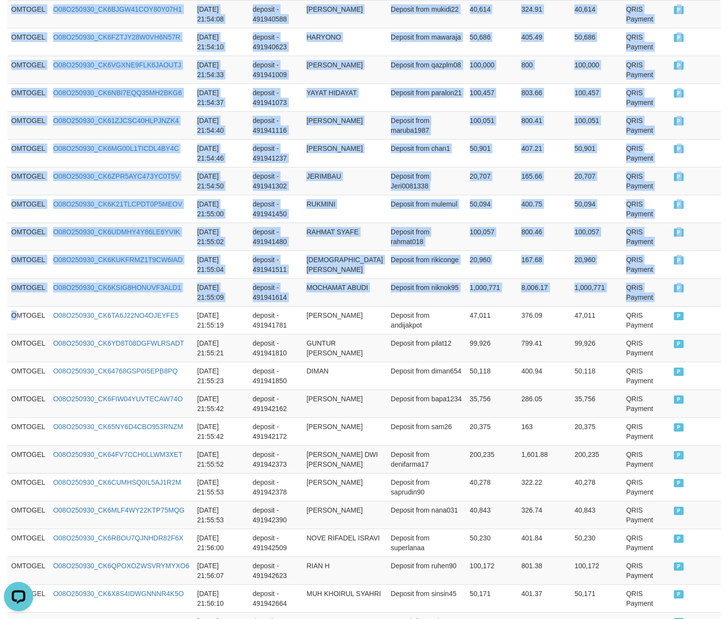
drag, startPoint x: 18, startPoint y: 334, endPoint x: 742, endPoint y: 252, distance: 728.6
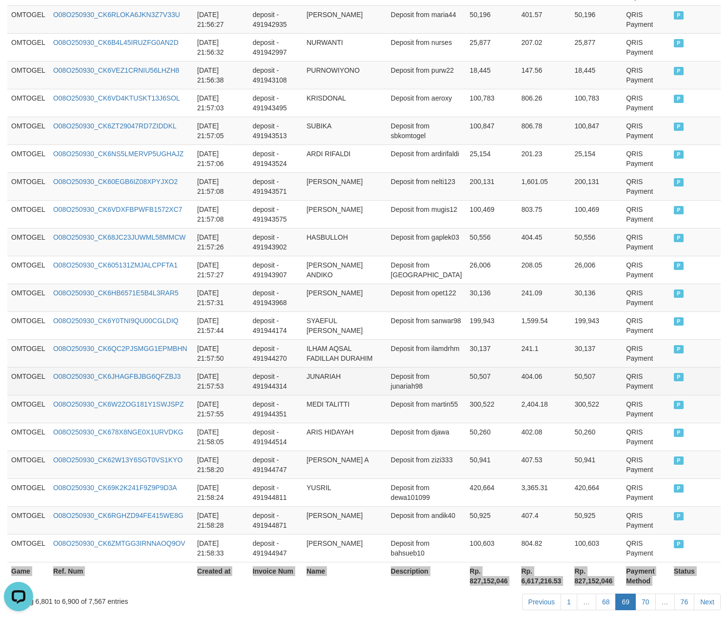
scroll to position [2666, 0]
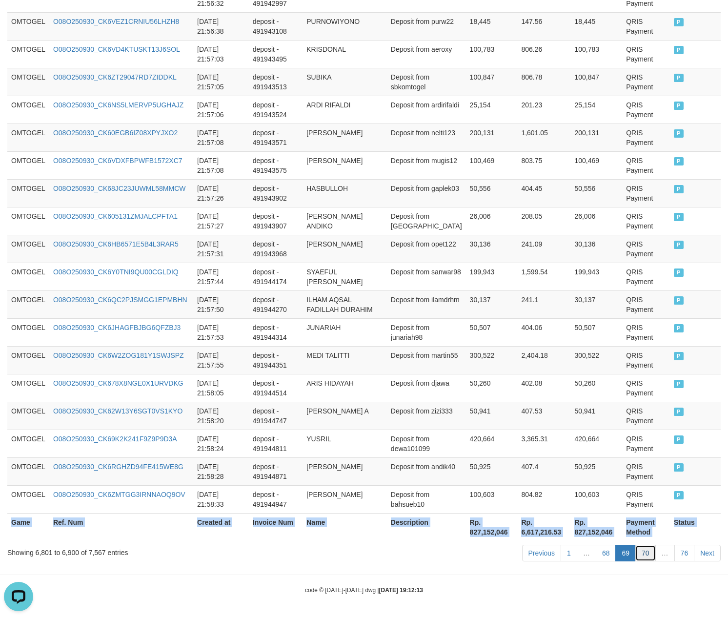
click at [644, 549] on link "70" at bounding box center [645, 552] width 20 height 17
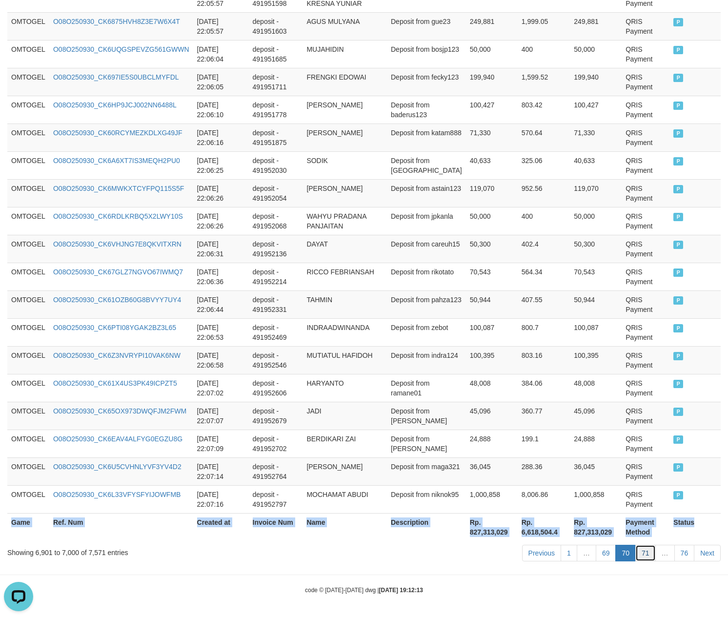
click at [642, 554] on link "71" at bounding box center [645, 552] width 20 height 17
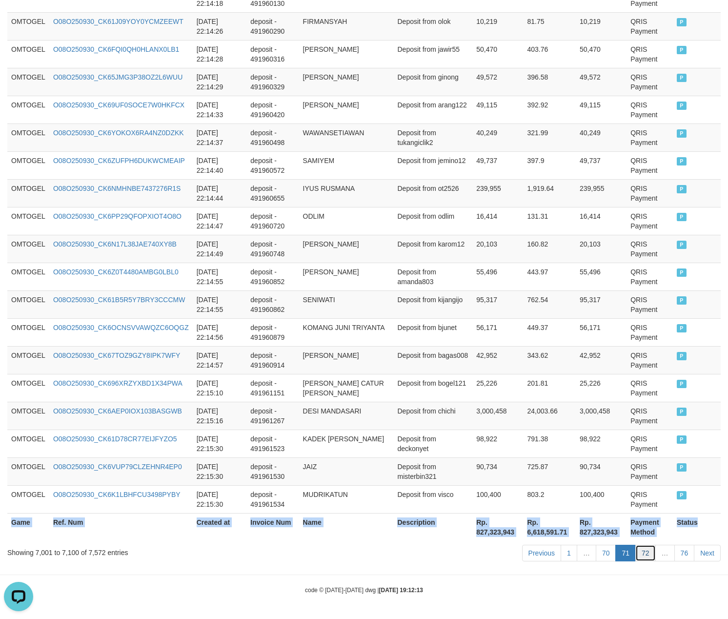
click at [646, 558] on link "72" at bounding box center [645, 552] width 20 height 17
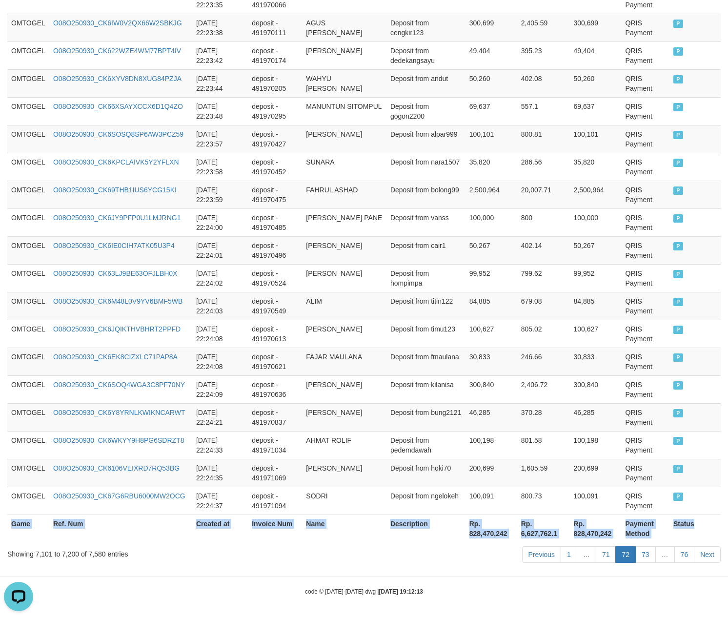
scroll to position [2676, 0]
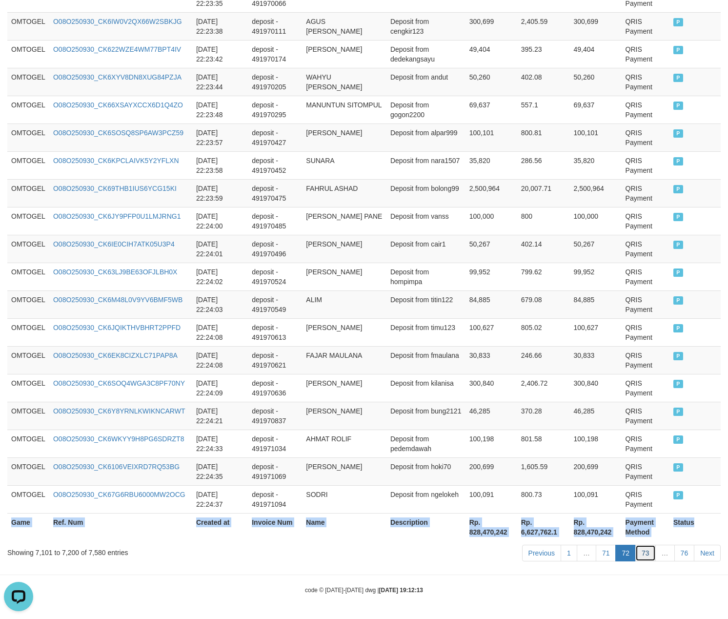
click at [645, 553] on link "73" at bounding box center [645, 552] width 20 height 17
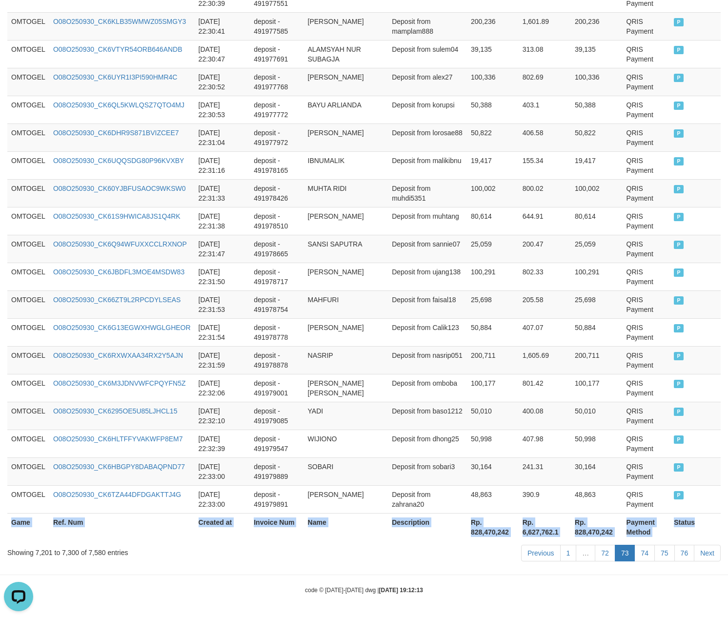
scroll to position [2666, 0]
click at [635, 552] on link "74" at bounding box center [644, 552] width 20 height 17
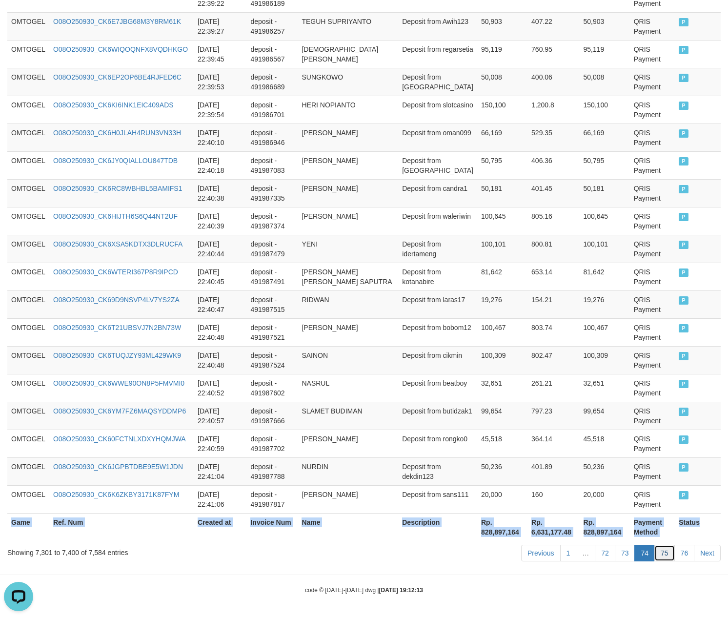
click at [663, 553] on link "75" at bounding box center [664, 552] width 20 height 17
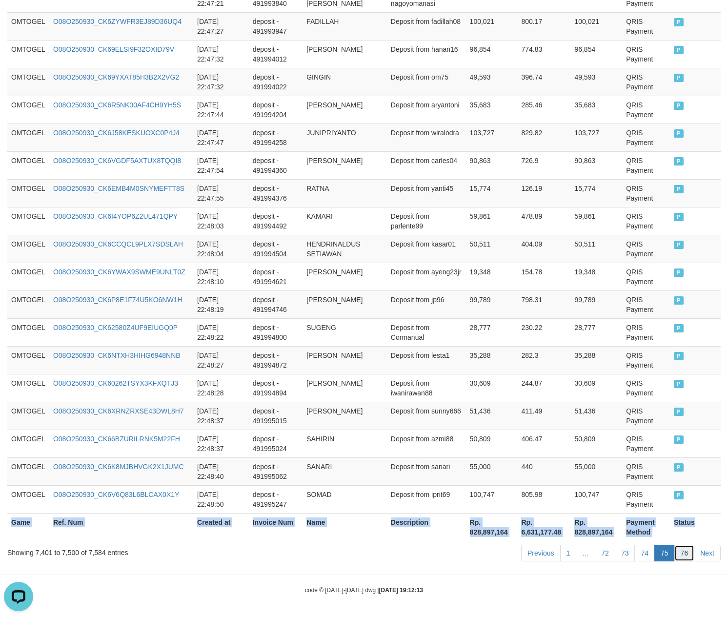
click at [684, 553] on link "76" at bounding box center [684, 552] width 20 height 17
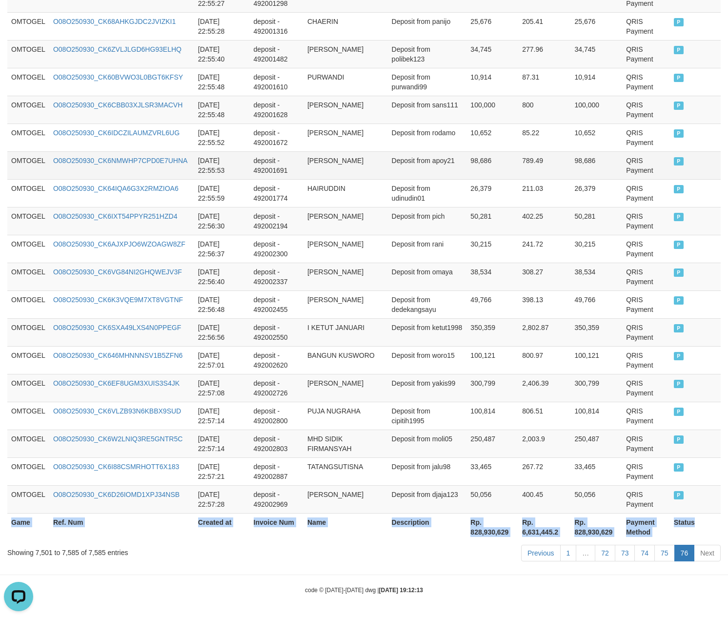
click at [506, 153] on td "98,686" at bounding box center [492, 165] width 52 height 28
